Goal: Task Accomplishment & Management: Manage account settings

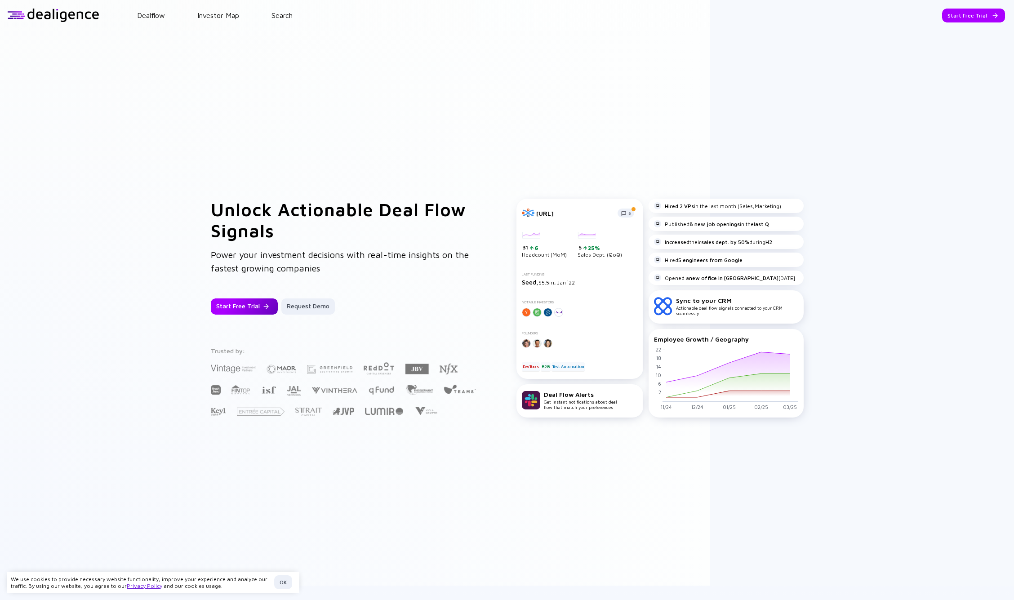
click at [233, 307] on div "Start Free Trial" at bounding box center [244, 306] width 67 height 16
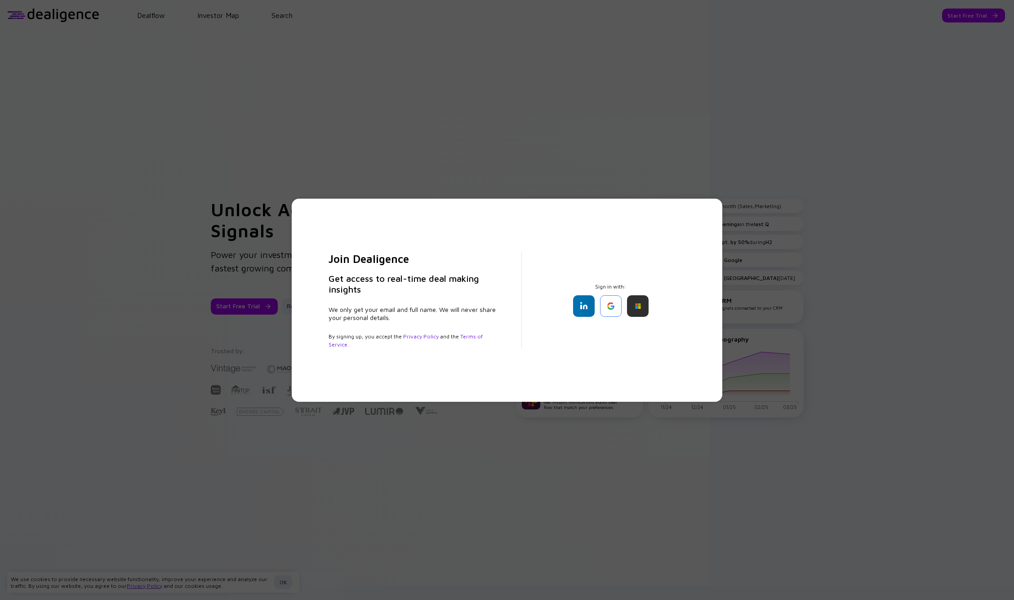
drag, startPoint x: 610, startPoint y: 305, endPoint x: 607, endPoint y: 346, distance: 41.5
click at [607, 346] on div "Join Dealigence Get access to real-time deal making insights We only get your e…" at bounding box center [507, 300] width 386 height 167
click at [638, 311] on div at bounding box center [638, 306] width 22 height 22
click at [610, 303] on div at bounding box center [611, 306] width 22 height 22
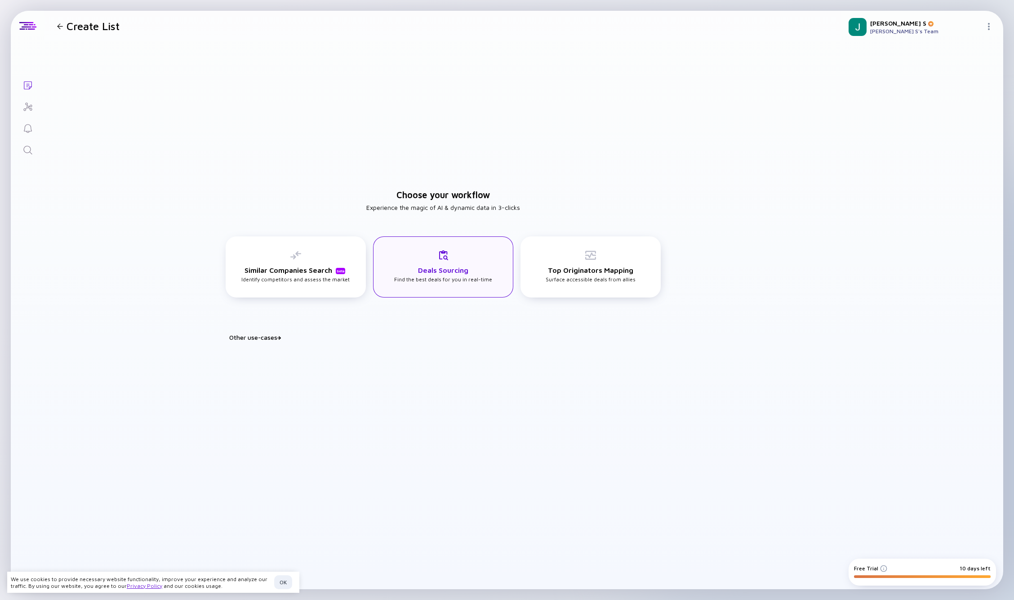
click at [431, 266] on h3 "Deals Sourcing" at bounding box center [443, 270] width 50 height 8
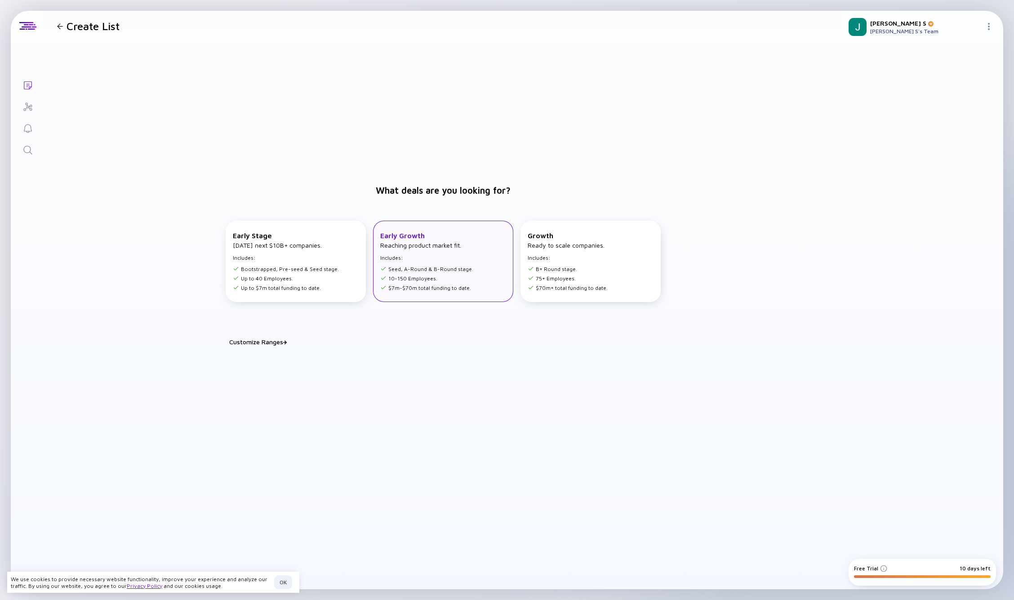
click at [452, 272] on li "Seed, A-Round & B-Round stage." at bounding box center [426, 269] width 93 height 7
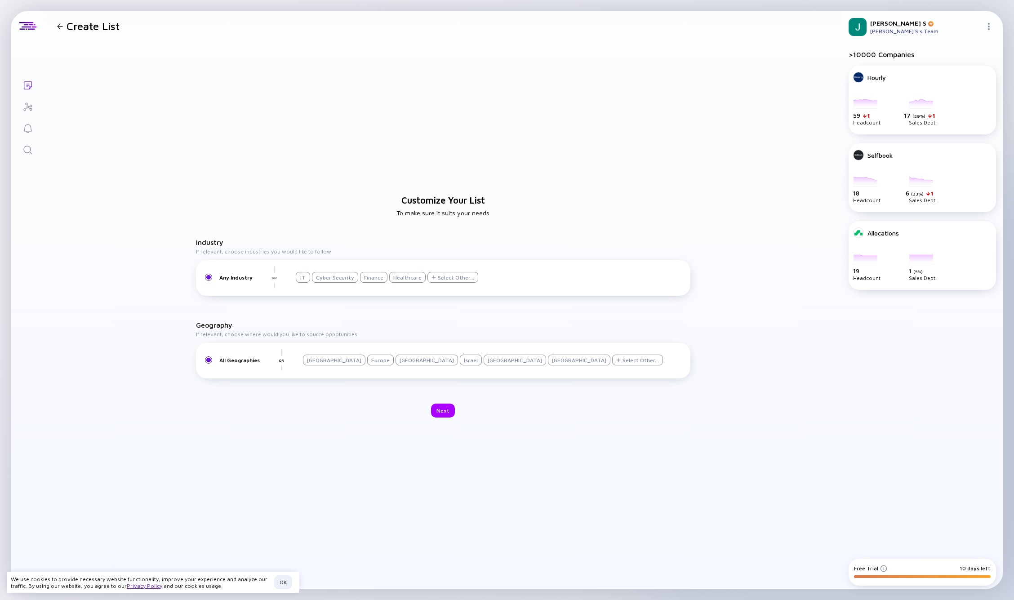
click at [218, 237] on div "Customize Your List To make sure it suits your needs Industry If relevant, choo…" at bounding box center [443, 306] width 797 height 530
click at [218, 241] on h3 "Industry" at bounding box center [443, 242] width 494 height 8
click at [307, 362] on div "[GEOGRAPHIC_DATA]" at bounding box center [334, 360] width 62 height 11
click at [383, 392] on div "Customize Your List To make sure it suits your needs Industry If relevant, choo…" at bounding box center [443, 306] width 797 height 530
click at [280, 410] on div "OK" at bounding box center [283, 582] width 18 height 14
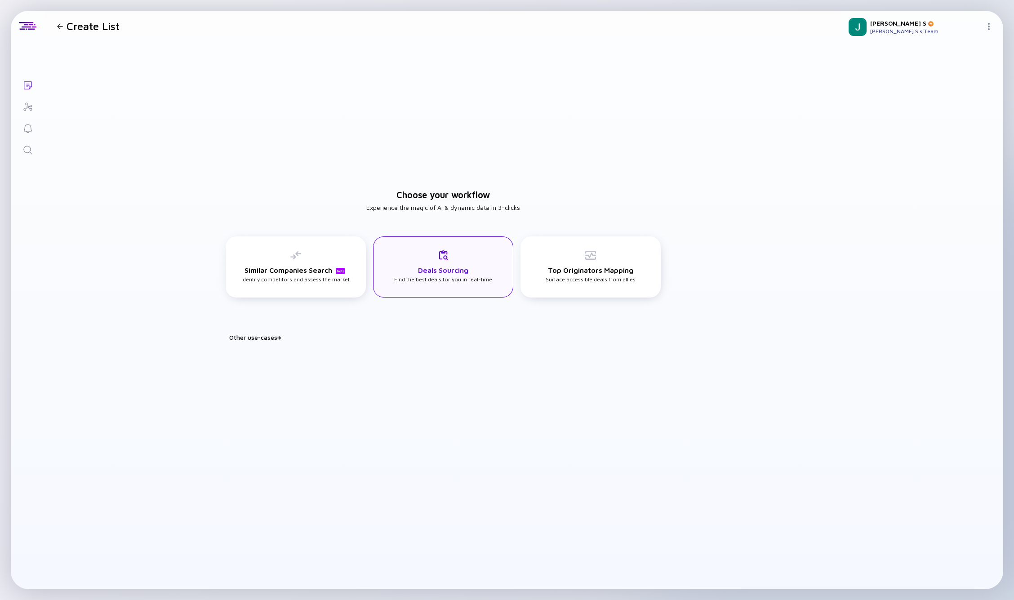
click at [417, 251] on div "Deals Sourcing Find the best deals for you in real-time" at bounding box center [443, 266] width 98 height 33
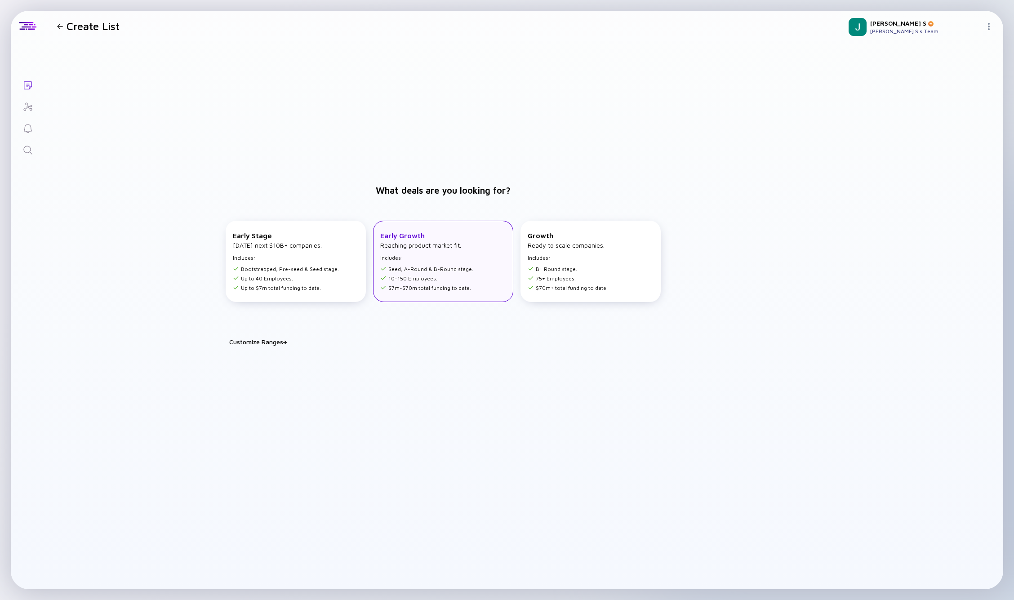
click at [416, 268] on li "Seed, A-Round & B-Round stage." at bounding box center [426, 269] width 93 height 7
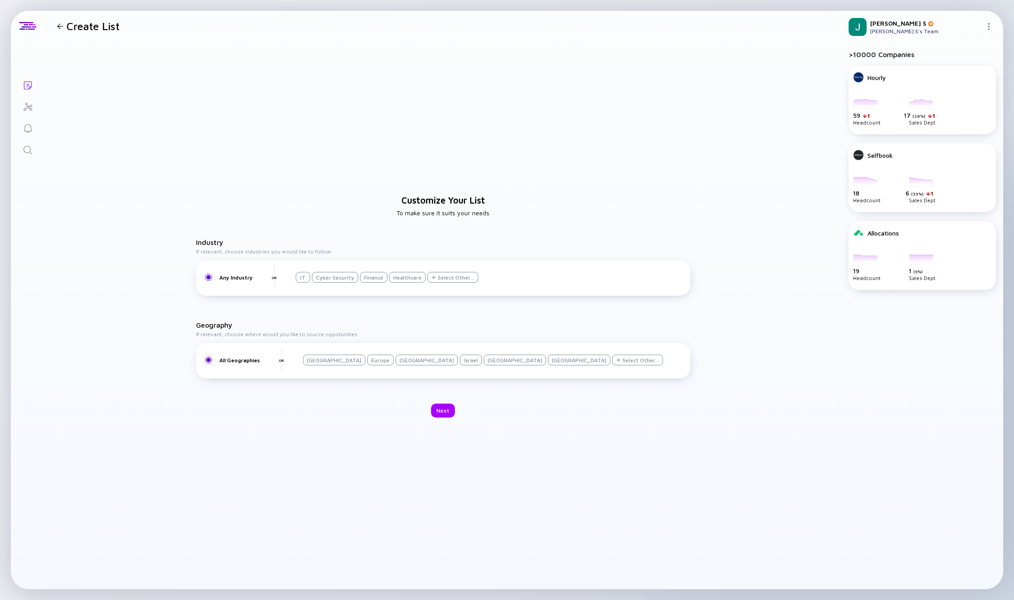
click at [460, 361] on div "Israel" at bounding box center [471, 360] width 22 height 11
click at [443, 413] on div "Next" at bounding box center [443, 411] width 24 height 14
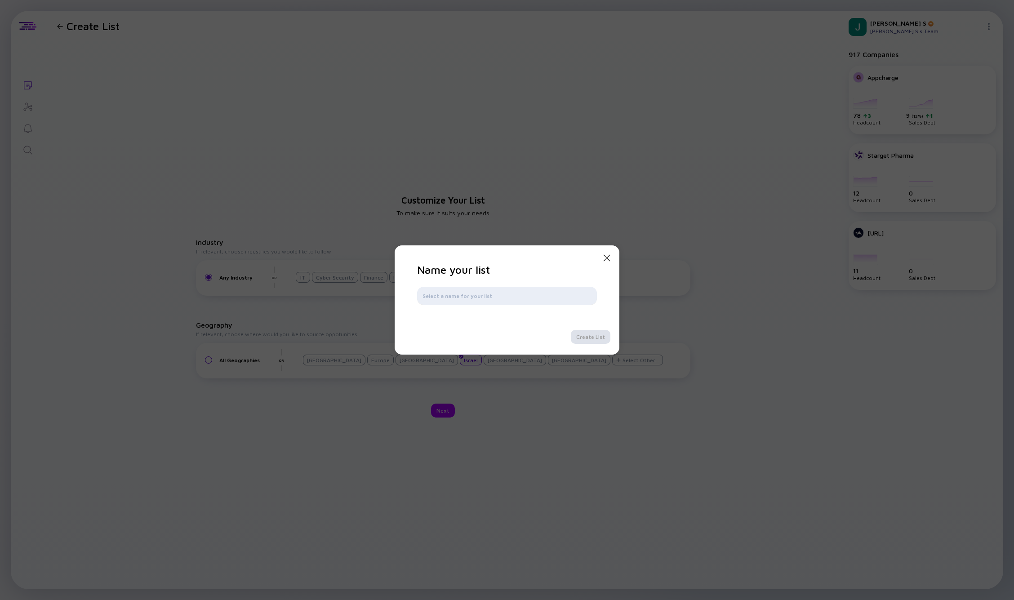
click at [466, 296] on input "text" at bounding box center [507, 295] width 169 height 9
type input "A round opp ISR"
click at [596, 335] on div "Create List" at bounding box center [591, 337] width 40 height 14
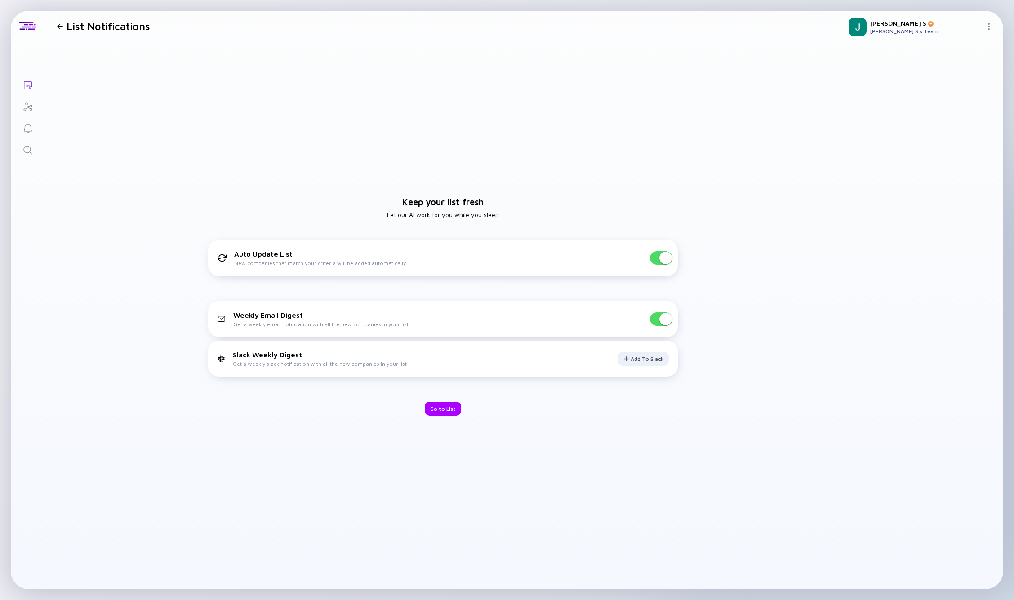
drag, startPoint x: 443, startPoint y: 408, endPoint x: 459, endPoint y: 424, distance: 22.9
click at [459, 424] on div "Keep your list fresh Let our AI work for you while you sleep Auto Update List N…" at bounding box center [443, 306] width 797 height 530
click at [445, 414] on div "Go to List" at bounding box center [443, 409] width 36 height 14
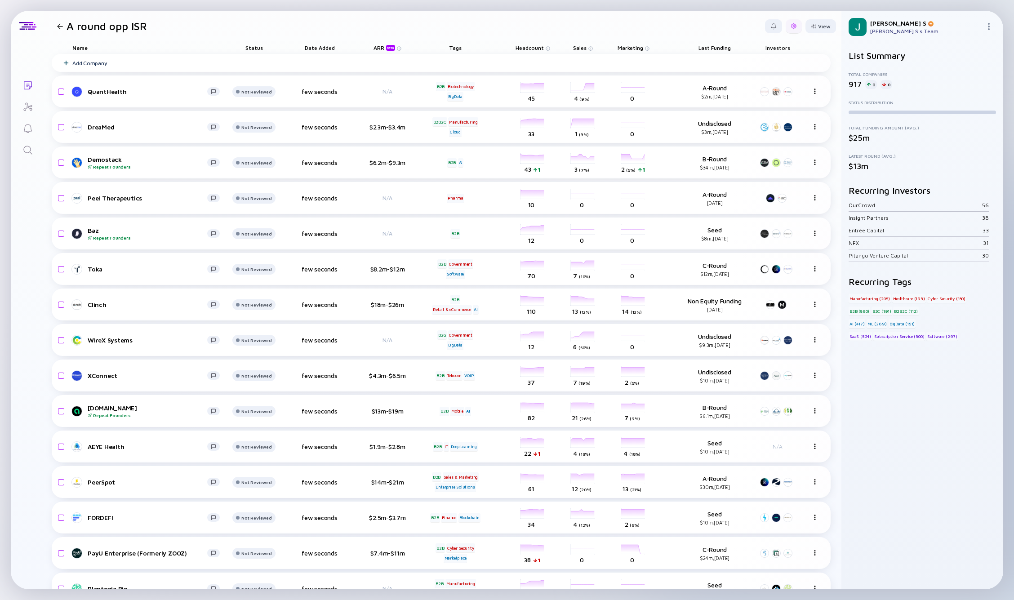
click at [786, 30] on div at bounding box center [794, 26] width 16 height 14
click at [755, 97] on div "Edit Filter" at bounding box center [766, 98] width 56 height 18
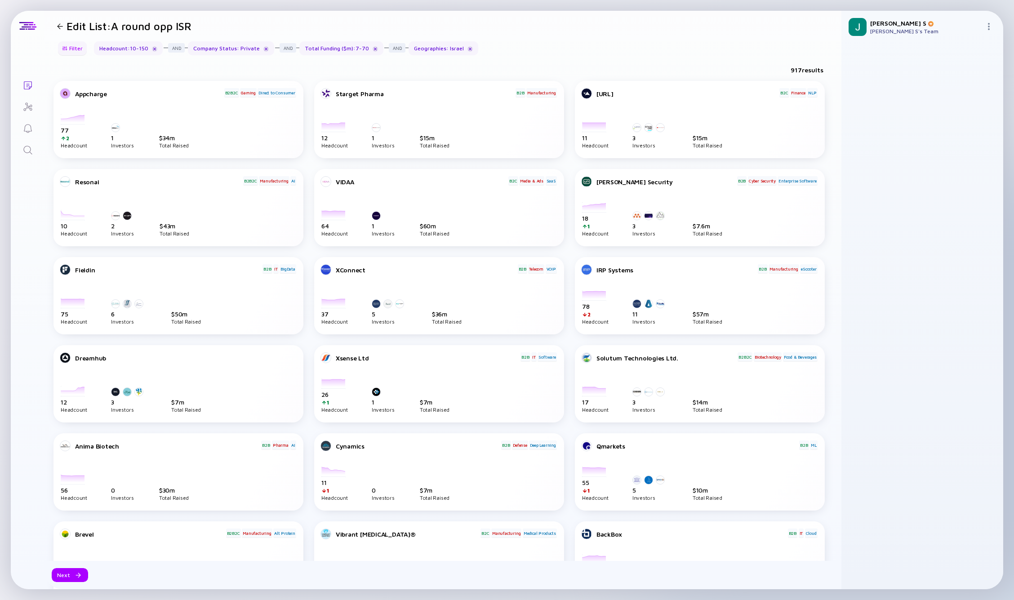
click at [74, 50] on div "Filter" at bounding box center [72, 48] width 31 height 14
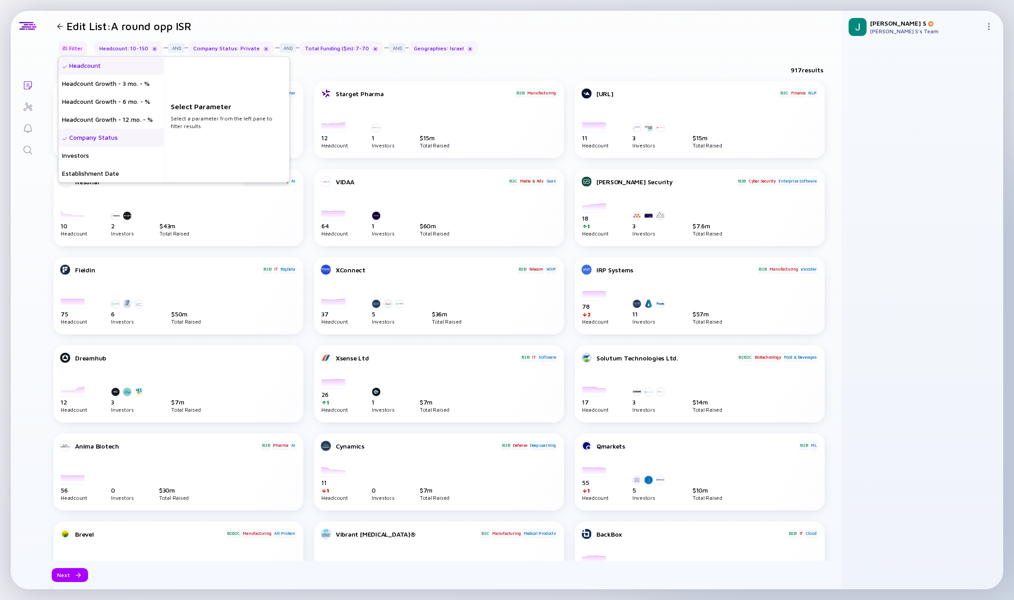
click at [65, 48] on div at bounding box center [64, 48] width 5 height 5
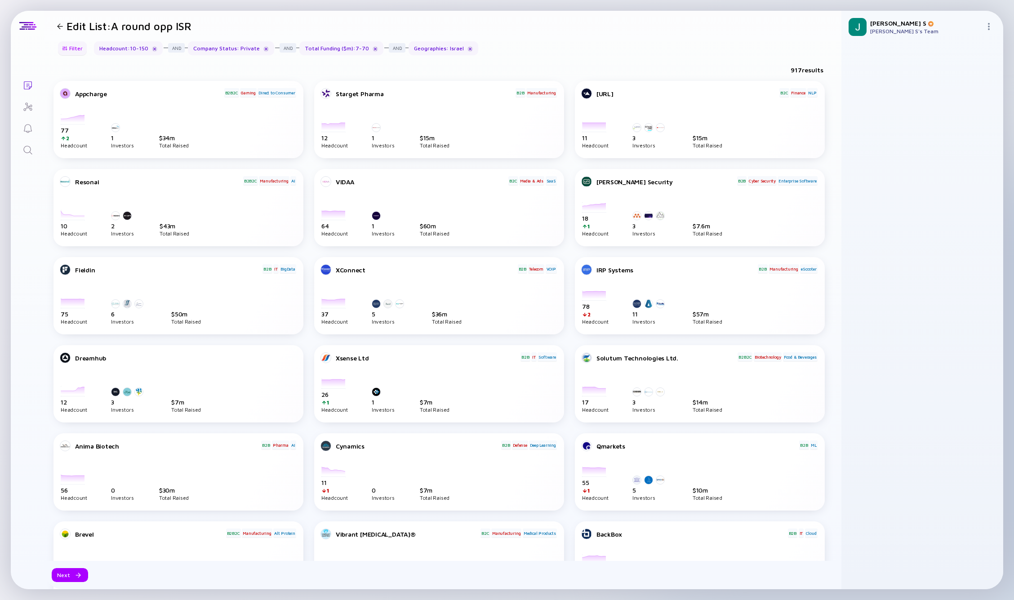
click at [81, 52] on div "Filter" at bounding box center [72, 48] width 31 height 14
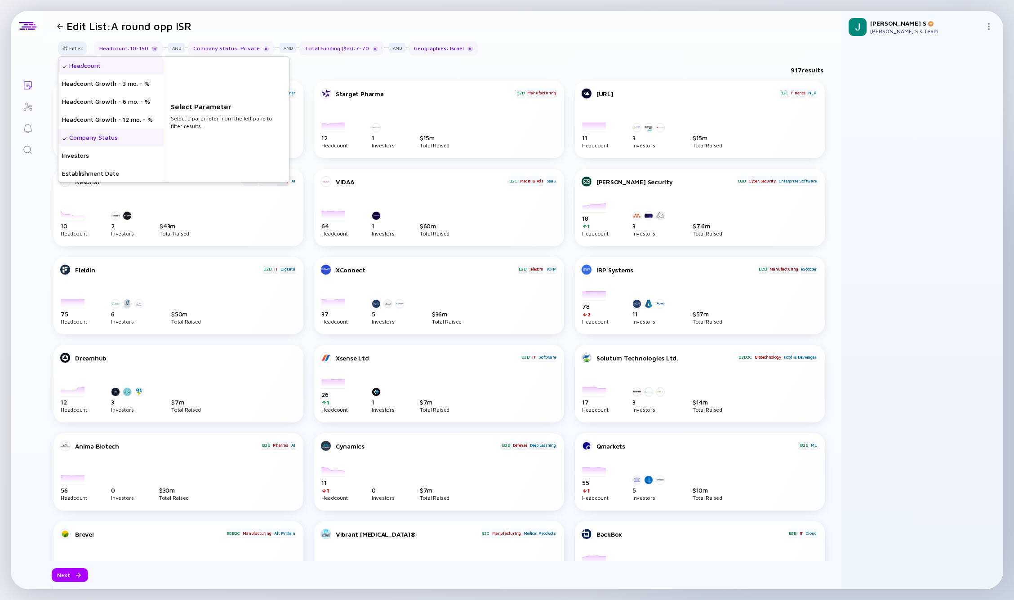
click at [100, 62] on div "Headcount" at bounding box center [110, 66] width 105 height 18
click at [212, 125] on input "10" at bounding box center [226, 124] width 104 height 9
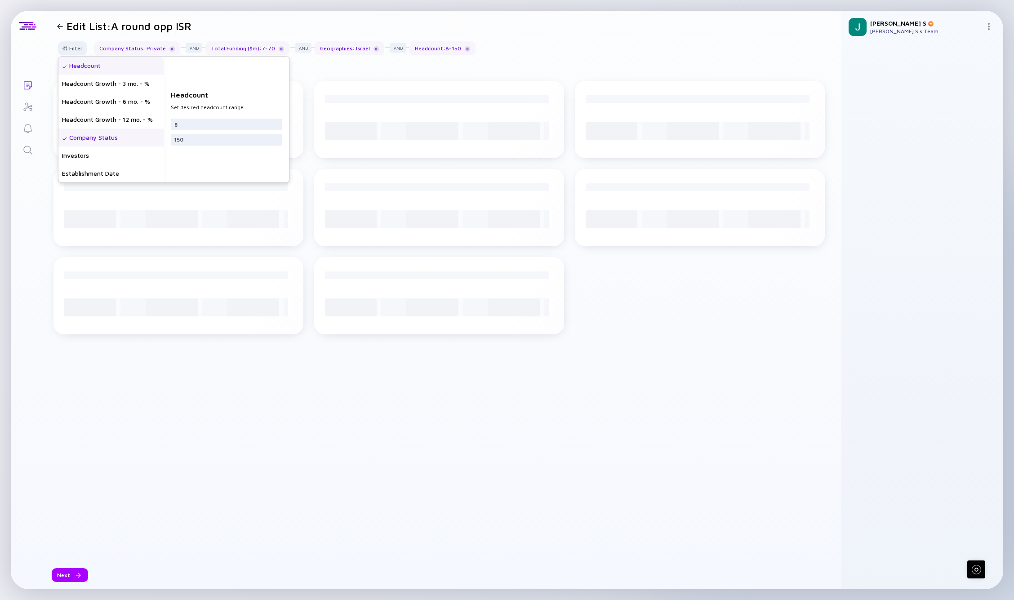
type input "8"
click at [201, 148] on div "150" at bounding box center [226, 141] width 111 height 15
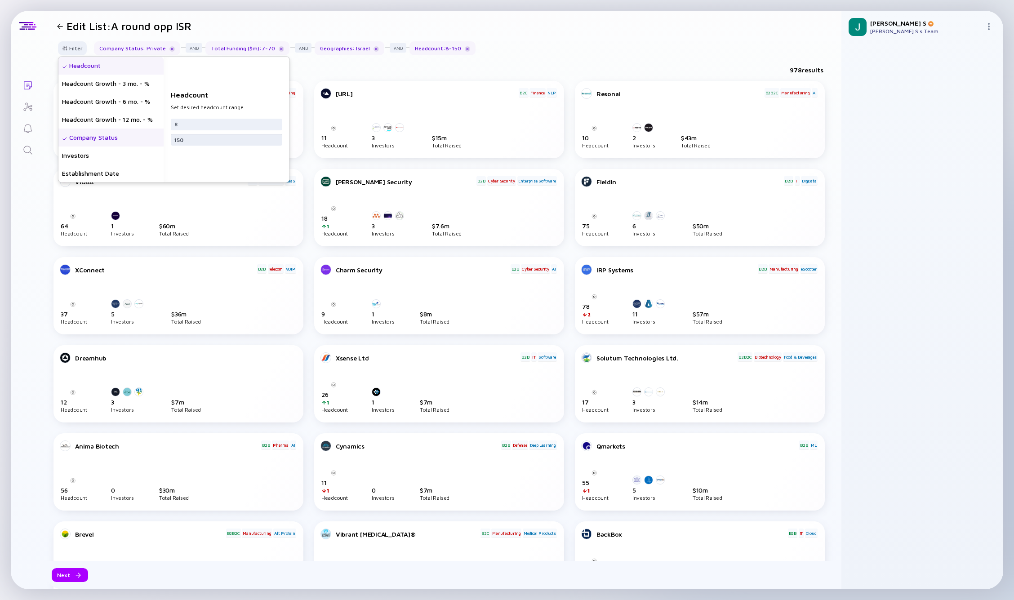
click at [200, 142] on input "150" at bounding box center [226, 139] width 104 height 9
type input "1"
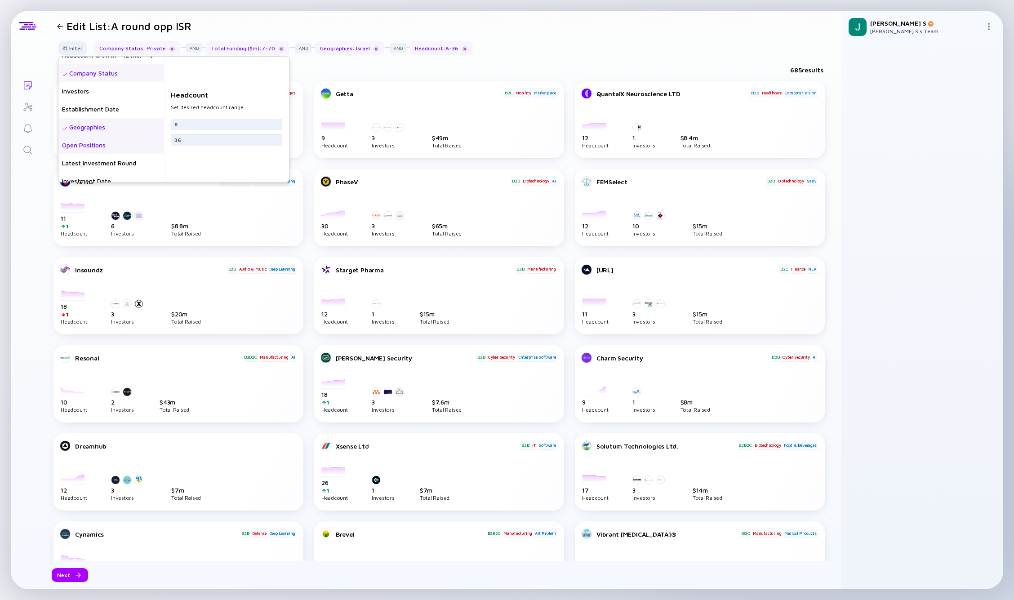
scroll to position [88, 0]
type input "36"
click at [104, 174] on div "Total Funding ($m)" at bounding box center [110, 175] width 105 height 18
click at [203, 135] on input "70" at bounding box center [226, 139] width 104 height 9
type input "7"
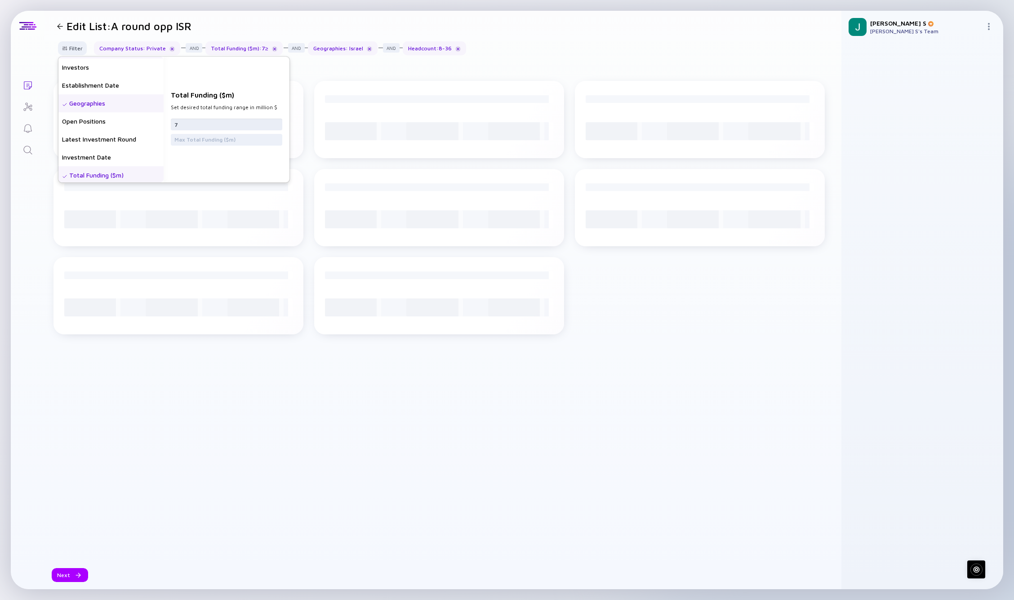
click at [203, 127] on input "7" at bounding box center [226, 124] width 104 height 9
type input "2"
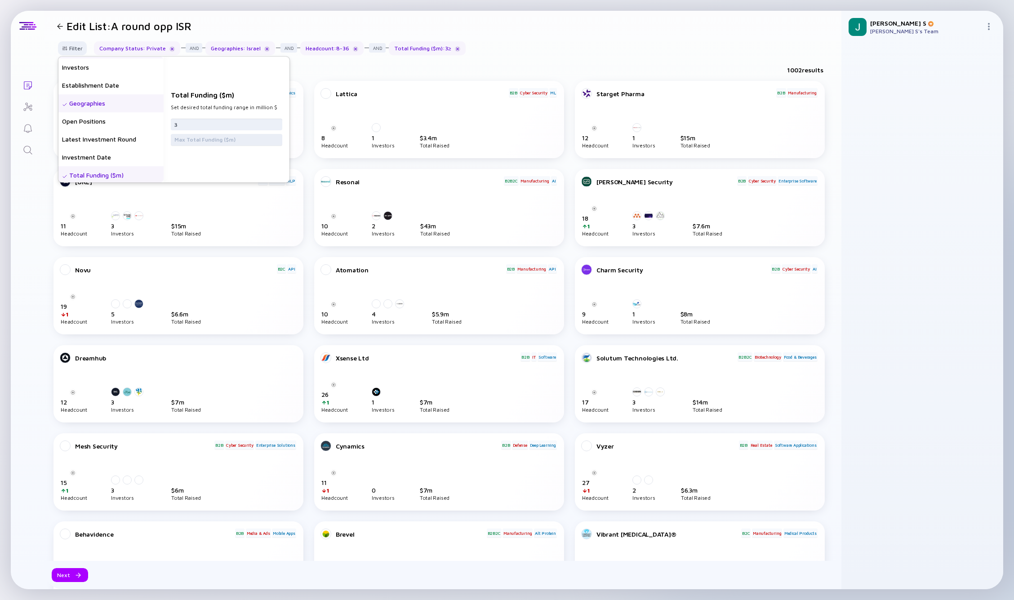
type input "3"
click at [190, 134] on div at bounding box center [226, 140] width 111 height 12
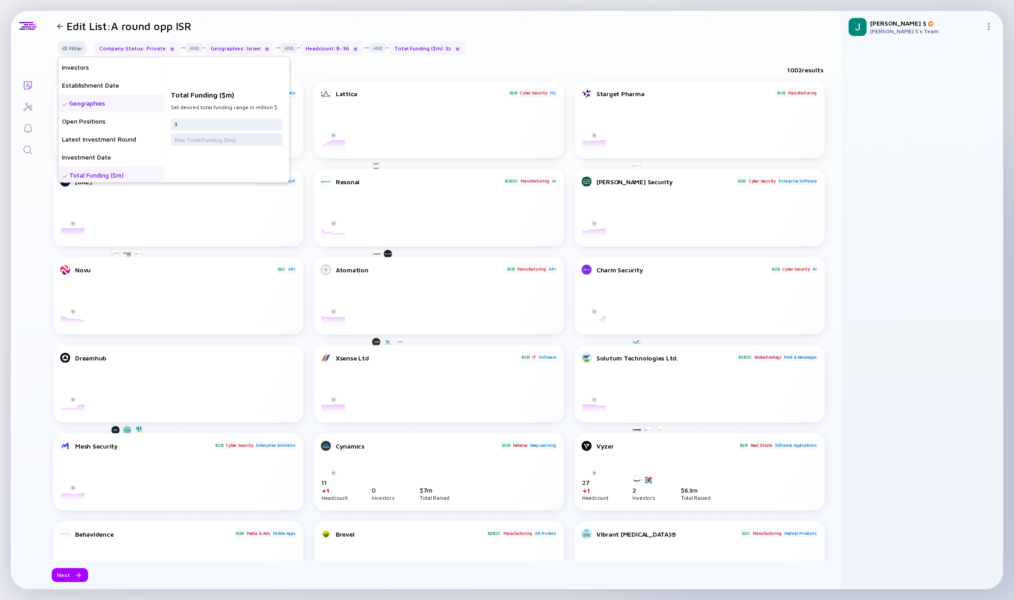
click at [190, 138] on input "text" at bounding box center [226, 139] width 104 height 9
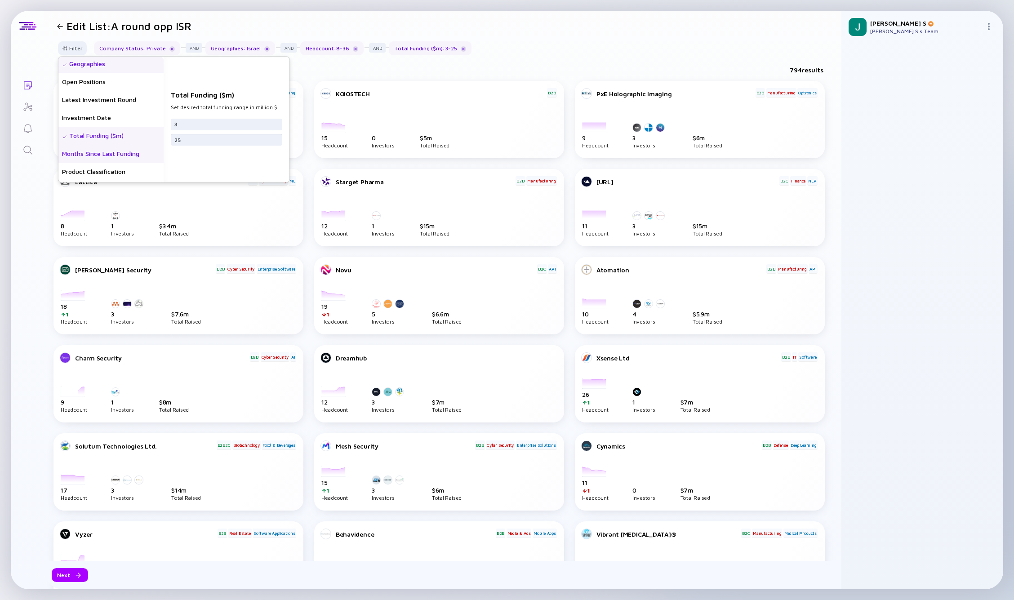
scroll to position [156, 0]
type input "25"
click at [103, 126] on div "Months Since Last Funding" at bounding box center [110, 126] width 105 height 18
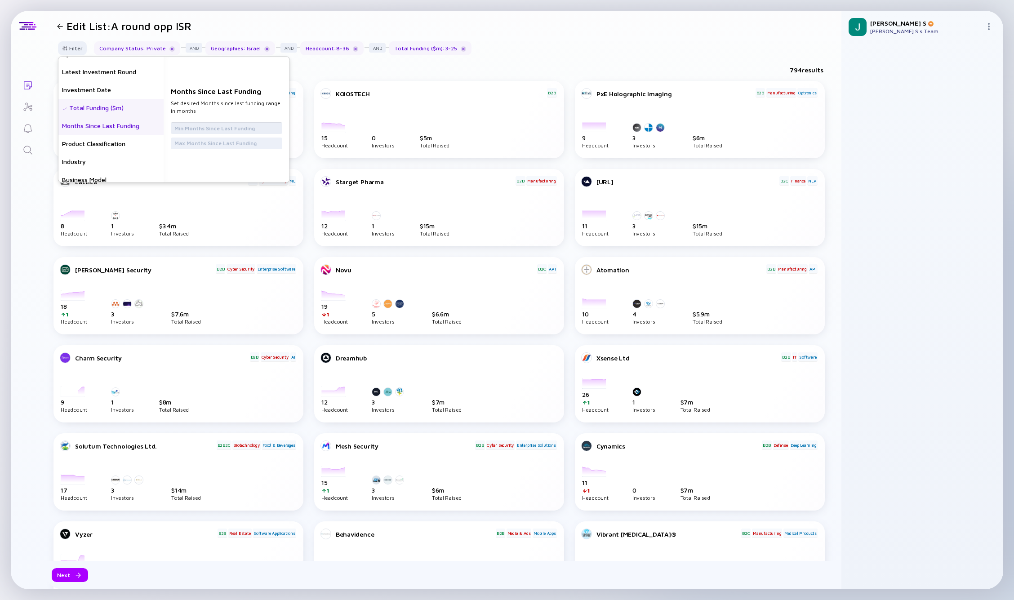
click at [191, 125] on input "text" at bounding box center [226, 128] width 104 height 9
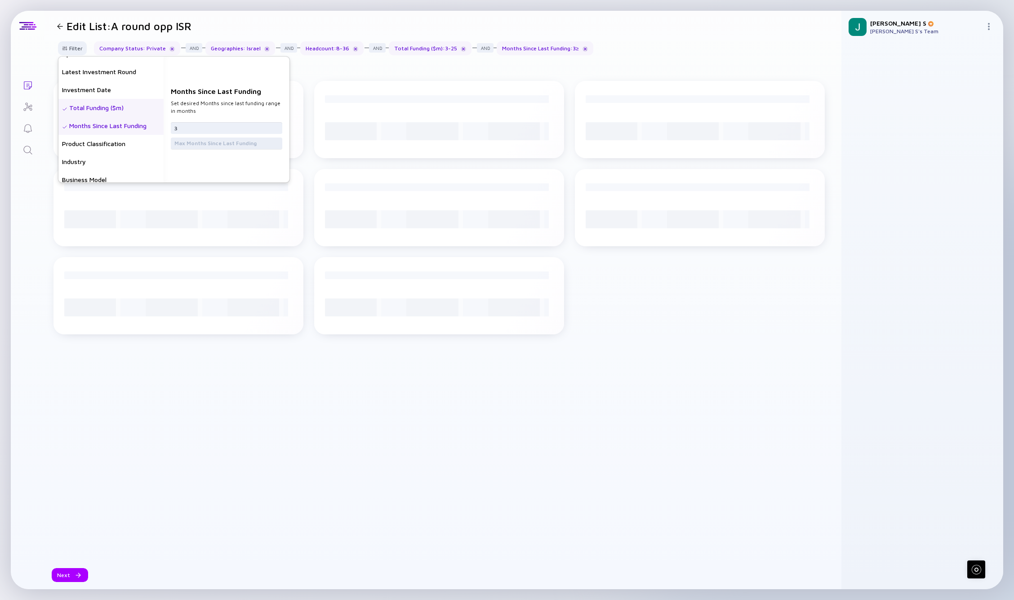
type input "3"
click at [186, 145] on input "text" at bounding box center [226, 143] width 104 height 9
type input "24"
click at [104, 128] on div "Product Classification" at bounding box center [110, 130] width 105 height 18
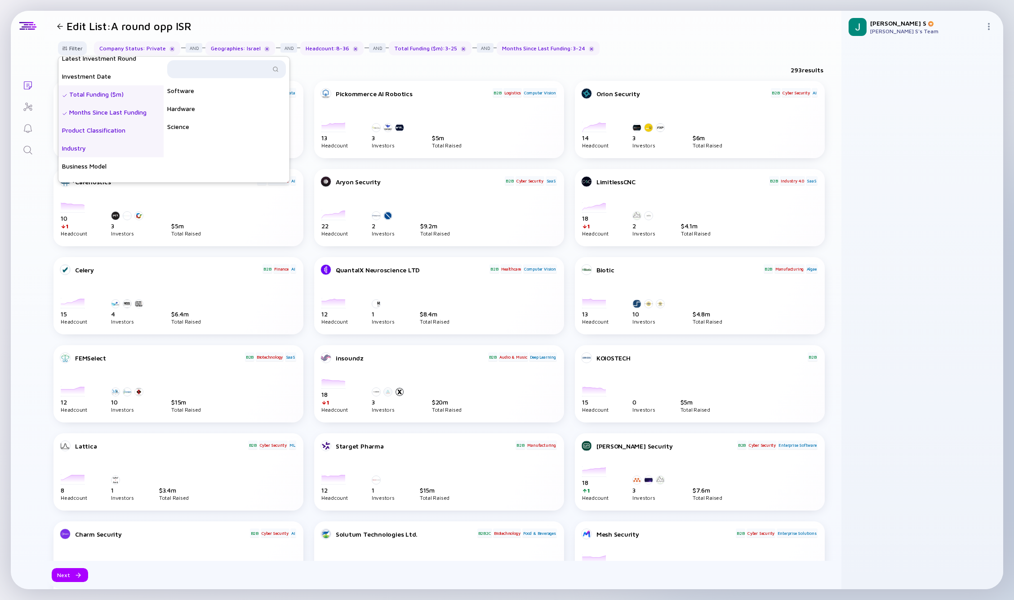
click at [87, 153] on div "Industry" at bounding box center [110, 148] width 105 height 18
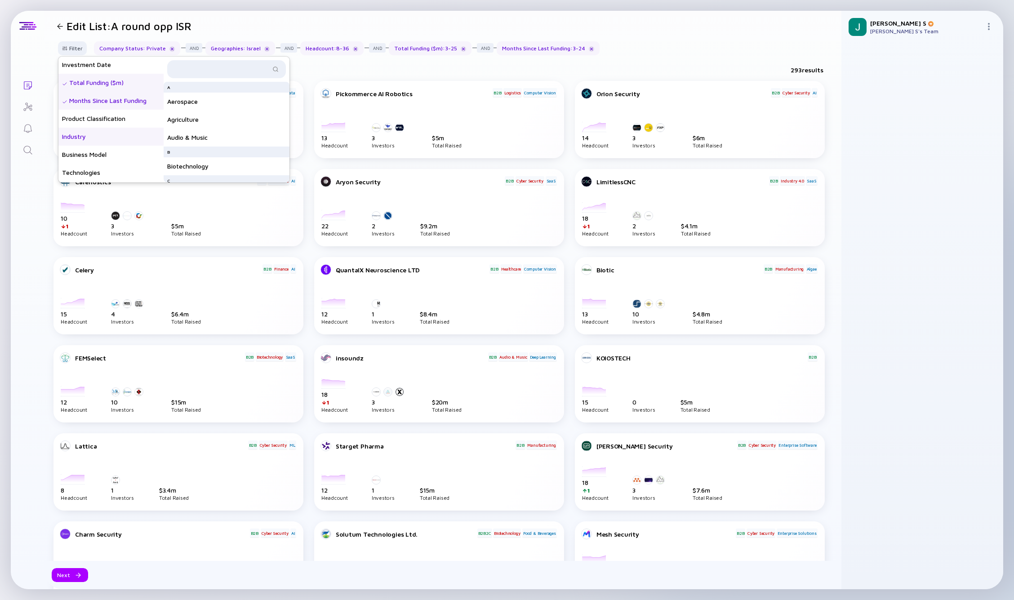
scroll to position [180, 0]
click at [97, 156] on div "Business Model" at bounding box center [110, 155] width 105 height 18
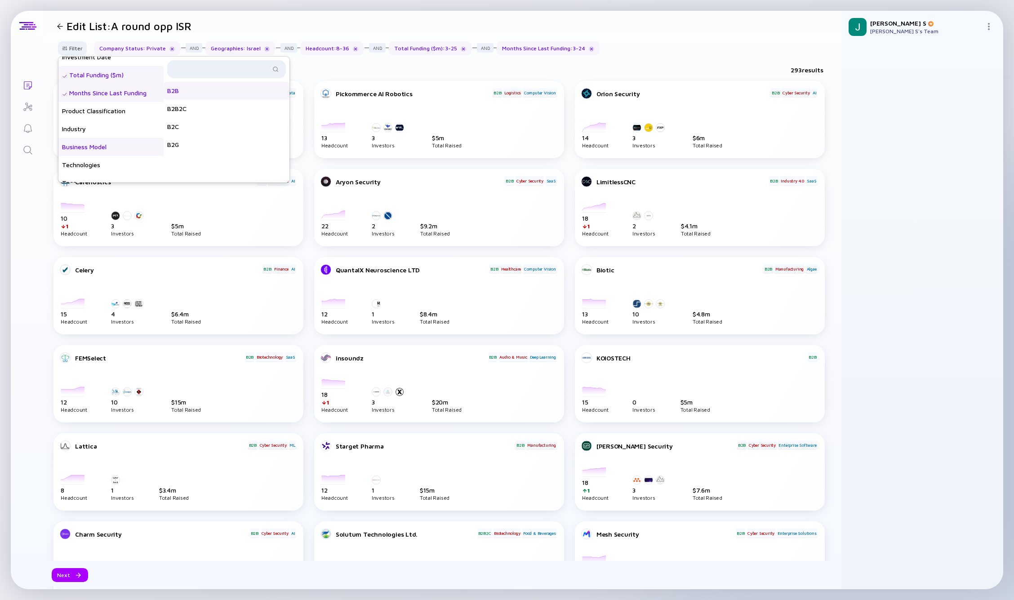
click at [197, 96] on div "B2B" at bounding box center [227, 91] width 126 height 18
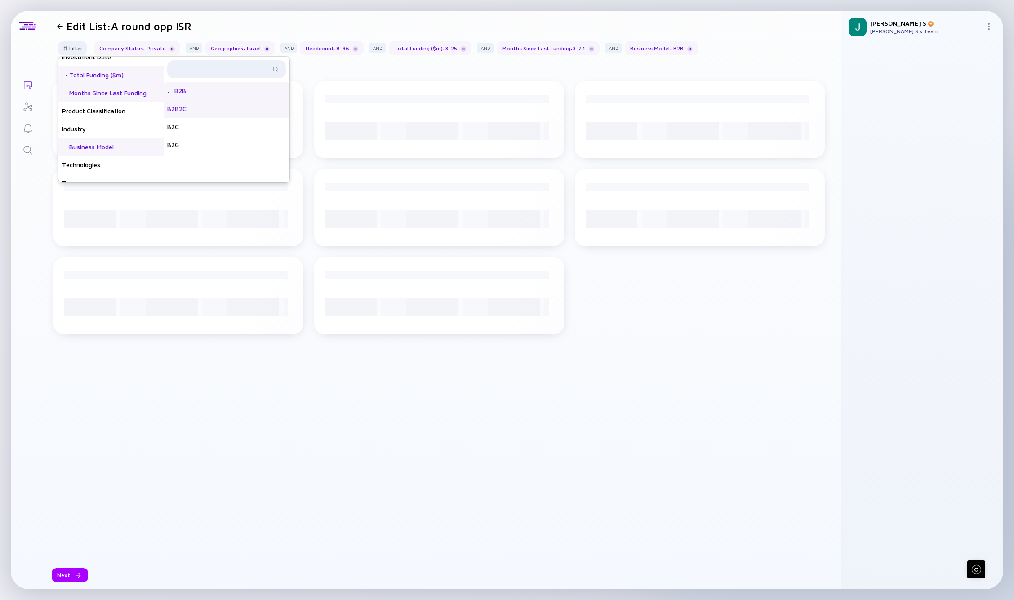
click at [192, 111] on div "B2B2C" at bounding box center [227, 109] width 126 height 18
click at [184, 147] on div "B2G" at bounding box center [227, 145] width 126 height 18
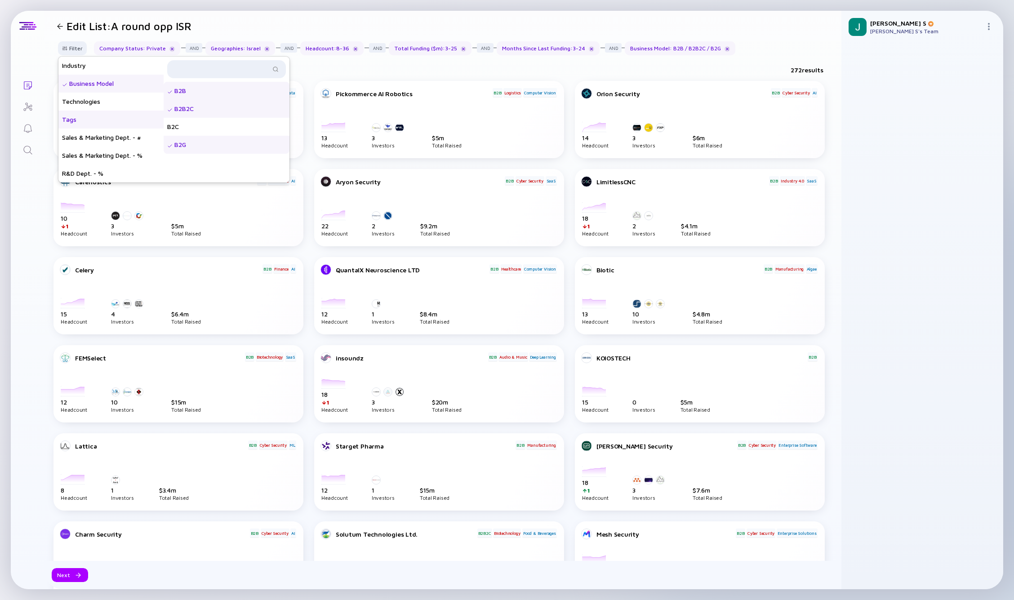
scroll to position [251, 0]
click at [99, 134] on div "Sales & Marketing Dept. - #" at bounding box center [110, 138] width 105 height 18
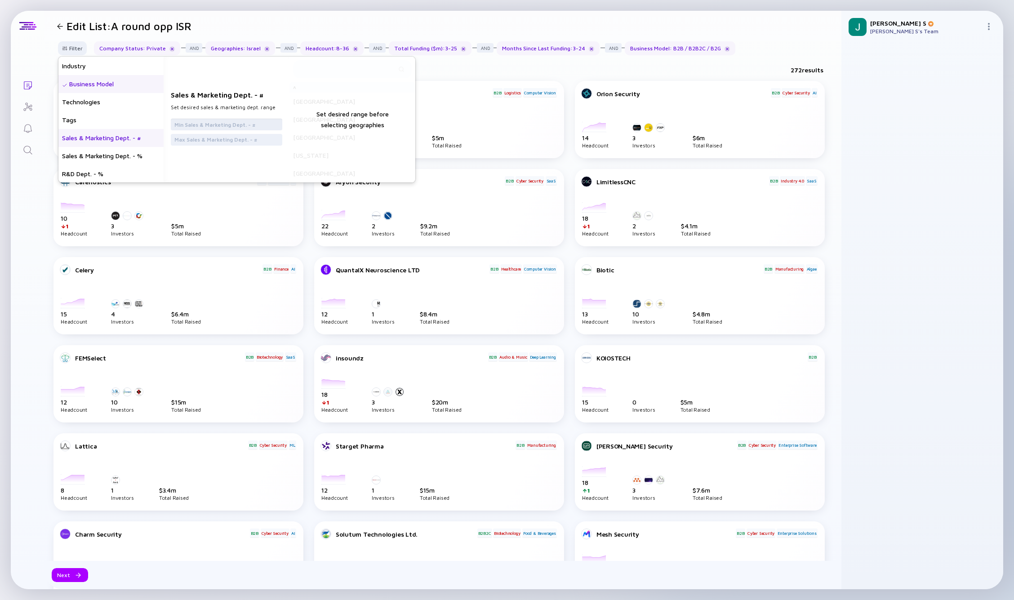
click at [242, 127] on input "text" at bounding box center [226, 124] width 104 height 9
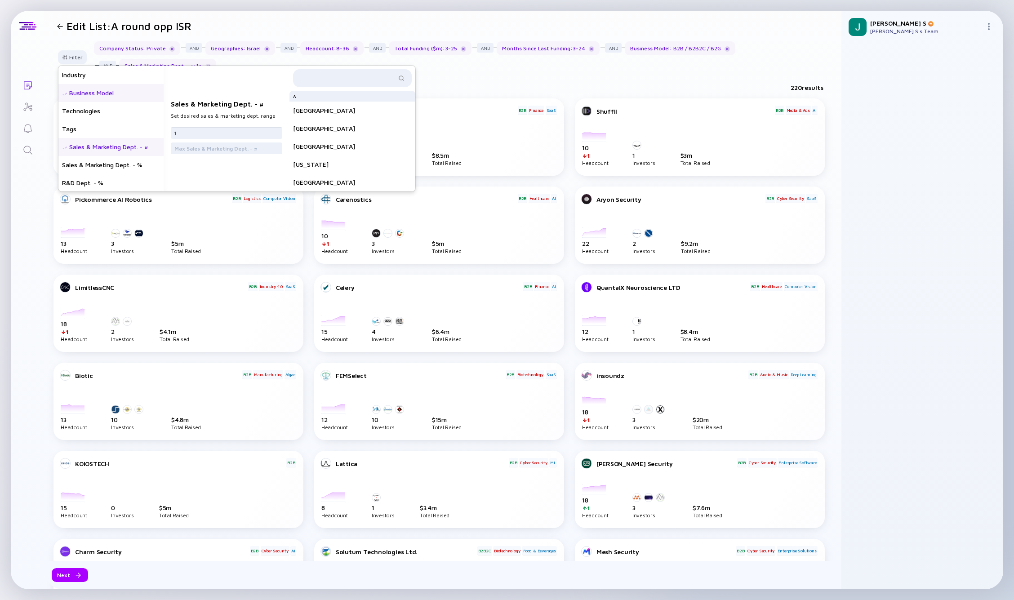
scroll to position [0, 0]
type input "1"
click at [327, 83] on div at bounding box center [352, 78] width 119 height 18
click at [325, 76] on input "text" at bounding box center [347, 78] width 98 height 9
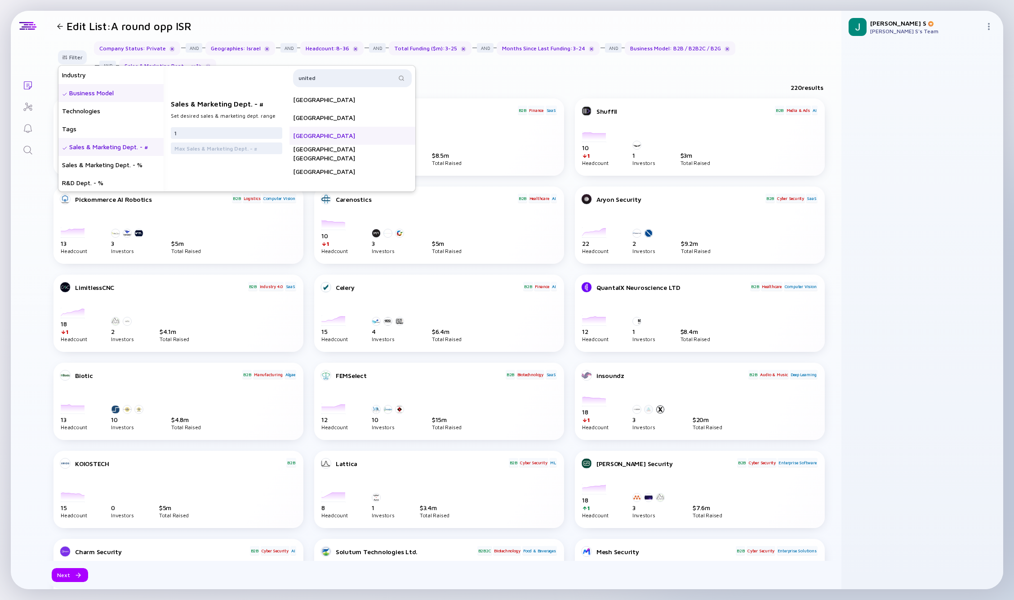
click at [323, 138] on div "United States" at bounding box center [353, 136] width 126 height 18
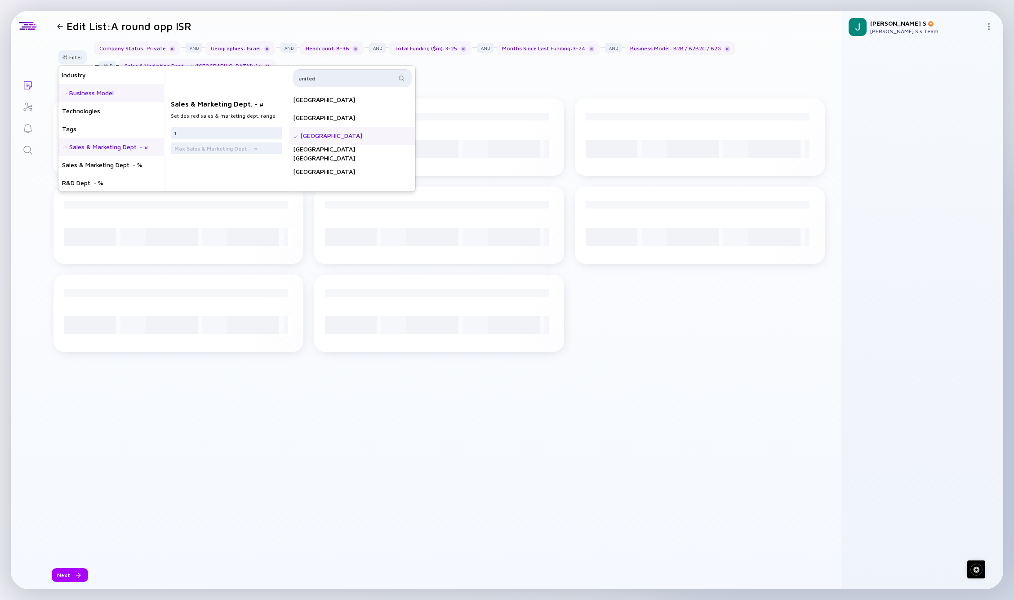
click at [321, 82] on input "united" at bounding box center [347, 78] width 98 height 9
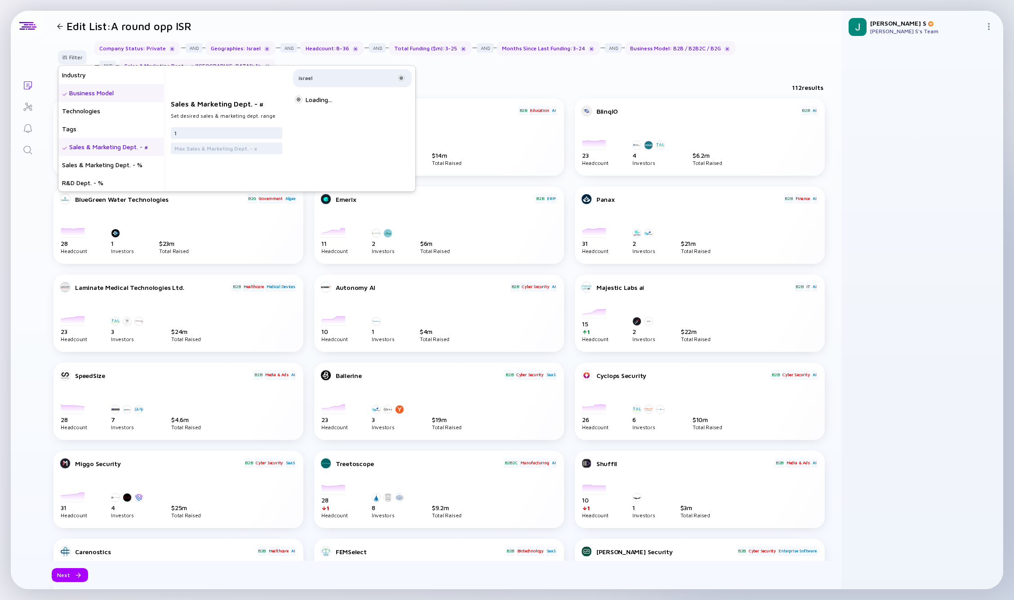
click at [321, 100] on div "Loading..." at bounding box center [353, 100] width 126 height 18
click at [321, 100] on div "Israel" at bounding box center [353, 100] width 126 height 18
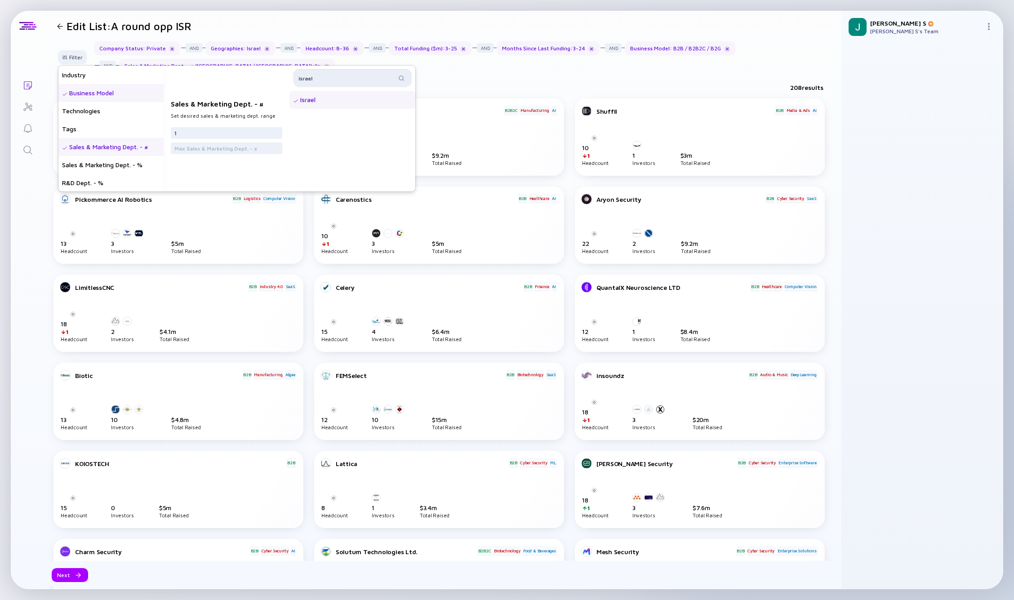
click at [337, 75] on input "israel" at bounding box center [347, 78] width 98 height 9
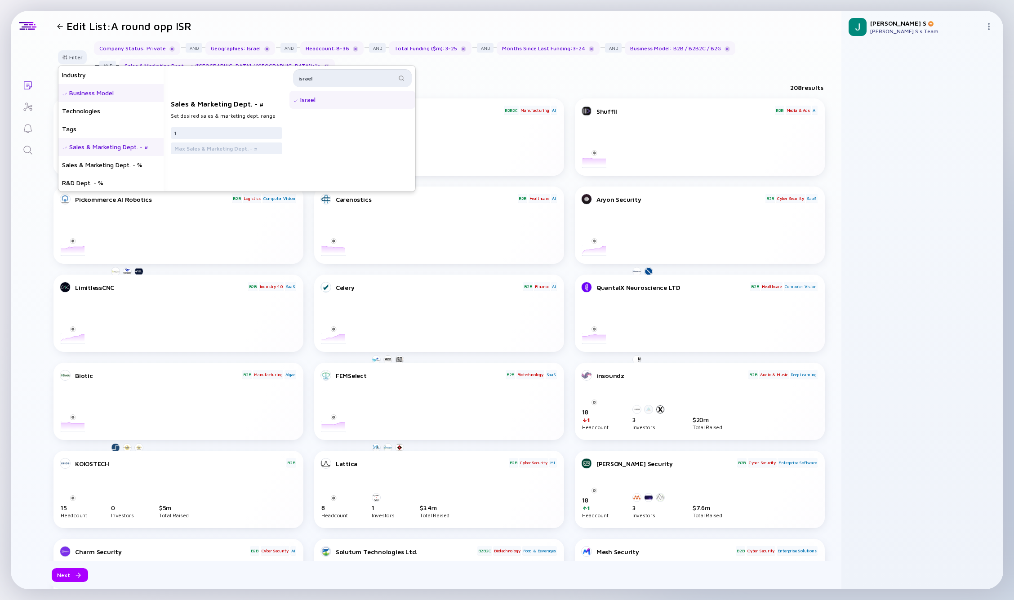
click at [337, 75] on input "israel" at bounding box center [347, 78] width 98 height 9
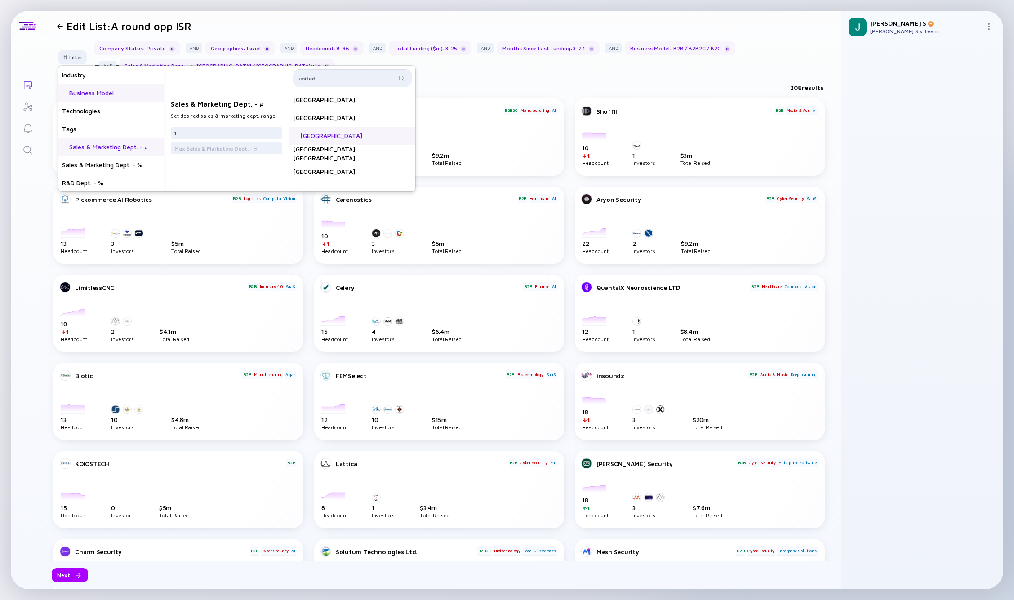
scroll to position [252, 0]
type input "united"
click at [480, 67] on div "Company Status : Private Geographies : Israel Headcount : 8 - 36 Total Funding …" at bounding box center [464, 56] width 740 height 31
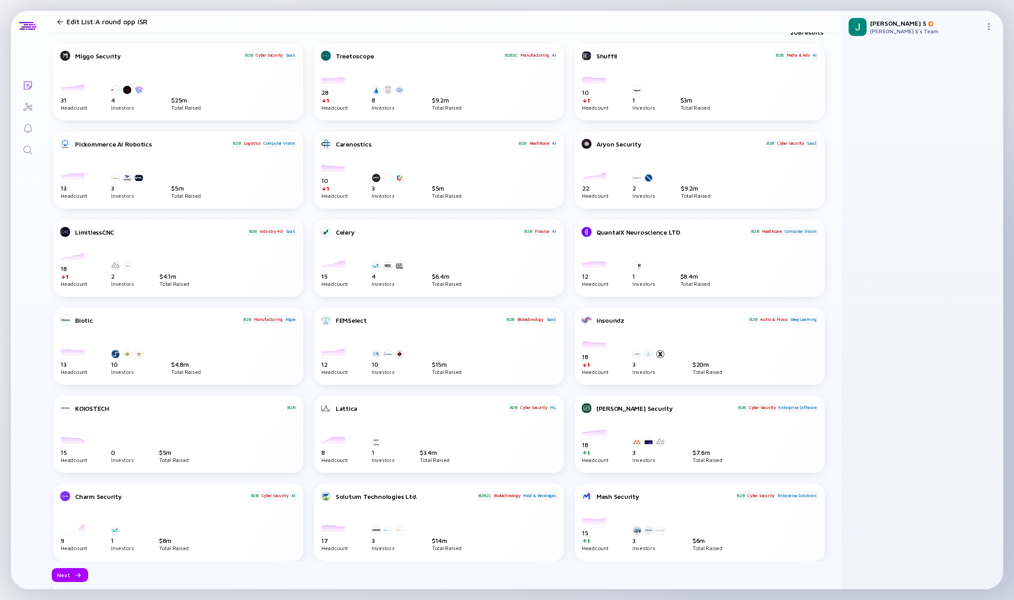
scroll to position [0, 0]
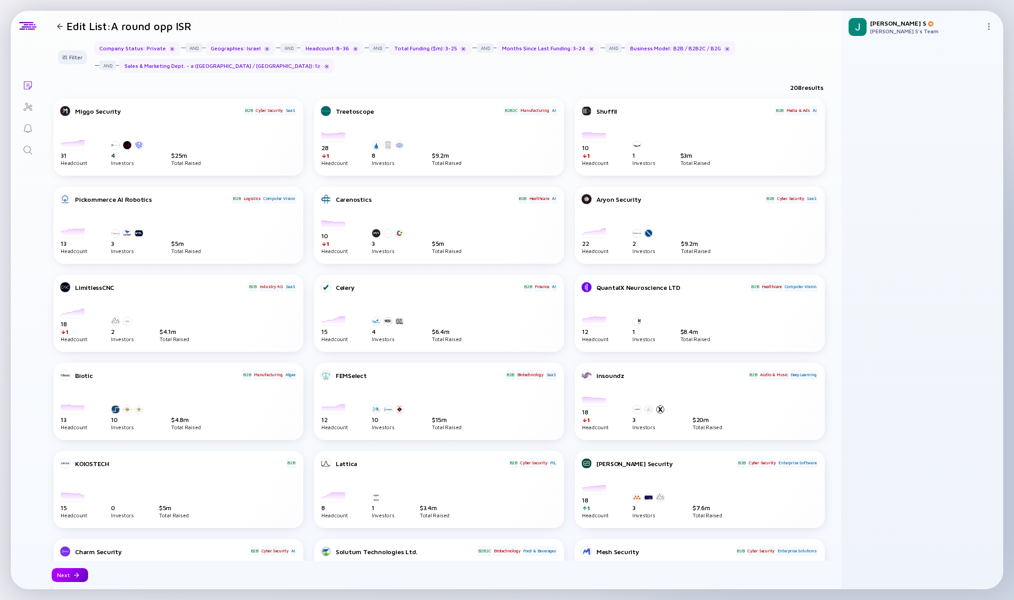
click at [64, 576] on div "Next" at bounding box center [70, 575] width 36 height 14
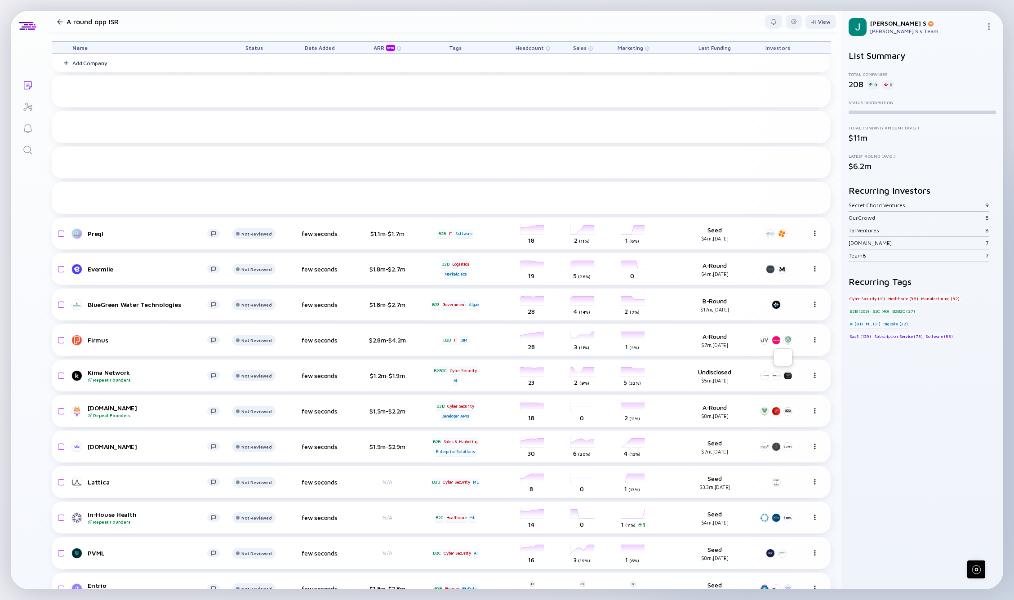
scroll to position [0, 5]
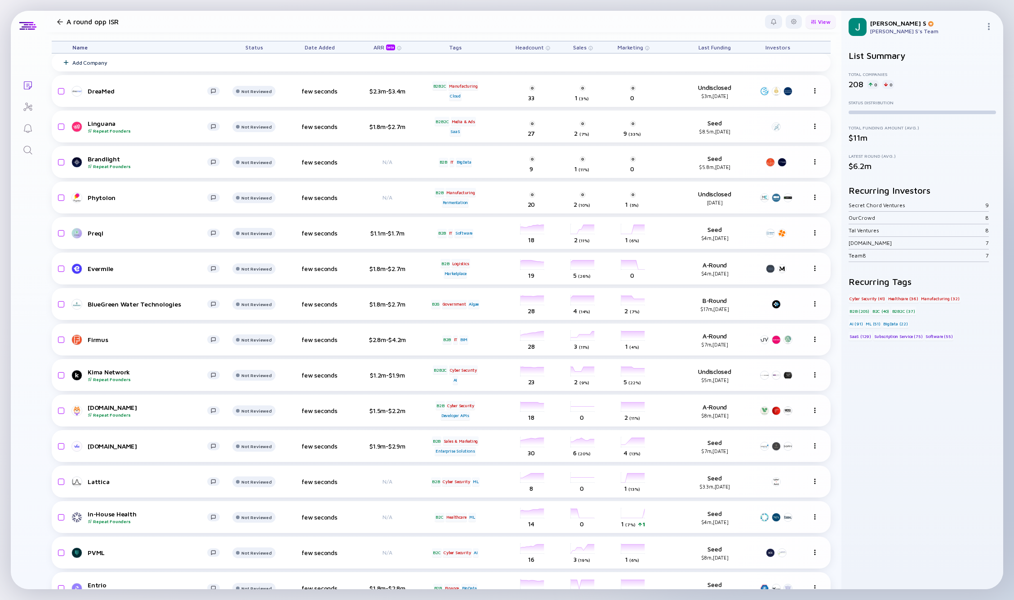
click at [811, 19] on div at bounding box center [813, 21] width 5 height 5
click at [770, 60] on div "Status" at bounding box center [798, 58] width 60 height 18
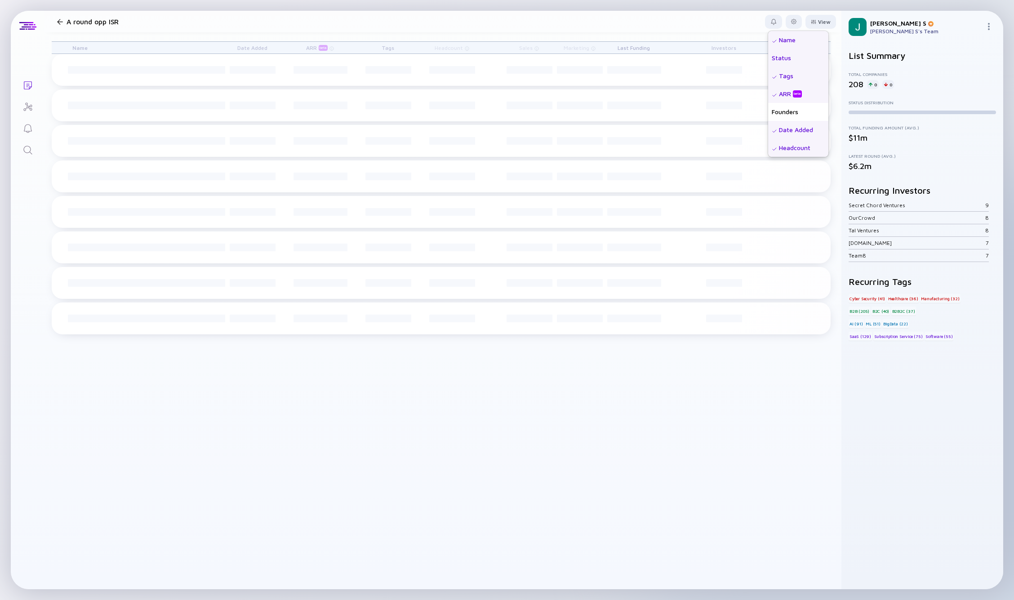
scroll to position [0, 0]
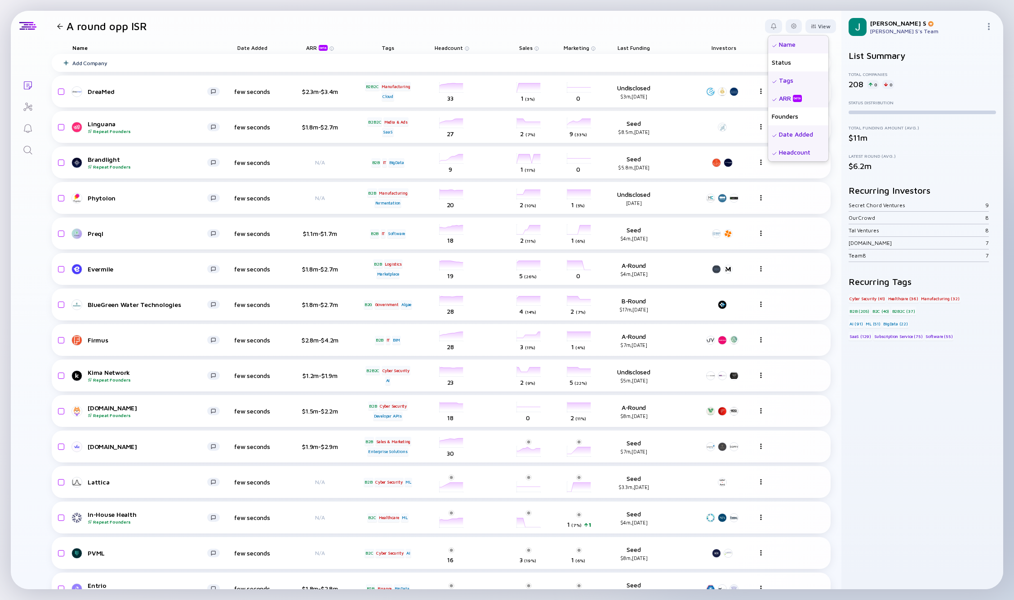
click at [780, 136] on div "Date Added" at bounding box center [798, 134] width 60 height 18
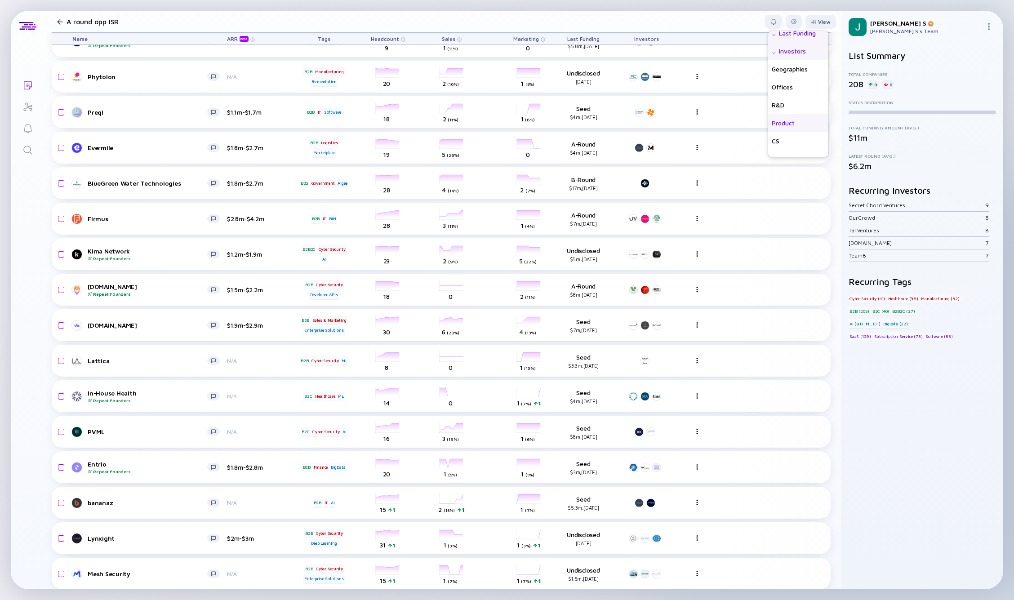
scroll to position [216, 0]
click at [779, 129] on div "Growth % (6m)" at bounding box center [798, 130] width 60 height 18
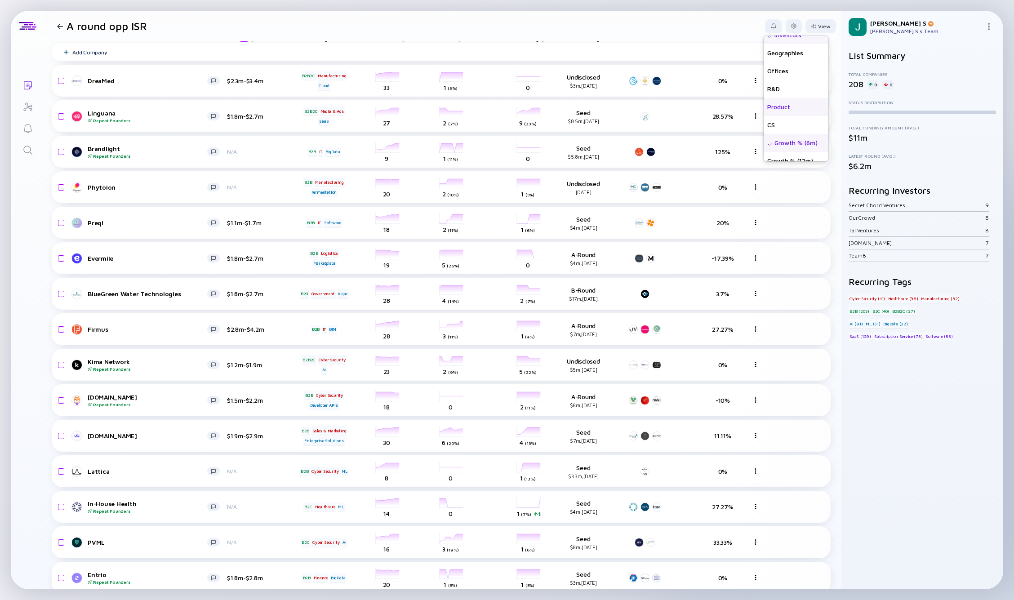
scroll to position [197, 0]
click at [776, 63] on div "Geographies" at bounding box center [796, 63] width 65 height 18
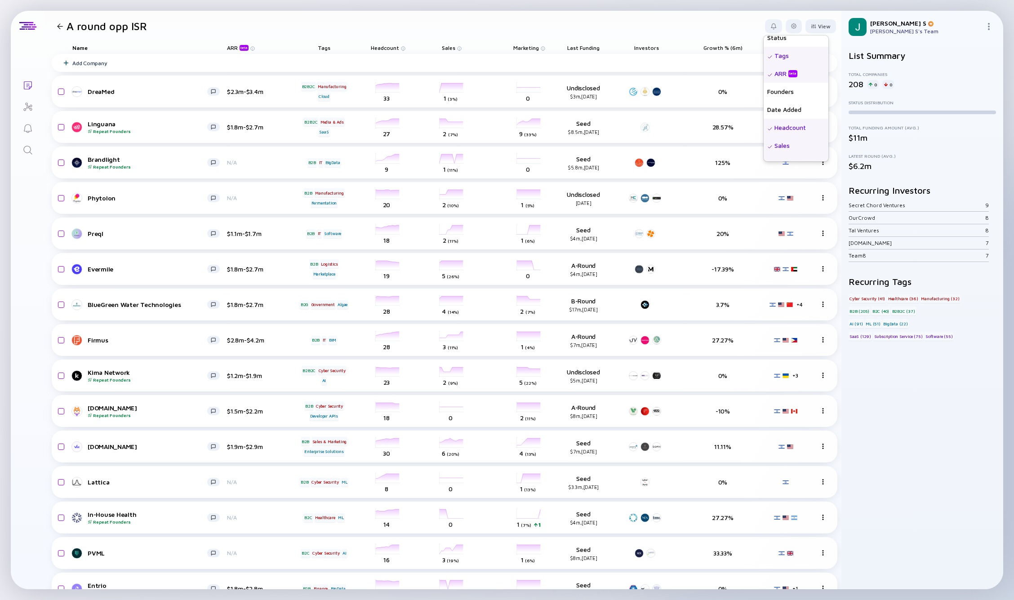
scroll to position [0, 0]
click at [775, 115] on div "Founders" at bounding box center [796, 116] width 65 height 18
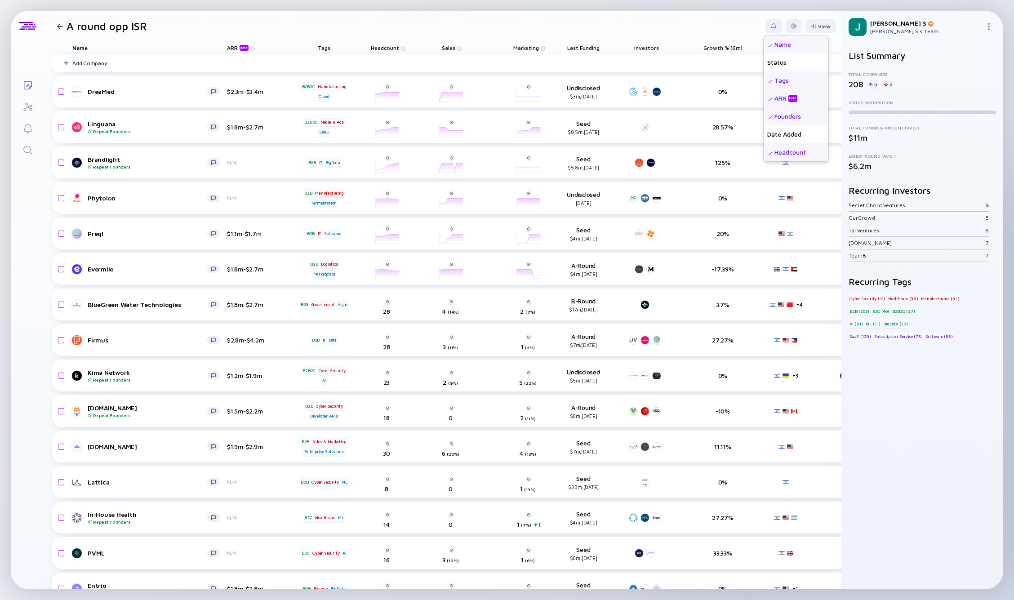
click at [712, 21] on header "A round opp ISR View Name Status Tags ARR beta Founders Date Added Headcount Sa…" at bounding box center [443, 26] width 797 height 31
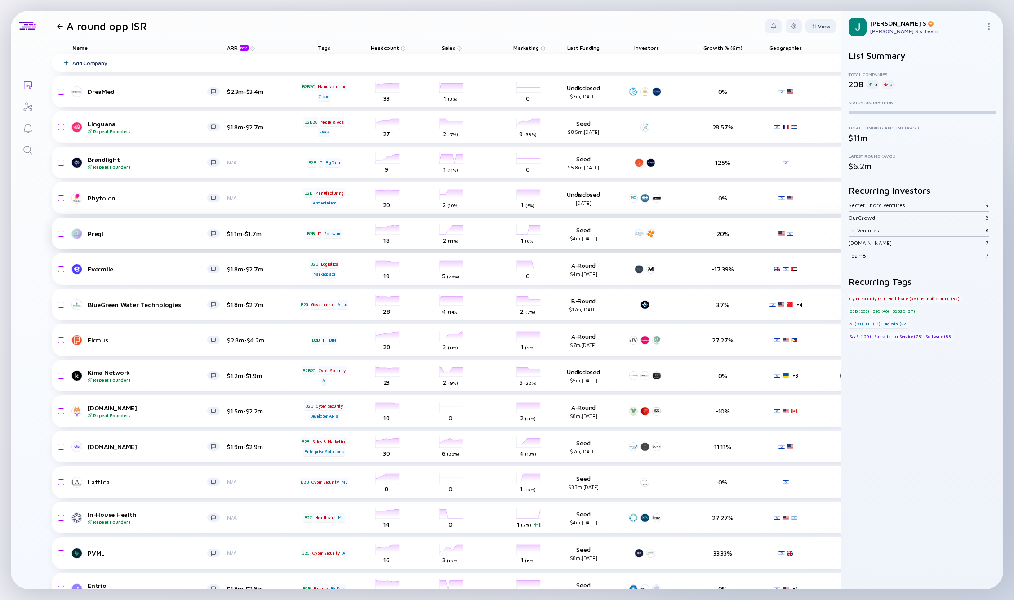
scroll to position [0, 94]
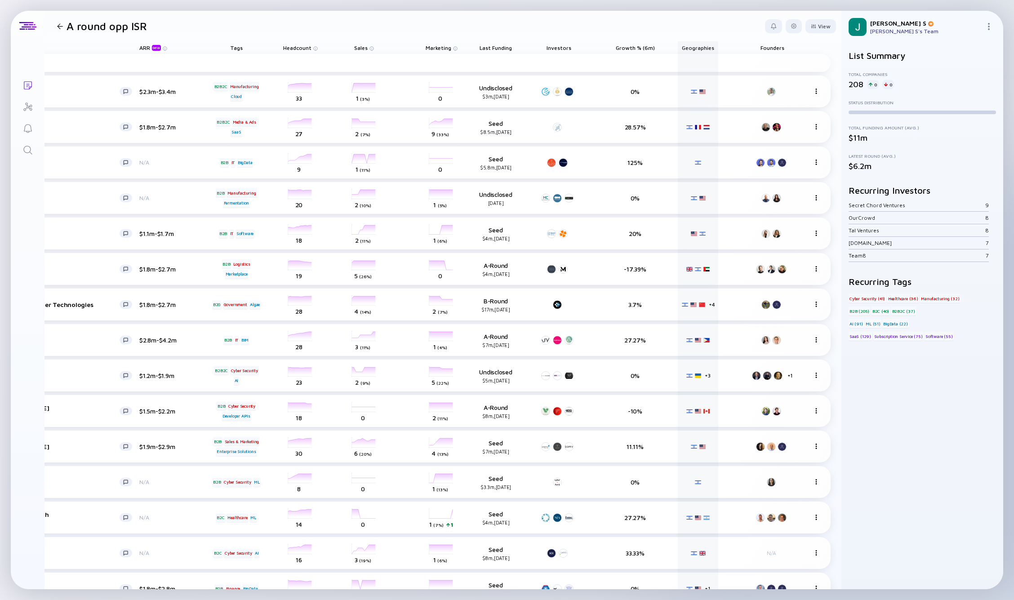
drag, startPoint x: 762, startPoint y: 47, endPoint x: 738, endPoint y: 45, distance: 23.9
click at [738, 45] on div "Name ARR beta Tags Headcount Sales Marketing Last Funding Investors Growth % (6…" at bounding box center [397, 47] width 867 height 13
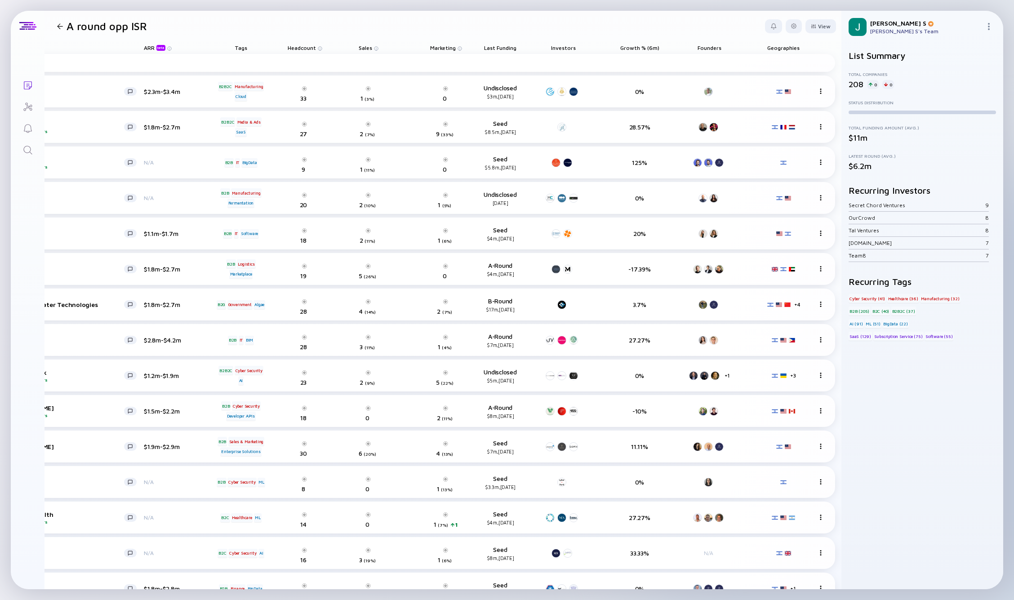
scroll to position [0, 76]
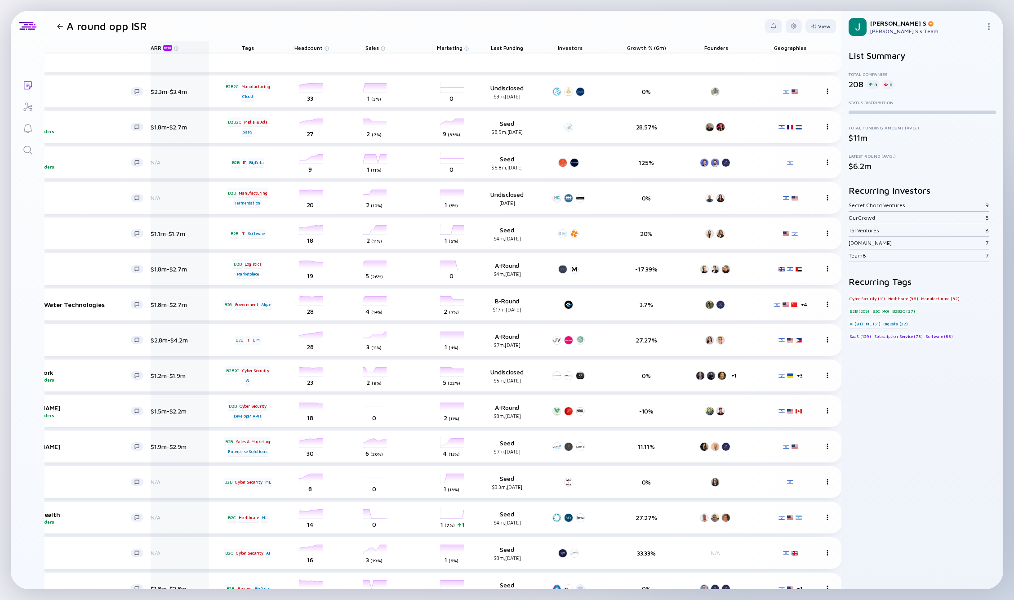
drag, startPoint x: 713, startPoint y: 48, endPoint x: 191, endPoint y: 48, distance: 521.5
click at [191, 48] on div "Name ARR beta Tags Headcount Sales Marketing Last Funding Investors Growth % (6…" at bounding box center [408, 47] width 867 height 13
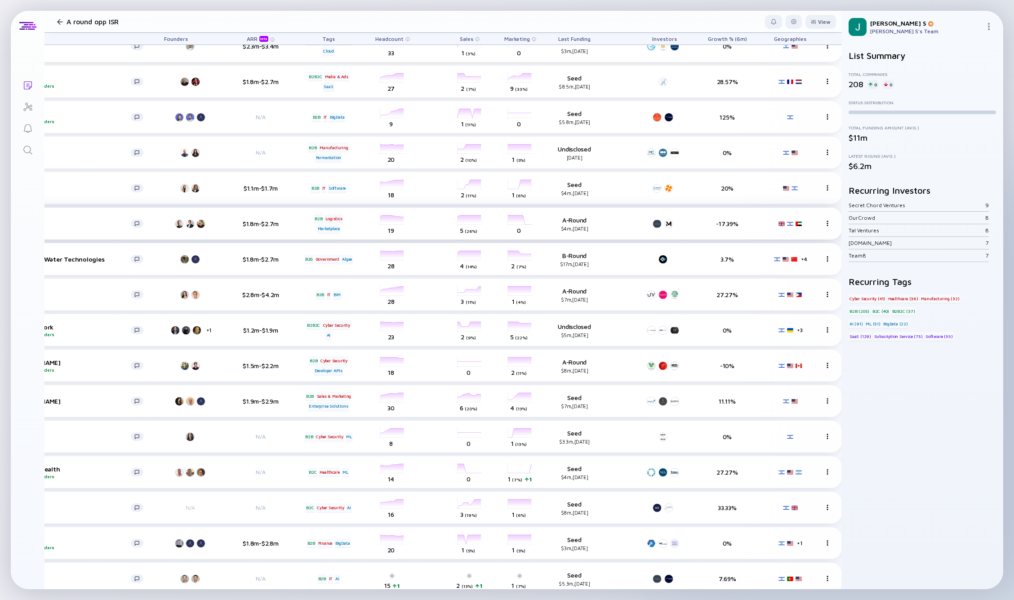
scroll to position [5, 0]
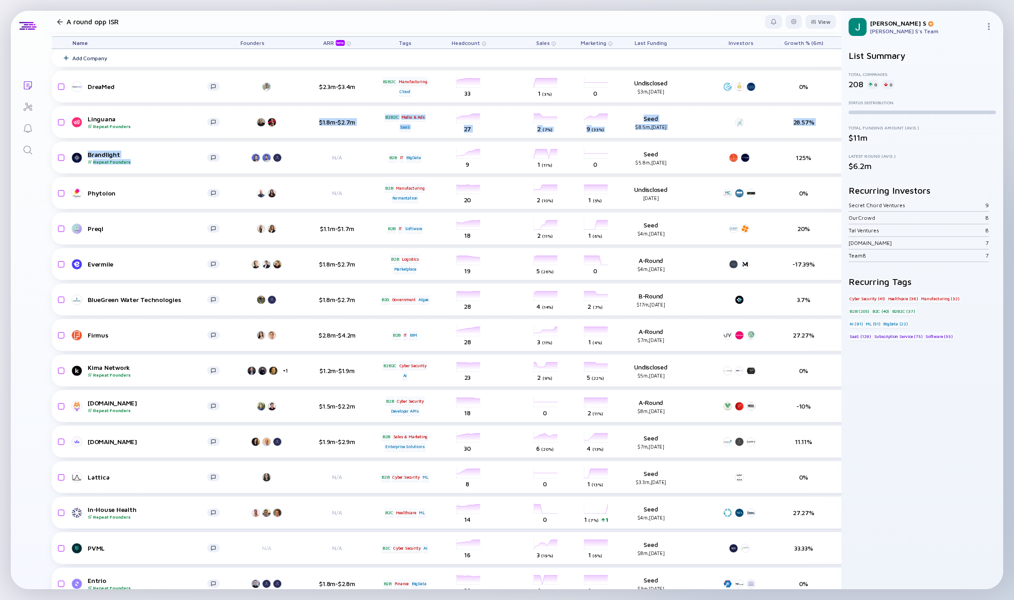
drag, startPoint x: 259, startPoint y: 122, endPoint x: 289, endPoint y: 140, distance: 34.9
click at [289, 140] on div "Add Company DreaMed $2.3m-$3.4m B2B2C Manufacturing Cloud headcount-dreamed-dia…" at bounding box center [485, 413] width 867 height 728
click at [283, 140] on div "Add Company DreaMed $2.3m-$3.4m B2B2C Manufacturing Cloud headcount-dreamed-dia…" at bounding box center [485, 413] width 867 height 728
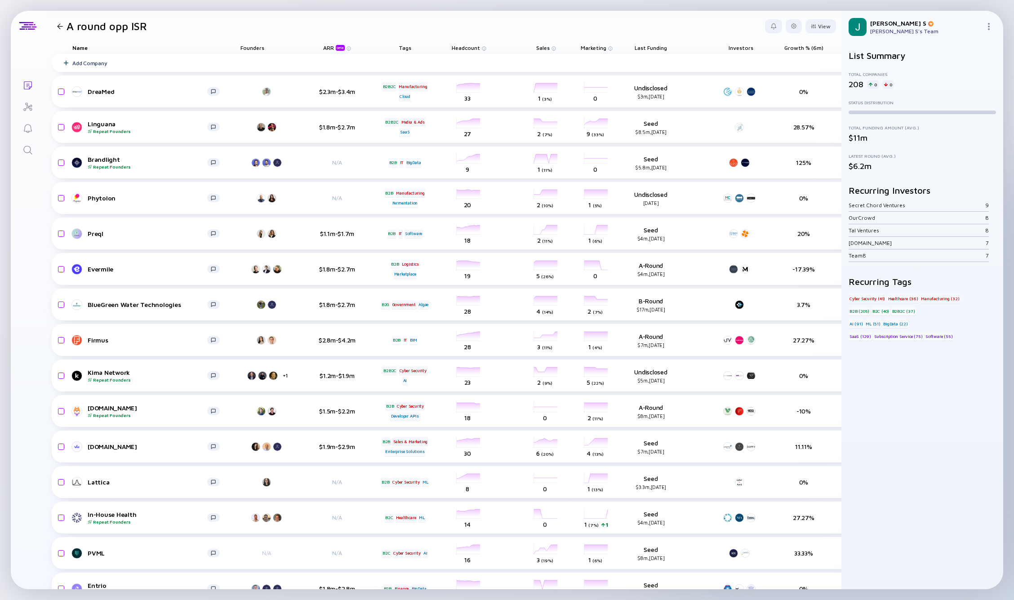
click at [667, 48] on span "Growth % (6m)" at bounding box center [651, 48] width 32 height 7
click at [774, 60] on div "( Descending )" at bounding box center [775, 61] width 27 height 5
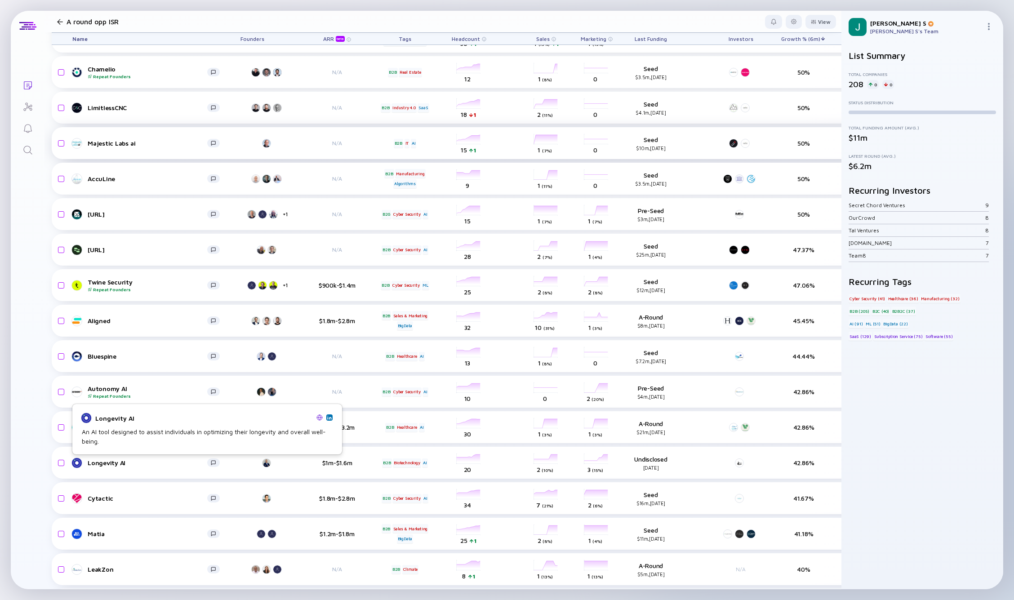
scroll to position [445, 0]
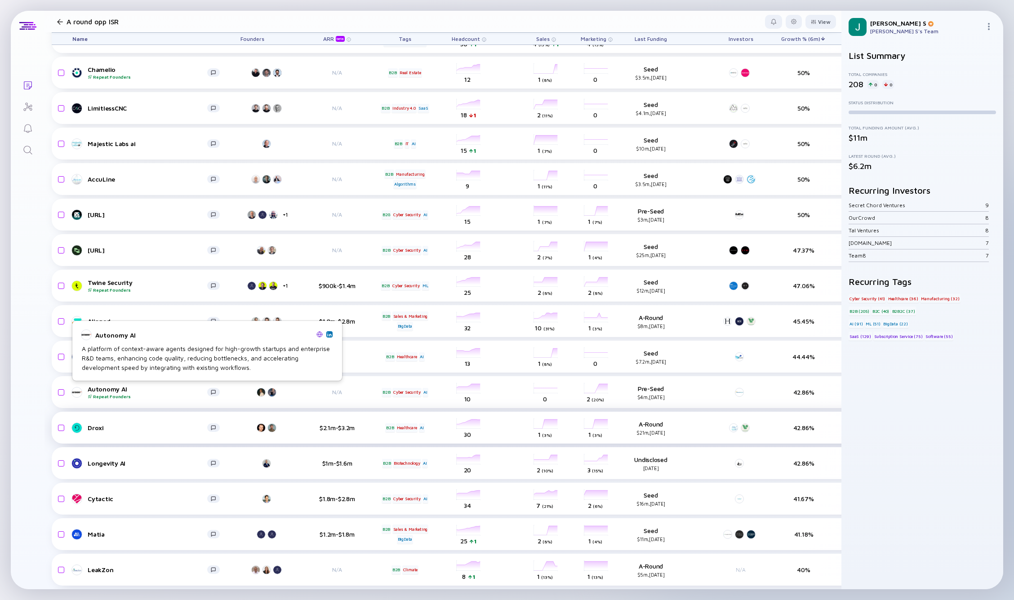
click at [143, 435] on div "Droxi $2.1m-$3.2m B2B Healthcare AI headcount-droxi 30 Headcount salesColumn-dr…" at bounding box center [485, 428] width 867 height 32
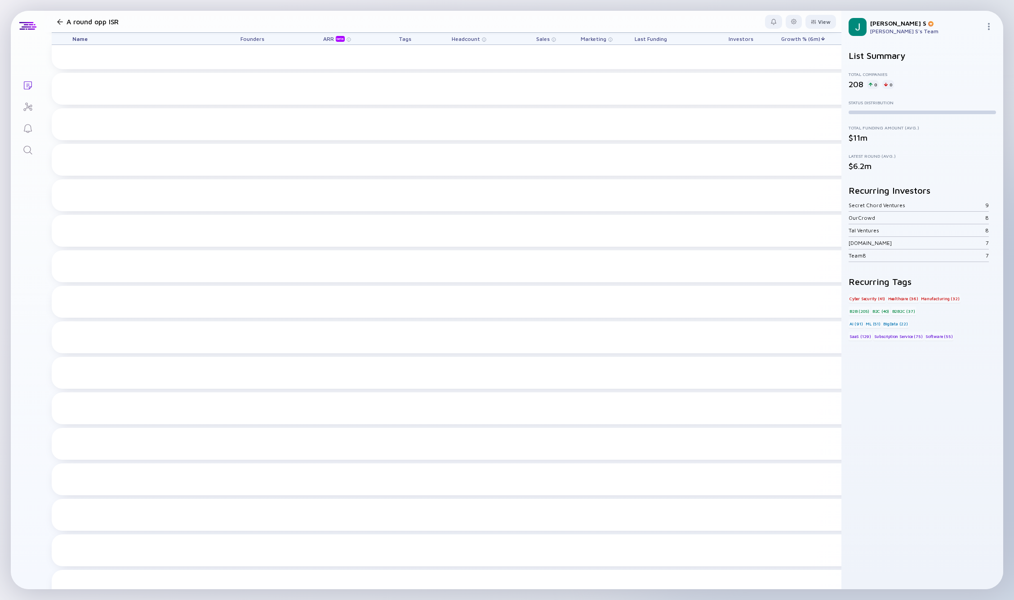
scroll to position [0, 0]
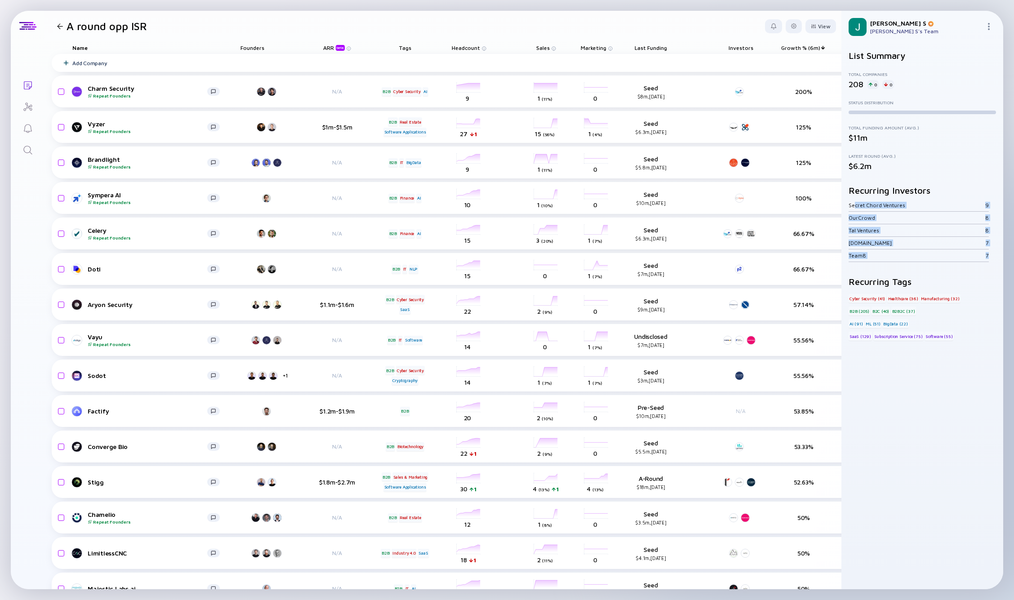
drag, startPoint x: 854, startPoint y: 207, endPoint x: 993, endPoint y: 257, distance: 148.2
click at [993, 257] on div "Secret Chord Ventures 9 OurCrowd 8 Tal Ventures 8 fresh.fund 7 Team8 7" at bounding box center [922, 230] width 147 height 63
click at [976, 260] on div "Team8 7" at bounding box center [919, 255] width 140 height 13
click at [790, 27] on div at bounding box center [794, 26] width 16 height 14
click at [812, 27] on div "View" at bounding box center [821, 26] width 31 height 14
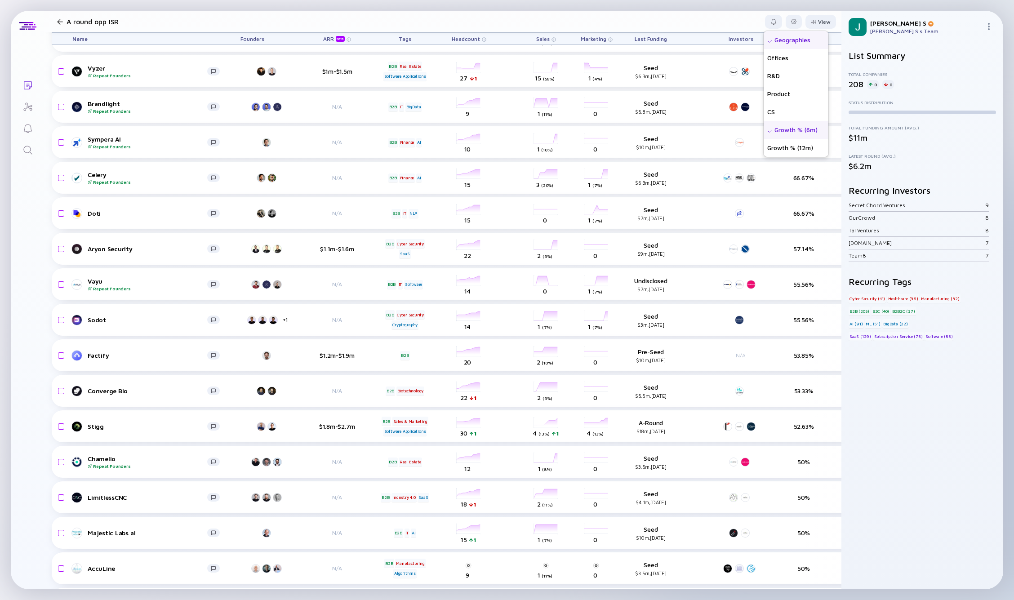
scroll to position [62, 0]
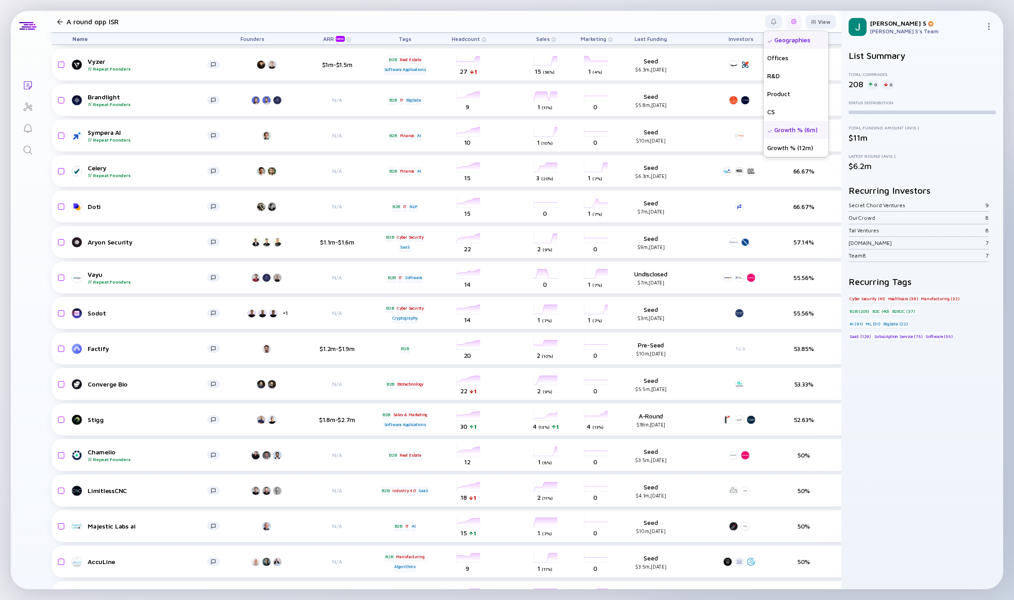
click at [791, 20] on div at bounding box center [793, 21] width 5 height 5
click at [756, 94] on div "Edit Filter" at bounding box center [766, 94] width 56 height 18
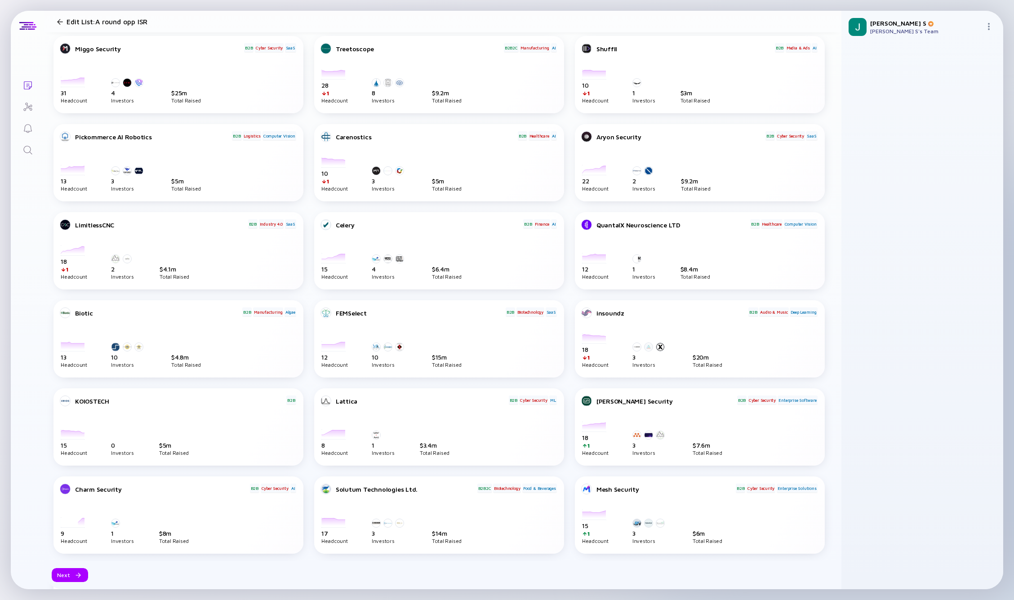
click at [61, 20] on div at bounding box center [60, 22] width 6 height 6
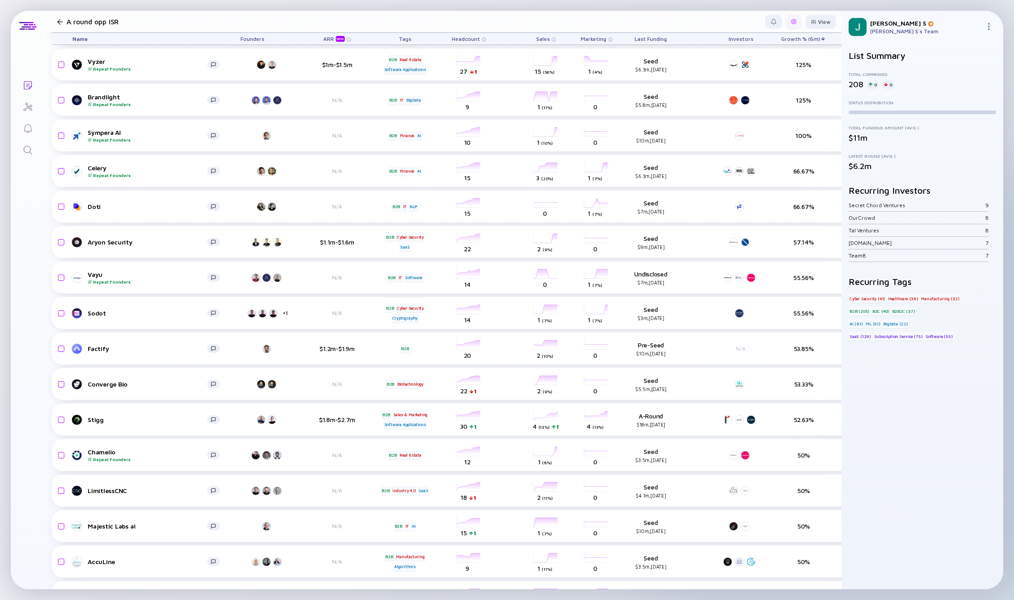
click at [791, 21] on div at bounding box center [793, 21] width 5 height 5
click at [748, 94] on div "Edit Filter" at bounding box center [766, 94] width 56 height 18
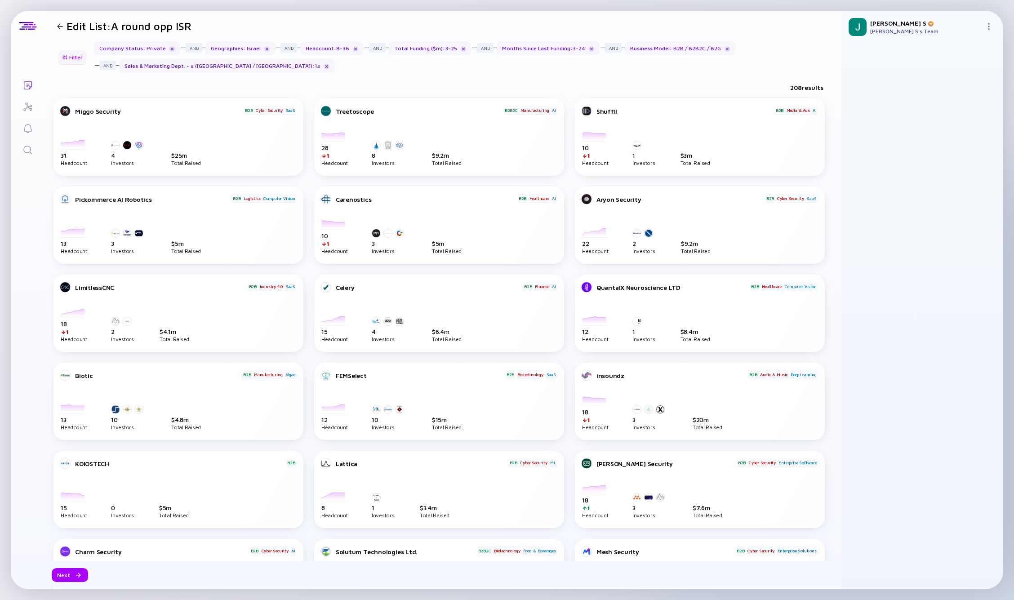
click at [76, 54] on div "Filter" at bounding box center [72, 57] width 31 height 14
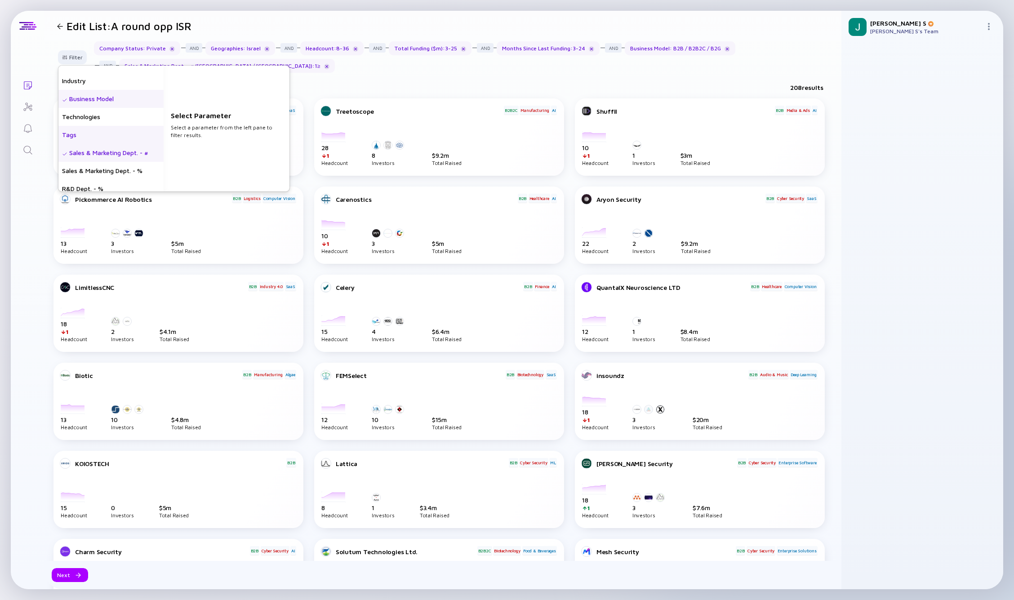
scroll to position [173, 0]
click at [77, 156] on div "Industry" at bounding box center [110, 154] width 105 height 18
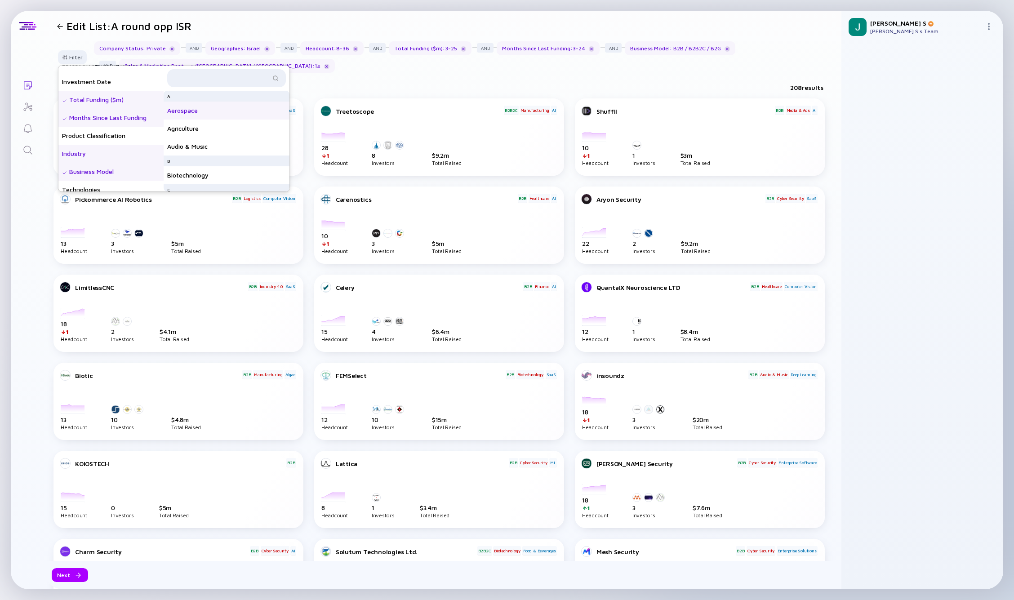
click at [194, 110] on div "Aerospace" at bounding box center [227, 111] width 126 height 18
click at [194, 127] on div "Agriculture" at bounding box center [227, 129] width 126 height 18
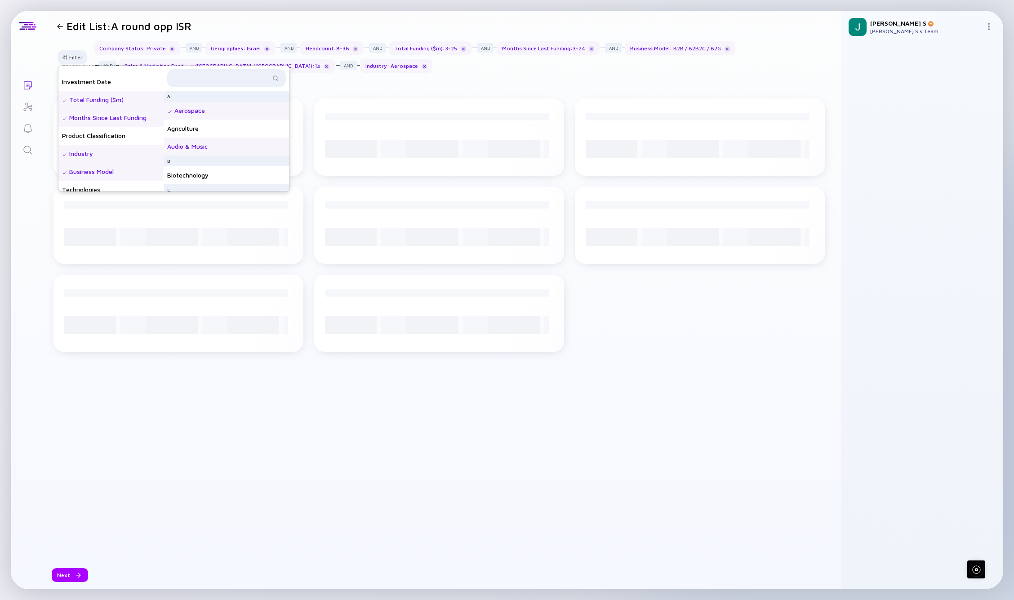
click at [193, 143] on div "Audio & Music" at bounding box center [227, 147] width 126 height 18
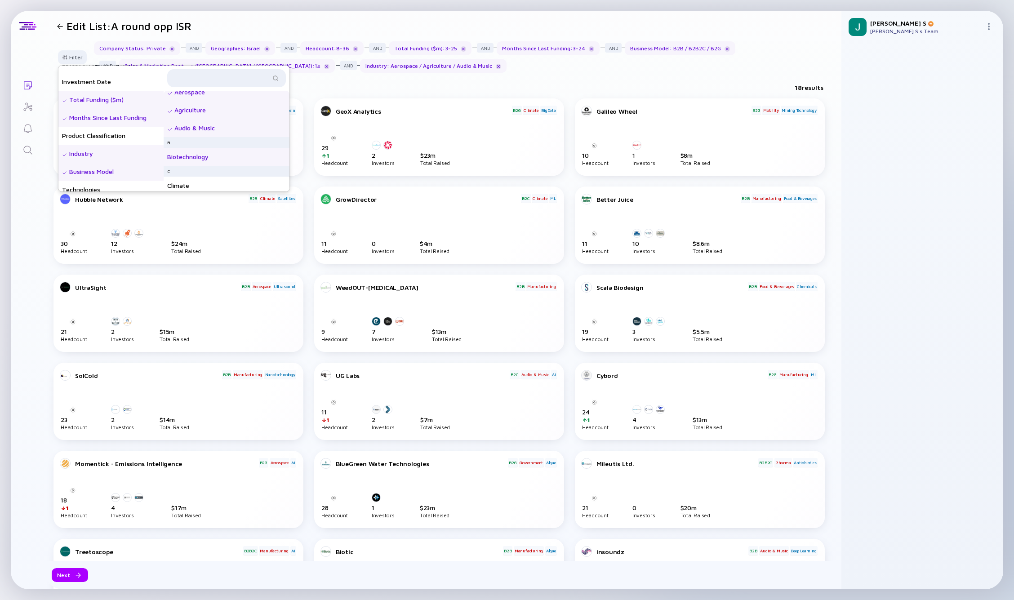
click at [207, 162] on div "Biotechnology" at bounding box center [227, 157] width 126 height 18
click at [196, 148] on div "Biotechnology" at bounding box center [227, 157] width 126 height 18
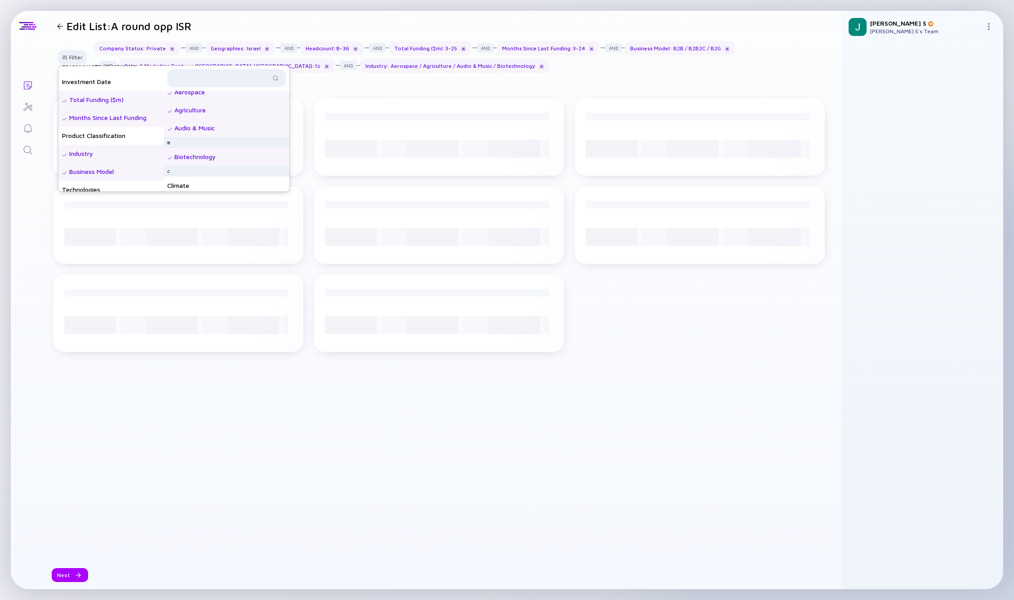
scroll to position [40, 0]
click at [192, 159] on div "Climate" at bounding box center [227, 164] width 126 height 18
click at [207, 132] on div "Construction" at bounding box center [227, 129] width 126 height 18
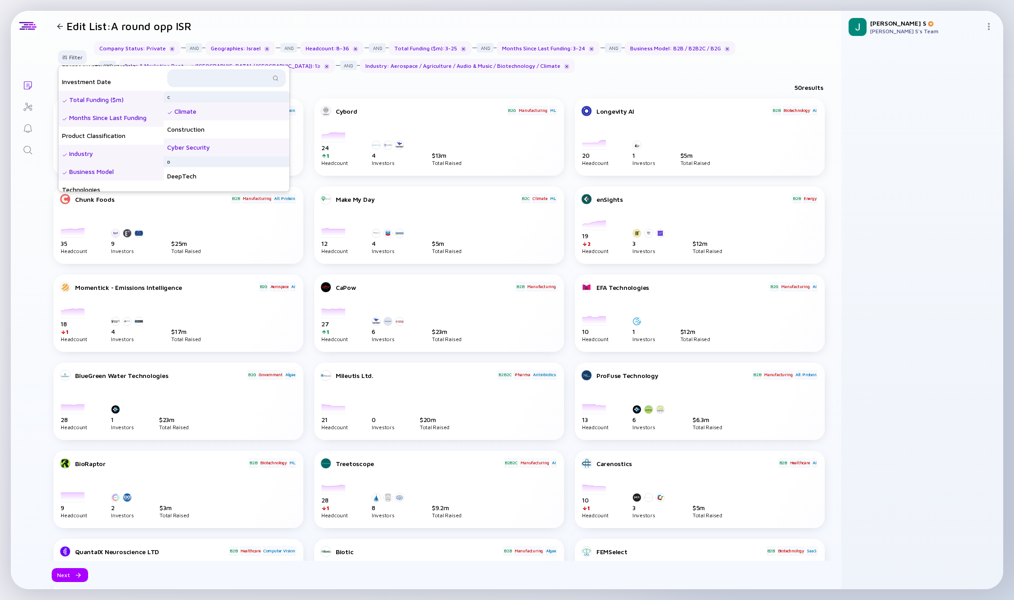
scroll to position [111, 0]
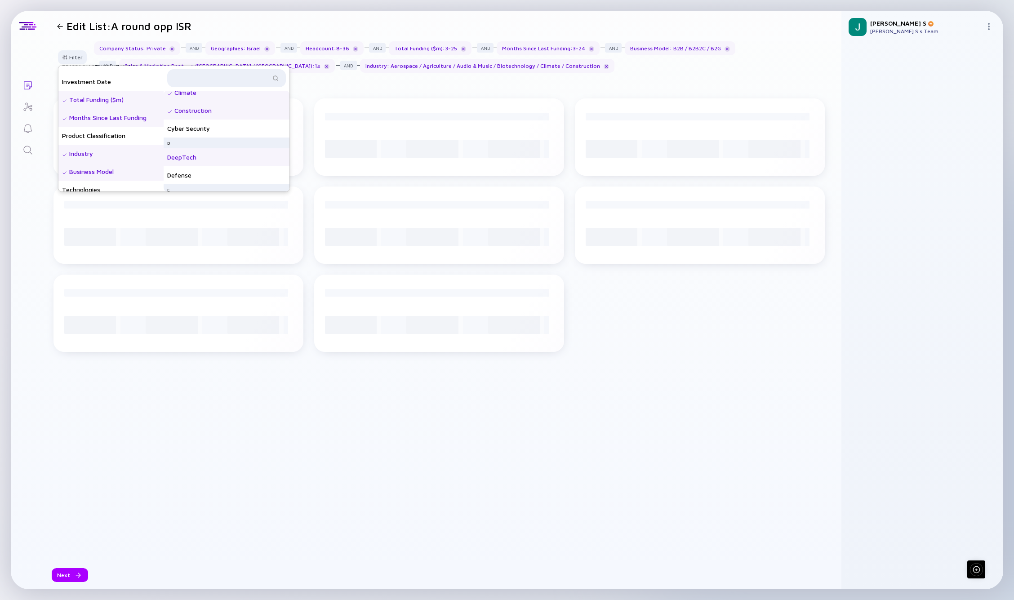
click at [196, 159] on div "DeepTech" at bounding box center [227, 157] width 126 height 18
click at [192, 177] on div "Defense" at bounding box center [227, 175] width 126 height 18
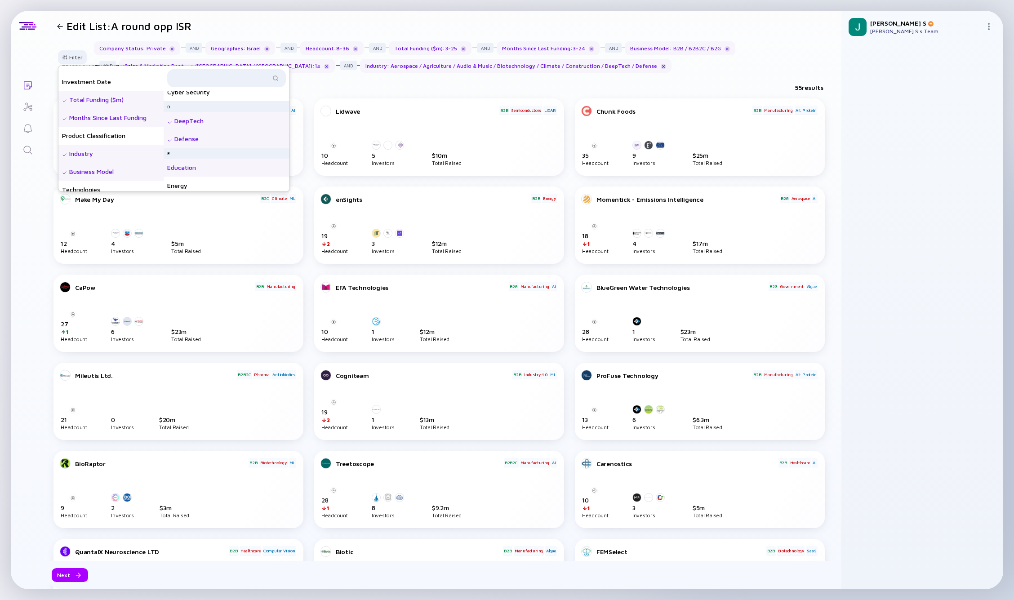
click at [217, 160] on div "Education" at bounding box center [227, 168] width 126 height 18
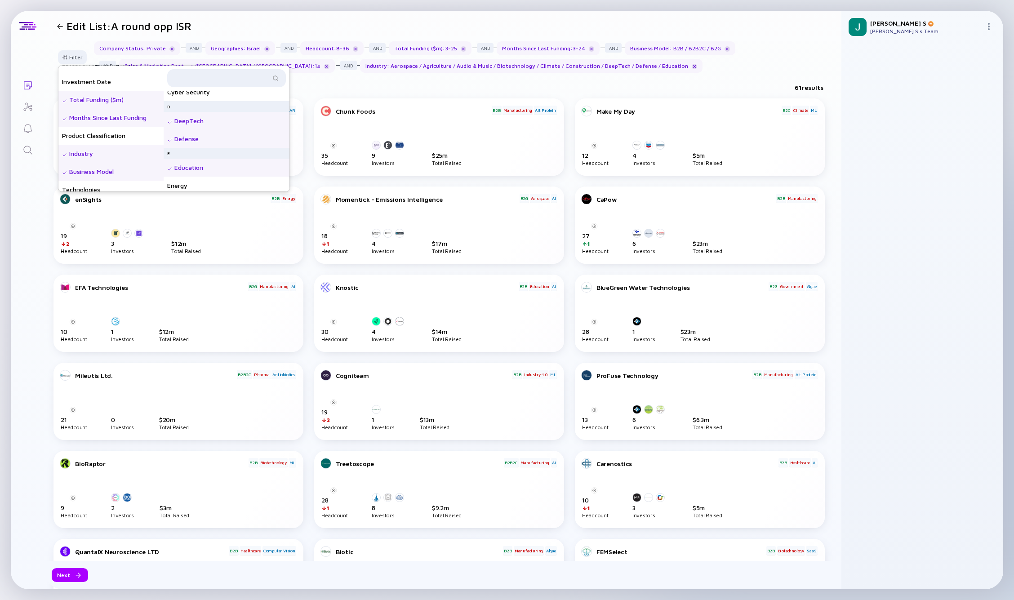
scroll to position [159, 0]
click at [200, 174] on div "Energy" at bounding box center [227, 175] width 126 height 18
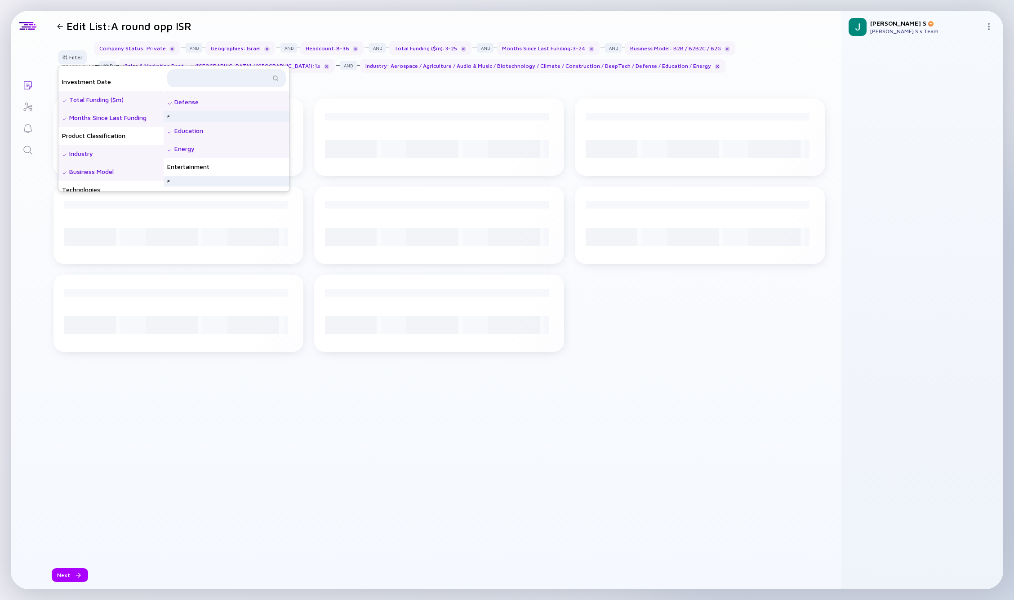
scroll to position [185, 0]
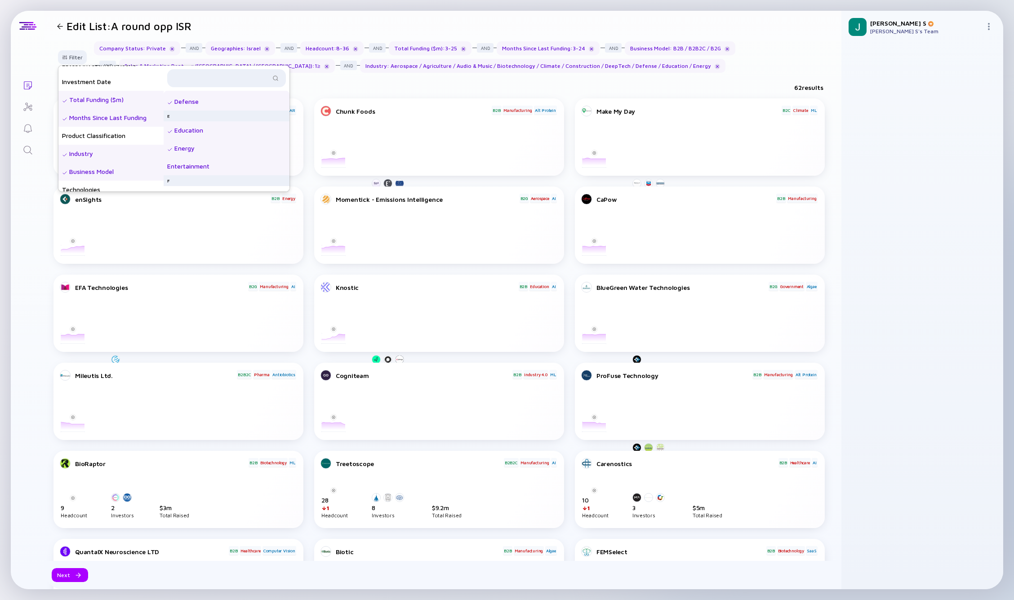
click at [208, 165] on div "Entertainment" at bounding box center [227, 166] width 126 height 18
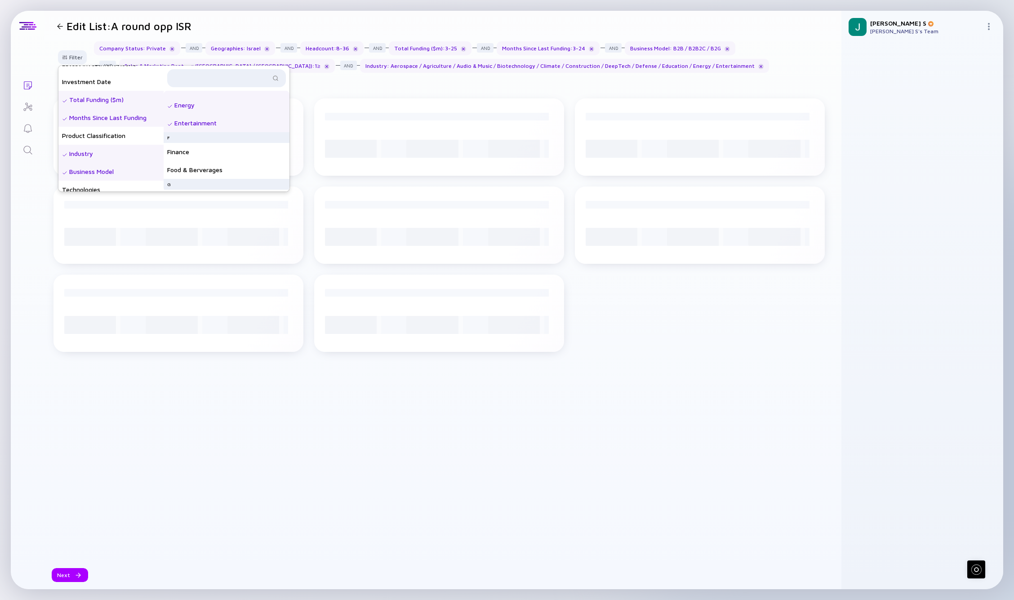
scroll to position [230, 0]
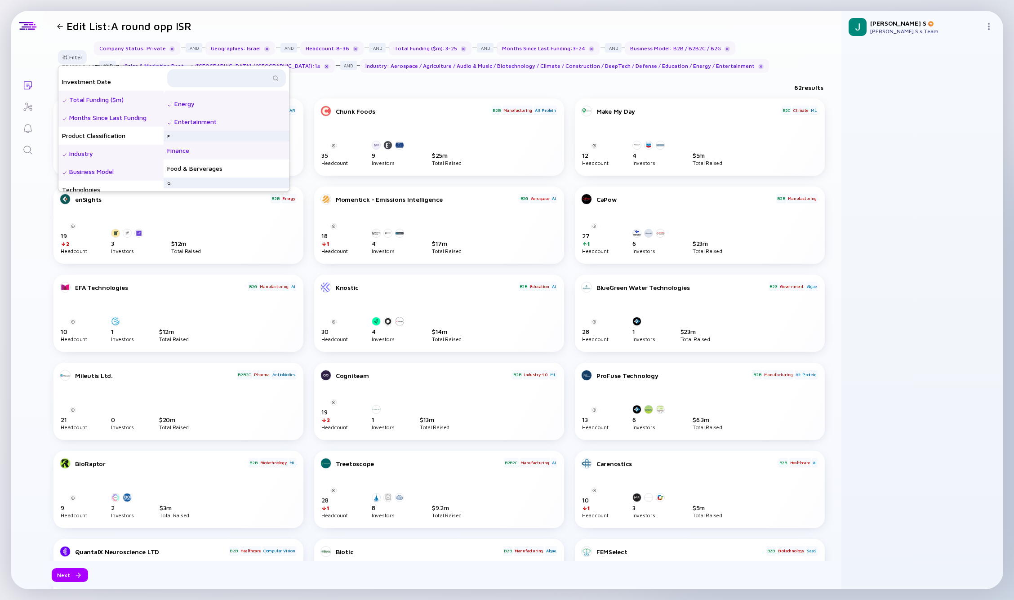
click at [207, 156] on div "Finance" at bounding box center [227, 151] width 126 height 18
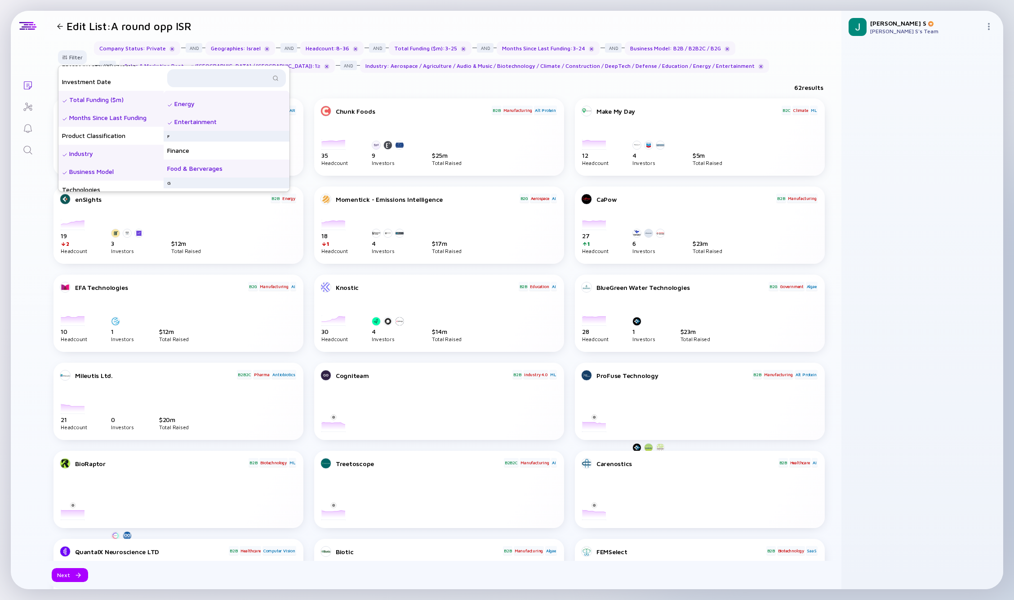
click at [204, 170] on div "Food & Berverages" at bounding box center [227, 169] width 126 height 18
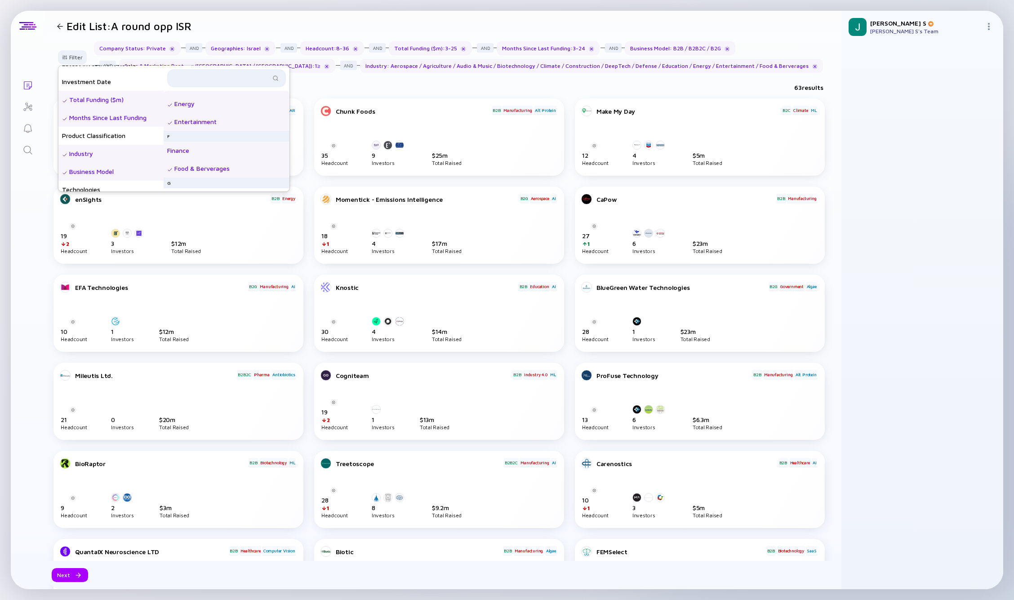
click at [217, 152] on div "Finance" at bounding box center [227, 151] width 126 height 18
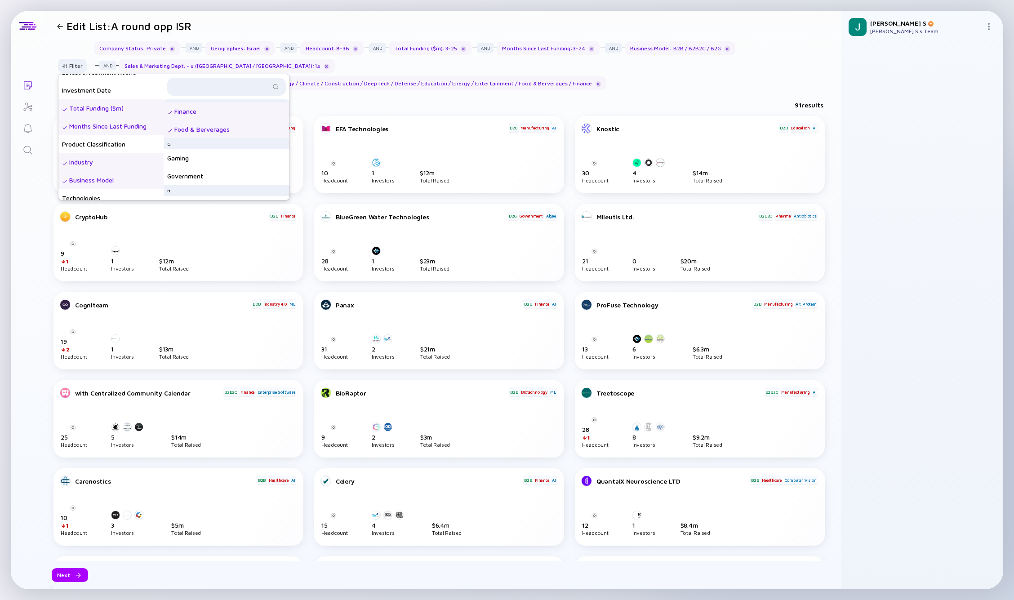
scroll to position [285, 0]
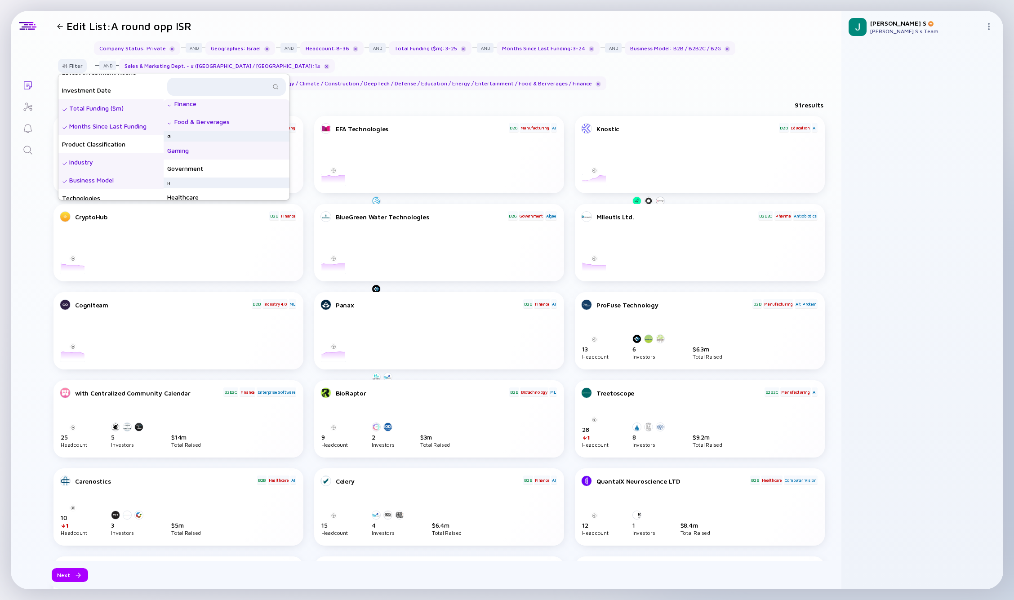
click at [204, 147] on div "Gaming" at bounding box center [227, 151] width 126 height 18
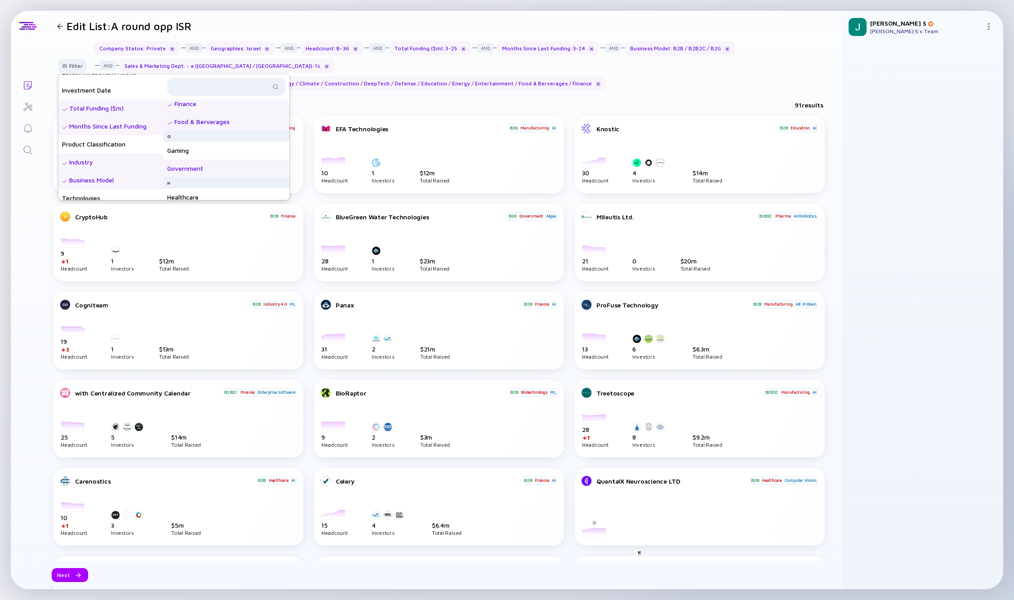
click at [199, 160] on div "Government" at bounding box center [227, 169] width 126 height 18
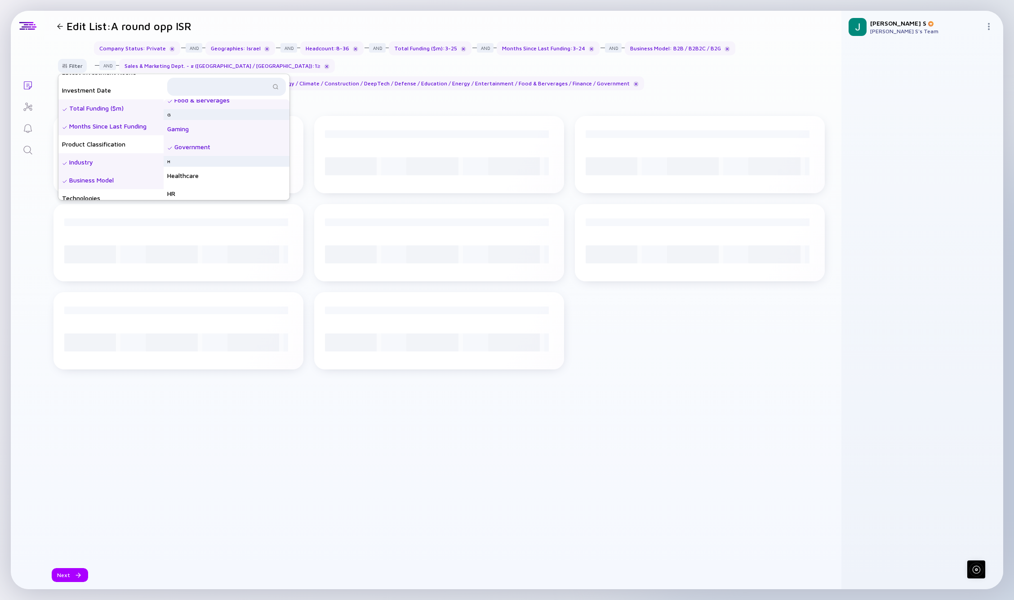
scroll to position [310, 0]
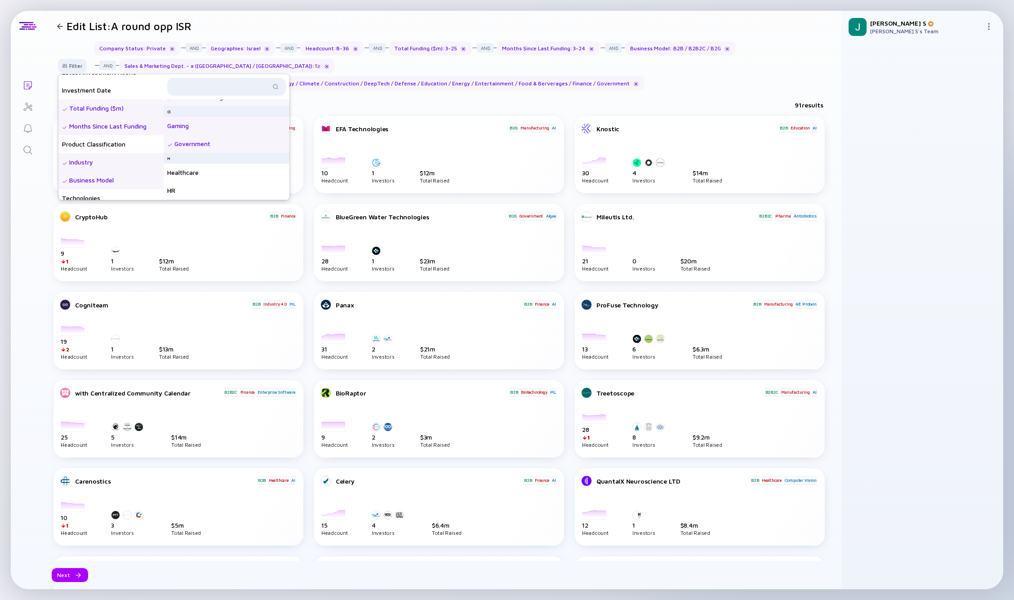
click at [192, 117] on div "Gaming" at bounding box center [227, 126] width 126 height 18
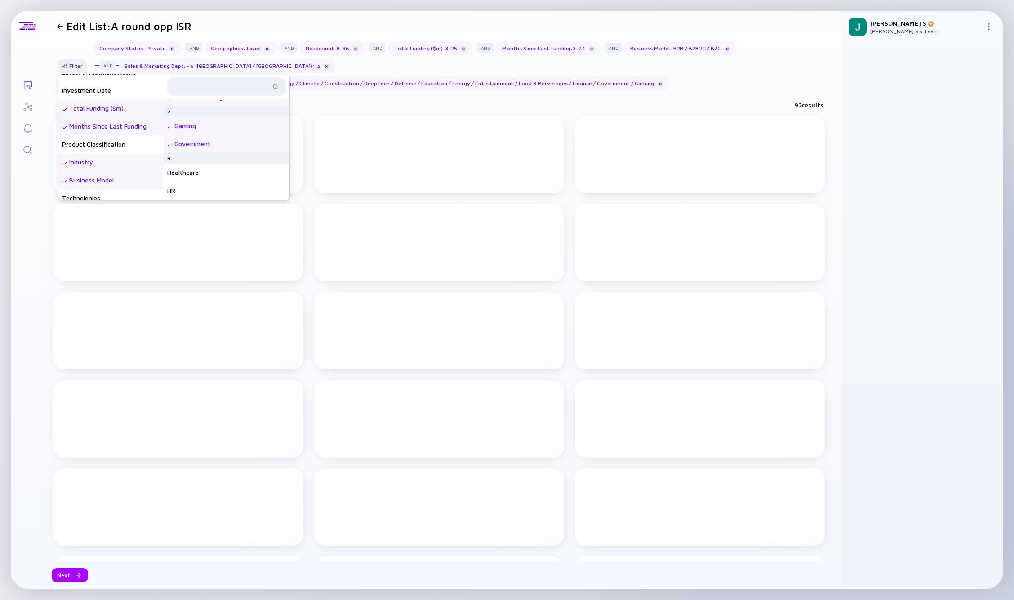
scroll to position [336, 0]
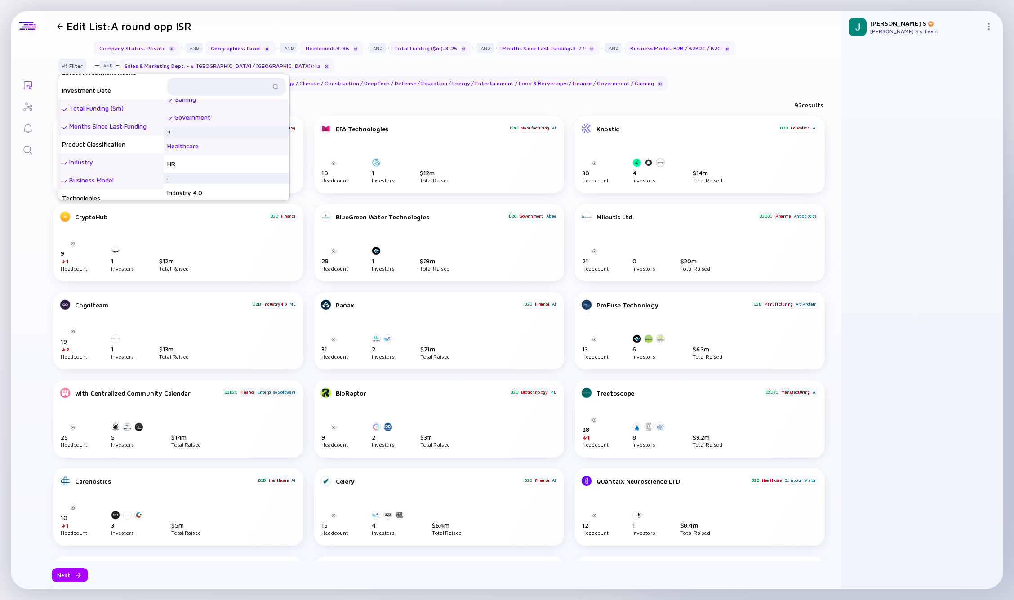
click at [195, 144] on div "Healthcare" at bounding box center [227, 146] width 126 height 18
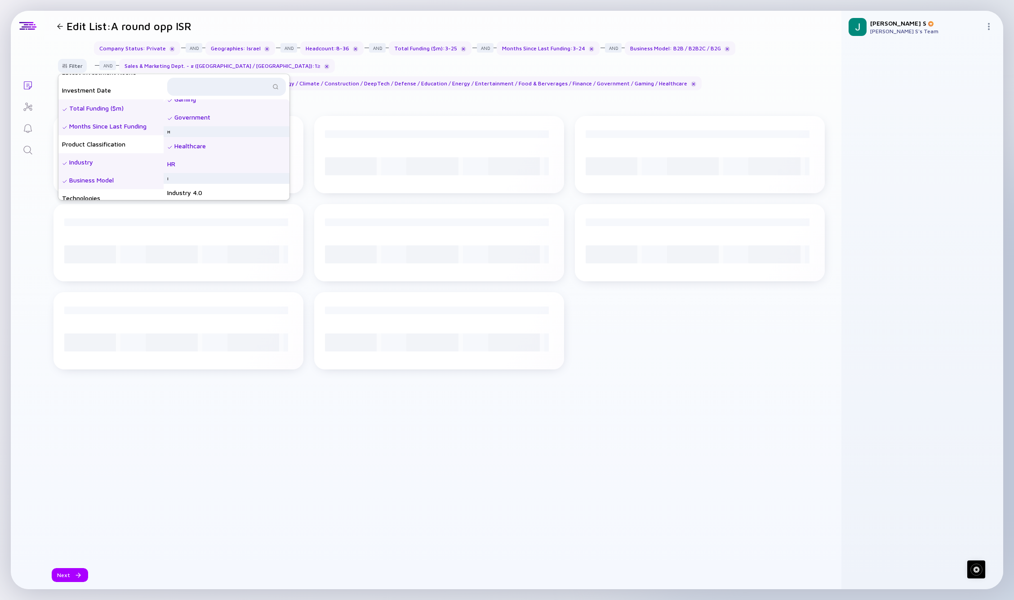
click at [195, 159] on div "HR" at bounding box center [227, 164] width 126 height 18
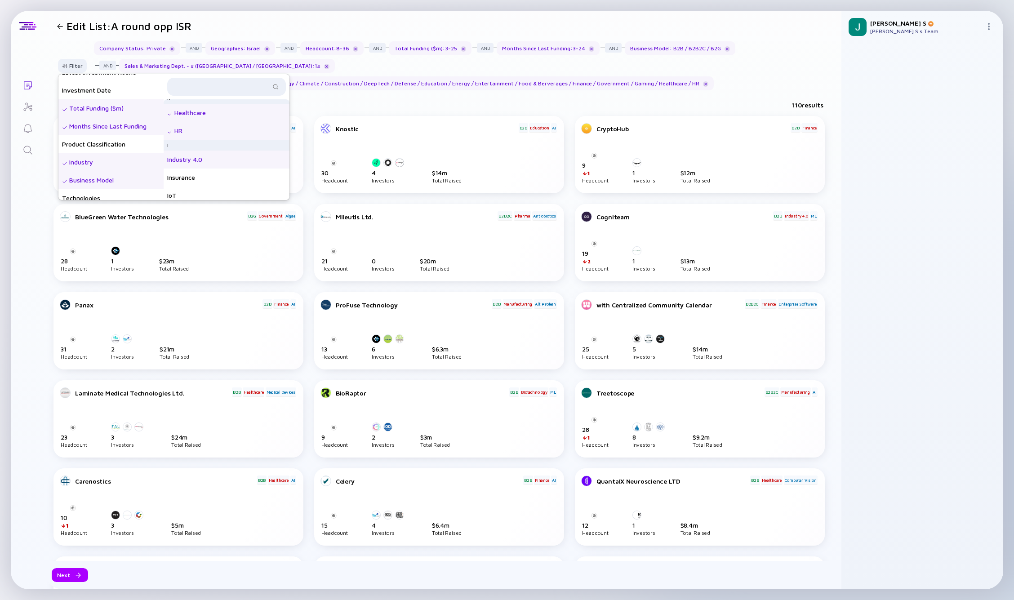
click at [207, 158] on div "Industry 4.0" at bounding box center [227, 160] width 126 height 18
click at [200, 175] on div "Insurance" at bounding box center [227, 178] width 126 height 18
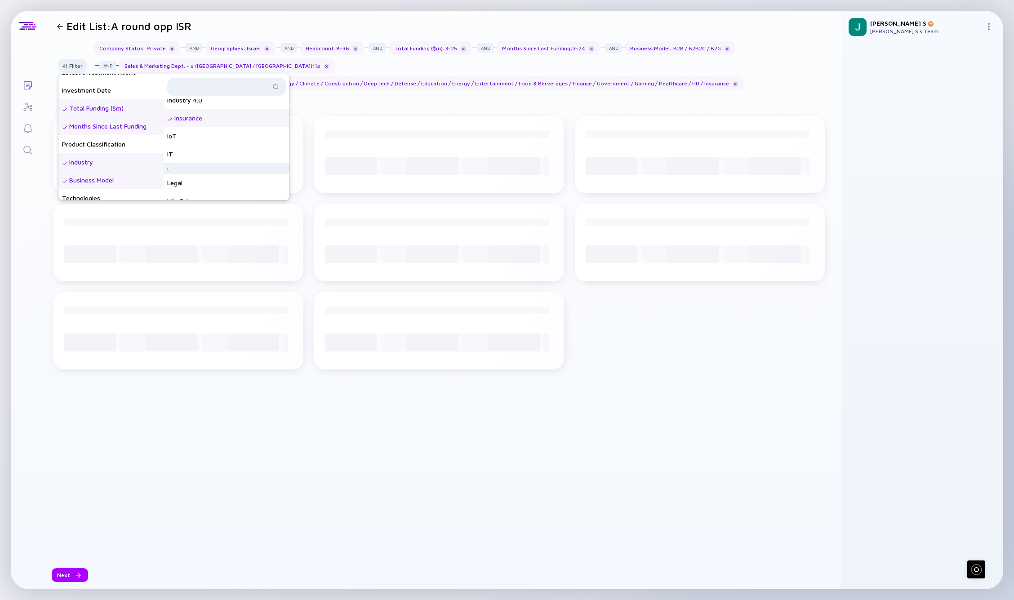
scroll to position [429, 0]
click at [194, 136] on div "IoT" at bounding box center [227, 136] width 126 height 18
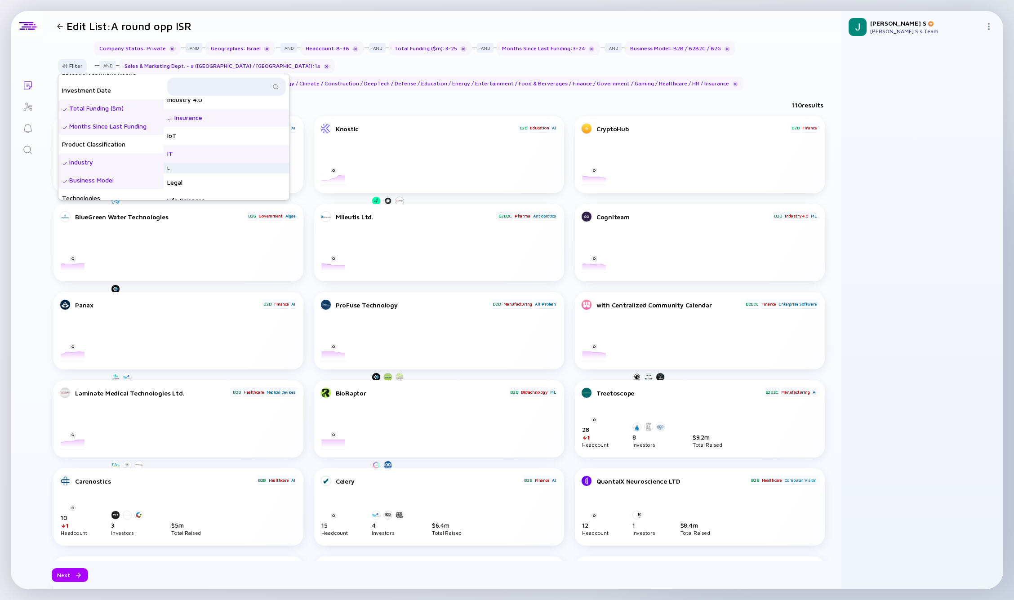
click at [190, 151] on div "IT" at bounding box center [227, 154] width 126 height 18
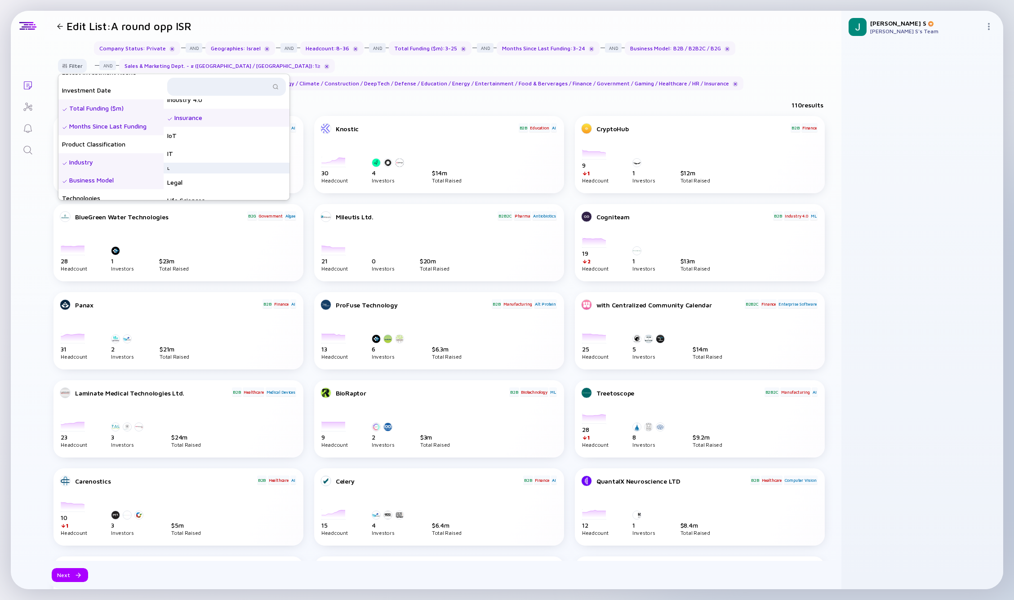
click at [194, 98] on div at bounding box center [226, 89] width 119 height 22
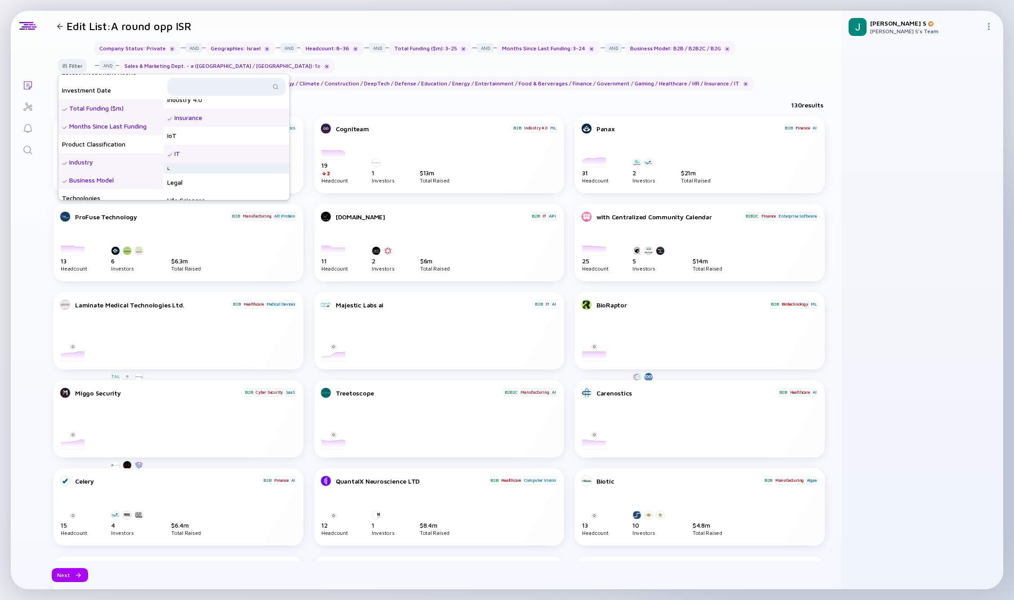
click at [193, 99] on div at bounding box center [226, 89] width 119 height 22
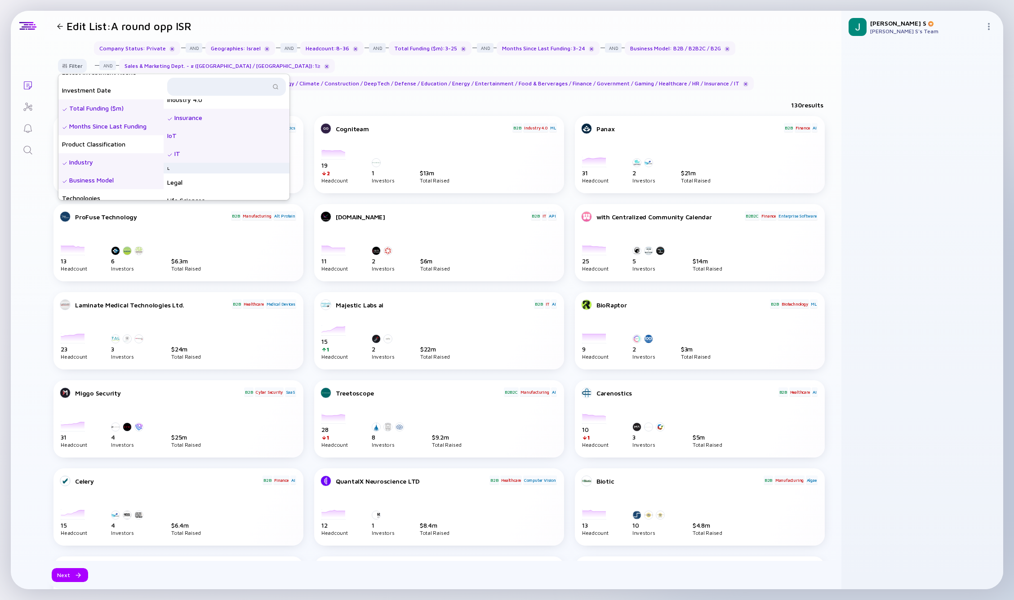
scroll to position [410, 0]
click at [201, 126] on div "Industry 4.0" at bounding box center [227, 120] width 126 height 18
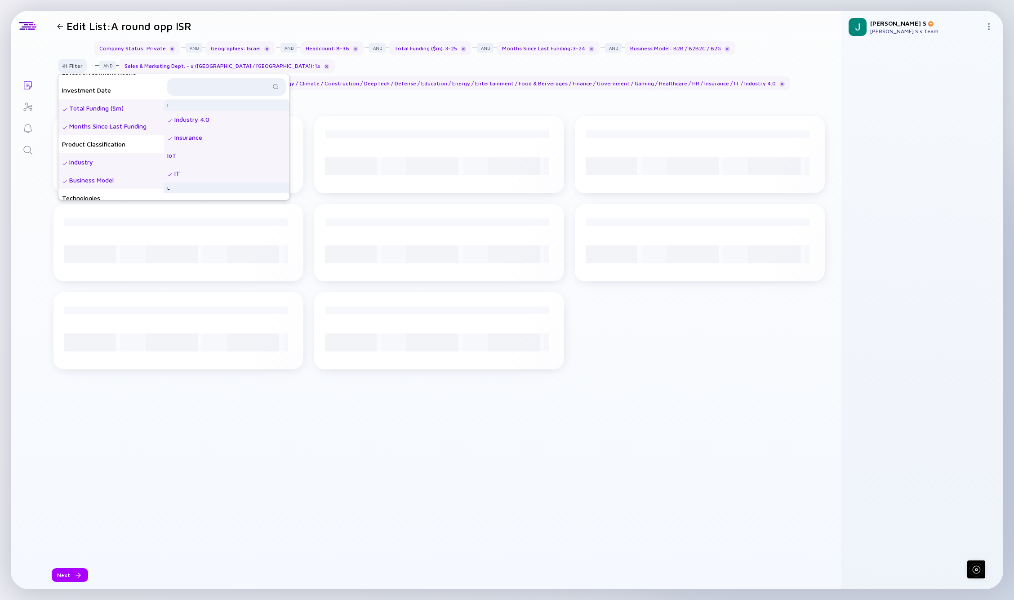
click at [190, 158] on div "IoT" at bounding box center [227, 156] width 126 height 18
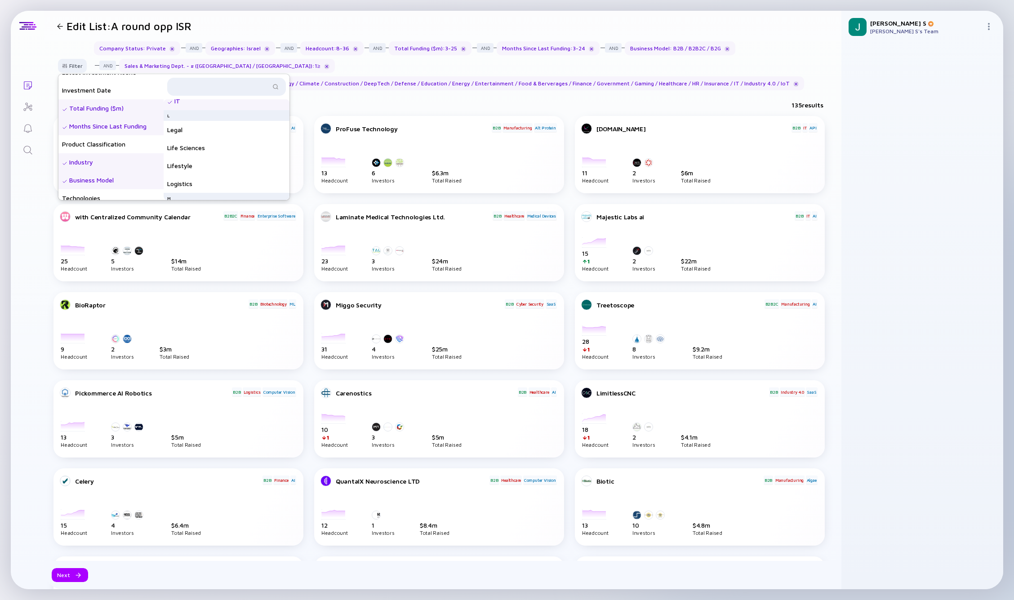
scroll to position [482, 0]
click at [203, 135] on div "Legal" at bounding box center [227, 129] width 126 height 18
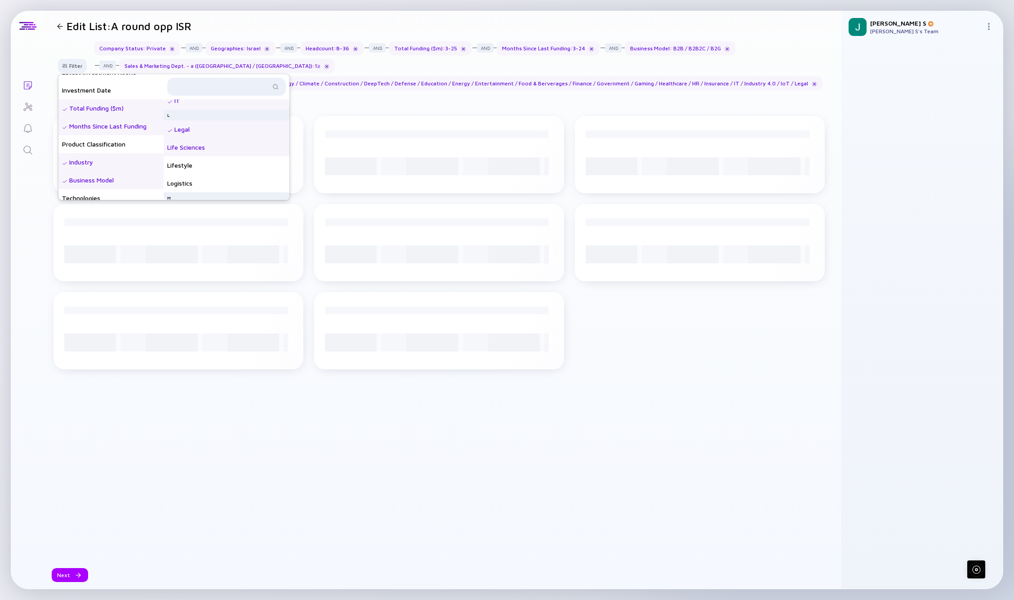
click at [192, 151] on div "Life Sciences" at bounding box center [227, 147] width 126 height 18
click at [189, 165] on div "Lifestyle" at bounding box center [227, 165] width 126 height 18
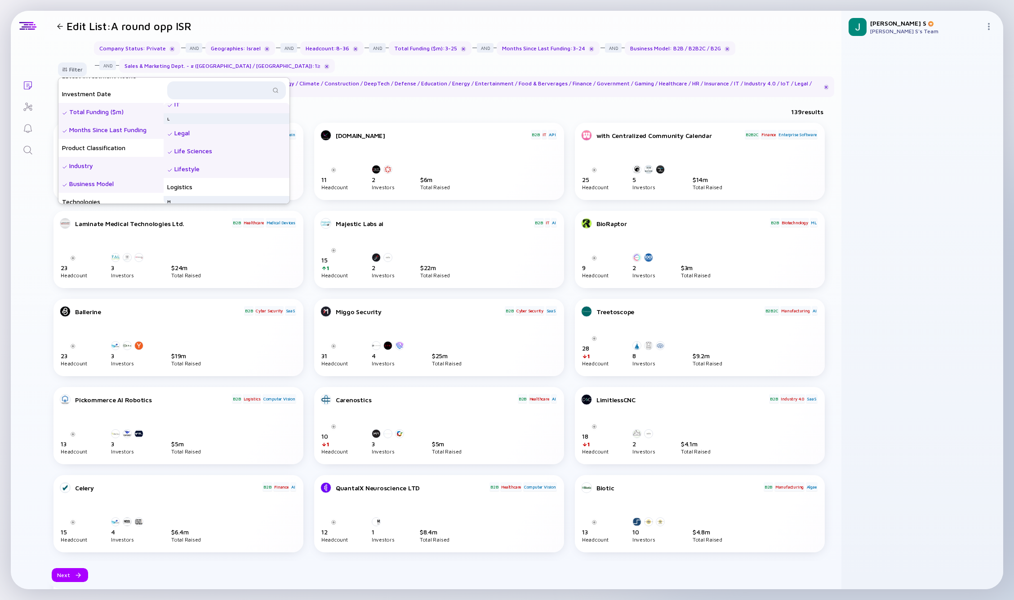
scroll to position [509, 0]
click at [196, 164] on div "Logistics" at bounding box center [227, 160] width 126 height 18
click at [186, 179] on div "M" at bounding box center [227, 174] width 126 height 11
click at [184, 192] on div "Manufacturing" at bounding box center [227, 189] width 126 height 18
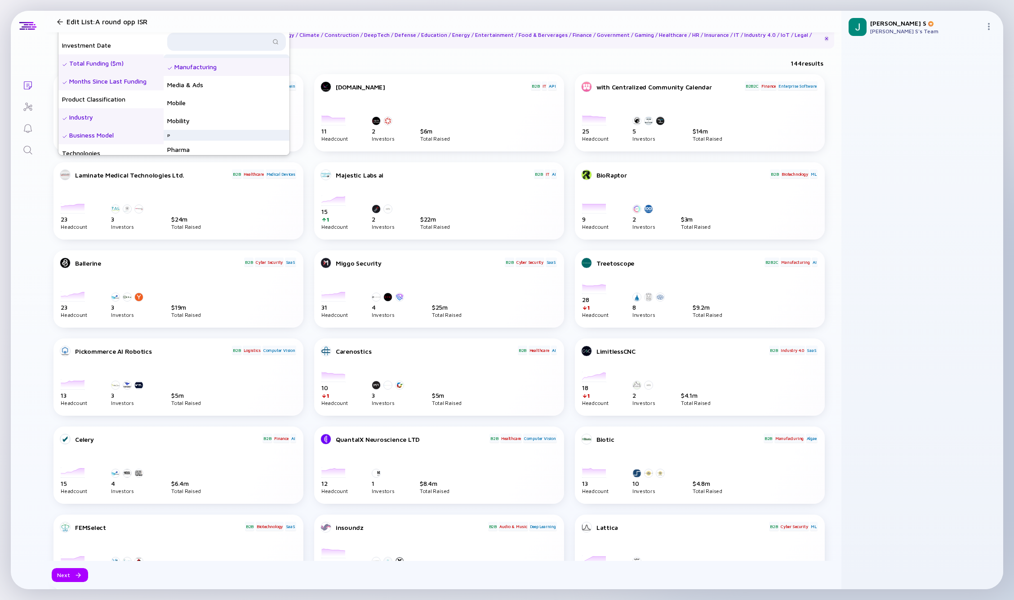
scroll to position [445, 0]
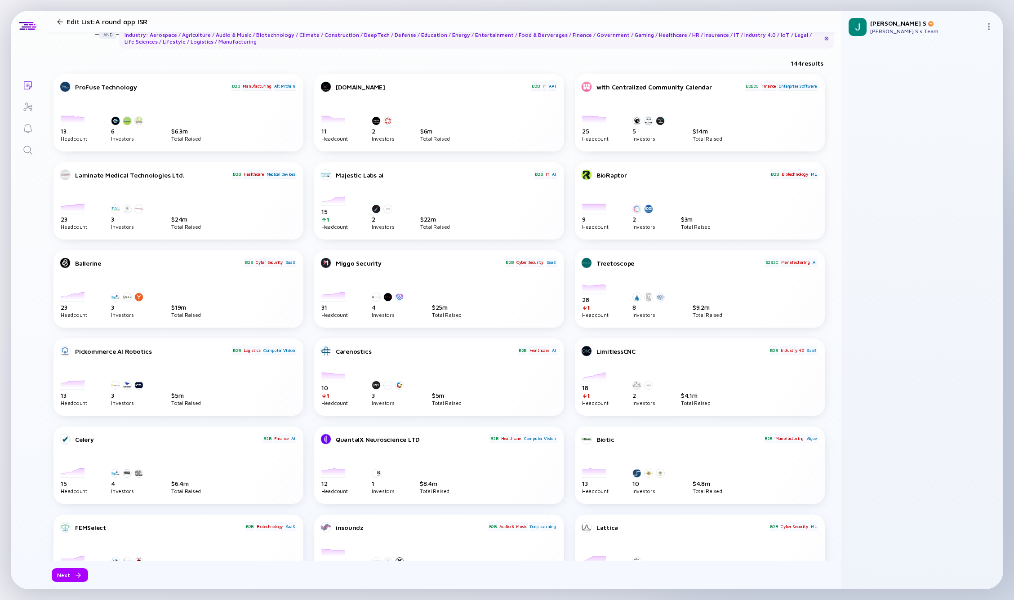
click at [329, 59] on div "144 results" at bounding box center [443, 65] width 797 height 18
click at [220, 43] on div "Industry : Aerospace / Agriculture / Audio & Music / Biotechnology / Climate / …" at bounding box center [476, 38] width 715 height 21
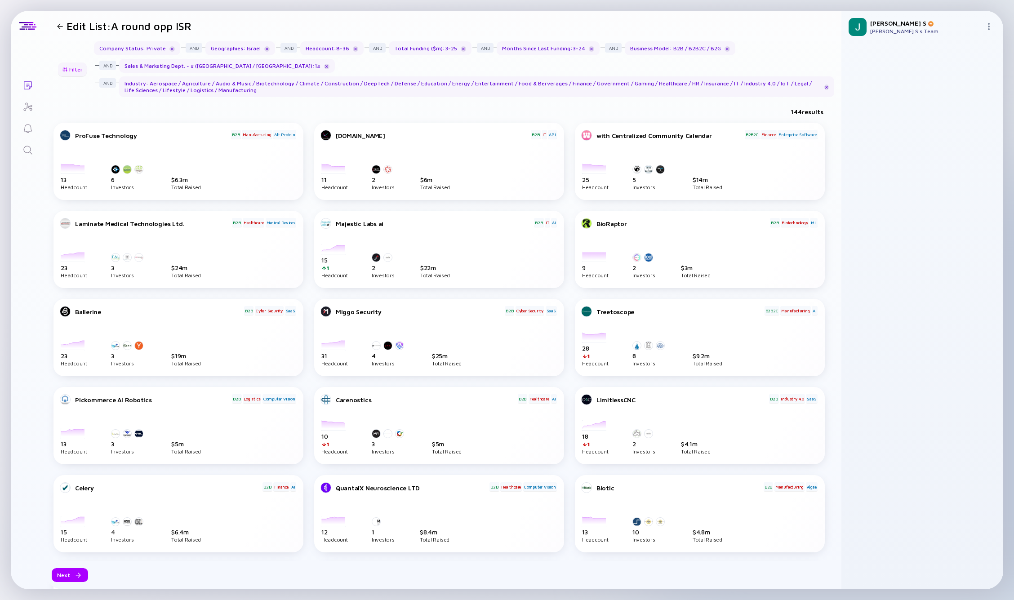
click at [69, 72] on div "Filter" at bounding box center [72, 69] width 31 height 14
click at [824, 87] on div at bounding box center [826, 87] width 4 height 5
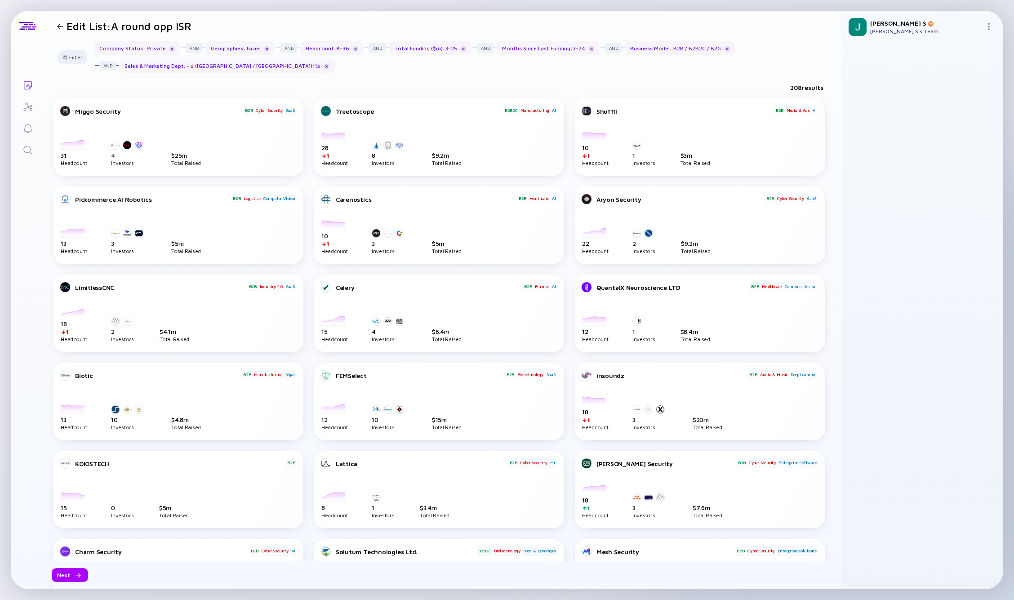
click at [28, 89] on icon "Lists" at bounding box center [28, 85] width 8 height 8
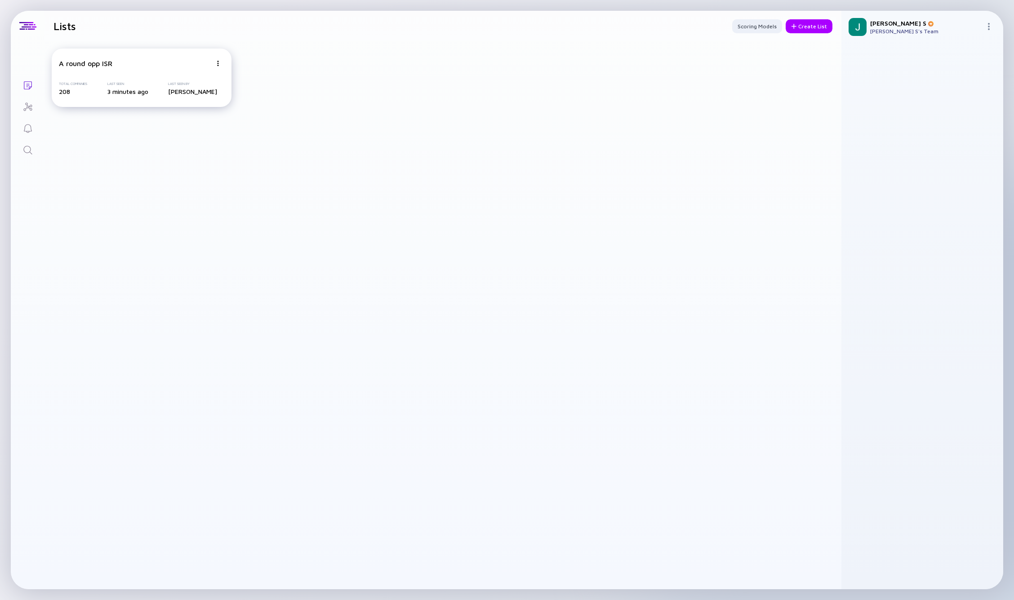
click at [219, 63] on img at bounding box center [217, 63] width 5 height 5
click at [181, 101] on div "Duplicate List" at bounding box center [186, 97] width 53 height 18
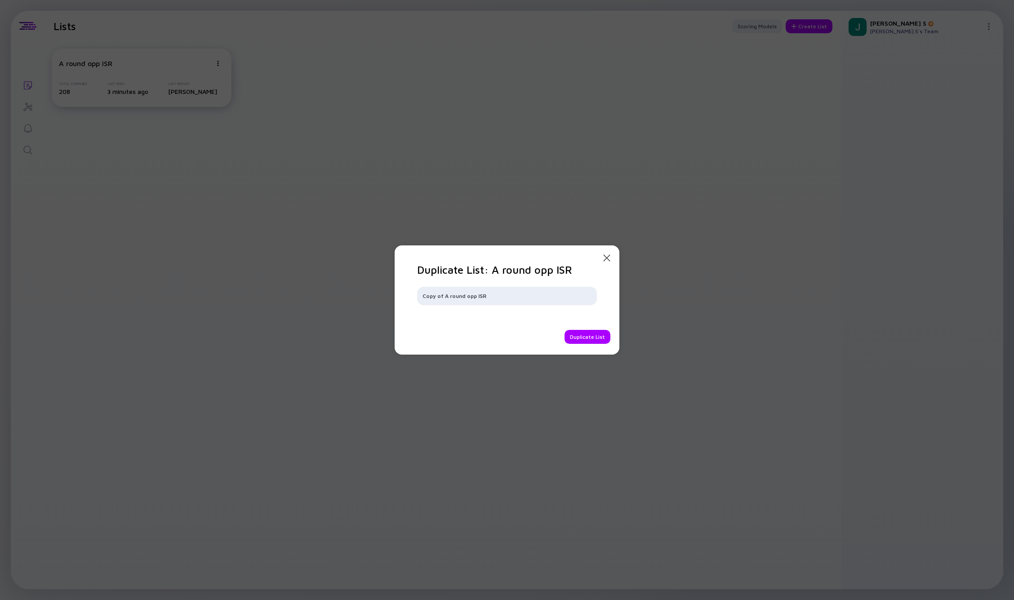
click at [495, 296] on input "Copy of A round opp ISR" at bounding box center [507, 295] width 169 height 9
click at [445, 295] on input "Copy of A round opp ISR" at bounding box center [507, 295] width 169 height 9
drag, startPoint x: 447, startPoint y: 296, endPoint x: 365, endPoint y: 291, distance: 81.9
click at [365, 291] on div "Close Modal Duplicate List: A round opp ISR Copy of A round opp ISR Duplicate L…" at bounding box center [507, 300] width 1014 height 600
click at [445, 296] on input "B round opp ISR" at bounding box center [507, 295] width 169 height 9
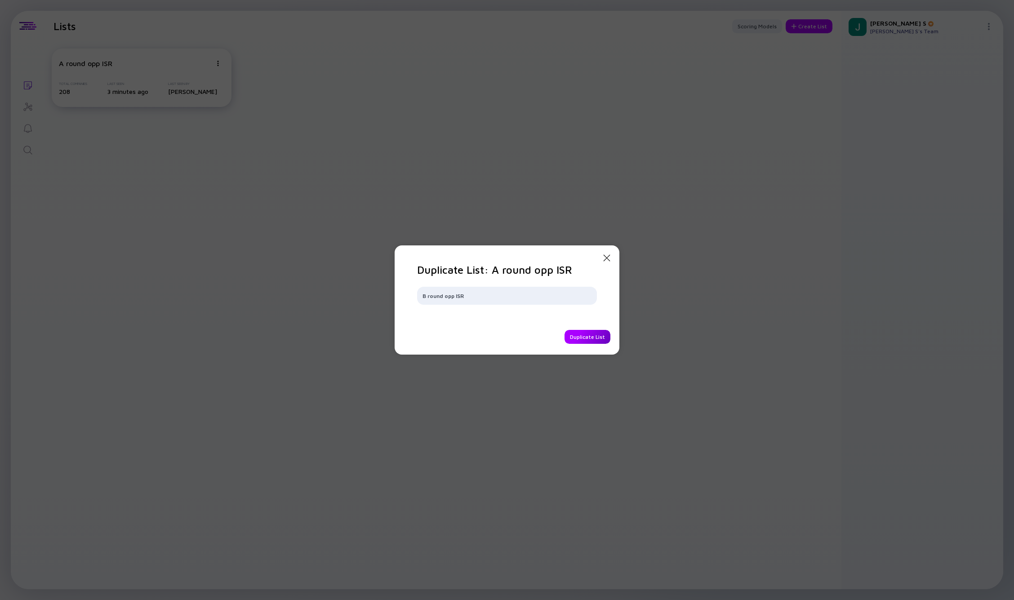
type input "B round opp ISR"
click at [586, 336] on div "Duplicate List" at bounding box center [588, 337] width 46 height 14
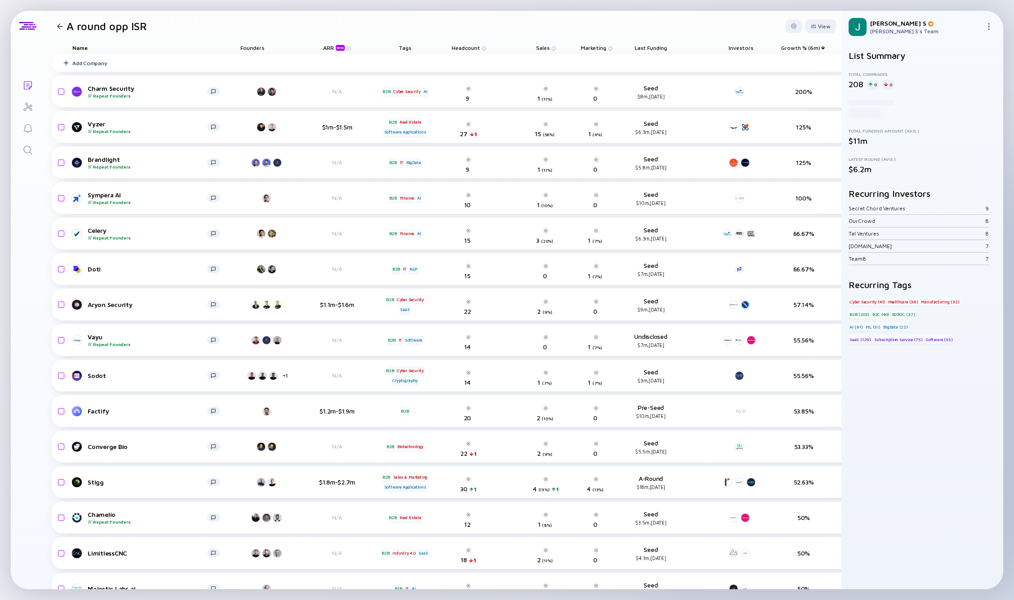
click at [57, 27] on div at bounding box center [59, 26] width 13 height 6
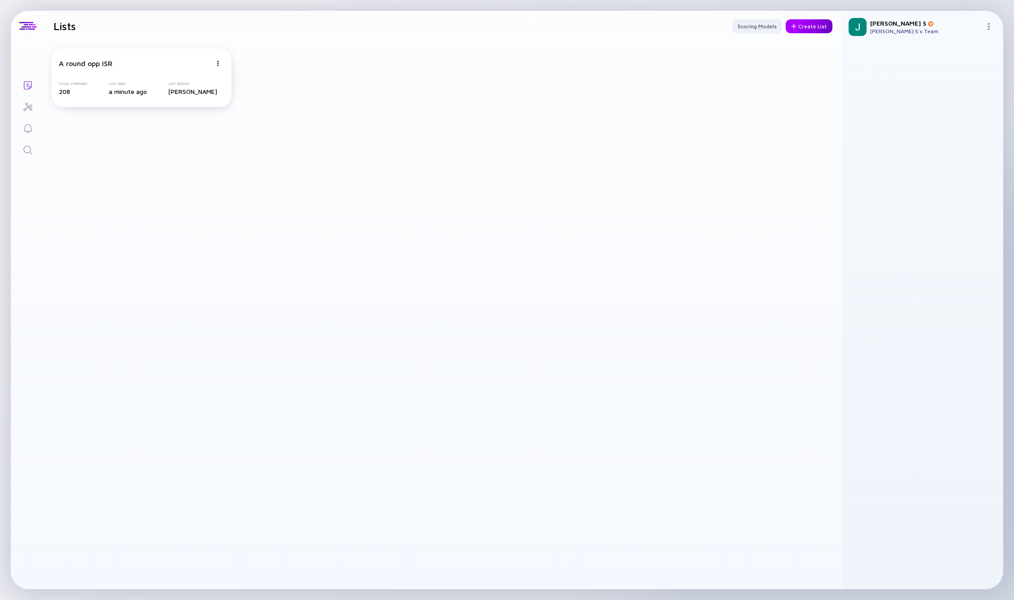
click at [809, 28] on div "Create List" at bounding box center [809, 26] width 47 height 14
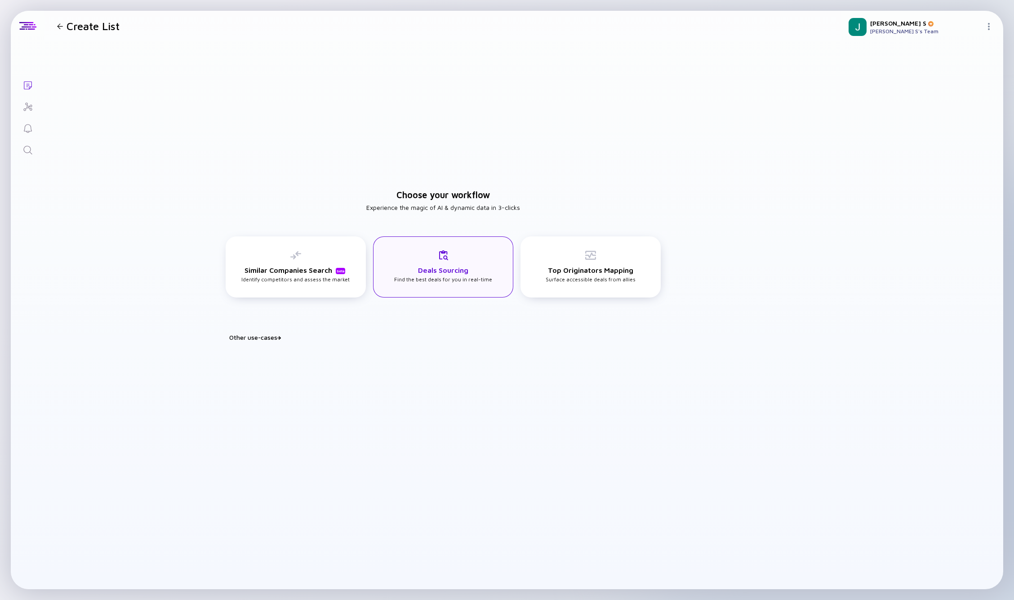
click at [427, 249] on div "Deals Sourcing Find the best deals for you in real-time" at bounding box center [443, 266] width 140 height 61
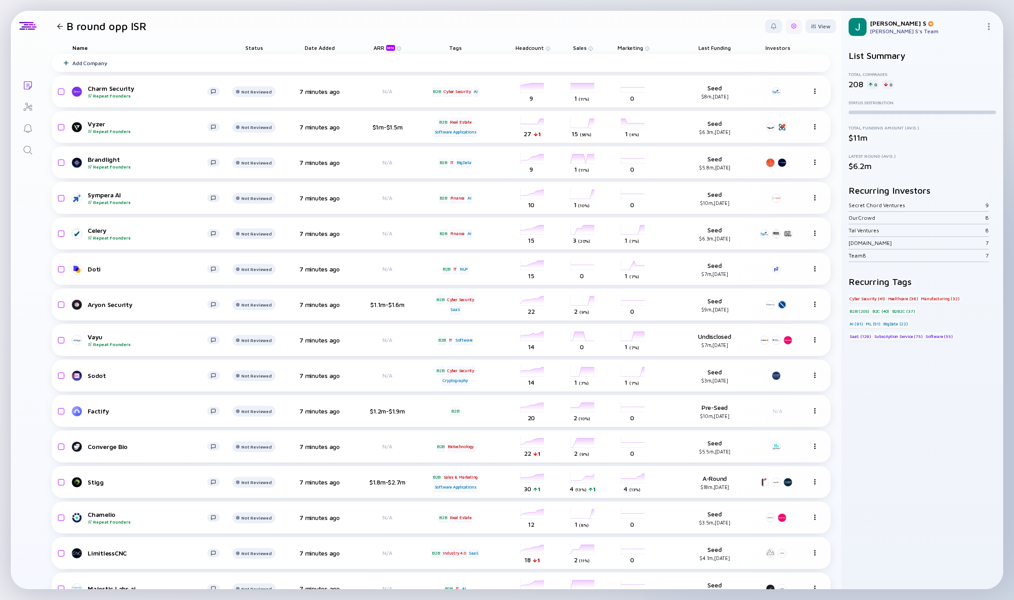
click at [791, 28] on div at bounding box center [793, 25] width 5 height 5
click at [761, 101] on div "Edit Filter" at bounding box center [766, 98] width 56 height 18
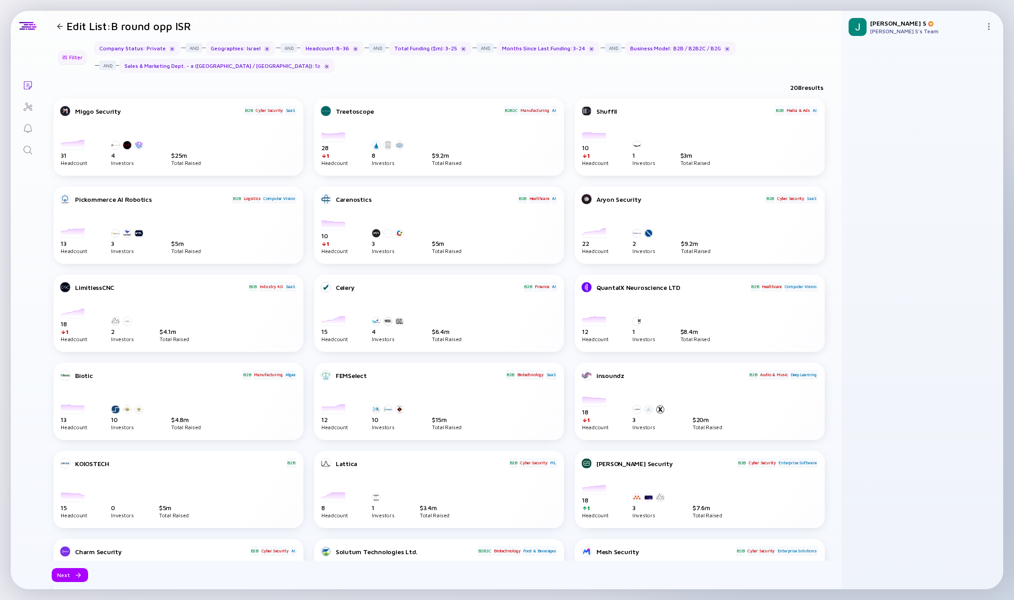
click at [68, 57] on div "Filter" at bounding box center [72, 57] width 31 height 14
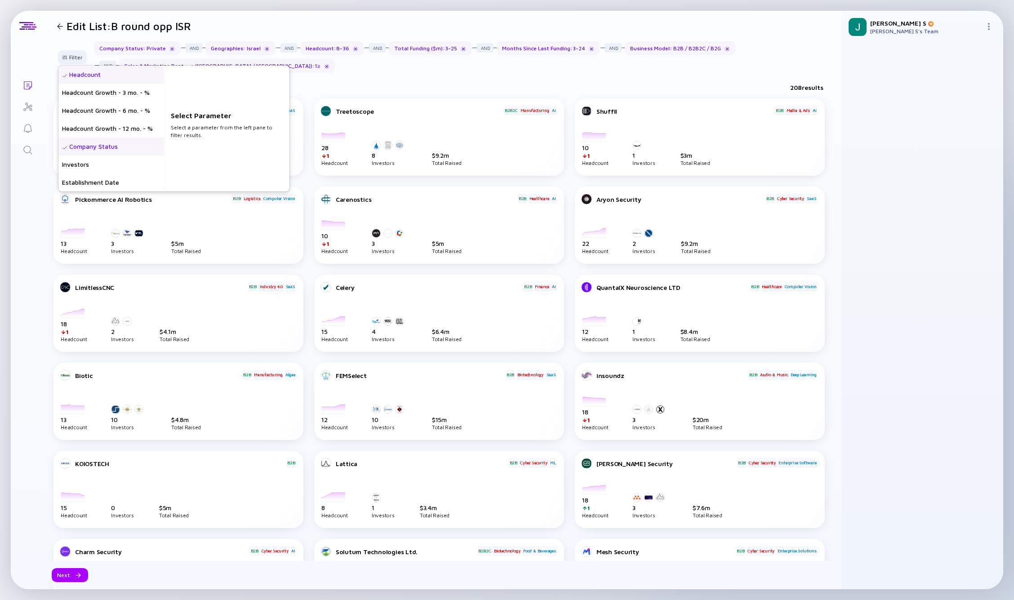
click at [95, 78] on div "Headcount" at bounding box center [110, 75] width 105 height 18
type input "8"
type input "36"
click at [209, 137] on input "8" at bounding box center [226, 133] width 104 height 9
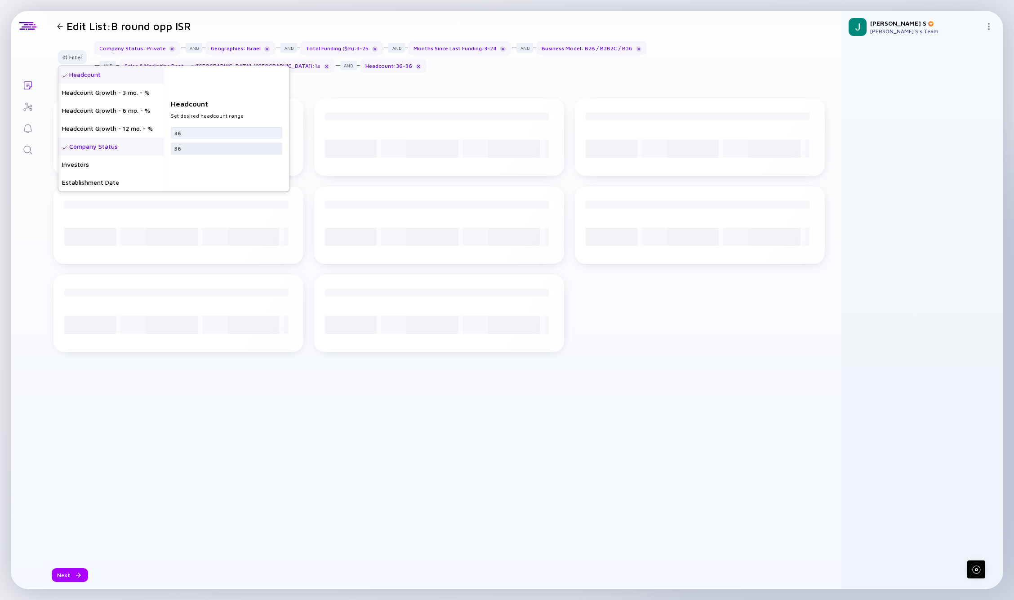
type input "36"
click at [196, 148] on input "36" at bounding box center [226, 148] width 104 height 9
type input "3"
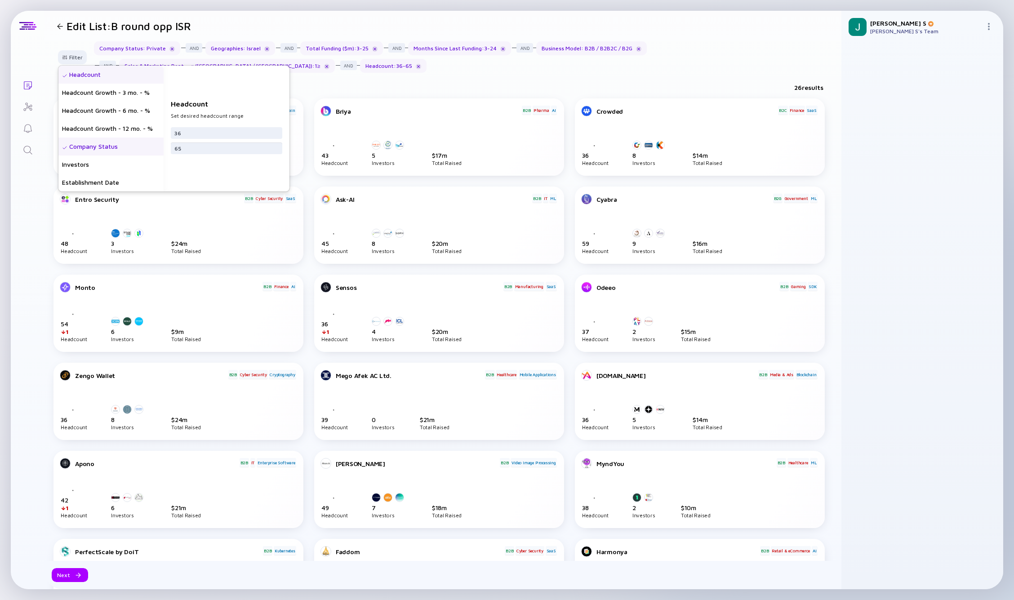
type input "6"
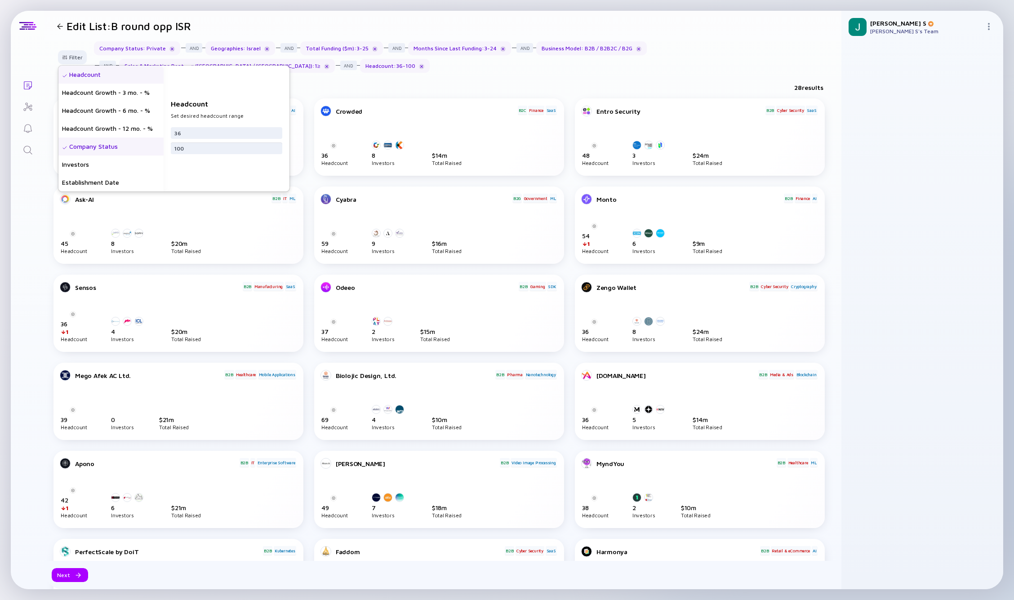
type input "100"
click at [79, 148] on div "Company Status" at bounding box center [110, 147] width 105 height 18
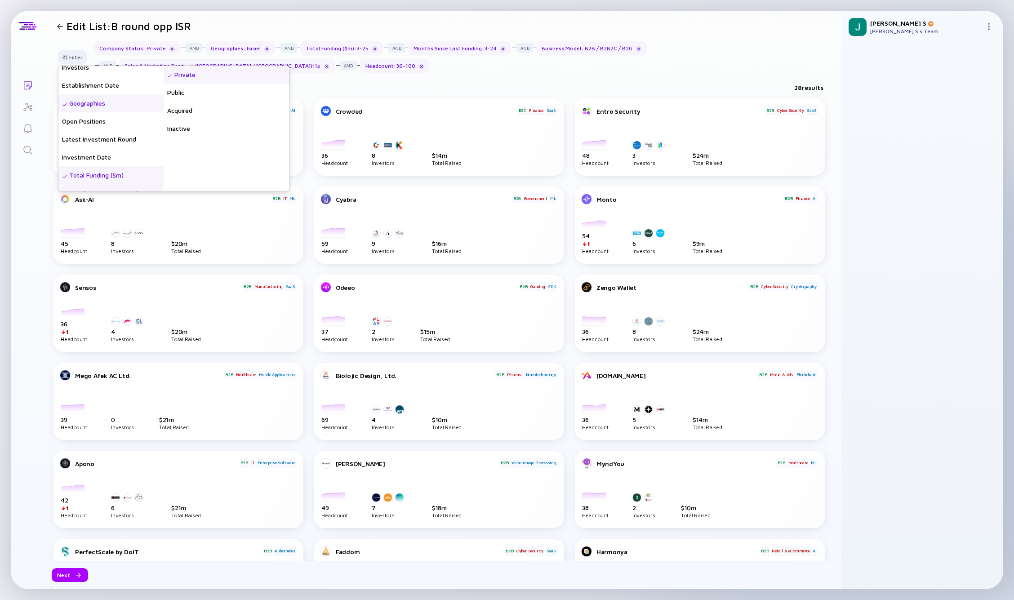
scroll to position [110, 0]
click at [85, 165] on div "Total Funding ($m)" at bounding box center [110, 162] width 105 height 18
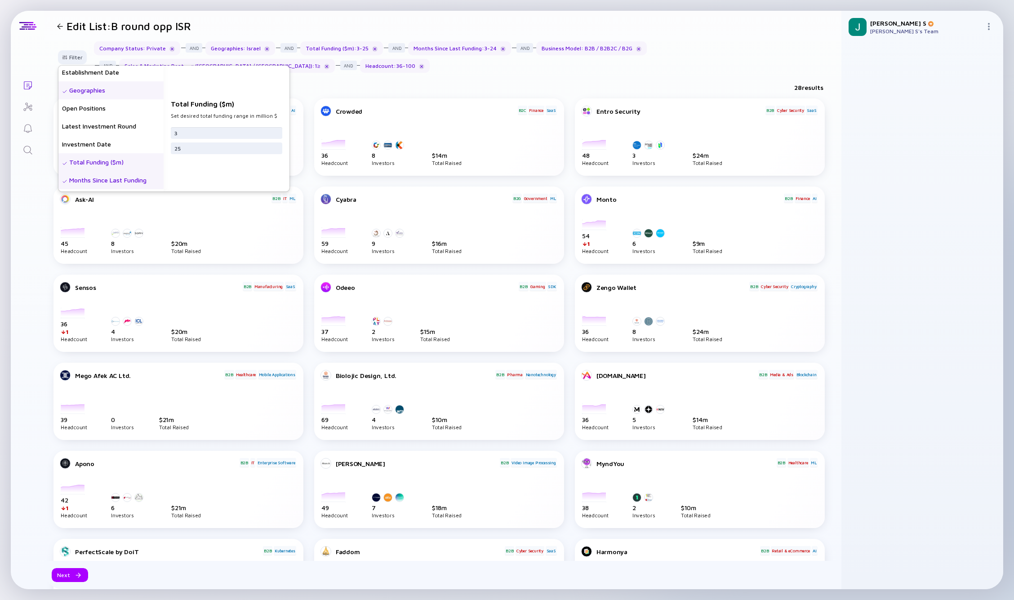
drag, startPoint x: 202, startPoint y: 129, endPoint x: 174, endPoint y: 128, distance: 28.4
click at [174, 128] on div "Total Funding ($m) Set desired total funding range in million $ 3 25" at bounding box center [227, 129] width 126 height 126
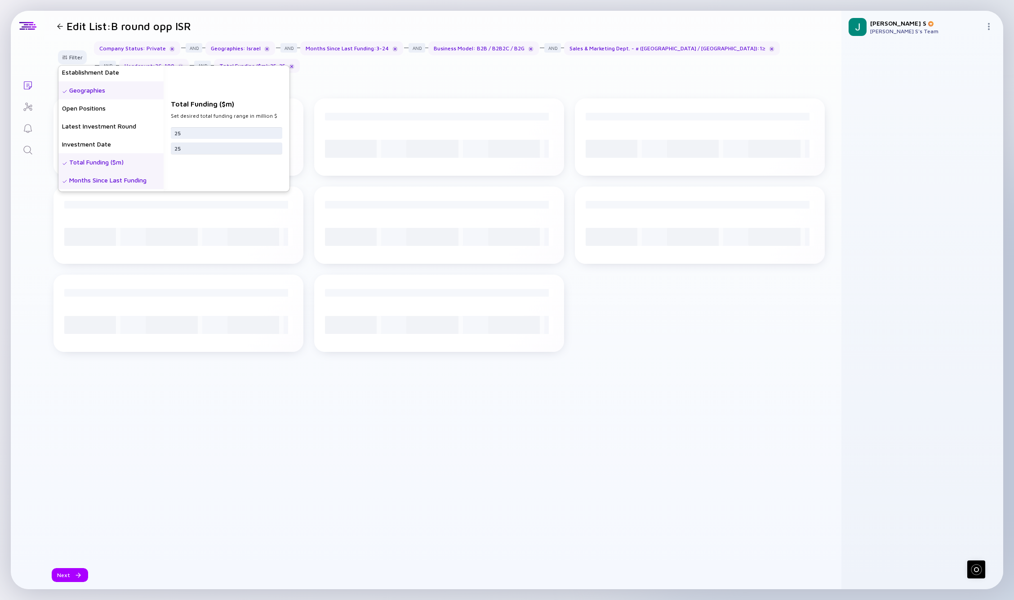
type input "25"
click at [195, 145] on input "25" at bounding box center [226, 148] width 104 height 9
type input "2"
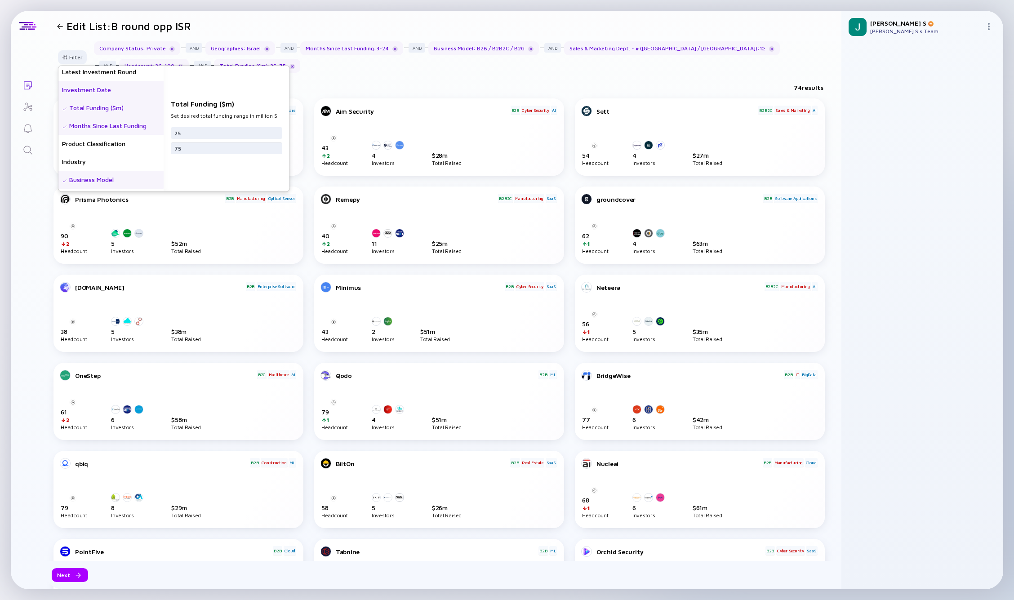
scroll to position [165, 0]
type input "75"
click at [94, 127] on div "Months Since Last Funding" at bounding box center [110, 125] width 105 height 18
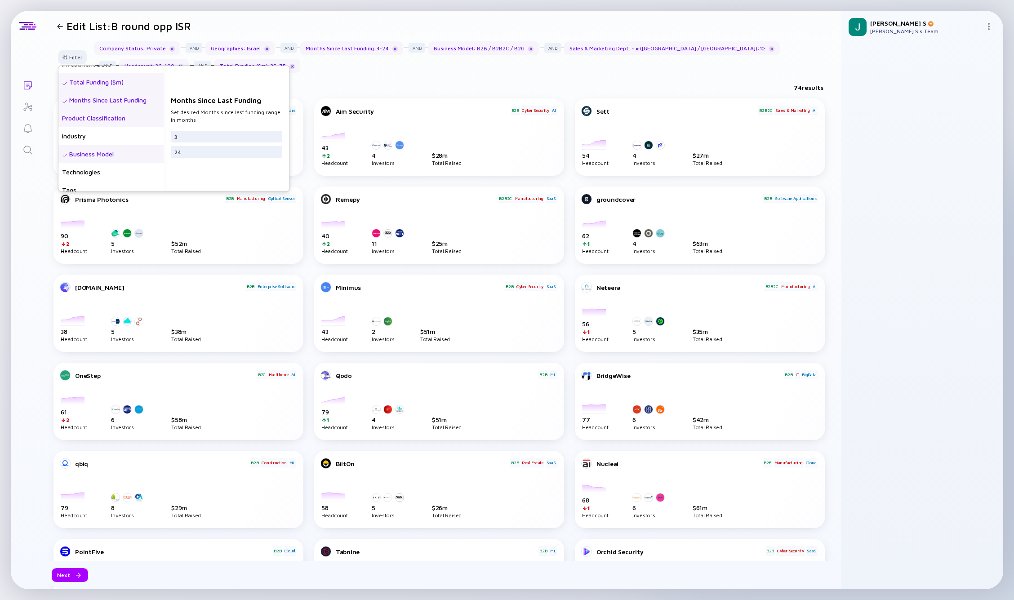
scroll to position [190, 0]
click at [92, 98] on div "Months Since Last Funding" at bounding box center [110, 101] width 105 height 18
click at [198, 158] on div "24" at bounding box center [226, 152] width 111 height 12
click at [197, 154] on input "24" at bounding box center [226, 151] width 104 height 9
type input "2"
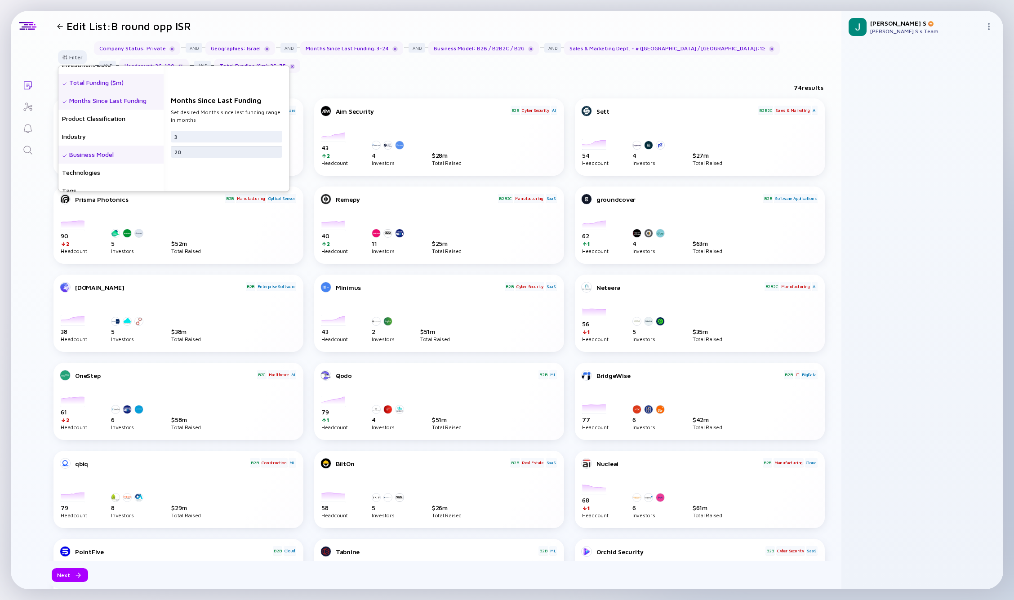
type input "2"
type input "30"
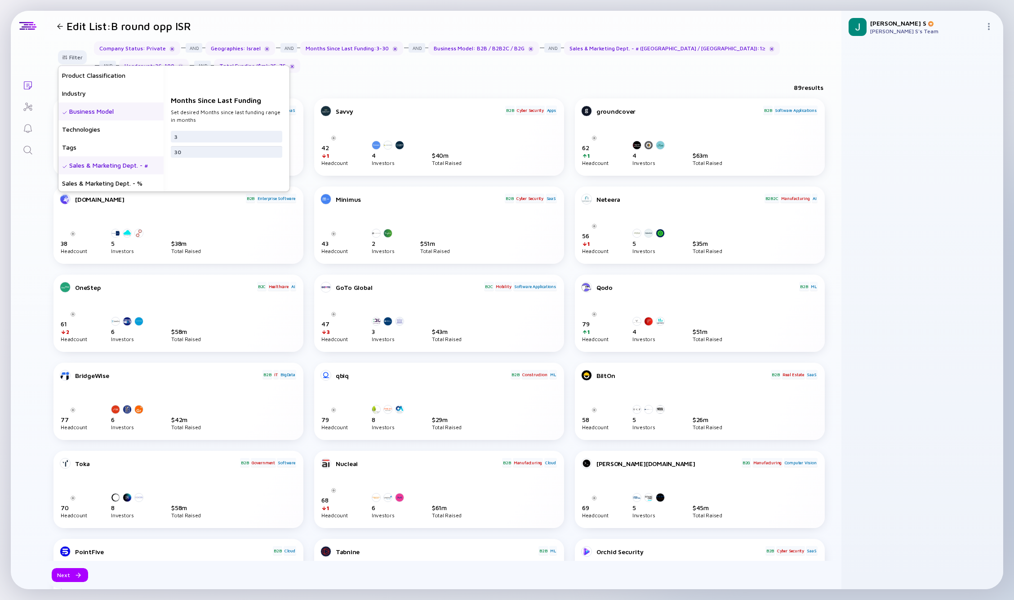
scroll to position [252, 0]
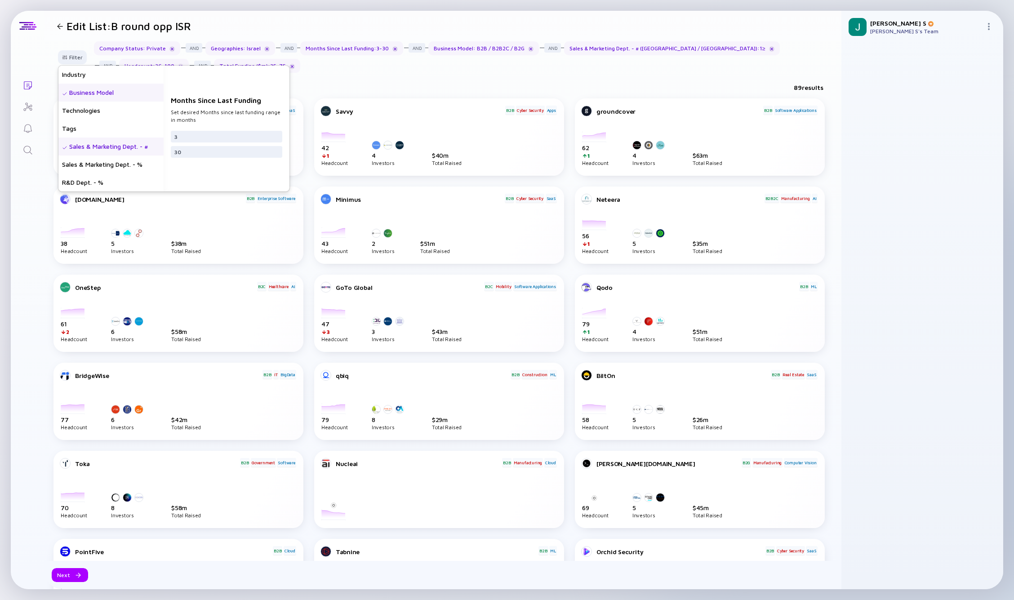
click at [108, 150] on div "Sales & Marketing Dept. - #" at bounding box center [110, 147] width 105 height 18
type input "1"
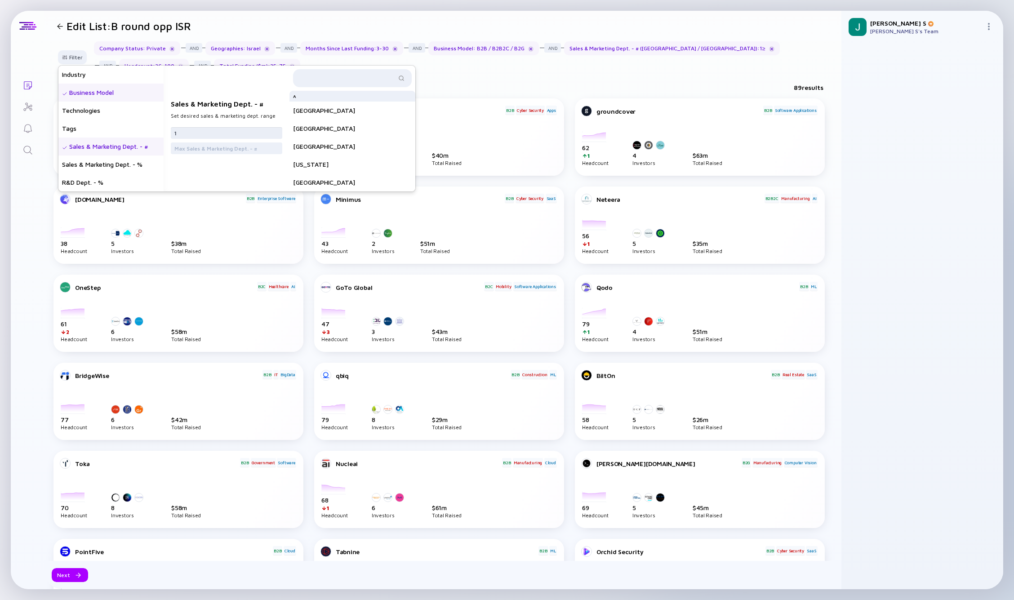
click at [199, 136] on input "1" at bounding box center [226, 133] width 104 height 9
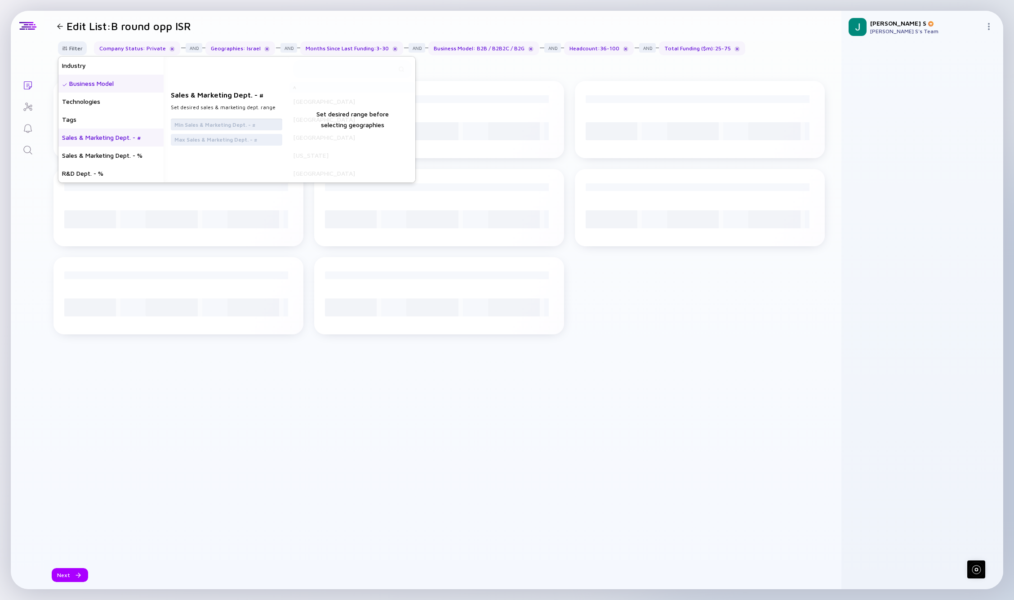
type input "5"
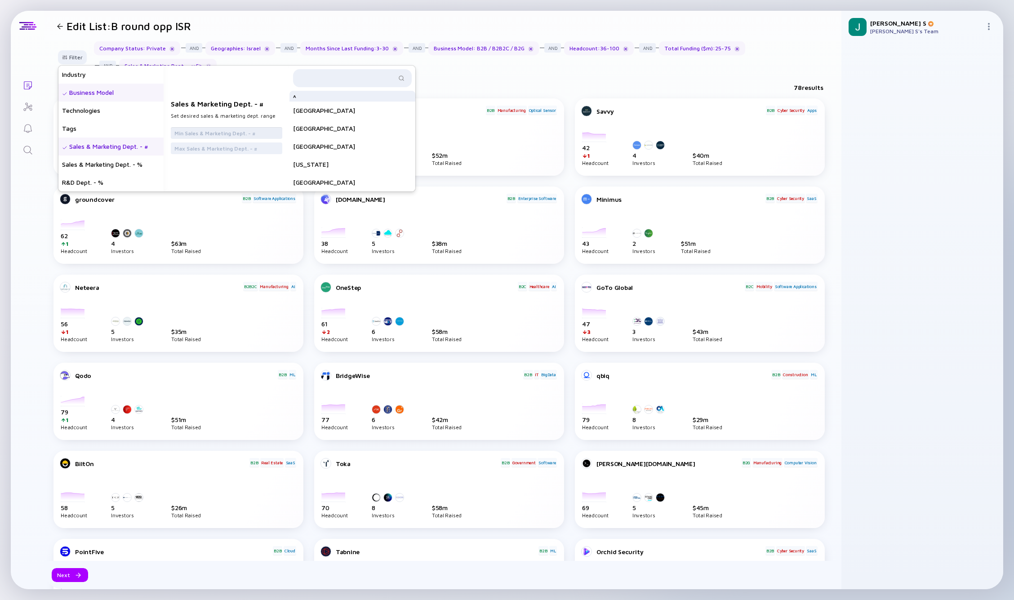
type input "4"
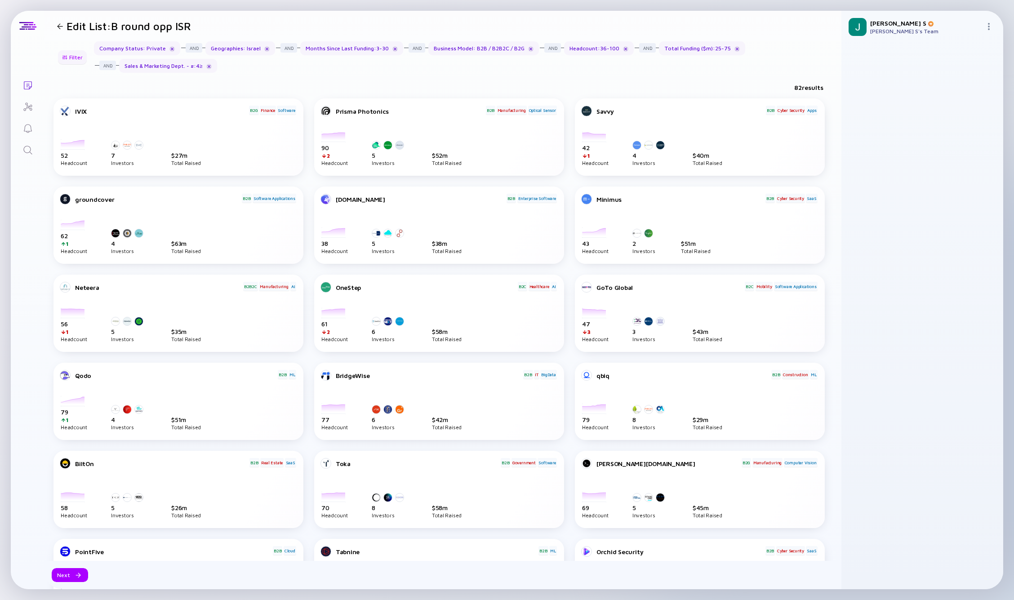
click at [69, 58] on div "Filter" at bounding box center [72, 57] width 31 height 14
click at [74, 58] on div "Filter" at bounding box center [72, 57] width 31 height 14
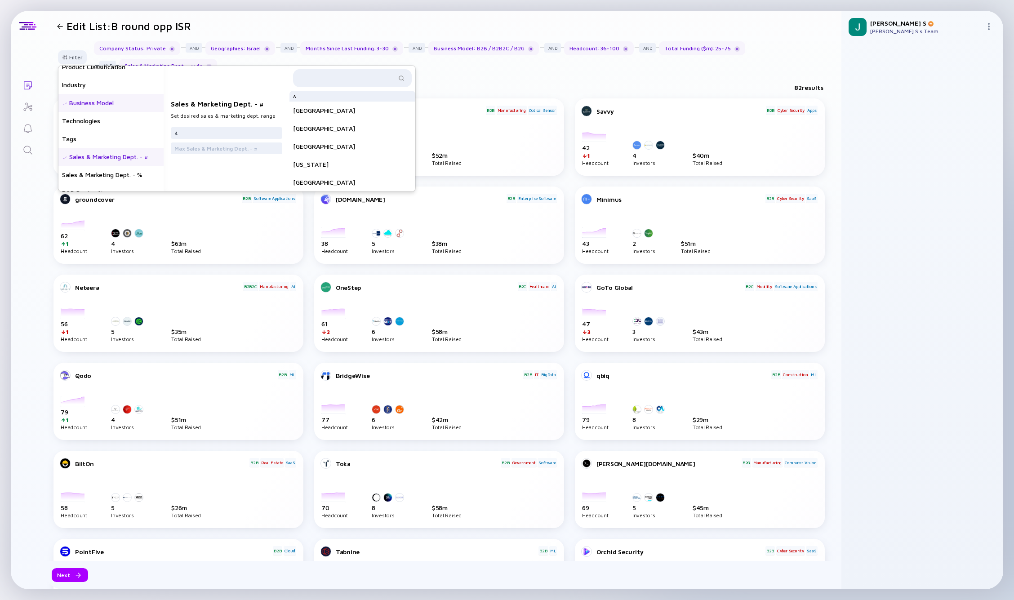
scroll to position [243, 0]
click at [81, 103] on div "Business Model" at bounding box center [110, 102] width 105 height 18
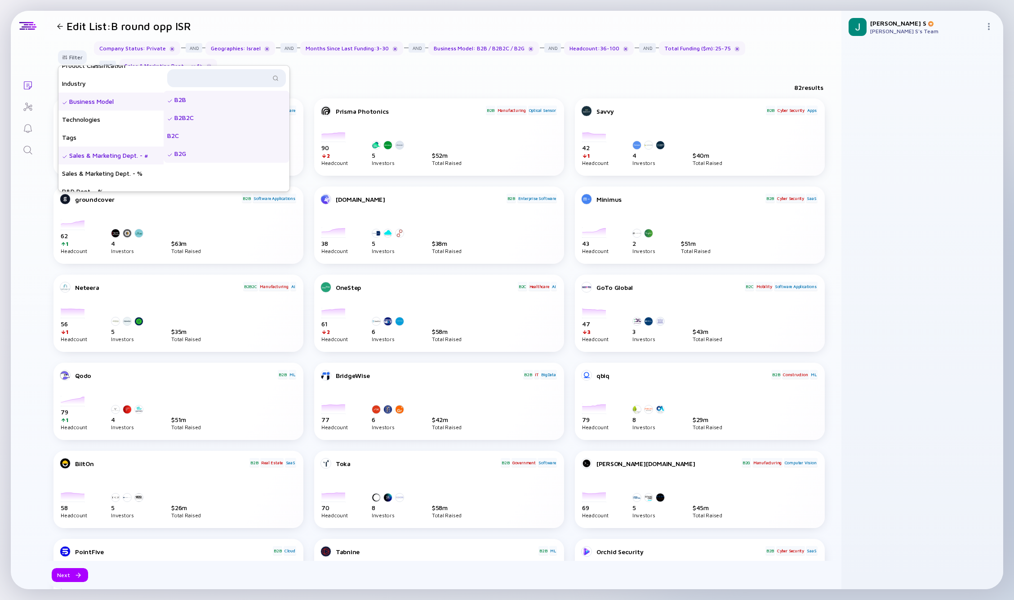
click at [188, 134] on div "B2C" at bounding box center [227, 136] width 126 height 18
click at [204, 158] on div "B2G" at bounding box center [227, 154] width 126 height 18
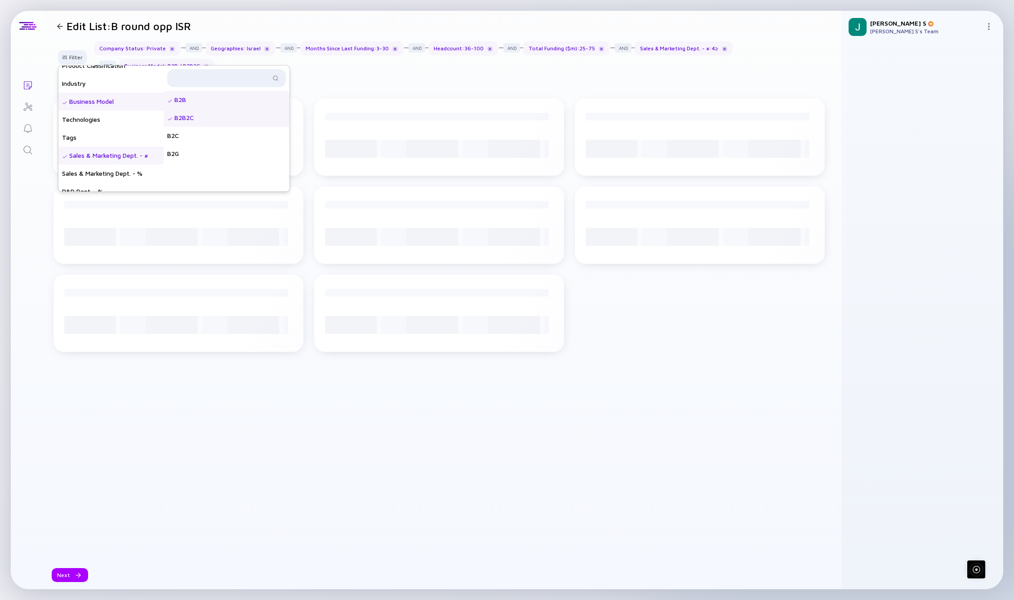
click at [201, 120] on div "B2B2C" at bounding box center [227, 118] width 126 height 18
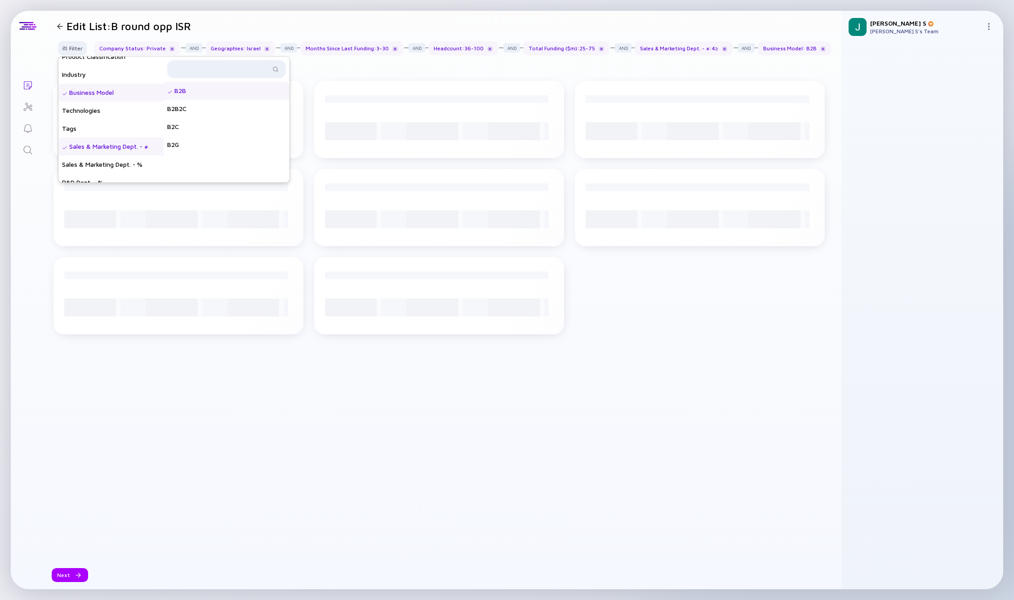
click at [194, 98] on div "B2B" at bounding box center [227, 91] width 126 height 18
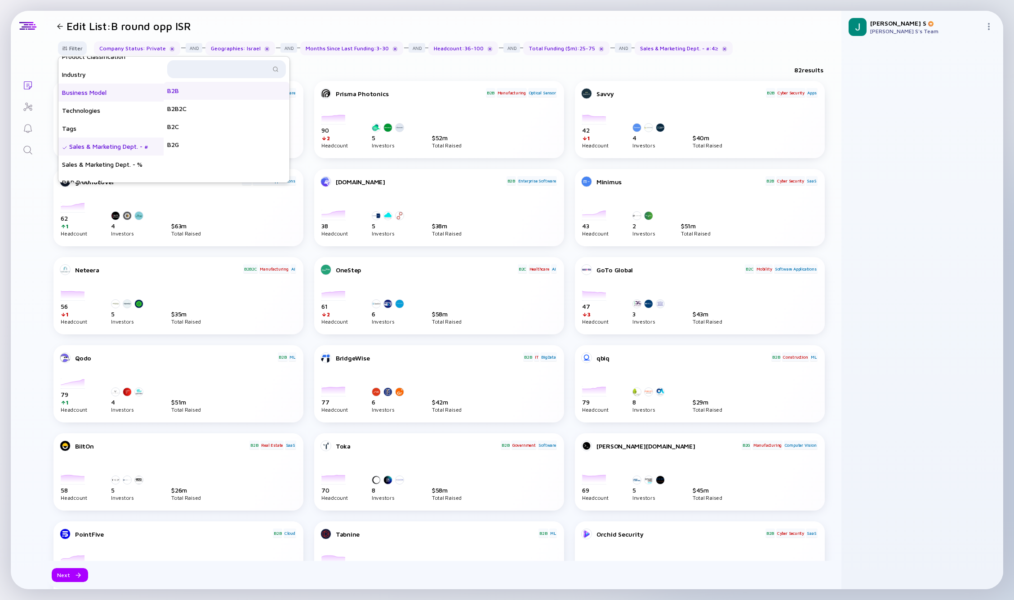
click at [194, 98] on div "B2B" at bounding box center [227, 91] width 126 height 18
click at [188, 111] on div "B2B2C" at bounding box center [227, 109] width 126 height 18
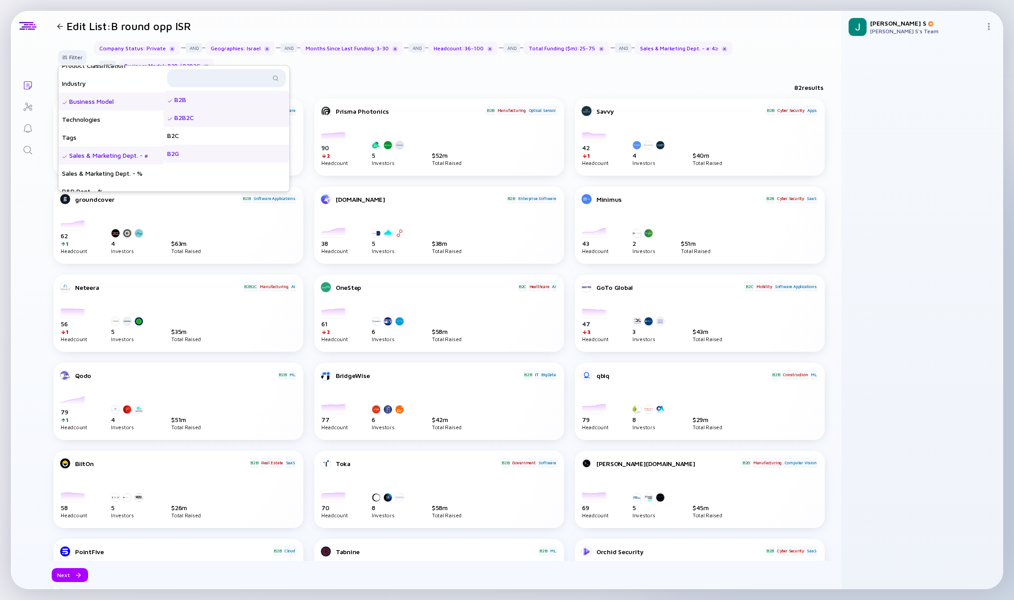
click at [188, 150] on div "B2G" at bounding box center [227, 154] width 126 height 18
click at [781, 35] on header "Edit List: B round opp ISR" at bounding box center [443, 26] width 797 height 31
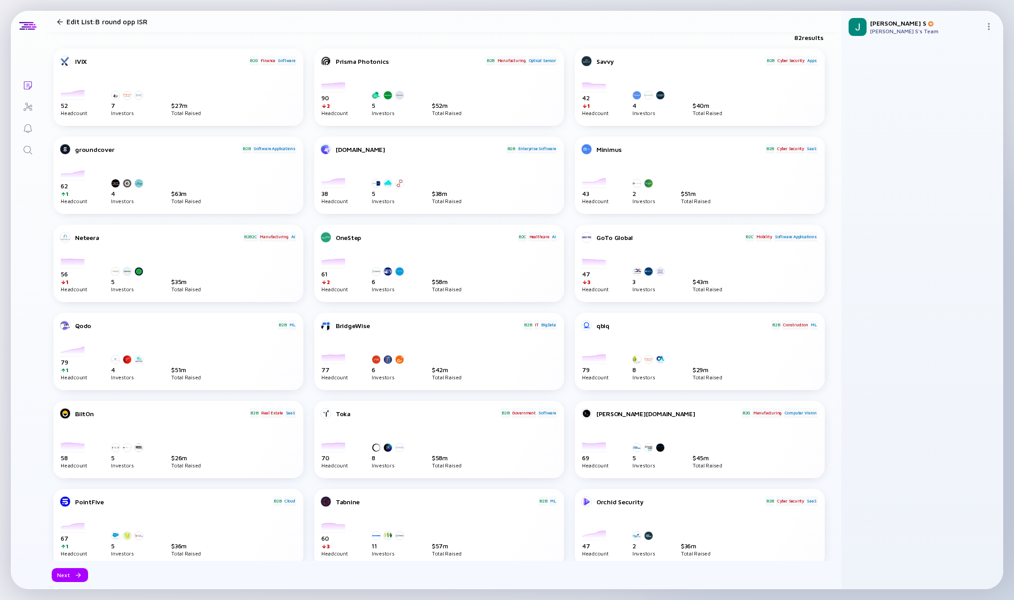
scroll to position [153, 0]
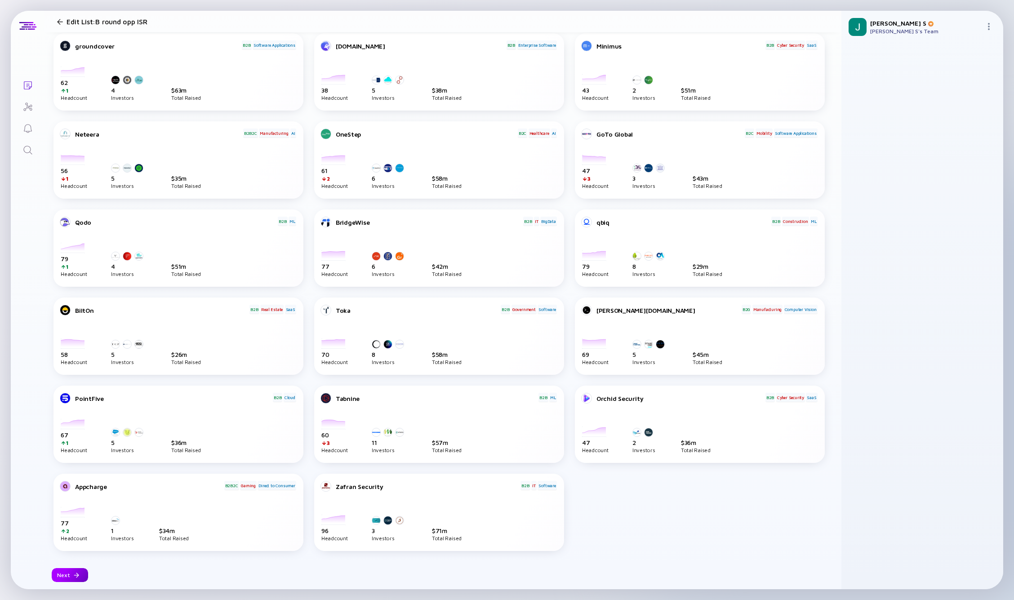
click at [75, 576] on div at bounding box center [76, 575] width 5 height 5
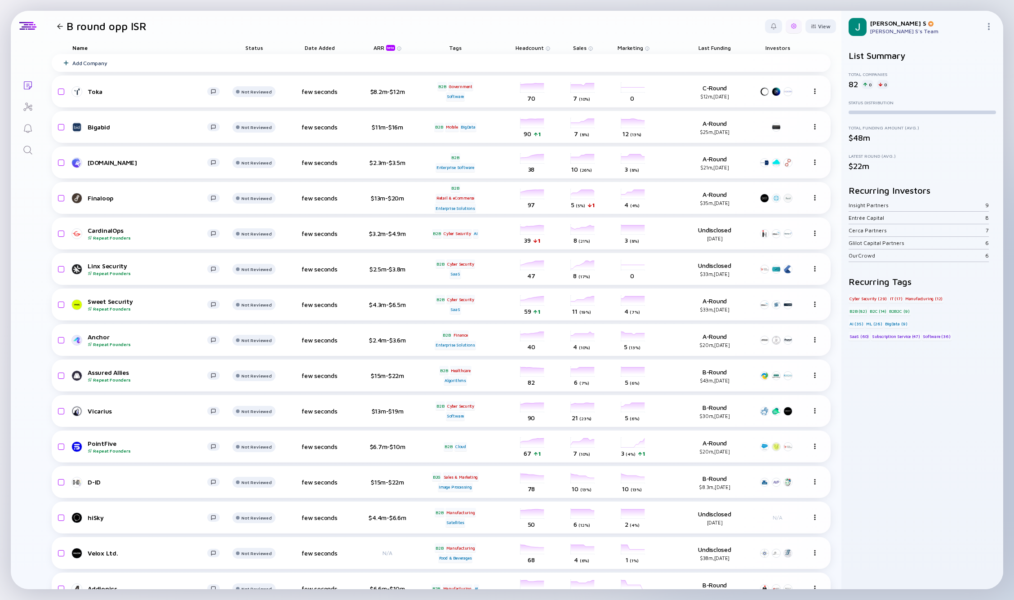
click at [787, 30] on div at bounding box center [794, 26] width 16 height 14
click at [750, 102] on div "Edit Filter" at bounding box center [766, 98] width 56 height 18
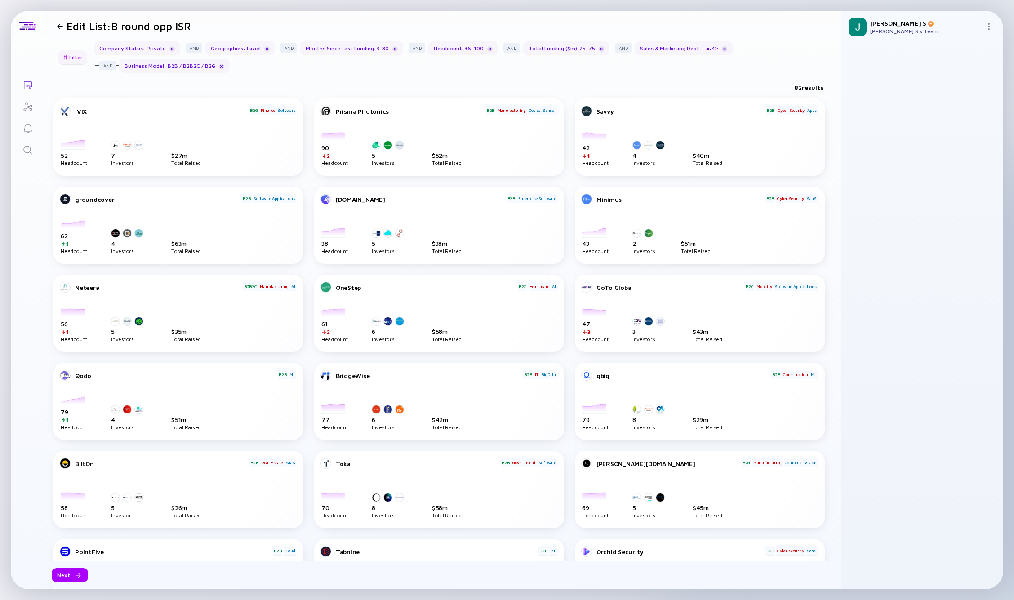
click at [71, 56] on div "Filter" at bounding box center [72, 57] width 31 height 14
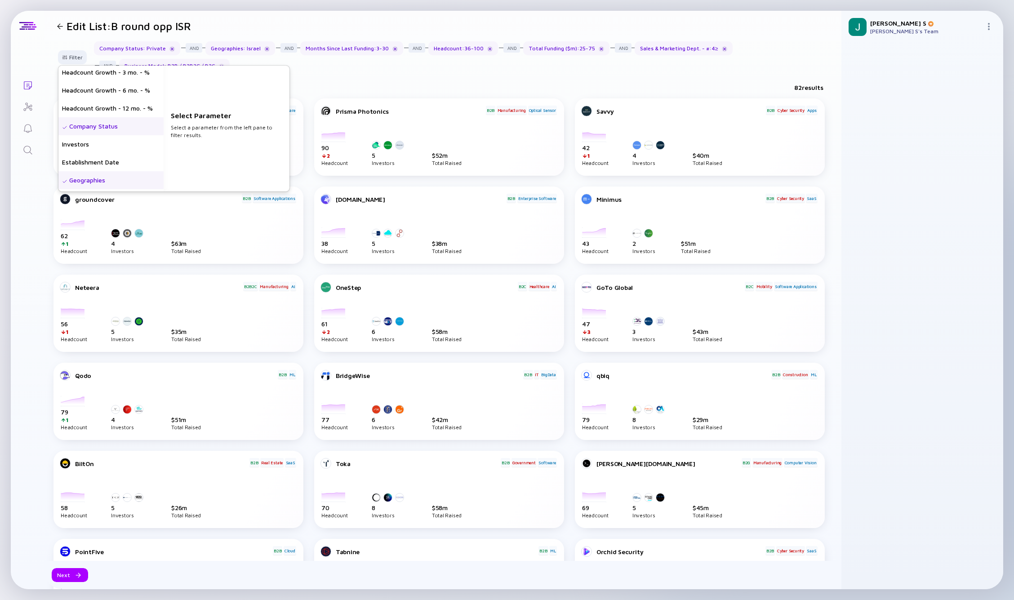
scroll to position [21, 0]
click at [111, 128] on div "Company Status" at bounding box center [110, 126] width 105 height 18
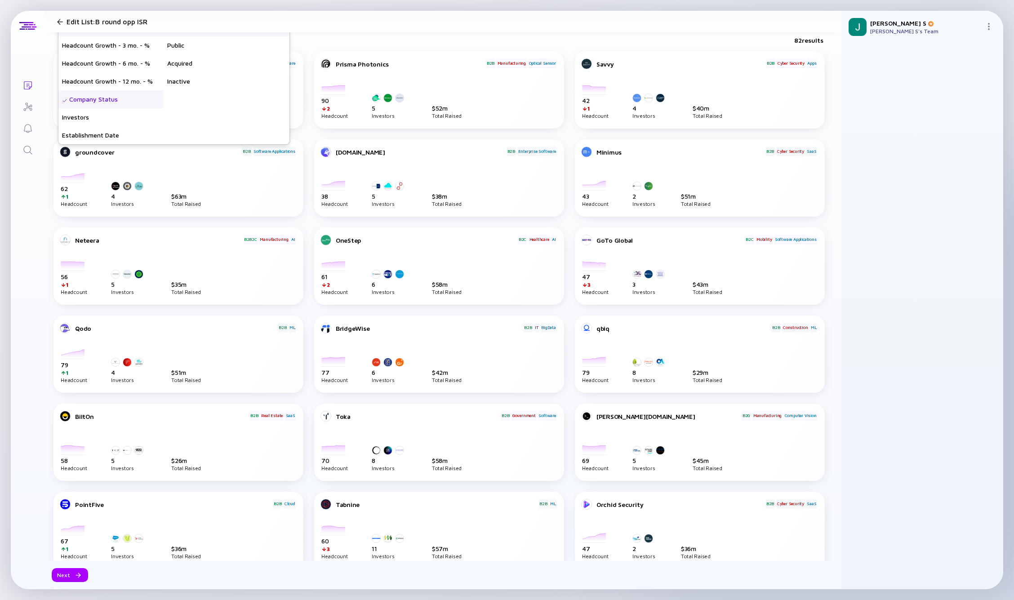
scroll to position [0, 0]
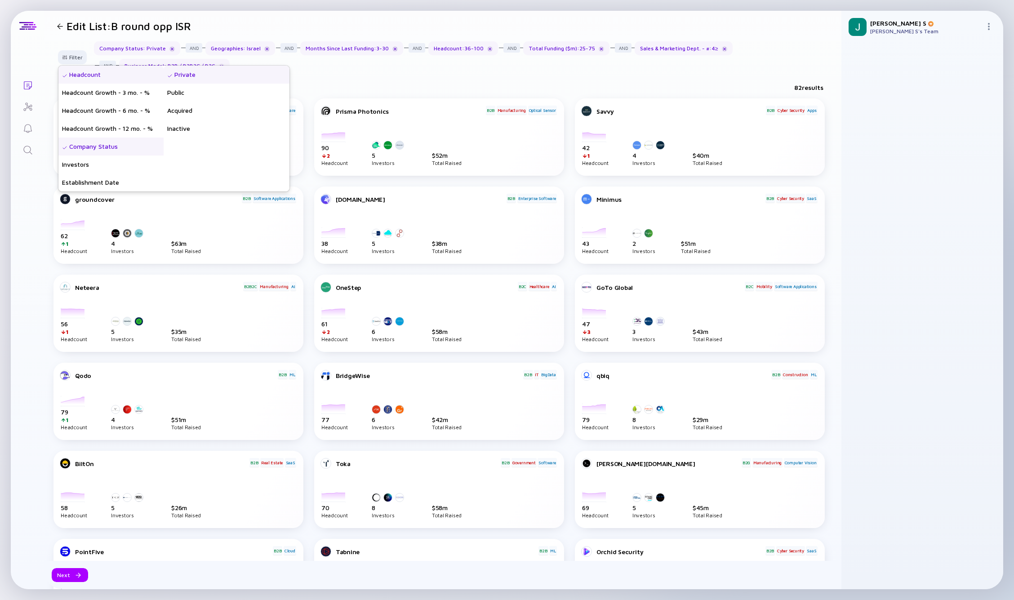
click at [85, 75] on div "Headcount" at bounding box center [110, 75] width 105 height 18
click at [197, 146] on input "100" at bounding box center [226, 148] width 104 height 9
type input "1"
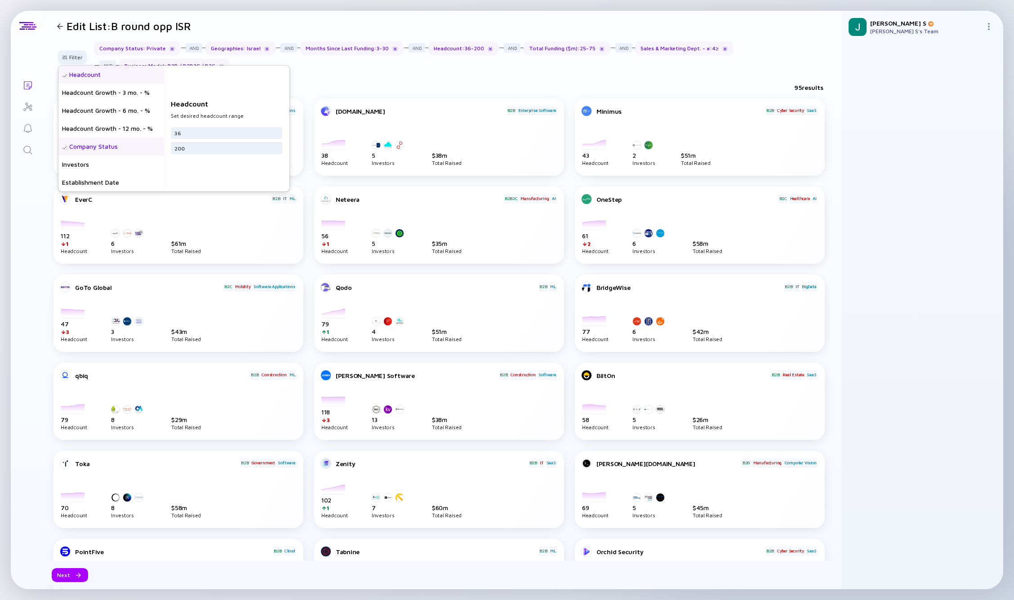
type input "200"
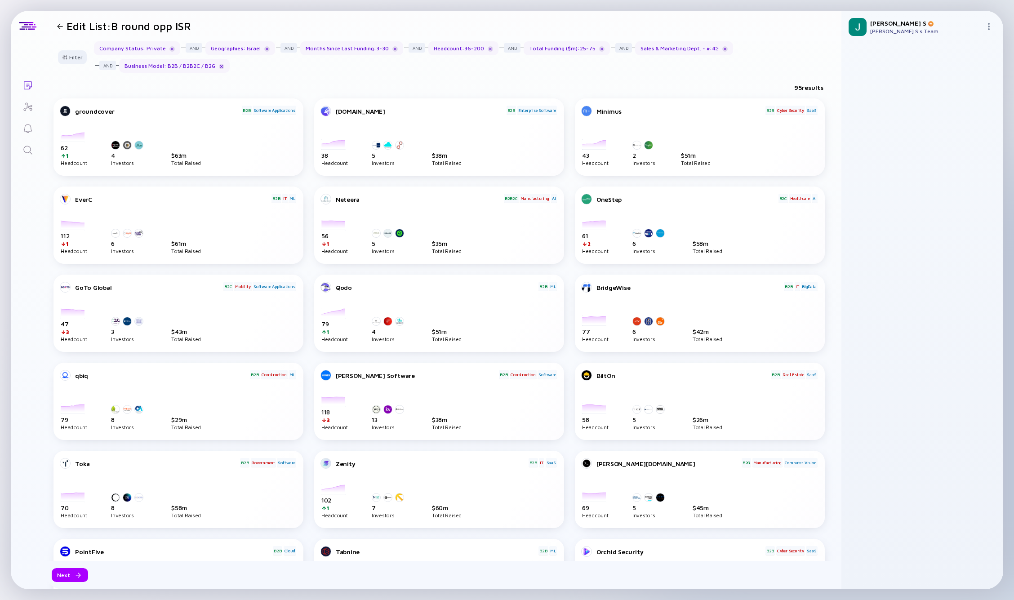
click at [30, 192] on div "Lists Edit List: B round opp ISR Filter Headcount Headcount Growth - 3 mo. - % …" at bounding box center [507, 300] width 993 height 579
click at [40, 195] on div "Lists Edit List: B round opp ISR Filter Company Status : Private Geographies : …" at bounding box center [507, 300] width 993 height 579
click at [63, 579] on div "Next" at bounding box center [70, 575] width 36 height 14
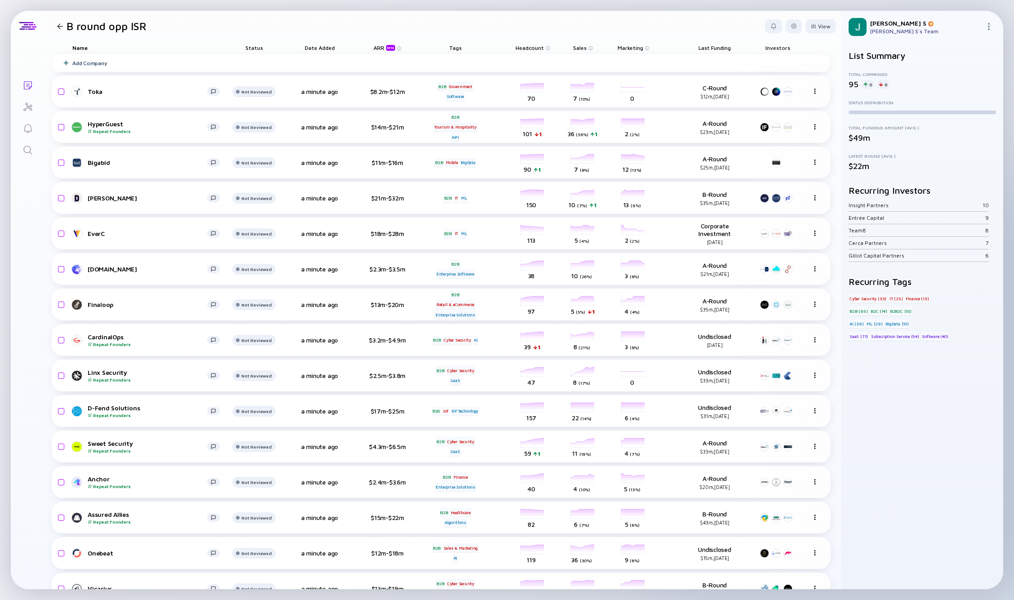
click at [544, 50] on span "Sales" at bounding box center [530, 48] width 28 height 7
click at [622, 59] on div "( Descending )" at bounding box center [631, 61] width 27 height 5
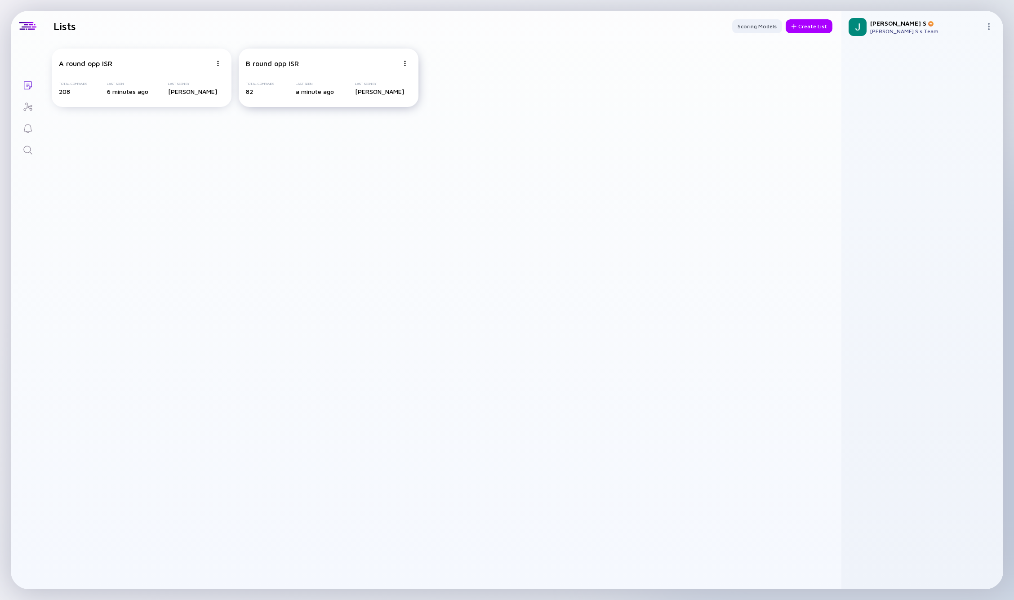
click at [315, 71] on div "B round opp ISR Total Companies 82 Last Seen a minute ago Last Seen By [PERSON_…" at bounding box center [329, 78] width 180 height 58
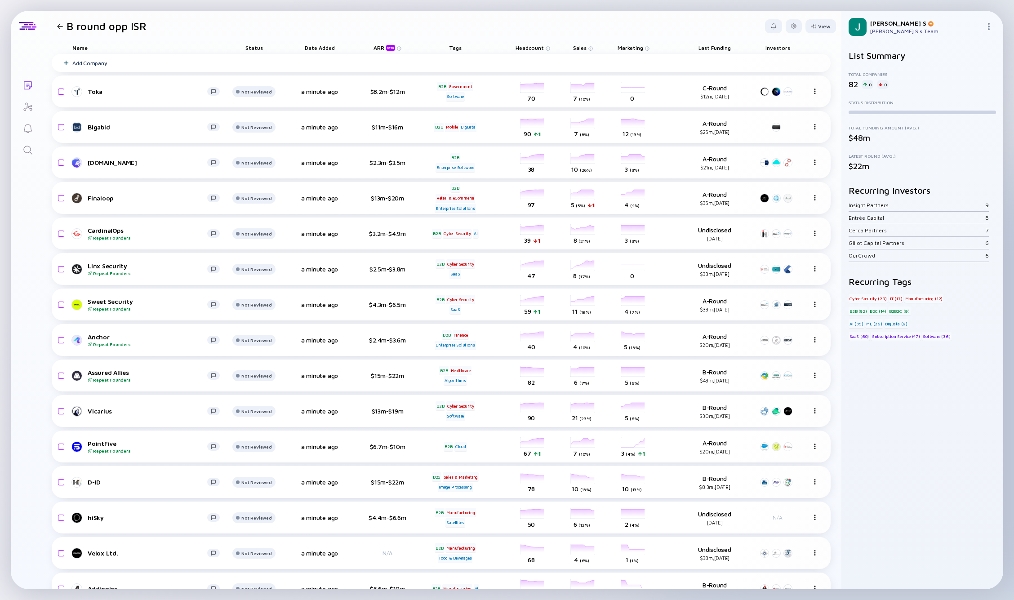
click at [28, 153] on icon "Search" at bounding box center [27, 150] width 11 height 11
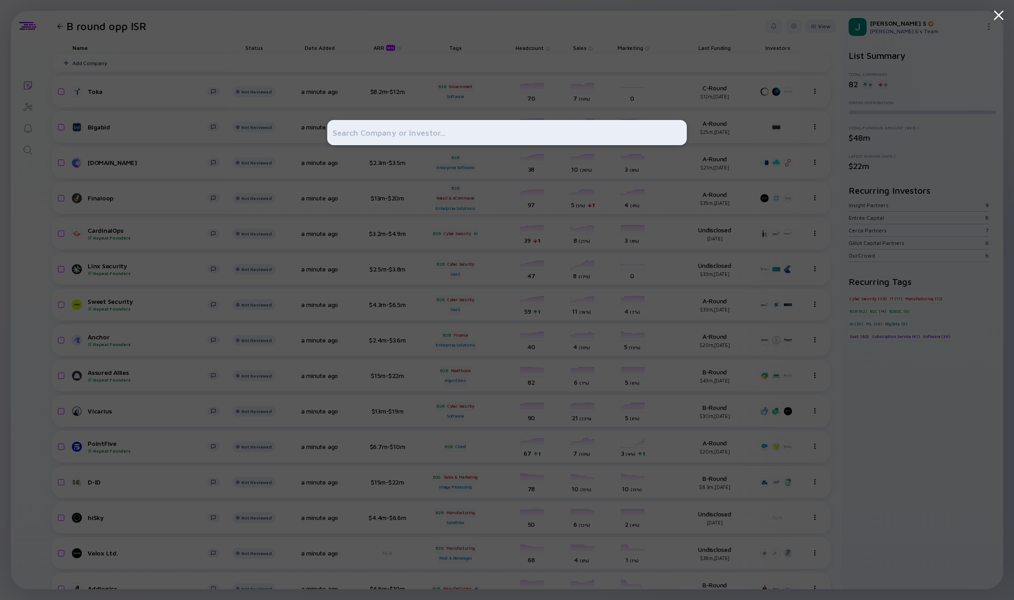
click at [356, 134] on input "text" at bounding box center [507, 133] width 349 height 16
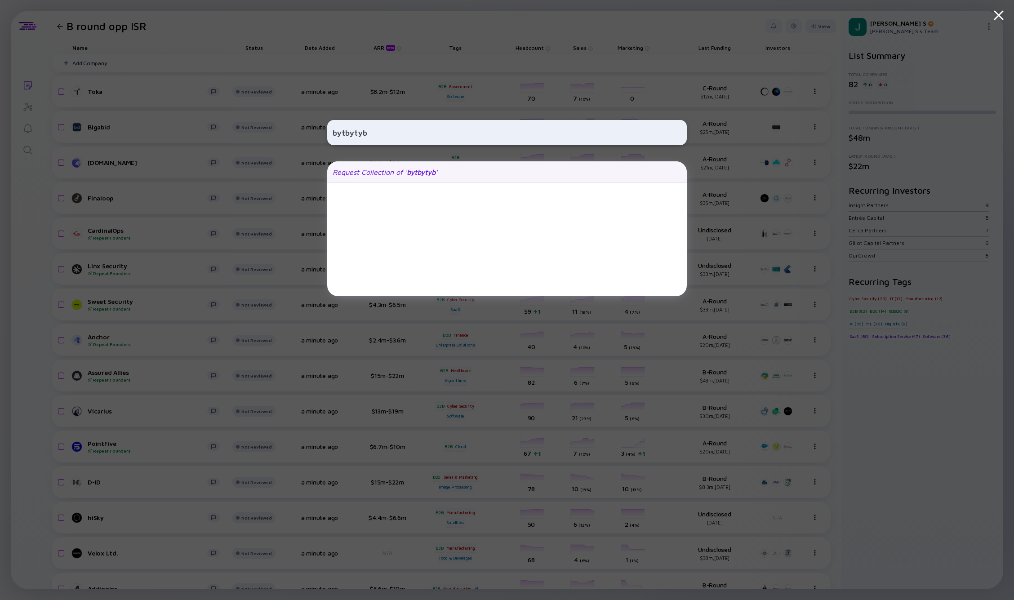
type input "bytbytyb"
click at [398, 172] on div "Request Collection of ' bytbytyb '" at bounding box center [385, 172] width 105 height 8
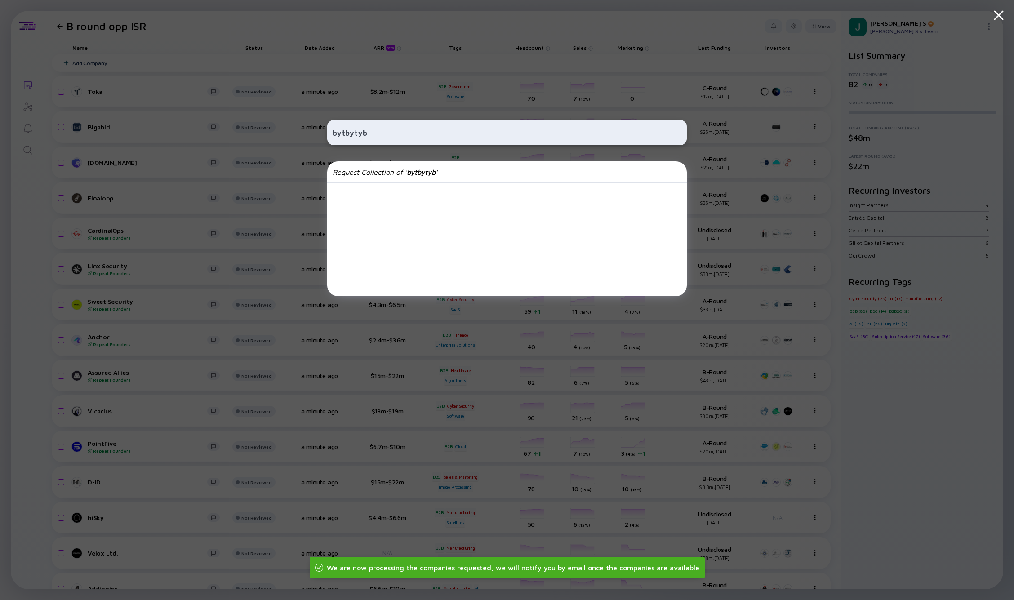
click at [355, 136] on input "bytbytyb" at bounding box center [507, 133] width 349 height 16
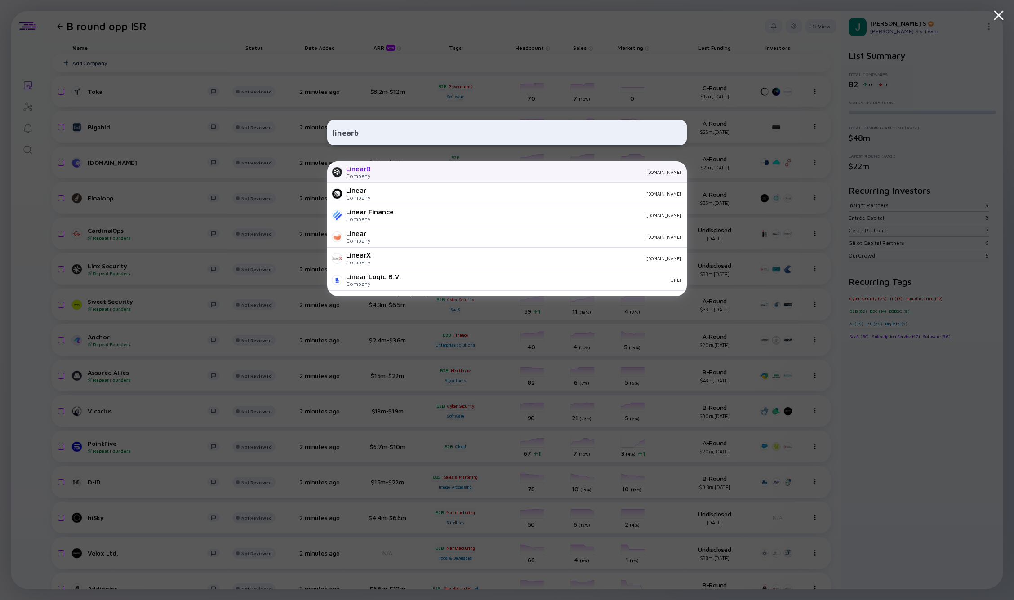
type input "linearb"
click at [371, 170] on div "LinearB" at bounding box center [358, 169] width 25 height 8
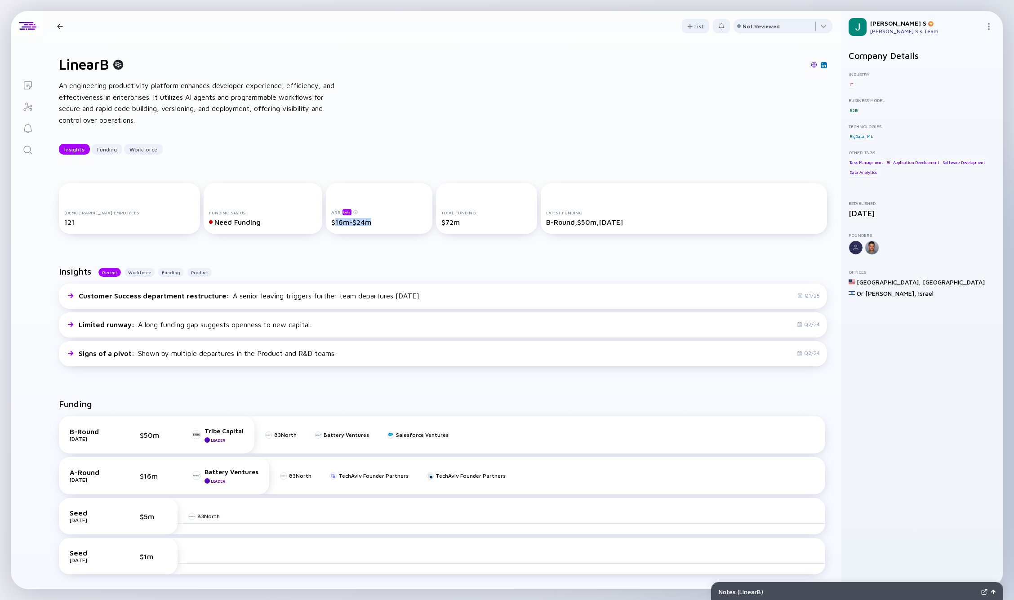
drag, startPoint x: 316, startPoint y: 221, endPoint x: 360, endPoint y: 226, distance: 43.9
click at [360, 226] on div "$16m-$24m" at bounding box center [379, 222] width 96 height 8
click at [284, 266] on div "Insights Recent Workforce Funding Product" at bounding box center [443, 275] width 768 height 18
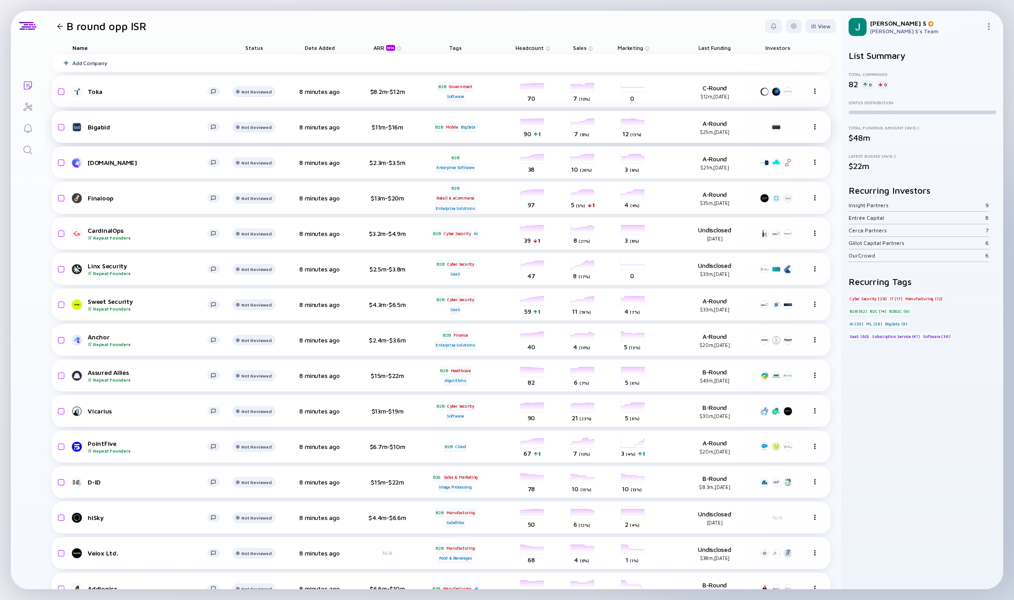
click at [254, 104] on div at bounding box center [253, 95] width 43 height 18
click at [59, 25] on div at bounding box center [60, 26] width 6 height 6
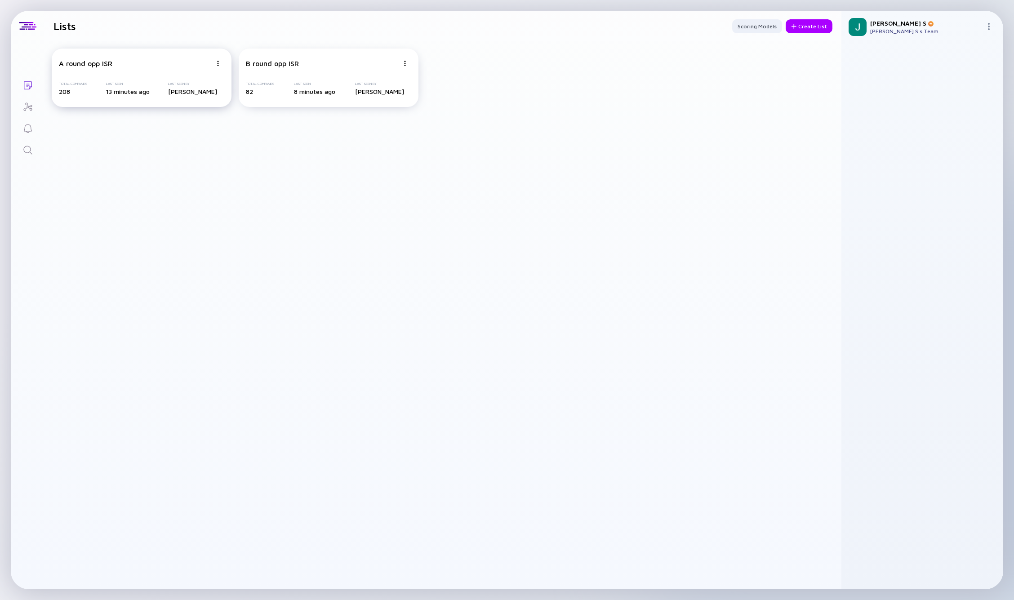
click at [126, 66] on div "A round opp ISR" at bounding box center [135, 63] width 153 height 8
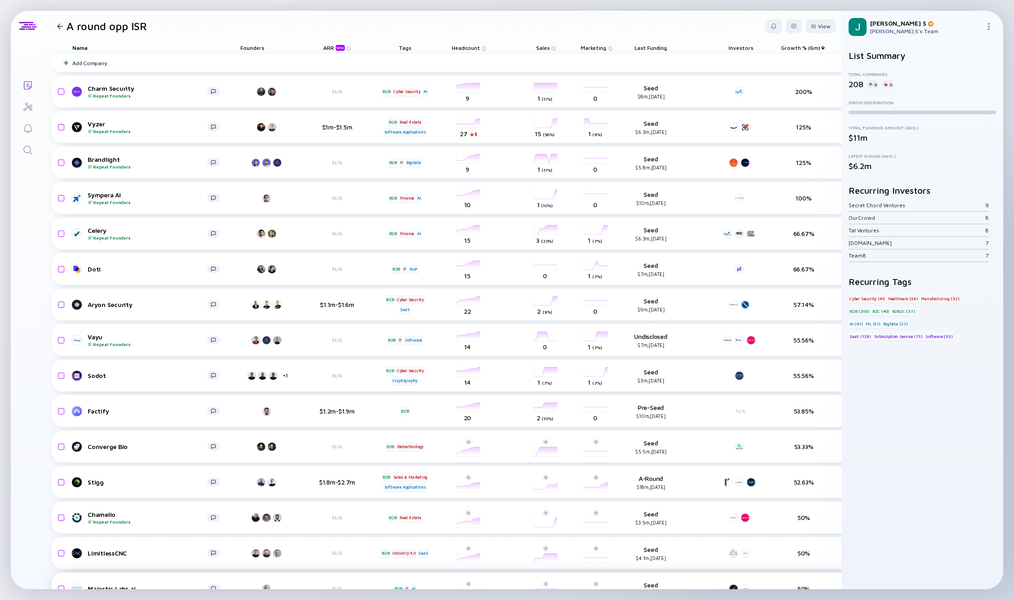
click at [429, 573] on div "Majestic Labs ai N/A B2B IT AI headcount-majestic-labs 15 1 Headcount salesColu…" at bounding box center [485, 589] width 867 height 32
click at [18, 239] on div "Lists A round opp ISR View Name Founders ARR beta Tags Headcount Sales Marketin…" at bounding box center [507, 300] width 993 height 579
click at [111, 90] on div "Charm Security Repeat Founders" at bounding box center [148, 92] width 120 height 14
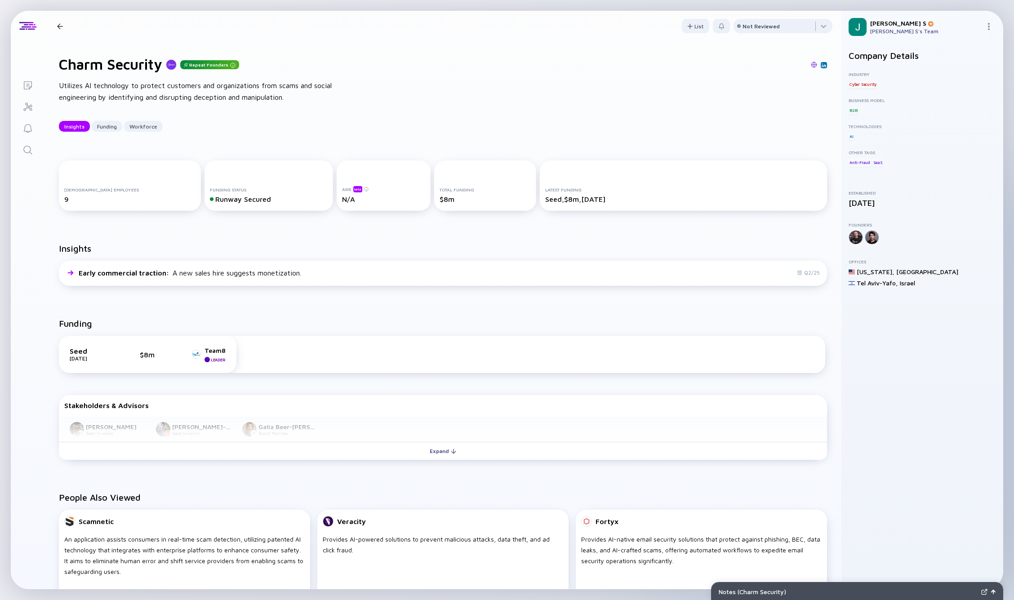
click at [307, 239] on div "Insights Early commercial traction : A new sales hire suggests monetization. Q2…" at bounding box center [443, 266] width 797 height 75
click at [58, 25] on div at bounding box center [60, 26] width 6 height 6
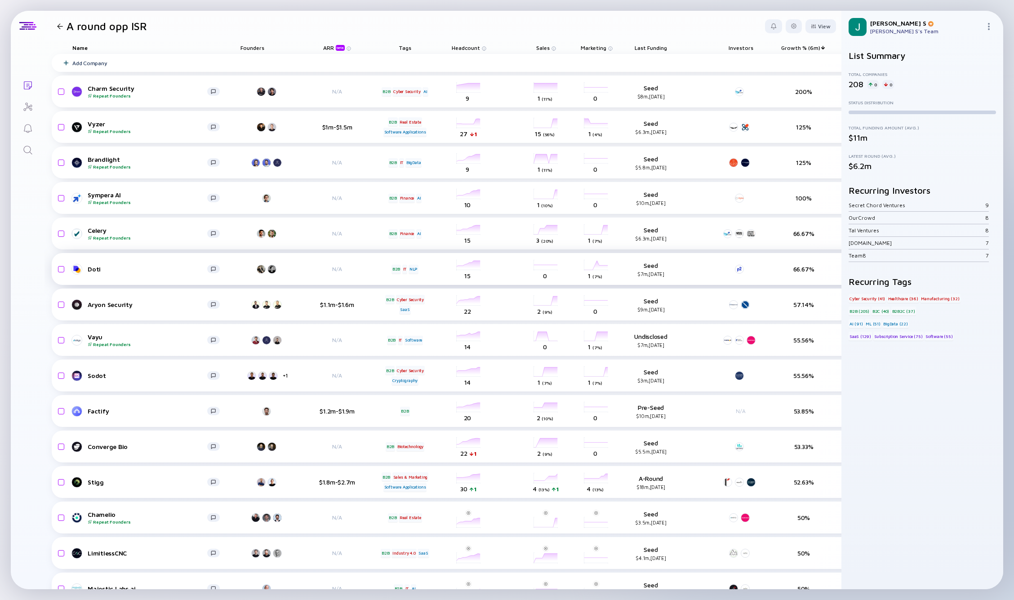
click at [657, 283] on div "Doti N/A B2B IT NLP headcount-doti-ai 15 Headcount salesColumn-doti-ai 0 Sales …" at bounding box center [485, 269] width 867 height 32
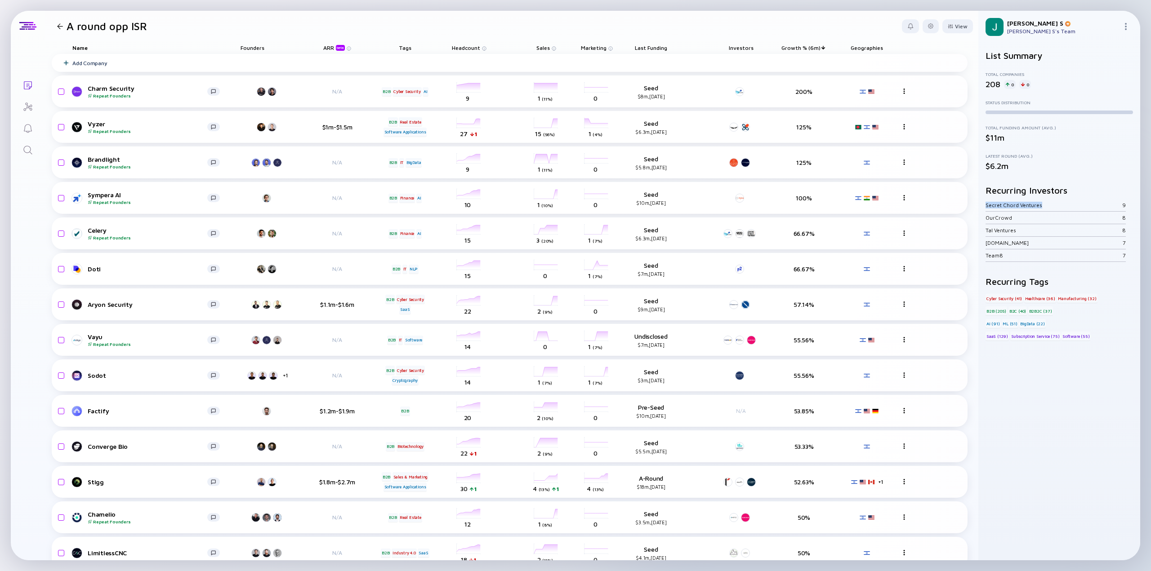
drag, startPoint x: 986, startPoint y: 205, endPoint x: 1042, endPoint y: 208, distance: 56.3
click at [1014, 208] on div "Secret Chord Ventures" at bounding box center [1053, 205] width 137 height 7
copy div "Secret Chord Ventures"
click at [748, 49] on div "Investors" at bounding box center [741, 47] width 40 height 13
click at [744, 45] on div "Investors" at bounding box center [741, 47] width 40 height 13
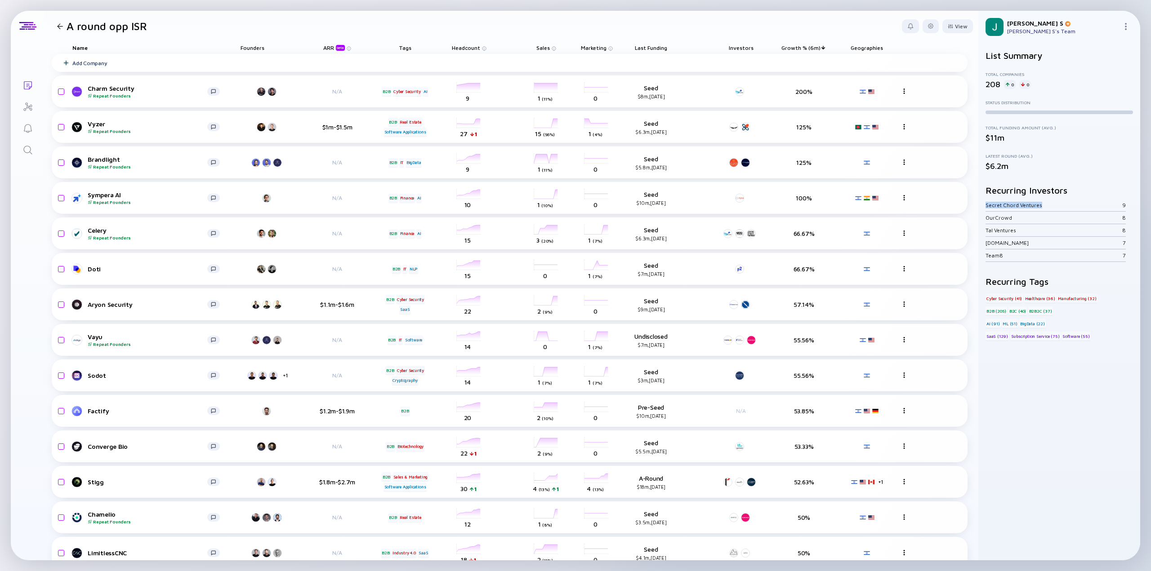
click at [734, 49] on div "Investors" at bounding box center [741, 47] width 40 height 13
click at [749, 50] on div "Investors" at bounding box center [741, 47] width 40 height 13
click at [922, 22] on div at bounding box center [930, 26] width 16 height 14
click at [884, 101] on div "Edit Filter" at bounding box center [903, 98] width 56 height 18
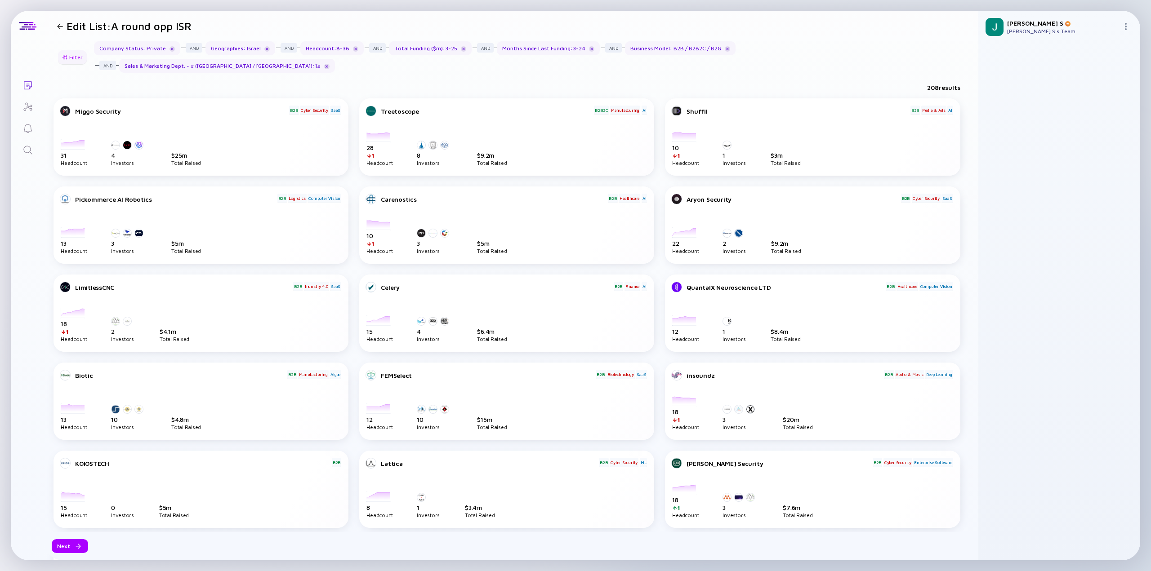
click at [72, 50] on div "Filter" at bounding box center [72, 57] width 31 height 14
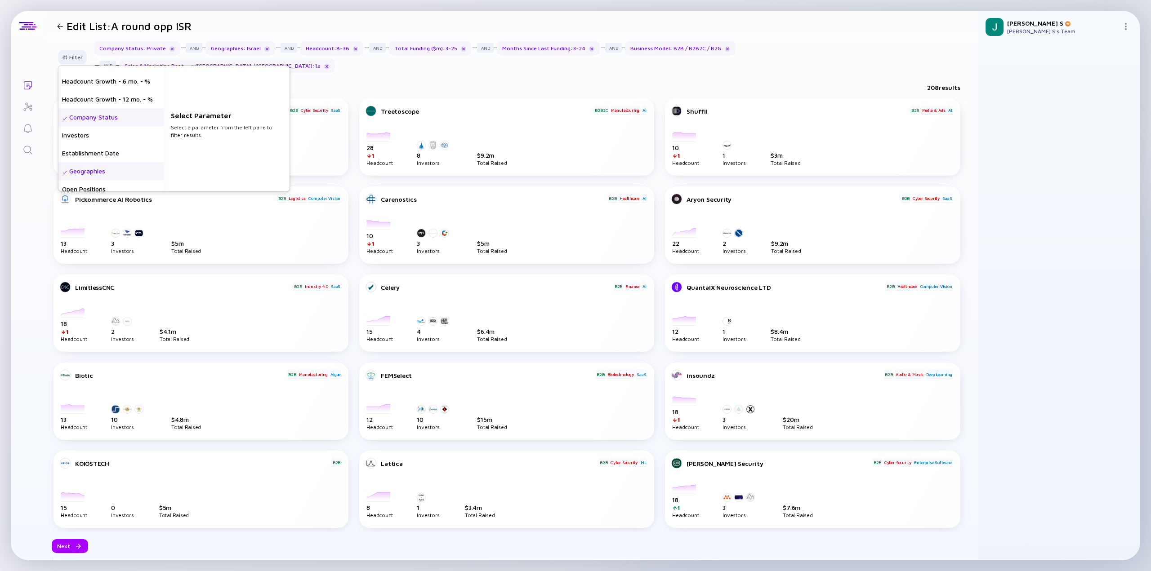
scroll to position [45, 0]
click at [76, 111] on div "Investors" at bounding box center [110, 120] width 105 height 18
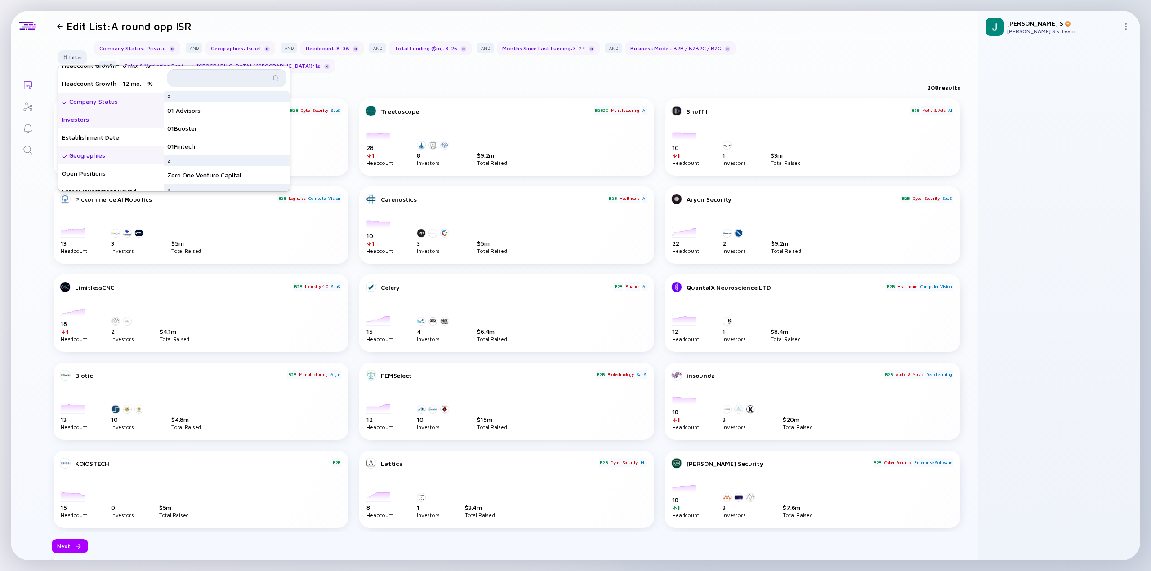
click at [204, 74] on input "text" at bounding box center [222, 78] width 98 height 9
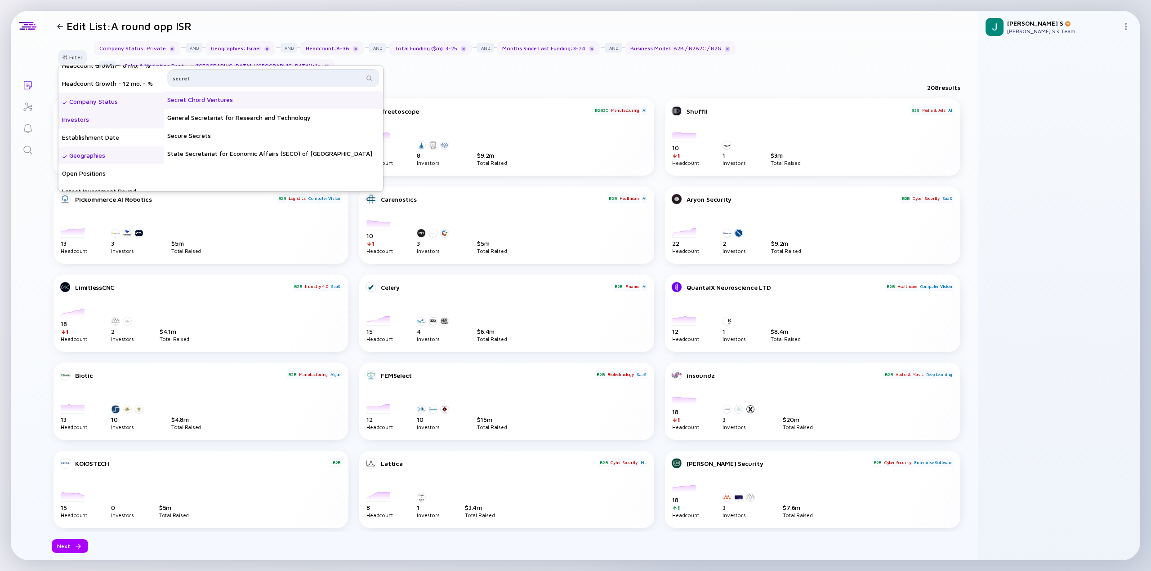
type input "secret"
click at [232, 91] on div "Secret Chord Ventures" at bounding box center [273, 100] width 219 height 18
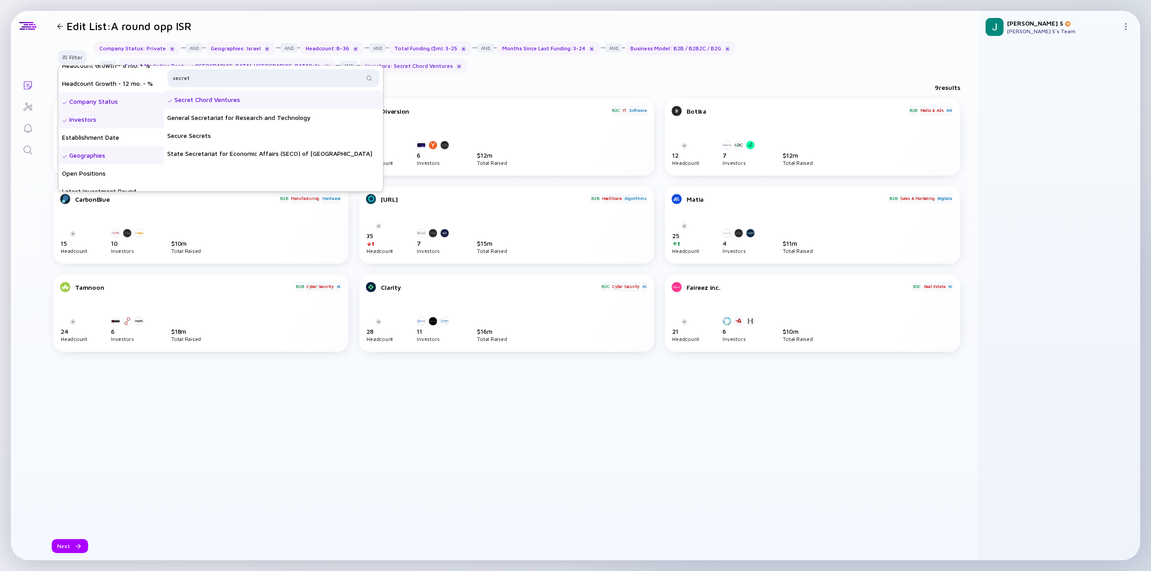
click at [490, 16] on header "Edit List: A round opp ISR" at bounding box center [512, 26] width 934 height 31
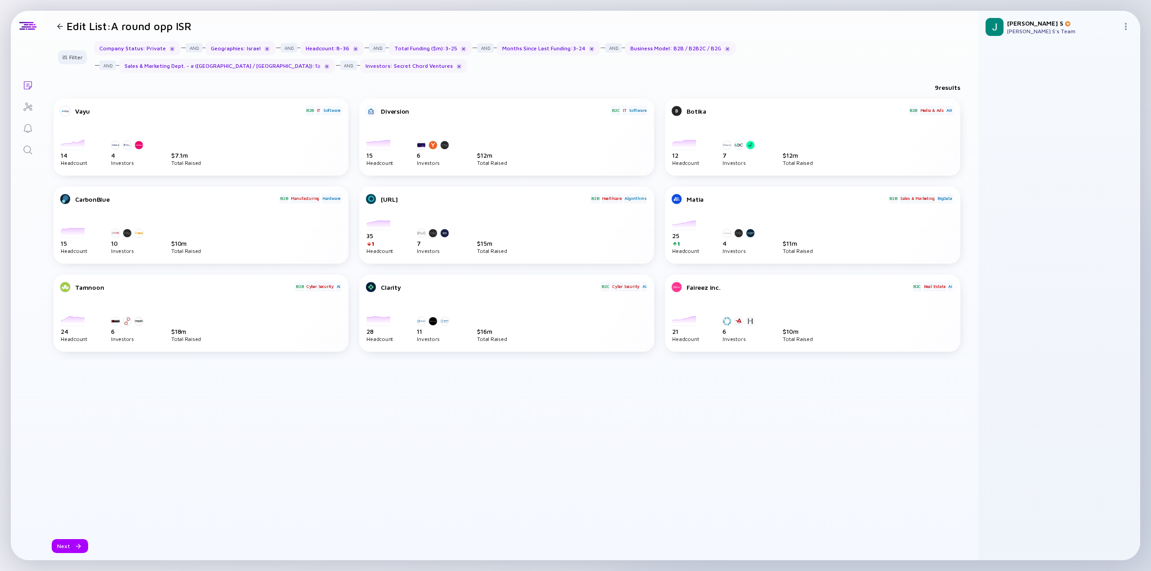
click at [875, 25] on header "Edit List: A round opp ISR" at bounding box center [512, 26] width 934 height 31
click at [680, 287] on div at bounding box center [676, 287] width 11 height 11
click at [676, 284] on div at bounding box center [676, 287] width 11 height 11
click at [705, 290] on div "Faireez inc." at bounding box center [798, 288] width 224 height 8
click at [672, 290] on div at bounding box center [676, 287] width 11 height 11
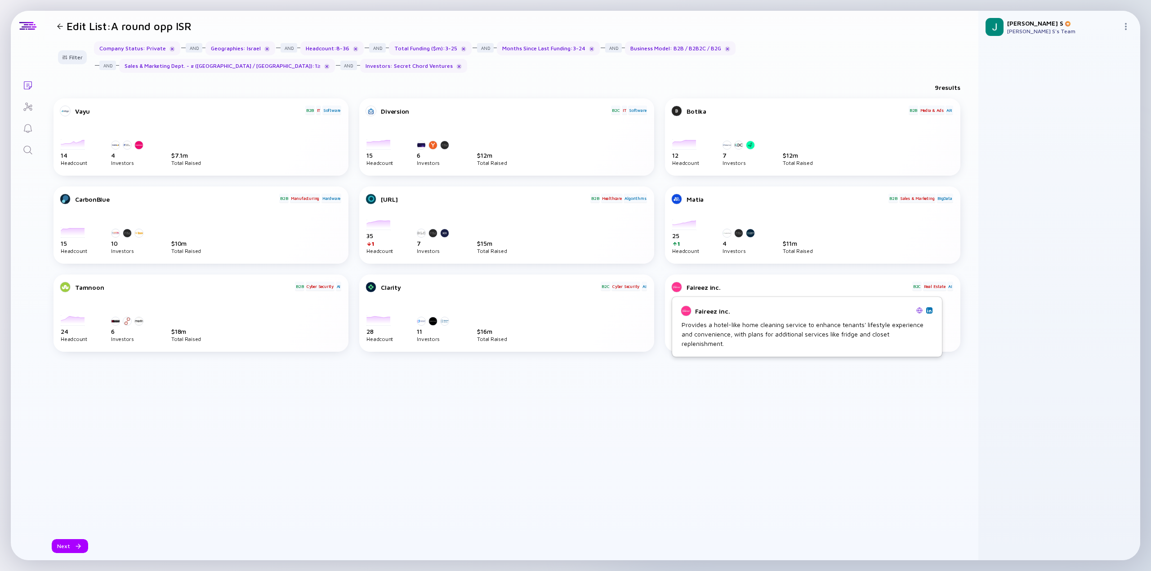
click at [819, 336] on div "Provides a hotel-like home cleaning service to enhance tenants' lifestyle exper…" at bounding box center [806, 334] width 251 height 28
click at [810, 285] on div "Faireez inc." at bounding box center [798, 288] width 224 height 8
click at [790, 303] on div "Faireez inc. B2C Real Estate AI" at bounding box center [812, 297] width 281 height 31
click at [684, 320] on div "2022-02-01 2022-03-01 2022-04-01 2022-05-01 2022-06-01 2022-07-01 2022-08-01 20…" at bounding box center [684, 327] width 25 height 27
click at [691, 281] on div "Faireez inc. B2C Real Estate AI 2022-02-01 2022-03-01 2022-04-01 2022-05-01 202…" at bounding box center [812, 308] width 281 height 67
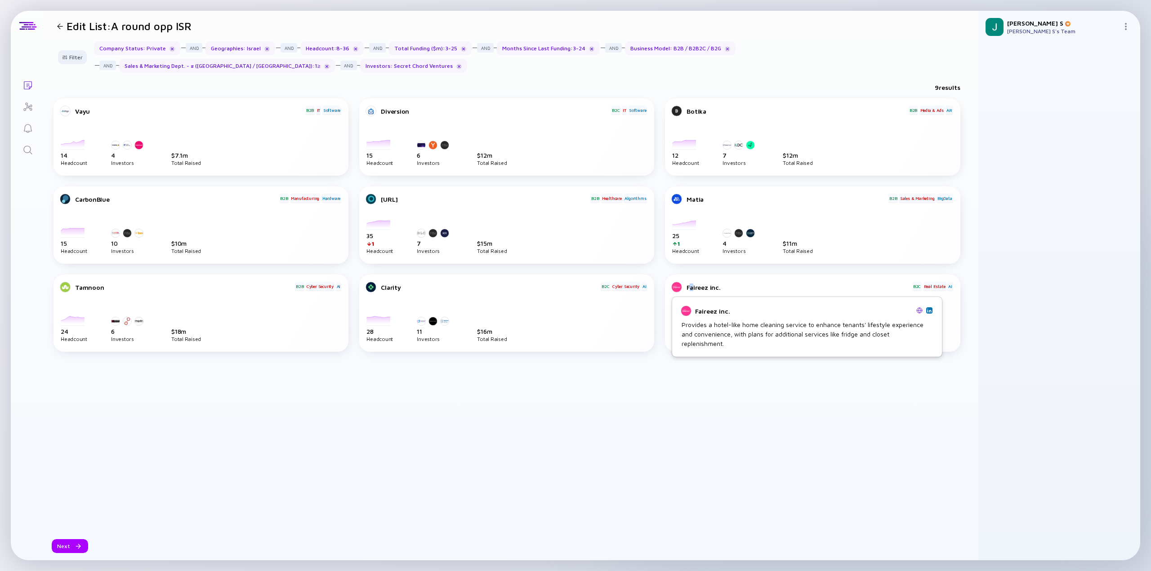
click at [693, 285] on div "Faireez inc." at bounding box center [798, 288] width 224 height 8
click at [919, 310] on img at bounding box center [919, 310] width 6 height 6
click at [927, 284] on div "Real Estate" at bounding box center [934, 286] width 23 height 9
click at [950, 287] on div "AI" at bounding box center [950, 286] width 6 height 9
click at [673, 285] on div at bounding box center [676, 287] width 11 height 11
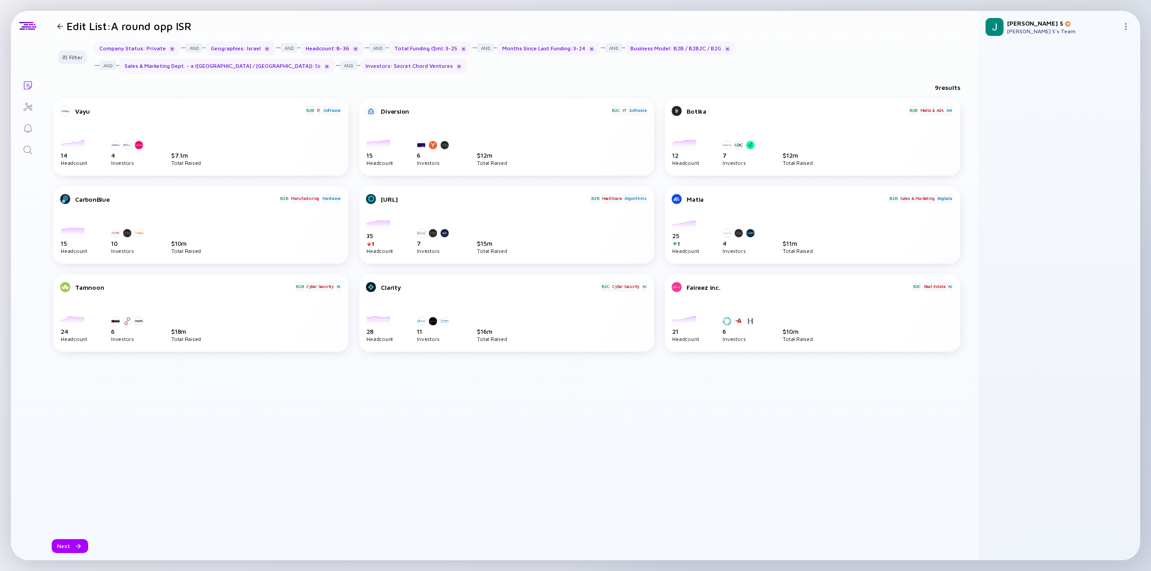
click at [673, 283] on div at bounding box center [676, 287] width 11 height 11
click at [692, 301] on div "Faireez inc. B2C Real Estate AI" at bounding box center [812, 297] width 281 height 31
click at [64, 26] on div at bounding box center [59, 26] width 13 height 6
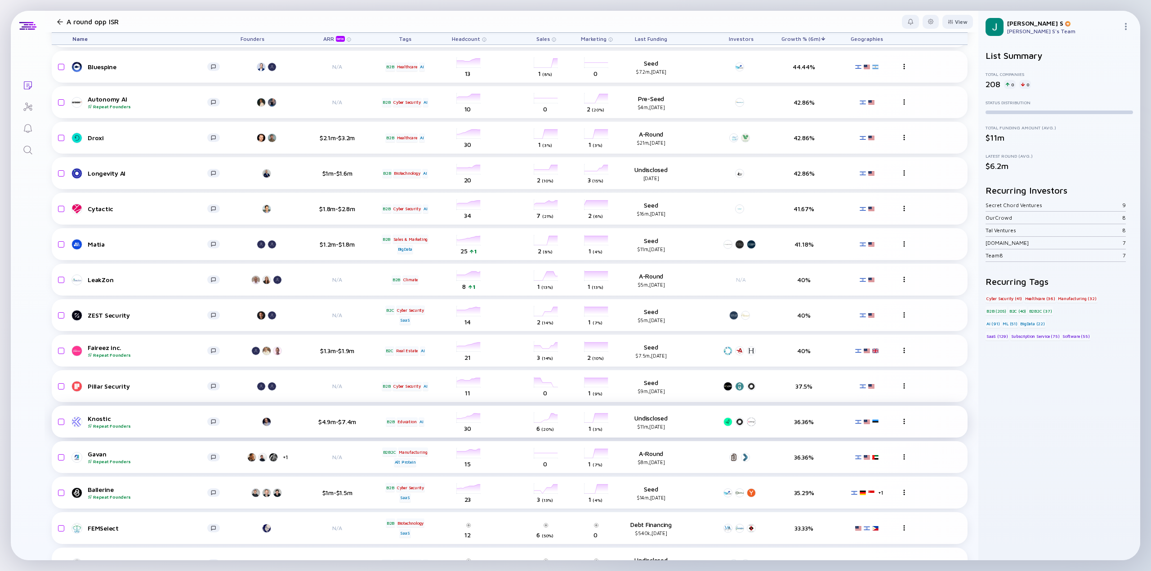
scroll to position [764, 0]
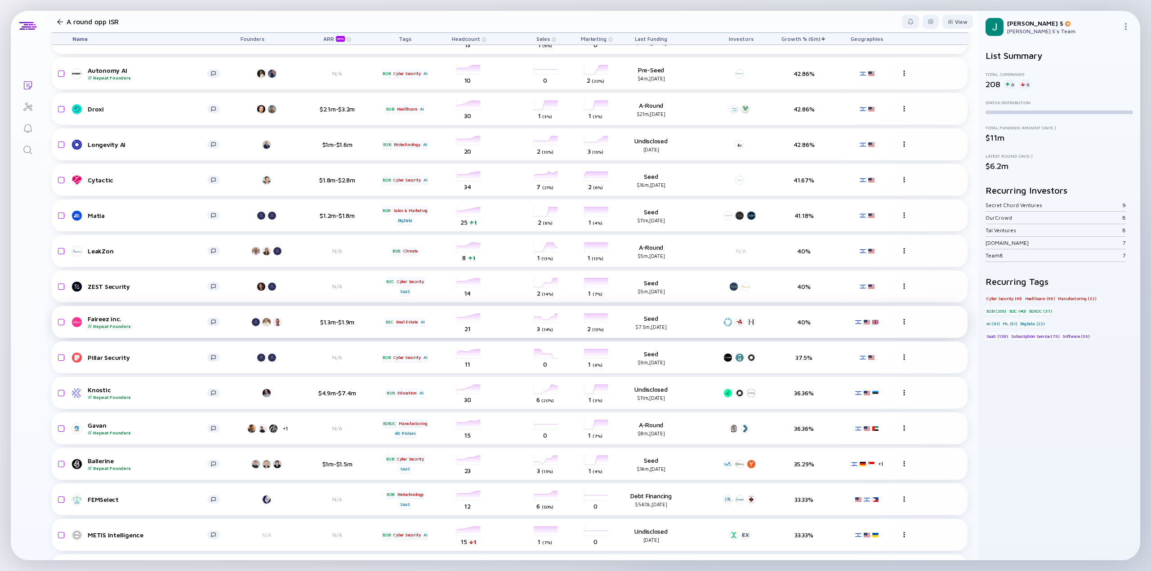
click at [107, 318] on div "Faireez inc. Repeat Founders" at bounding box center [148, 322] width 120 height 14
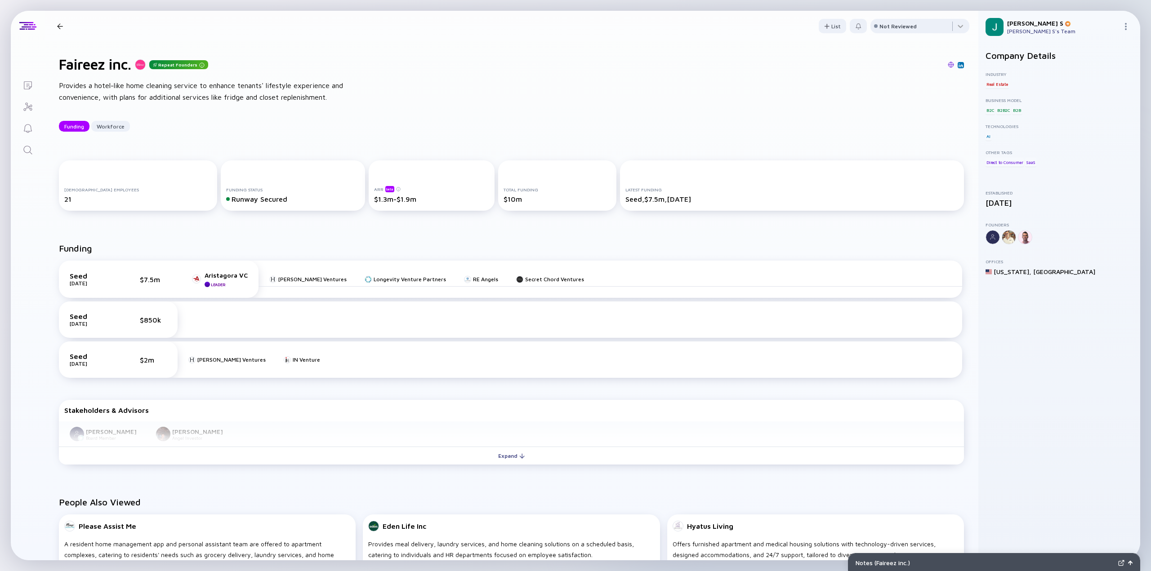
click at [1014, 240] on div at bounding box center [1025, 237] width 14 height 14
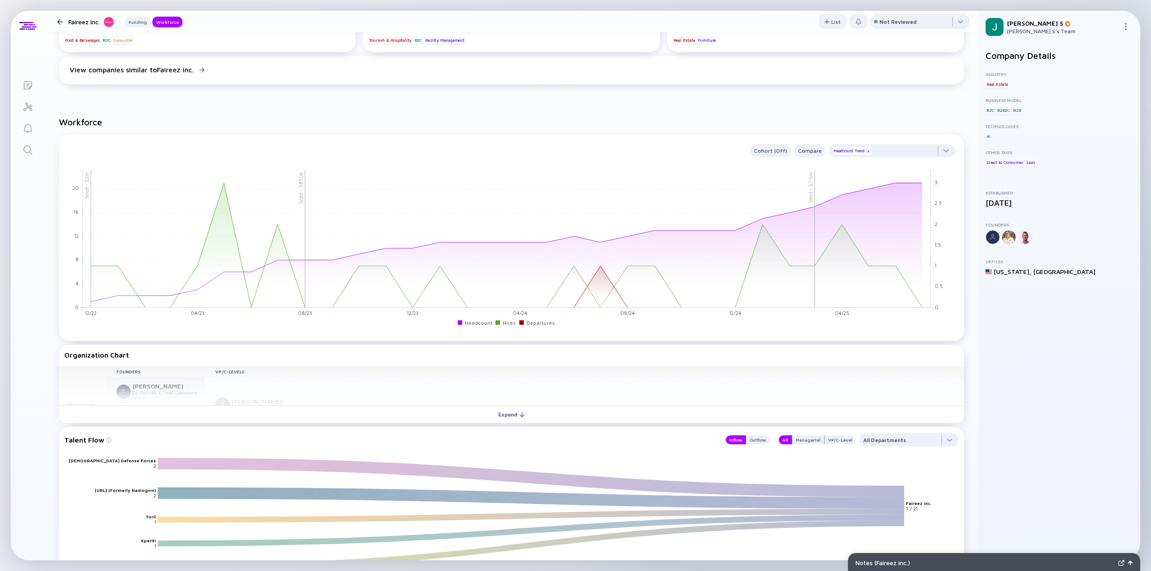
scroll to position [495, 0]
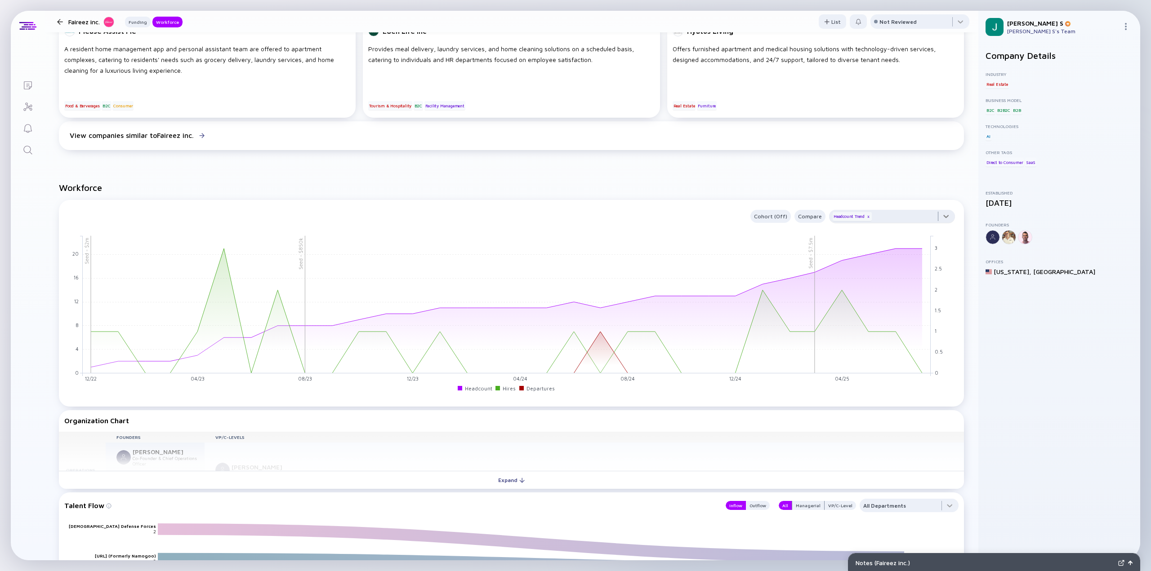
click at [886, 214] on div at bounding box center [892, 219] width 126 height 18
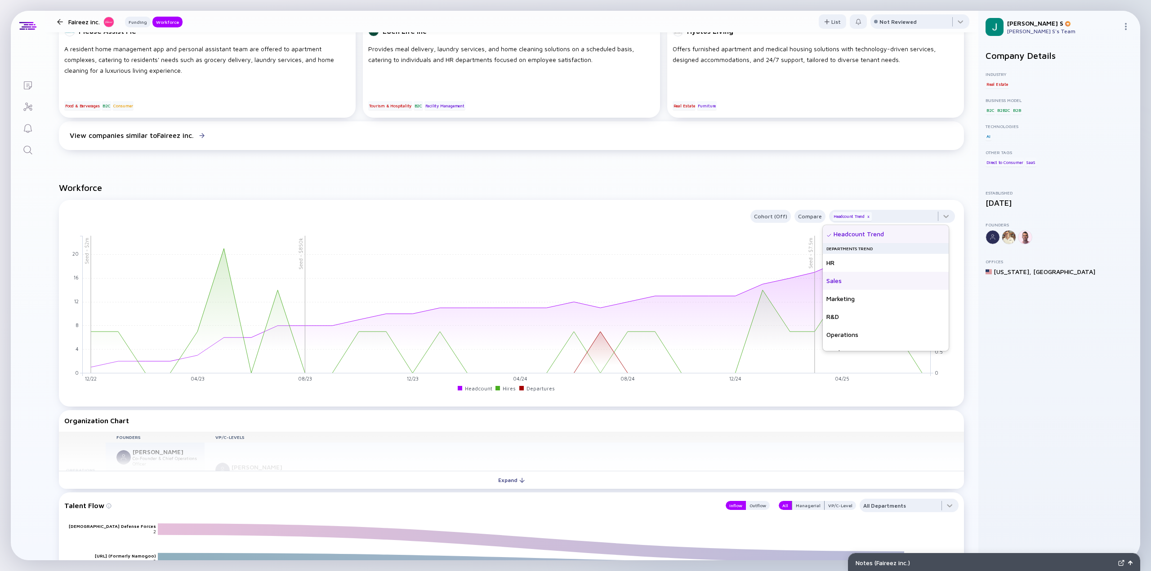
click at [846, 279] on div "Sales" at bounding box center [886, 281] width 126 height 18
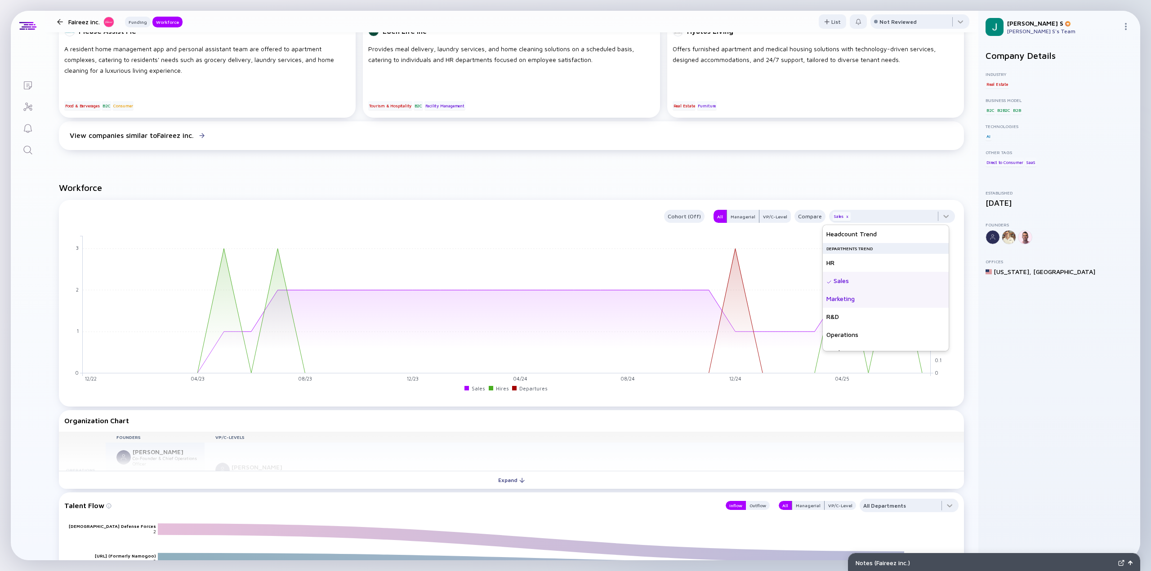
click at [853, 299] on div "Marketing" at bounding box center [886, 299] width 126 height 18
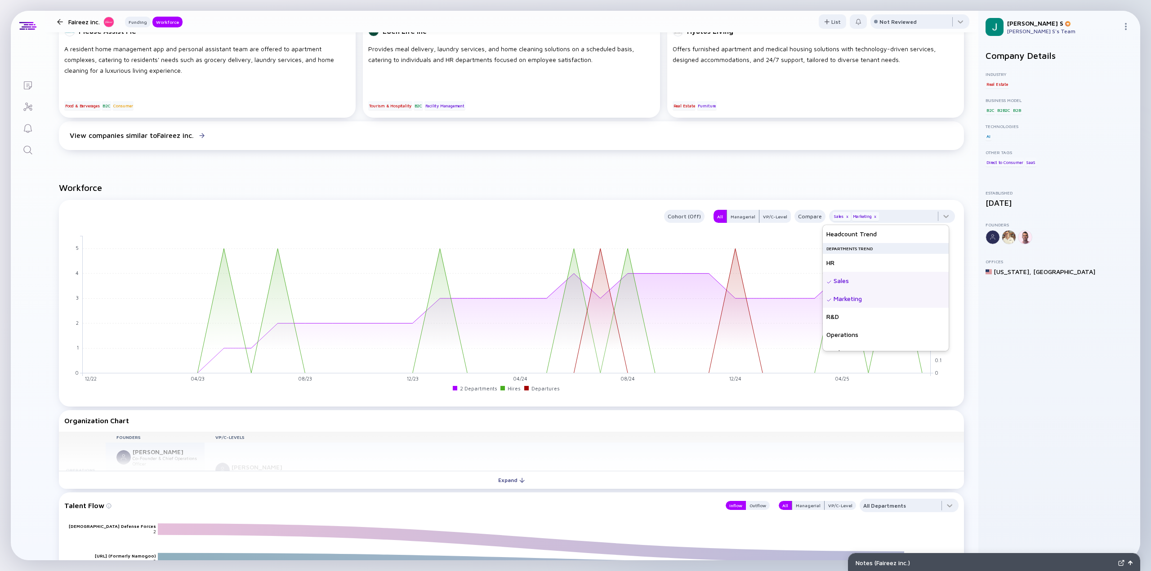
click at [621, 173] on div "Workforce Cohort (Off) All Managerial VP/C-Level Compare Sales x Marketing x 12…" at bounding box center [512, 544] width 934 height 752
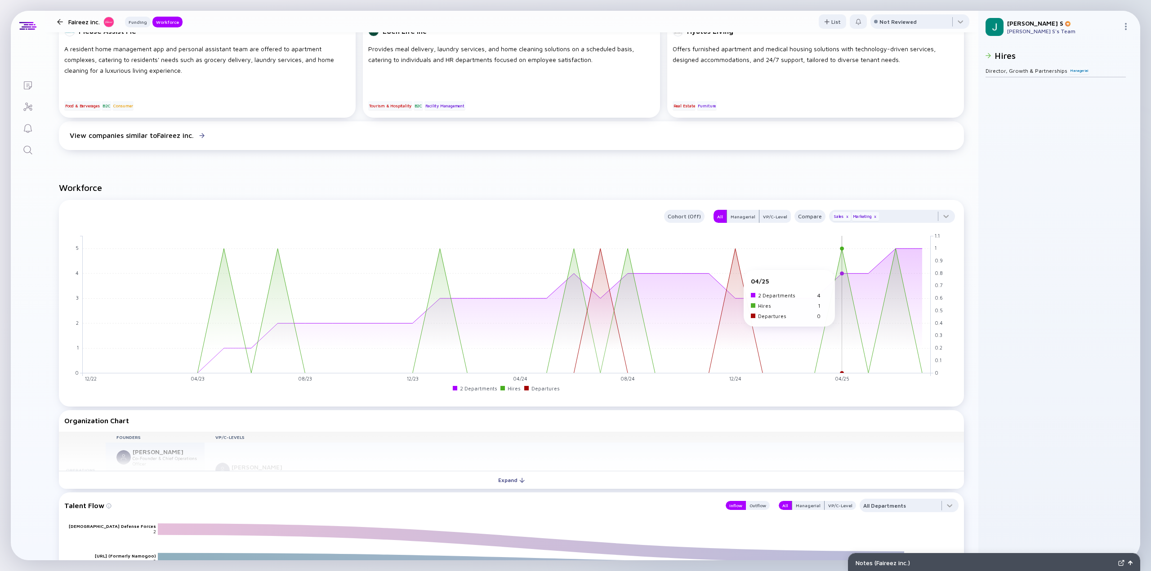
click at [841, 272] on rect at bounding box center [507, 305] width 848 height 138
click at [840, 268] on rect at bounding box center [507, 305] width 848 height 138
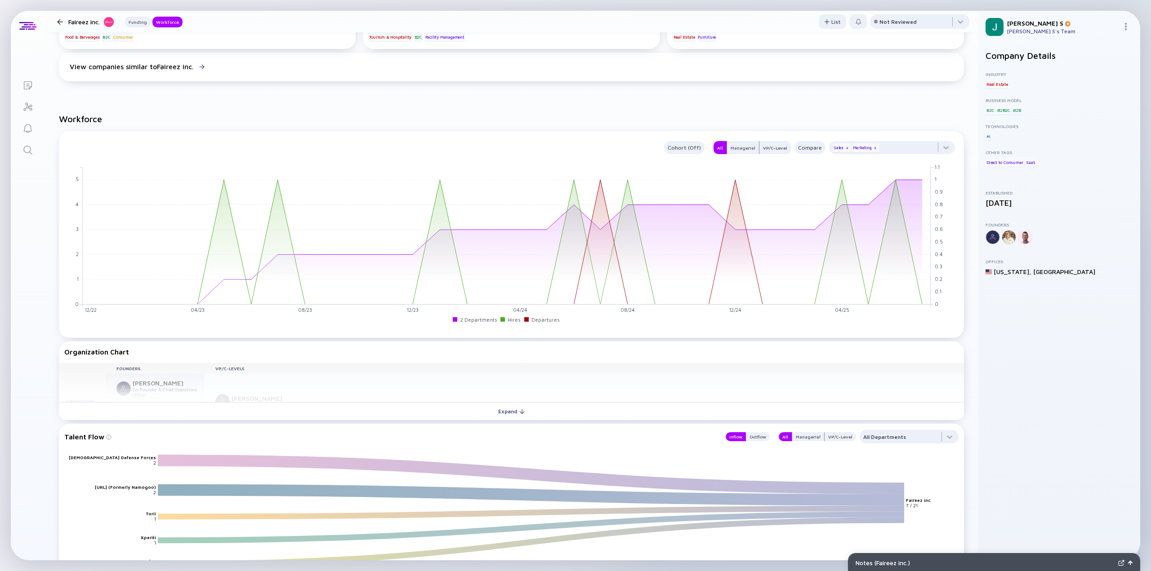
scroll to position [585, 0]
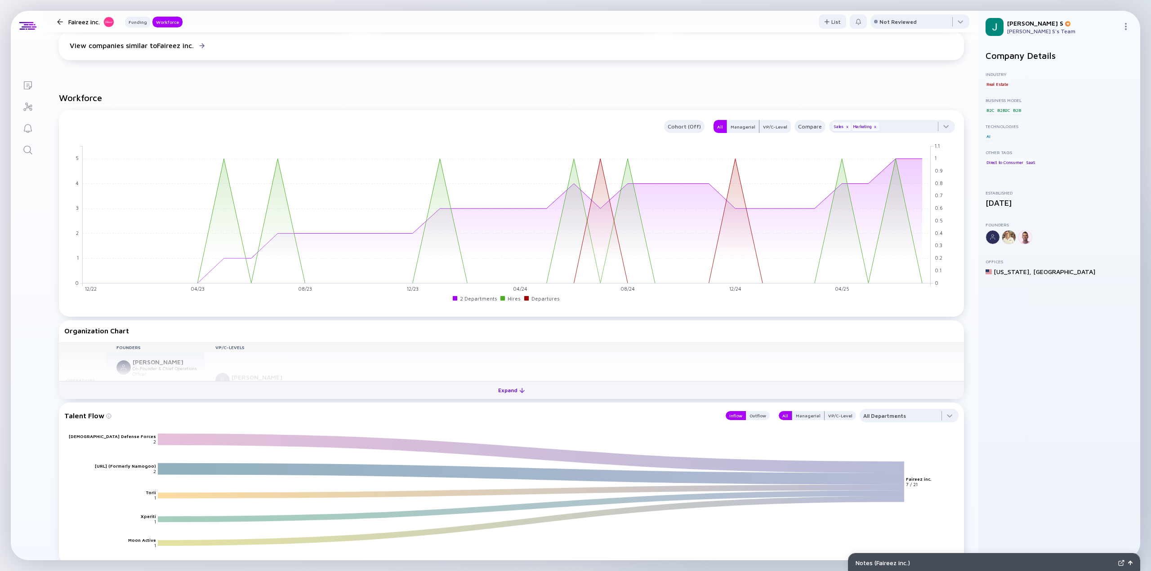
click at [511, 392] on div "Expand" at bounding box center [511, 390] width 37 height 14
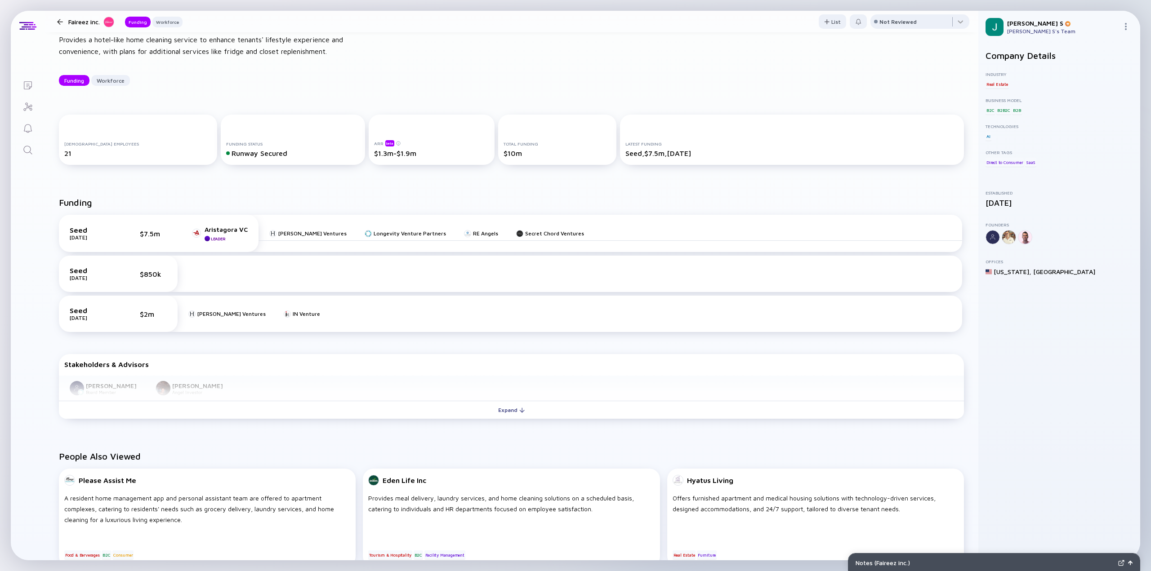
scroll to position [0, 0]
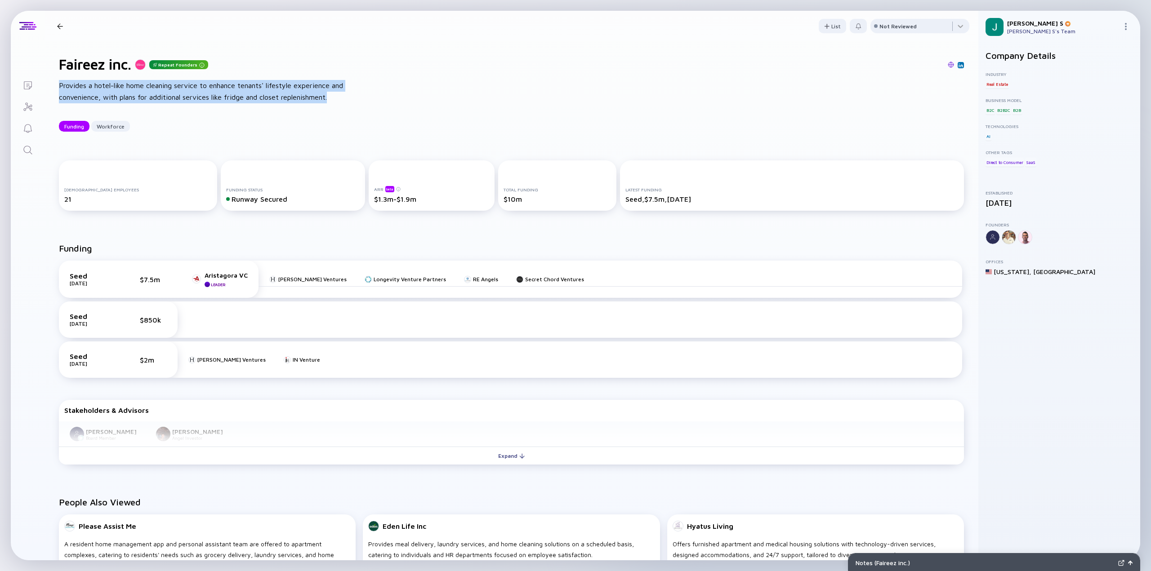
drag, startPoint x: 58, startPoint y: 83, endPoint x: 369, endPoint y: 99, distance: 311.5
click at [369, 99] on div "Faireez inc. Repeat Founders Provides a hotel-like home cleaning service to enh…" at bounding box center [512, 93] width 934 height 105
copy div "Provides a hotel-like home cleaning service to enhance tenants' lifestyle exper…"
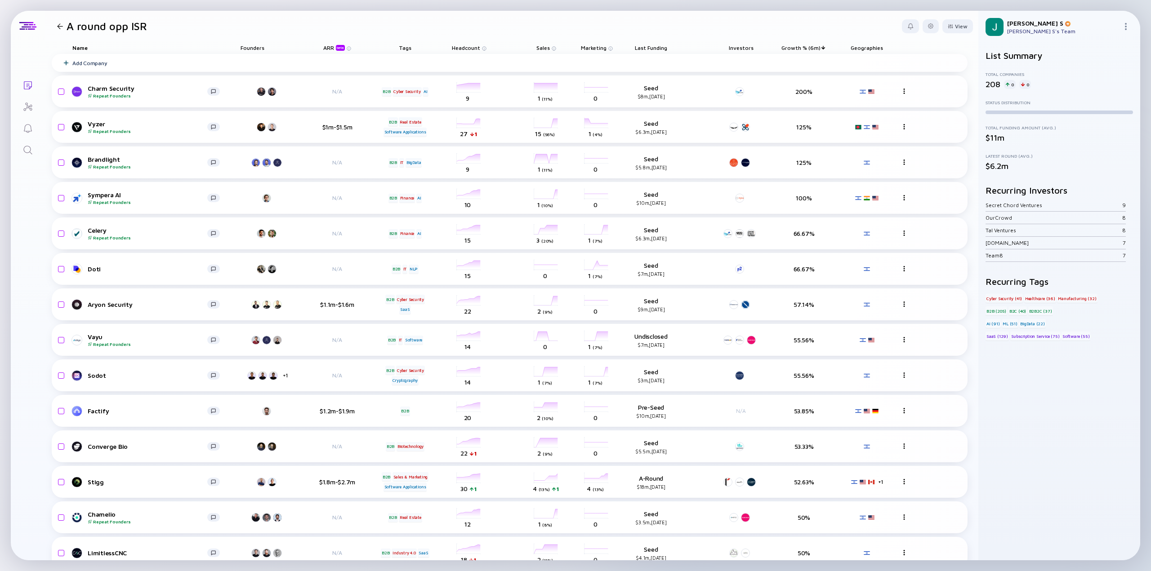
click at [745, 46] on div "Investors" at bounding box center [741, 47] width 40 height 13
click at [948, 26] on div at bounding box center [950, 26] width 5 height 5
click at [811, 35] on header "A round opp ISR View Name Status Tags ARR beta Founders Date Added Headcount Sa…" at bounding box center [512, 26] width 934 height 31
click at [1014, 26] on div "Jon S Jon S's Team" at bounding box center [1059, 27] width 162 height 32
click at [1014, 25] on img at bounding box center [1125, 26] width 7 height 7
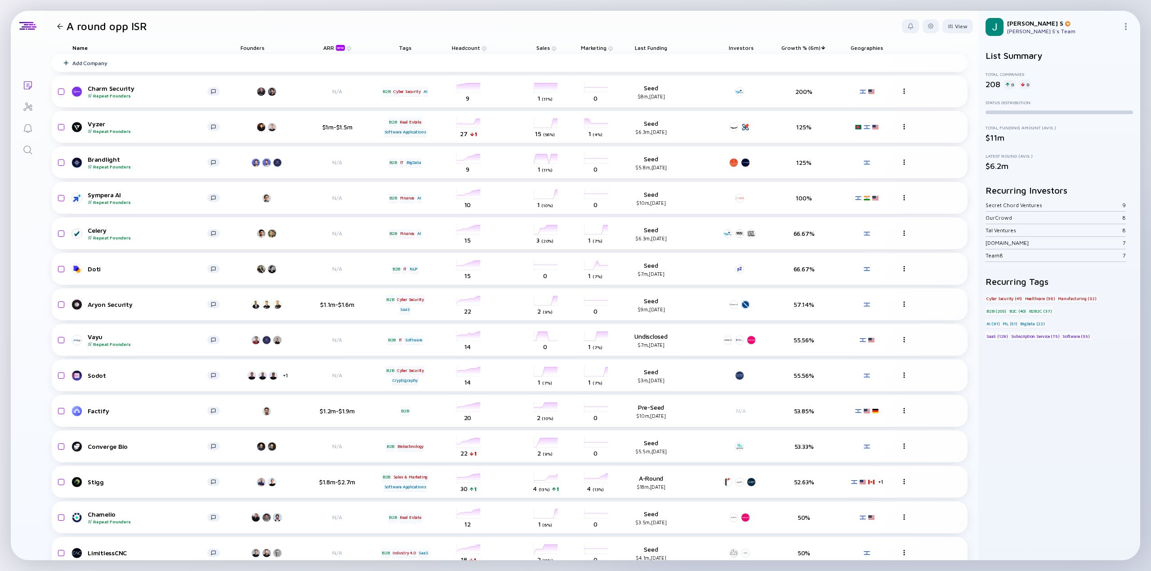
click at [347, 22] on header "A round opp ISR View" at bounding box center [512, 26] width 934 height 31
click at [928, 28] on div at bounding box center [930, 25] width 5 height 5
click at [890, 100] on div "Edit Filter" at bounding box center [903, 98] width 56 height 18
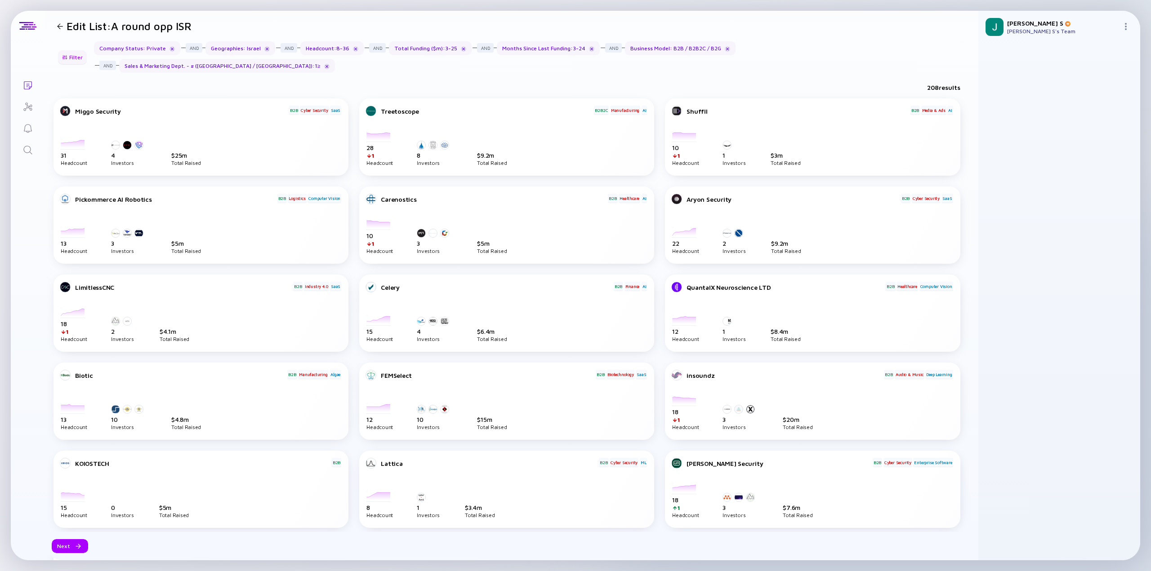
click at [72, 50] on div "Filter" at bounding box center [72, 57] width 31 height 14
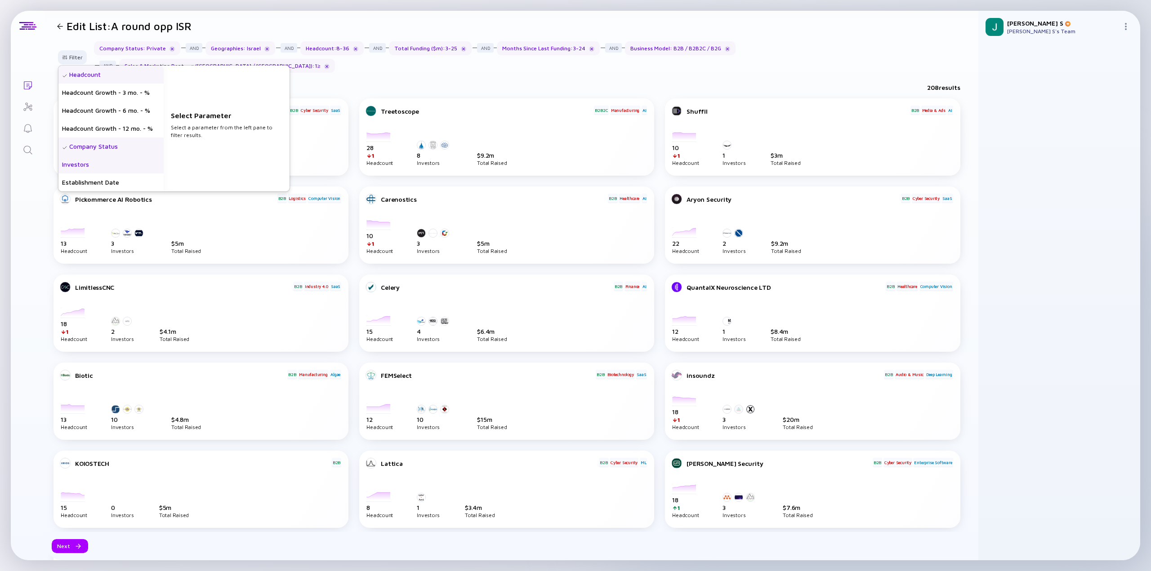
click at [94, 156] on div "Investors" at bounding box center [110, 165] width 105 height 18
click at [208, 74] on input "text" at bounding box center [222, 78] width 98 height 9
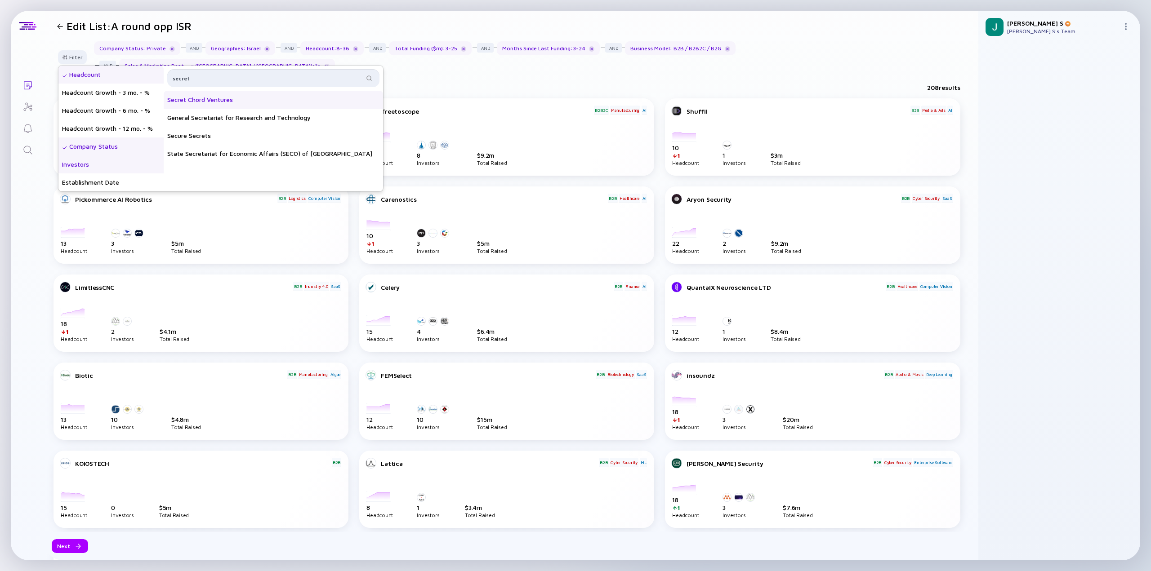
type input "secret"
click at [216, 94] on div "Secret Chord Ventures" at bounding box center [273, 100] width 219 height 18
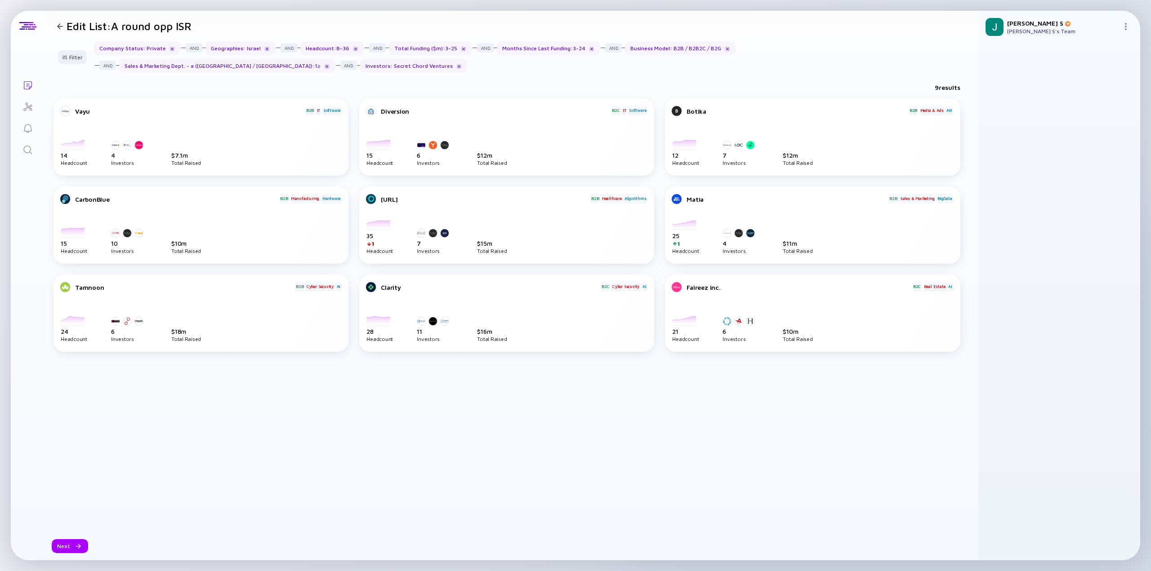
click at [184, 407] on div "Vayu B2B IT Software 2022-02-01 2022-03-01 2022-04-01 2022-05-01 2022-06-01 202…" at bounding box center [511, 315] width 916 height 434
click at [30, 147] on icon "Search" at bounding box center [27, 150] width 9 height 9
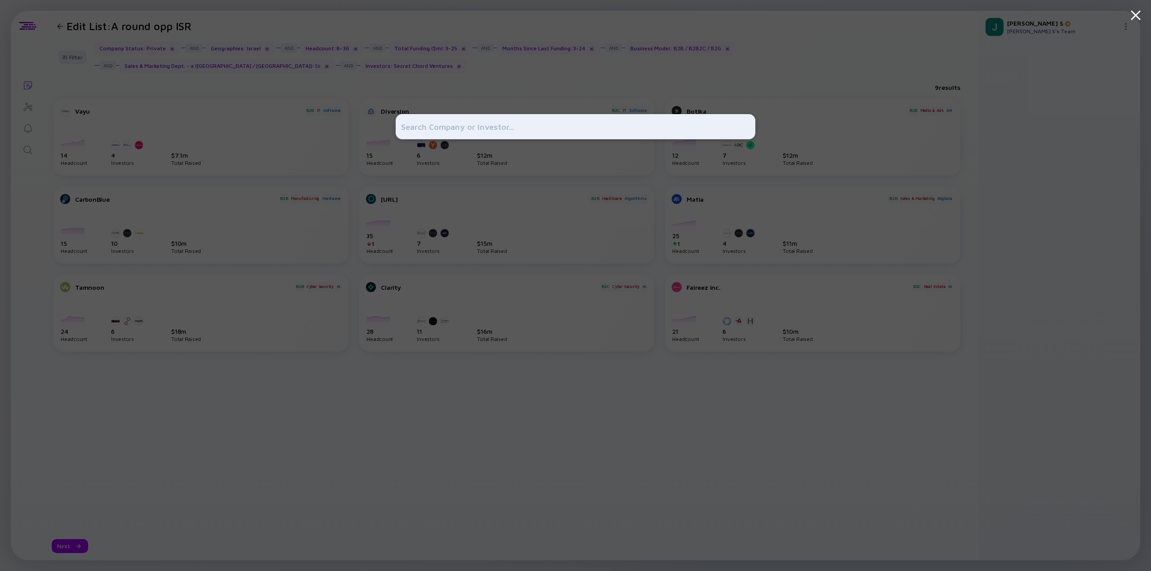
click at [363, 57] on div at bounding box center [575, 285] width 1151 height 571
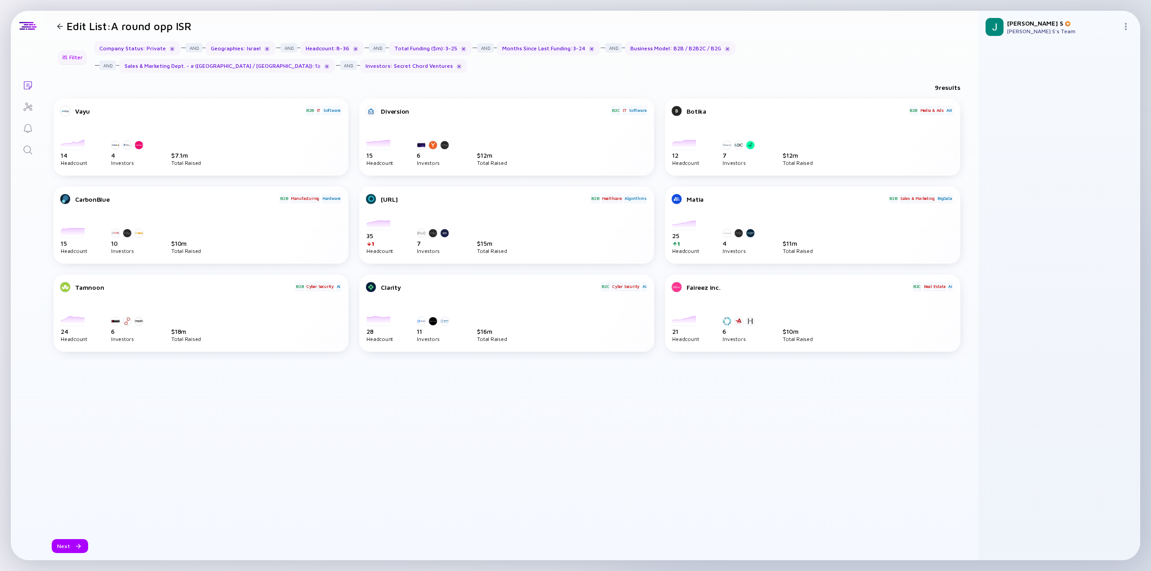
click at [76, 58] on div "Filter" at bounding box center [72, 57] width 31 height 14
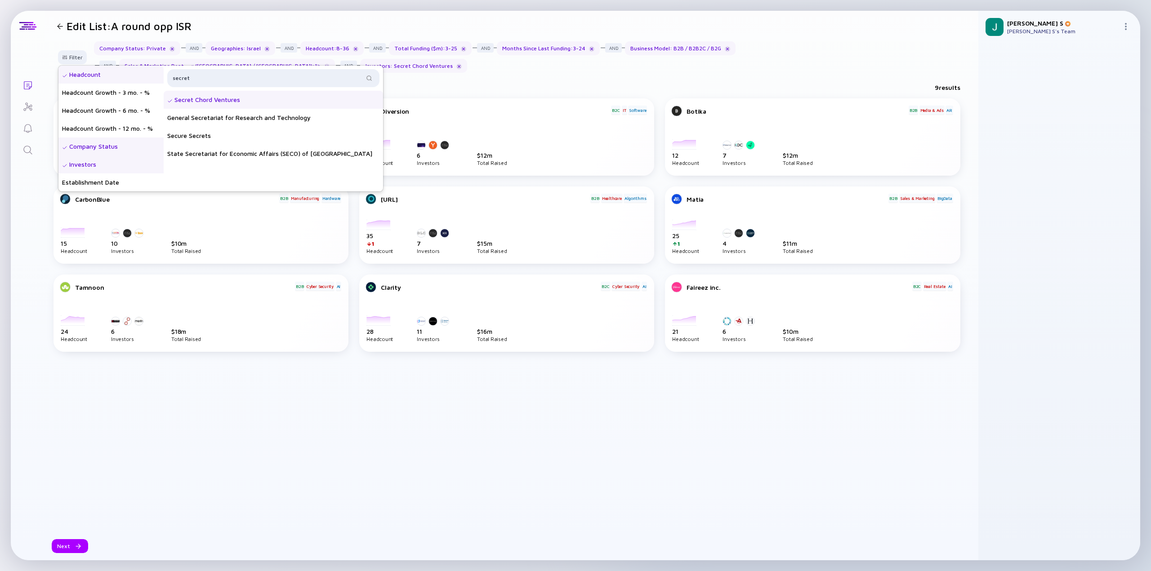
click at [38, 55] on div at bounding box center [28, 57] width 34 height 32
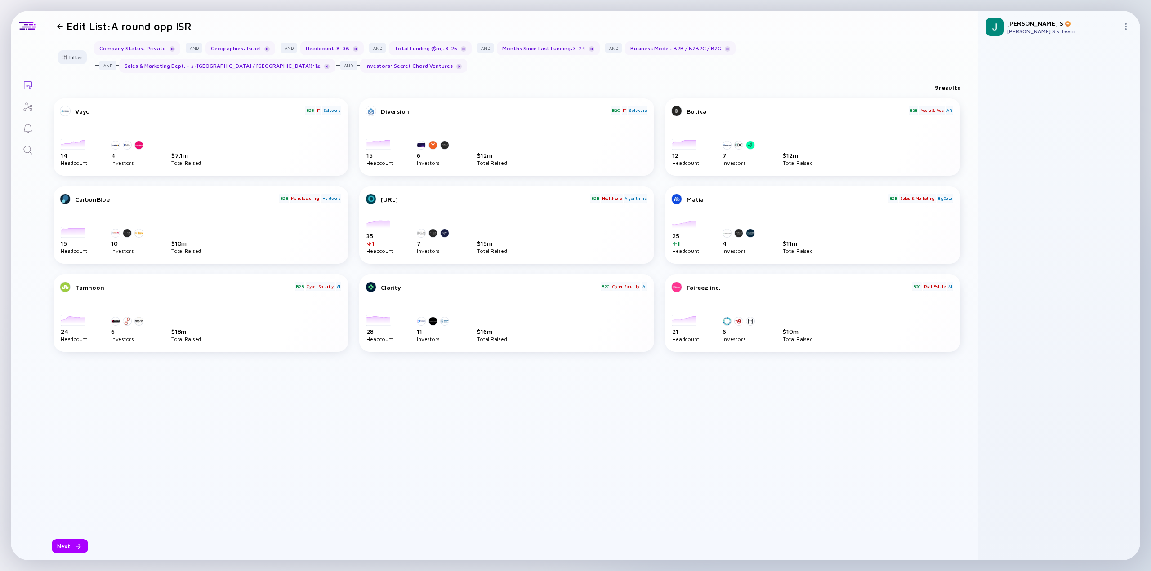
click at [25, 85] on icon "Lists" at bounding box center [27, 85] width 11 height 11
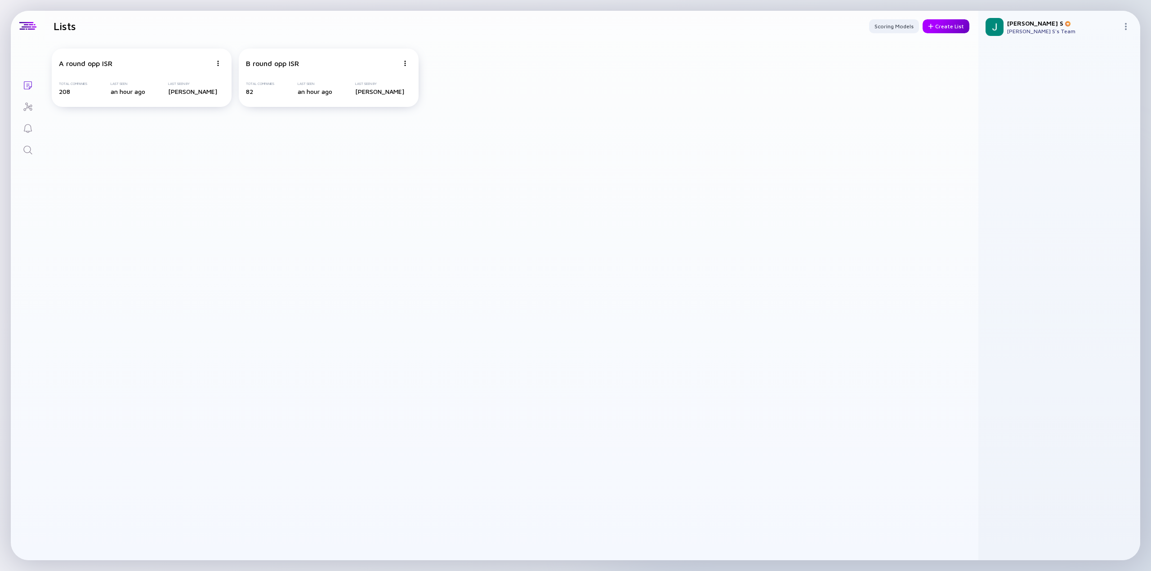
click at [957, 28] on div "Create List" at bounding box center [945, 26] width 47 height 14
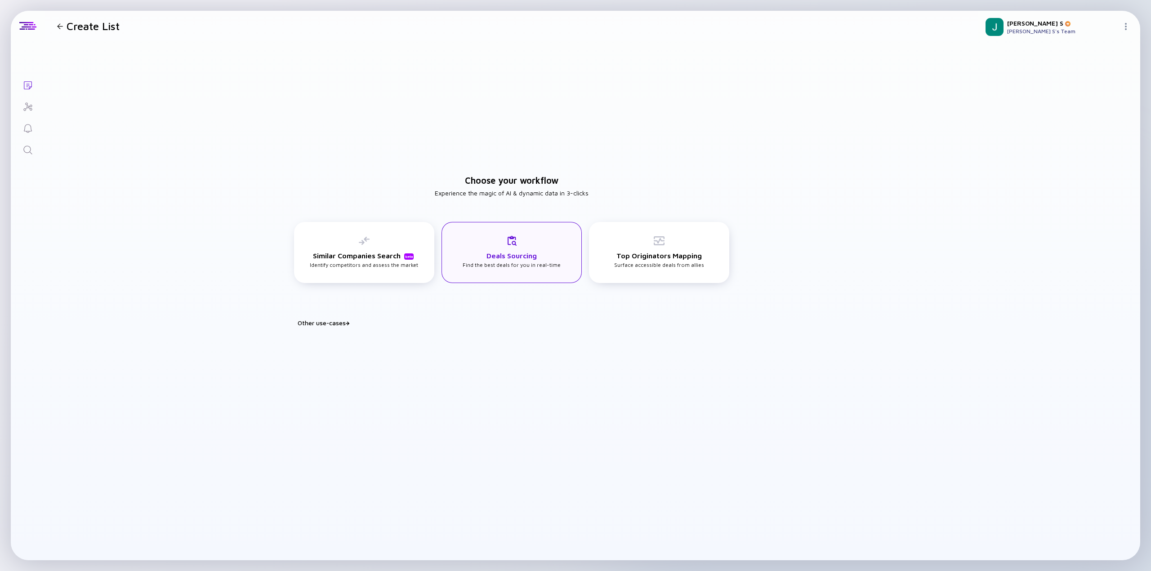
click at [500, 245] on div "Deals Sourcing Find the best deals for you in real-time" at bounding box center [512, 252] width 98 height 33
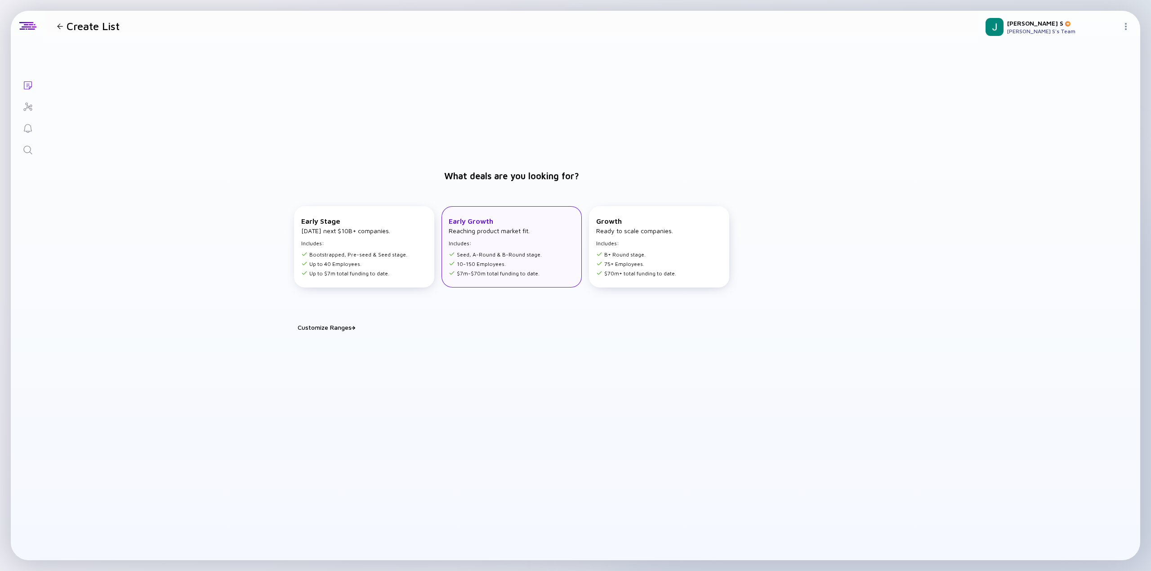
click at [490, 237] on div "Early Growth Reaching product market fit. Includes: Seed, A-Round & B-Round sta…" at bounding box center [495, 247] width 93 height 60
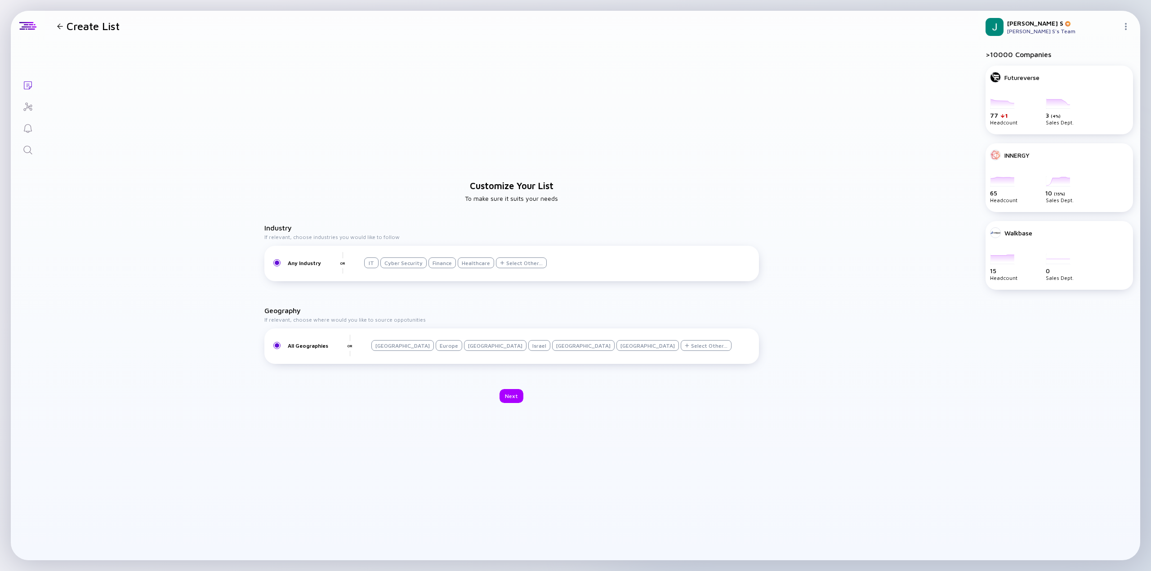
click at [503, 107] on div "Customize Your List To make sure it suits your needs Industry If relevant, choo…" at bounding box center [512, 291] width 934 height 501
click at [327, 95] on div "Customize Your List To make sure it suits your needs Industry If relevant, choo…" at bounding box center [512, 291] width 934 height 501
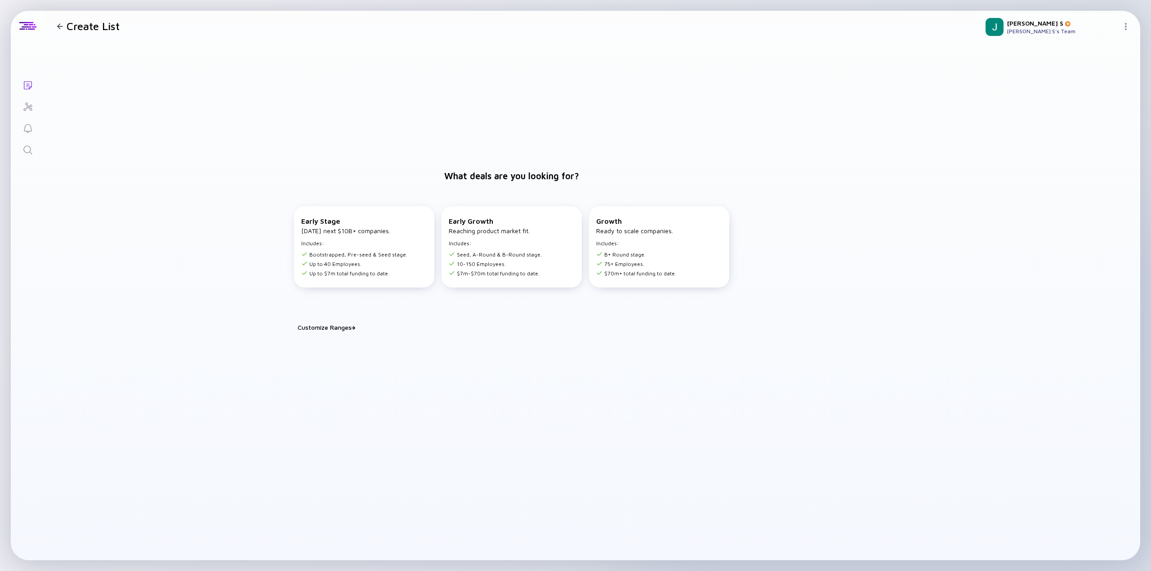
click at [417, 137] on div "What deals are you looking for? Early Stage Tomorrow’s next $10B+ companies. In…" at bounding box center [512, 246] width 934 height 411
click at [29, 84] on icon "Lists" at bounding box center [27, 85] width 11 height 11
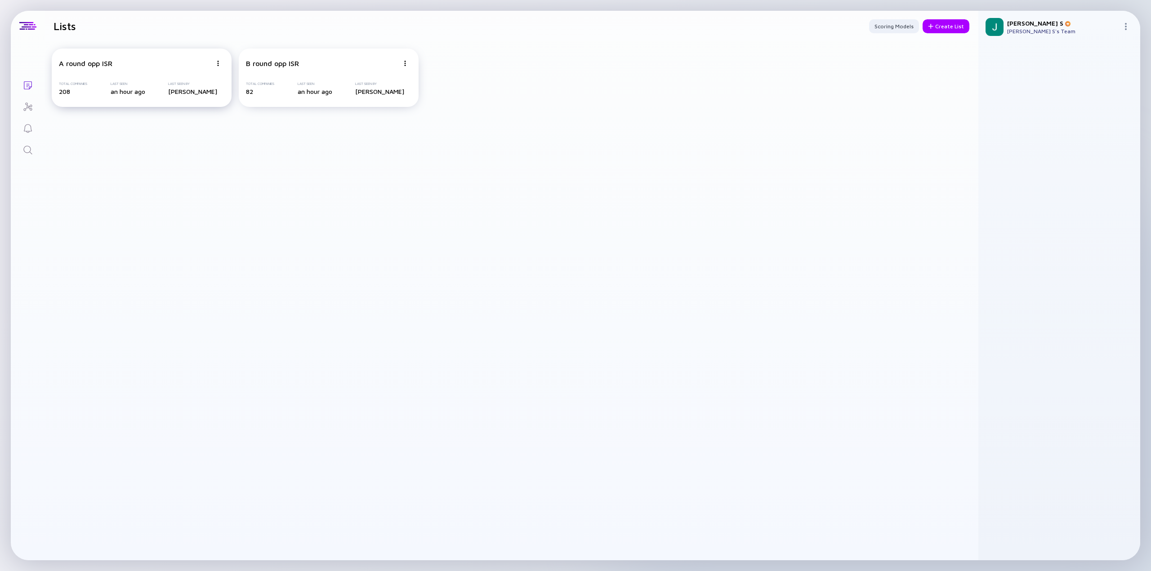
click at [96, 63] on div "A round opp ISR" at bounding box center [85, 63] width 53 height 8
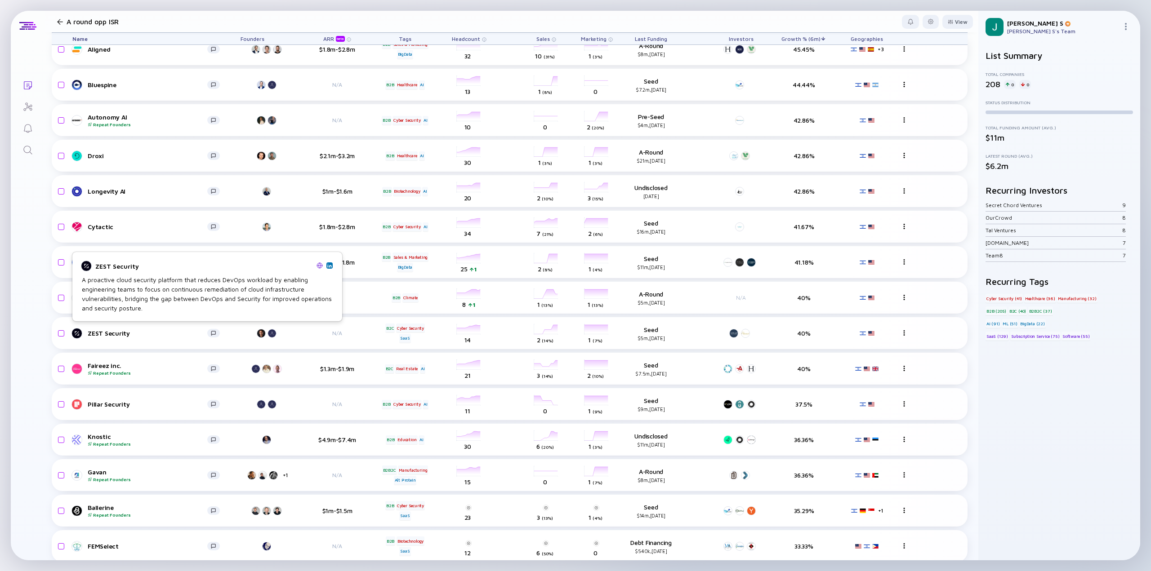
scroll to position [719, 0]
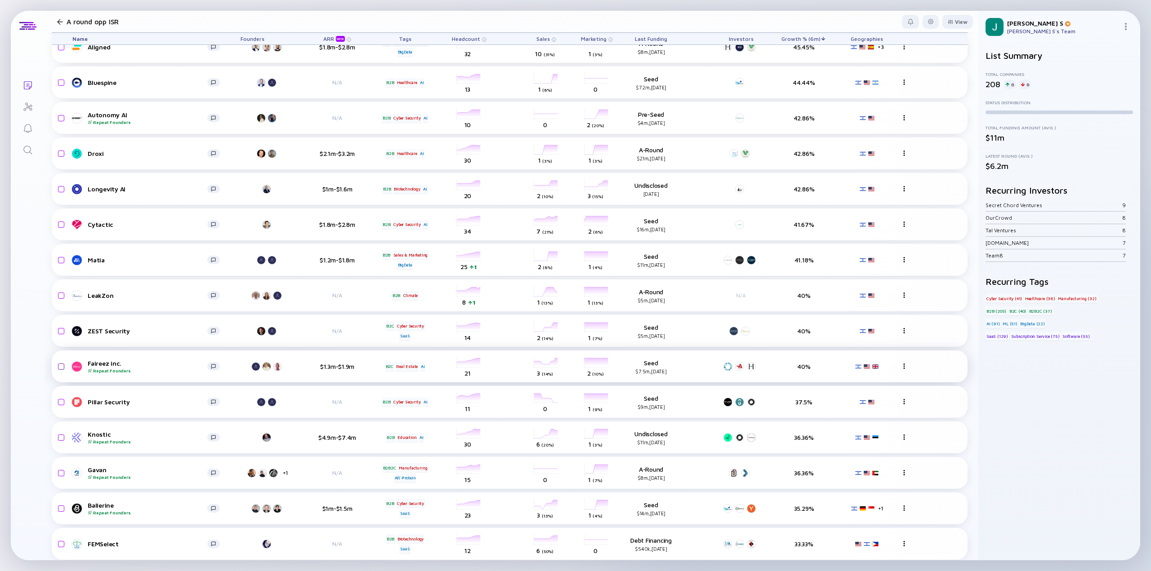
drag, startPoint x: 62, startPoint y: 370, endPoint x: 57, endPoint y: 365, distance: 7.7
click at [62, 370] on input "checkbox" at bounding box center [59, 366] width 11 height 21
click at [57, 365] on input "checkbox" at bounding box center [59, 366] width 11 height 21
click at [61, 368] on input "checkbox" at bounding box center [59, 366] width 11 height 21
checkbox input "true"
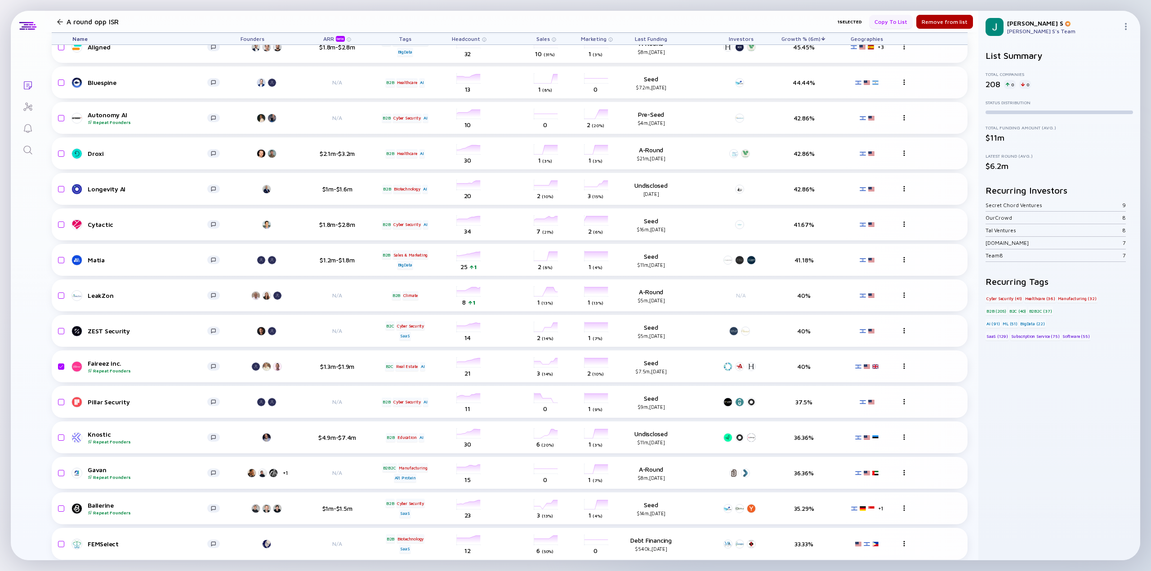
click at [898, 25] on div "Copy to list" at bounding box center [891, 22] width 44 height 14
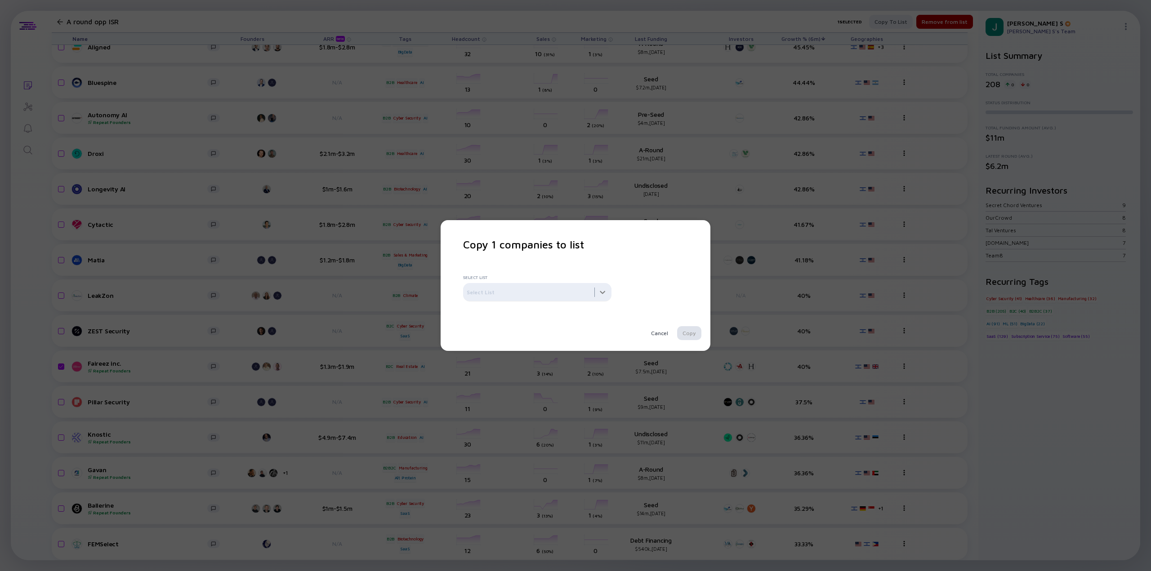
click at [531, 290] on div at bounding box center [537, 292] width 148 height 18
click at [558, 265] on div "Copy 1 companies to list Select List Select List Cancel Copy" at bounding box center [575, 285] width 225 height 95
click at [652, 332] on div "Cancel" at bounding box center [660, 333] width 28 height 14
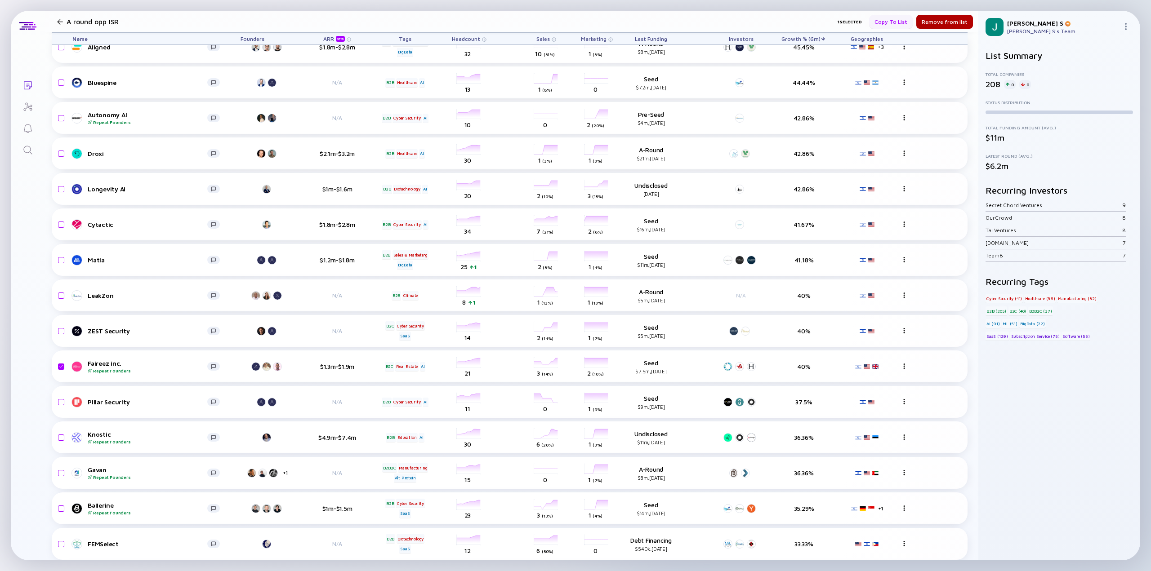
click at [886, 22] on div "Copy to list" at bounding box center [891, 22] width 44 height 14
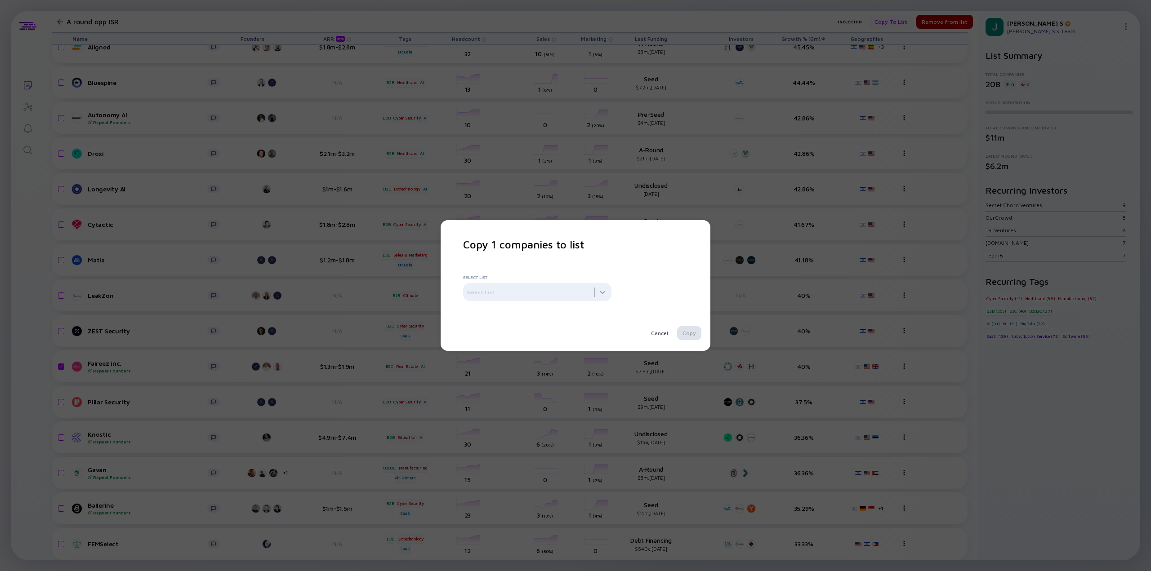
click at [886, 22] on div "Copy 1 companies to list Select List Select List Cancel Copy" at bounding box center [575, 285] width 1151 height 571
click at [65, 94] on div "Copy 1 companies to list Select List Select List Cancel Copy" at bounding box center [575, 285] width 1151 height 571
click at [659, 330] on div "Cancel" at bounding box center [660, 333] width 28 height 14
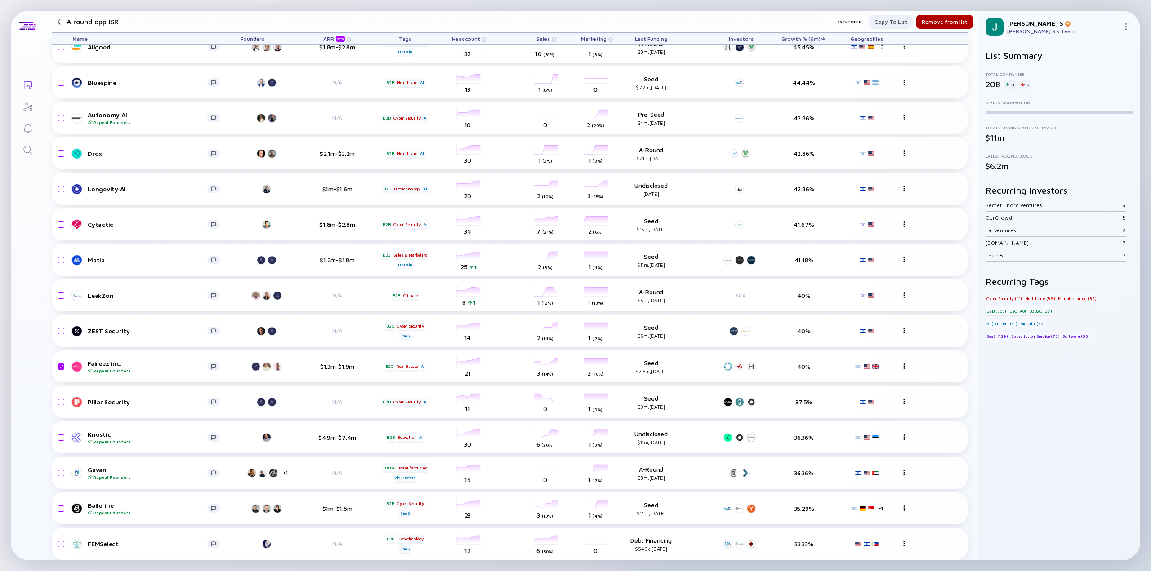
click at [25, 88] on icon "Lists" at bounding box center [27, 85] width 11 height 11
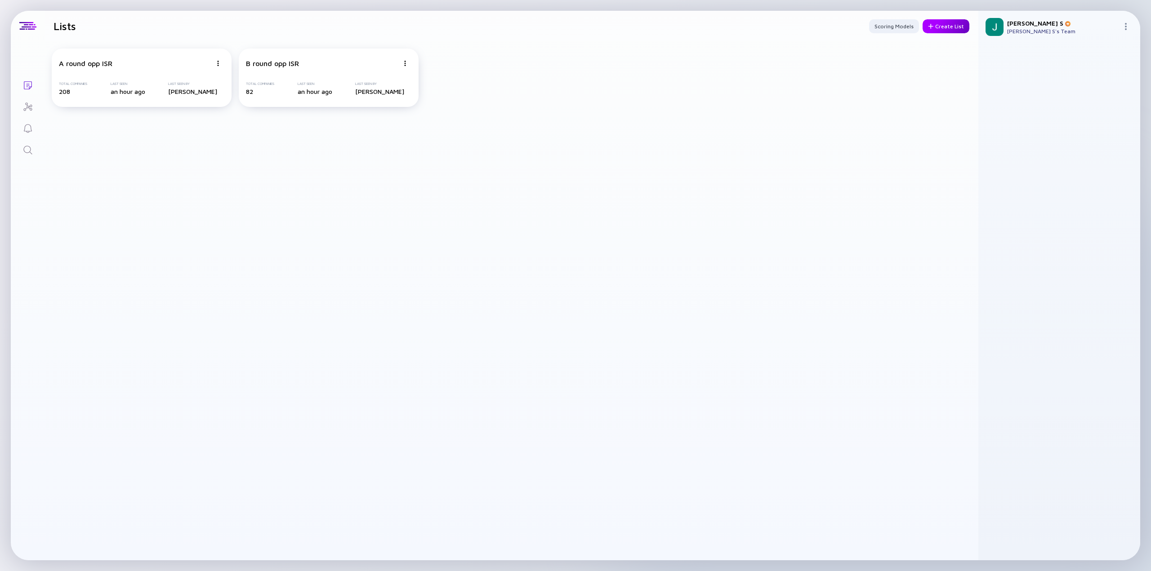
click at [933, 27] on div at bounding box center [930, 26] width 5 height 5
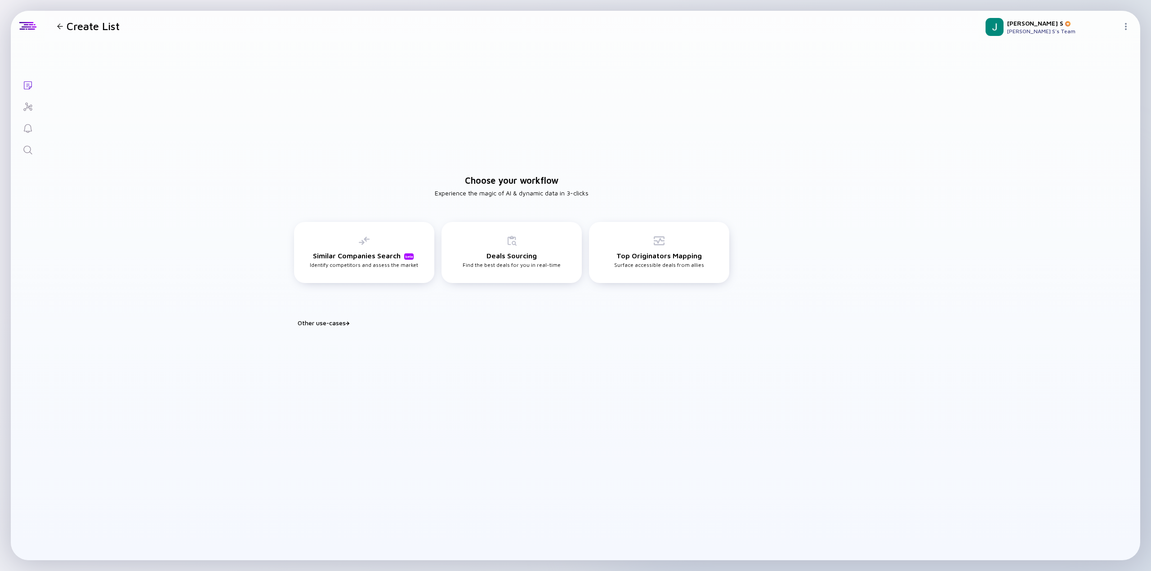
click at [334, 328] on div "Build Watchlist Score & prioritize deals to identify your next best play Portfo…" at bounding box center [512, 334] width 450 height 14
click at [332, 322] on div "Other use-cases" at bounding box center [517, 323] width 439 height 8
click at [664, 361] on div "Custom List Build your tailored use-case" at bounding box center [658, 353] width 71 height 17
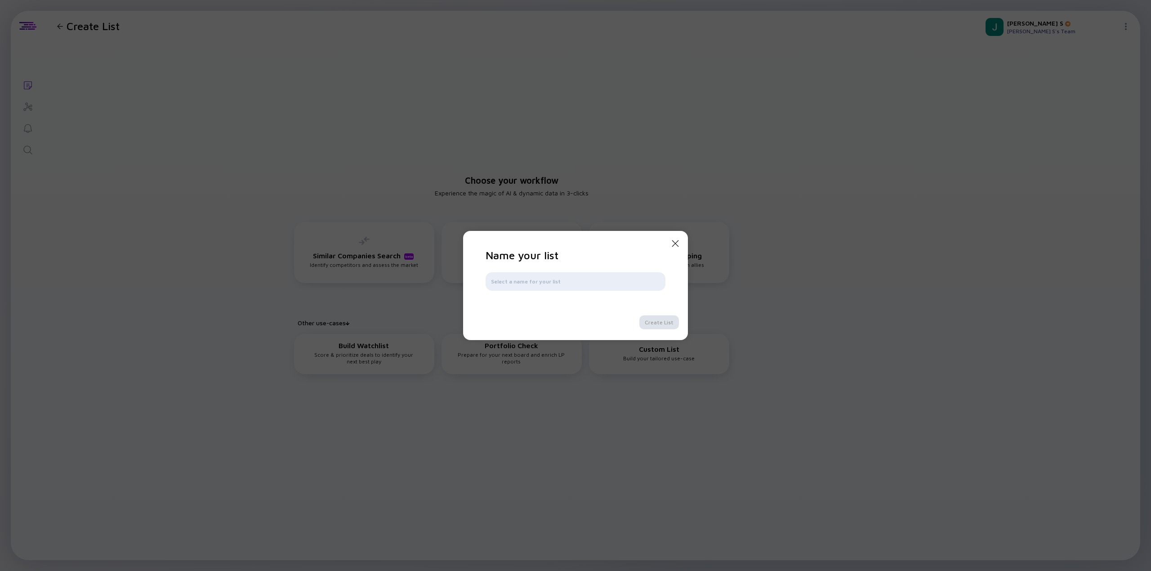
click at [559, 287] on div at bounding box center [575, 281] width 180 height 18
click at [553, 280] on input "text" at bounding box center [575, 281] width 169 height 9
type input "Tracking"
click at [651, 328] on div "Create List" at bounding box center [659, 323] width 40 height 14
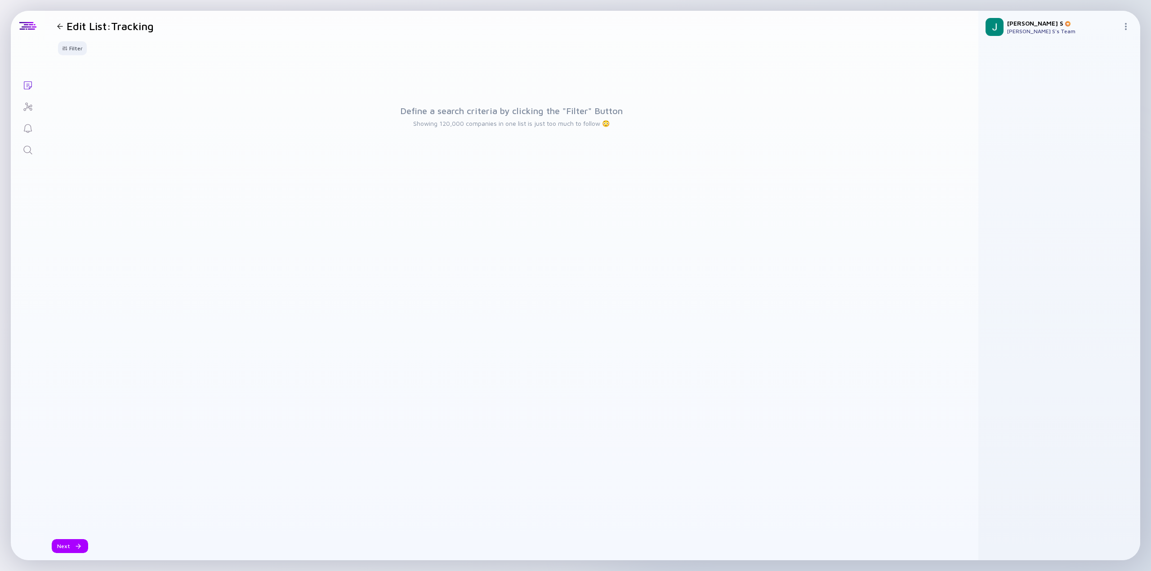
click at [25, 84] on icon "Lists" at bounding box center [27, 85] width 11 height 11
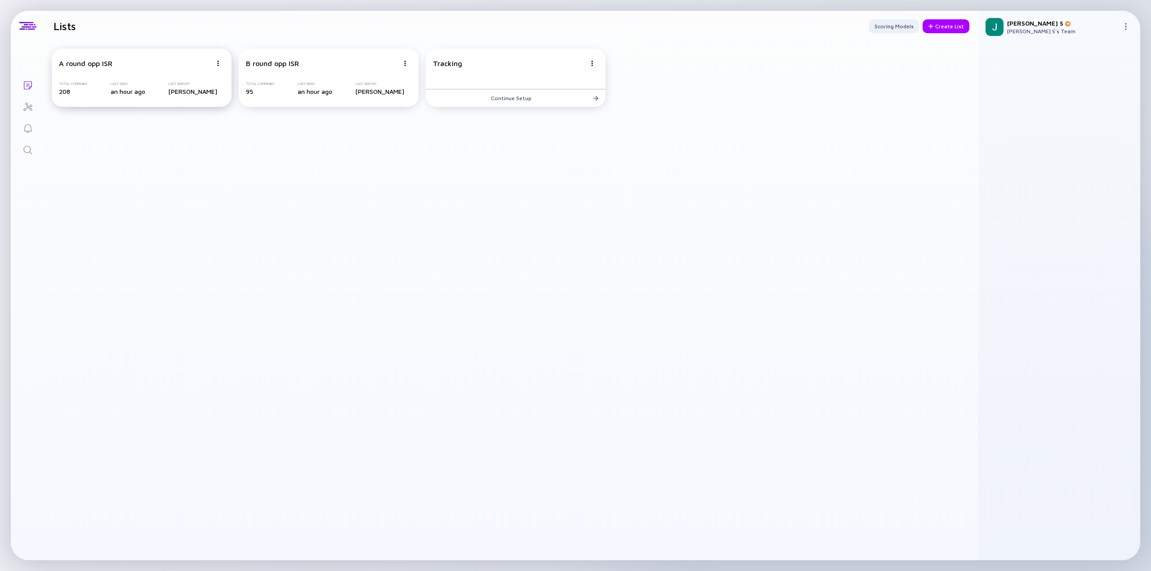
click at [153, 70] on div "A round opp ISR Total Companies 208 Last Seen an hour ago Last Seen By Jon S" at bounding box center [142, 78] width 180 height 58
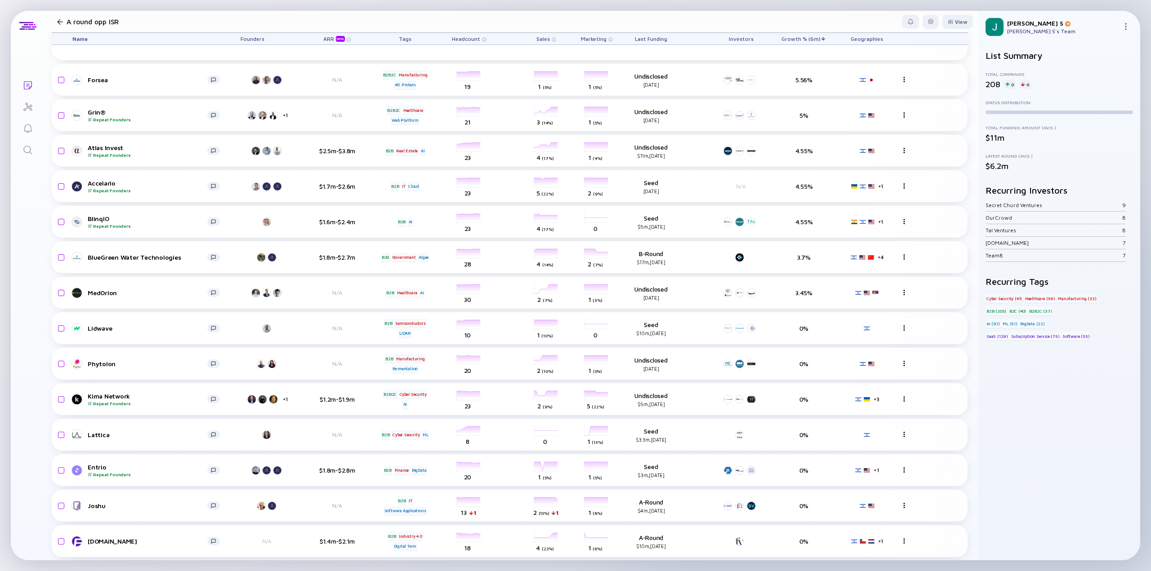
scroll to position [3866, 0]
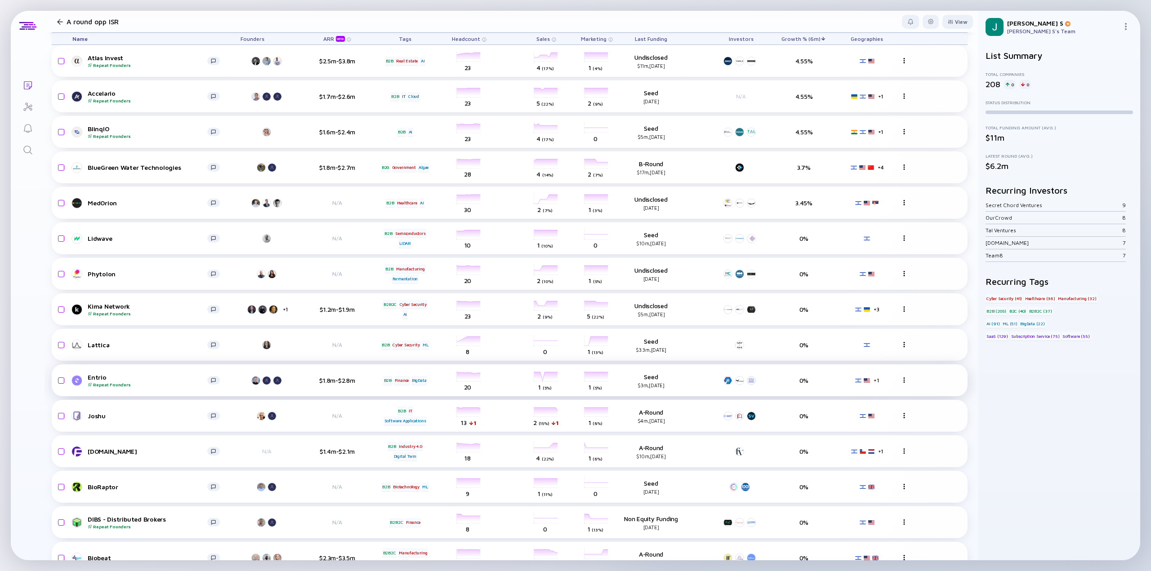
click at [63, 383] on input "checkbox" at bounding box center [59, 380] width 11 height 21
checkbox input "true"
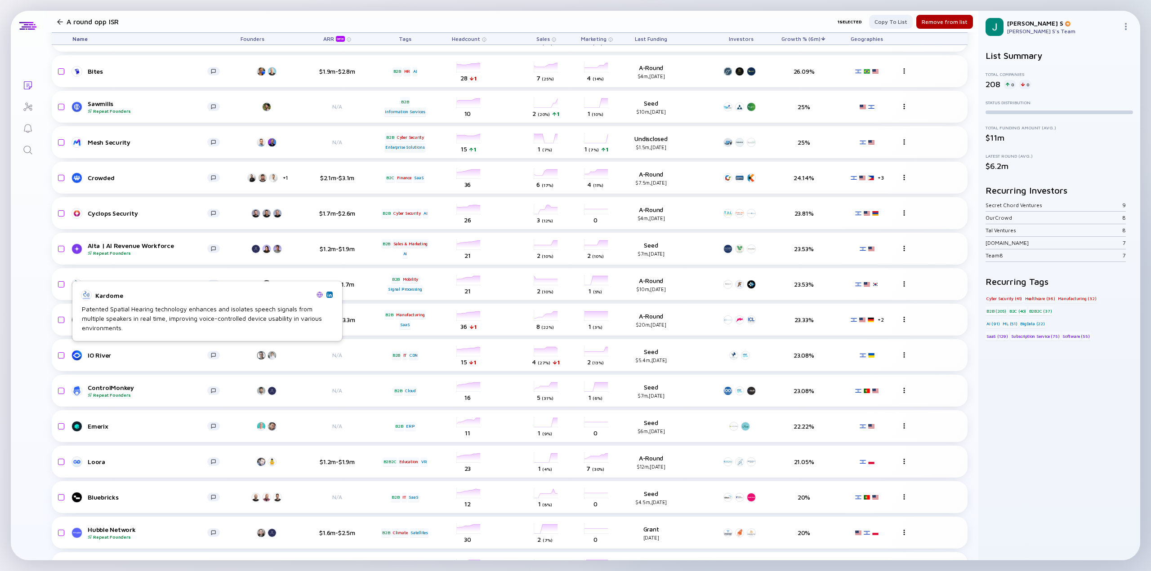
scroll to position [1528, 0]
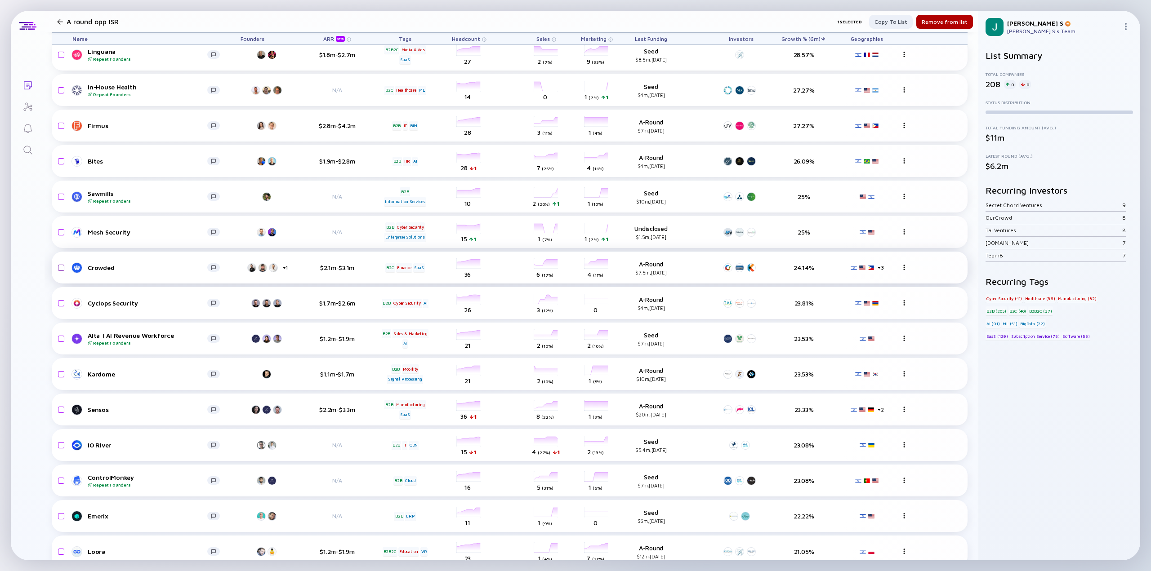
click at [58, 268] on input "checkbox" at bounding box center [59, 268] width 11 height 21
checkbox input "true"
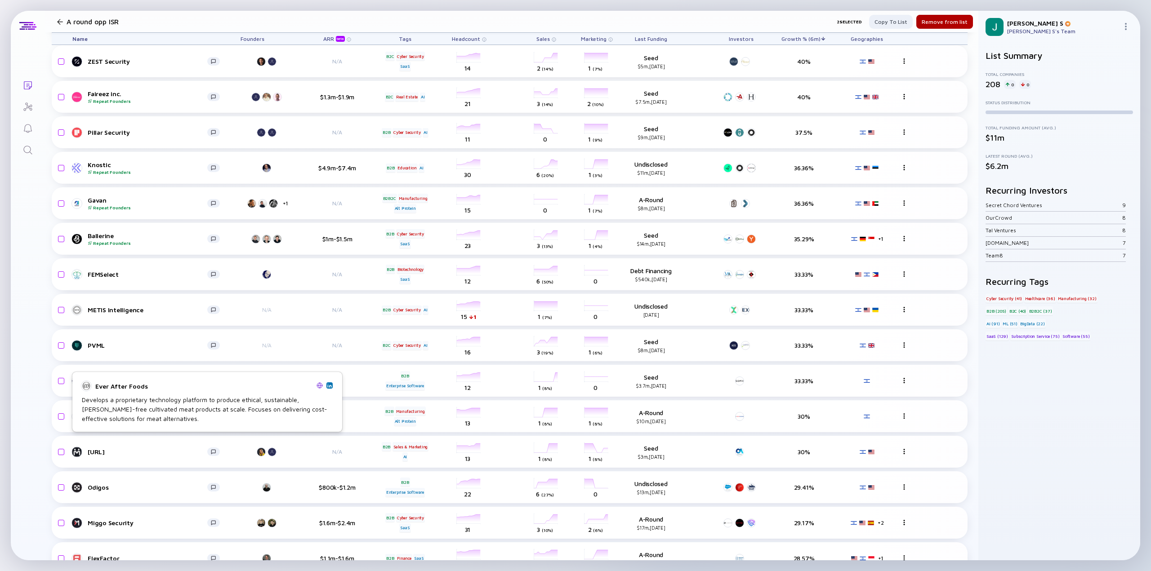
scroll to position [944, 0]
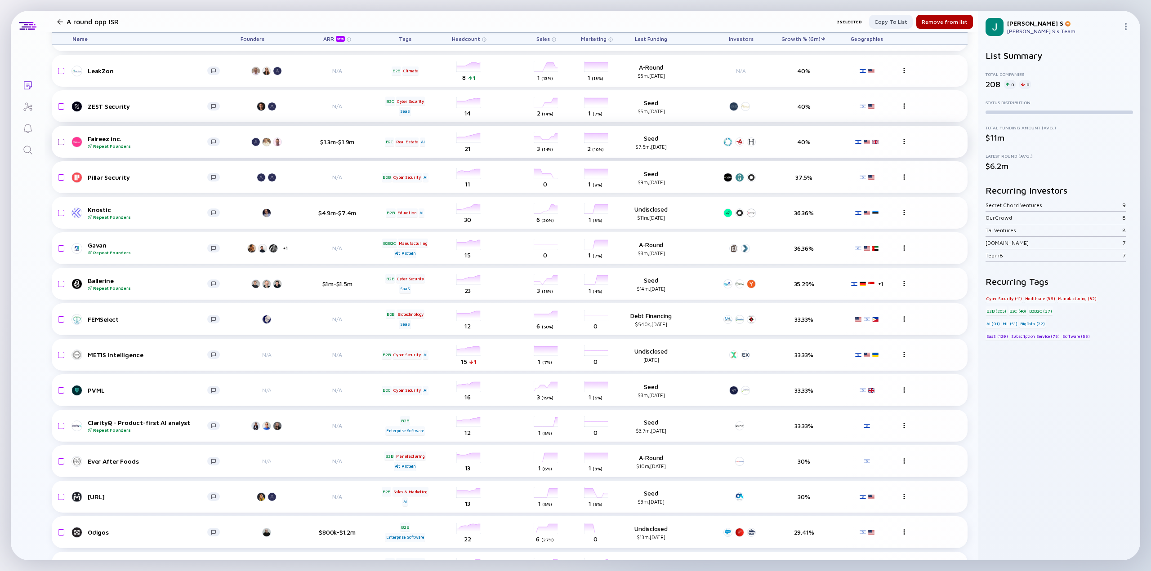
click at [60, 143] on input "checkbox" at bounding box center [59, 142] width 11 height 21
checkbox input "true"
click at [883, 24] on div "Copy to list" at bounding box center [891, 22] width 44 height 14
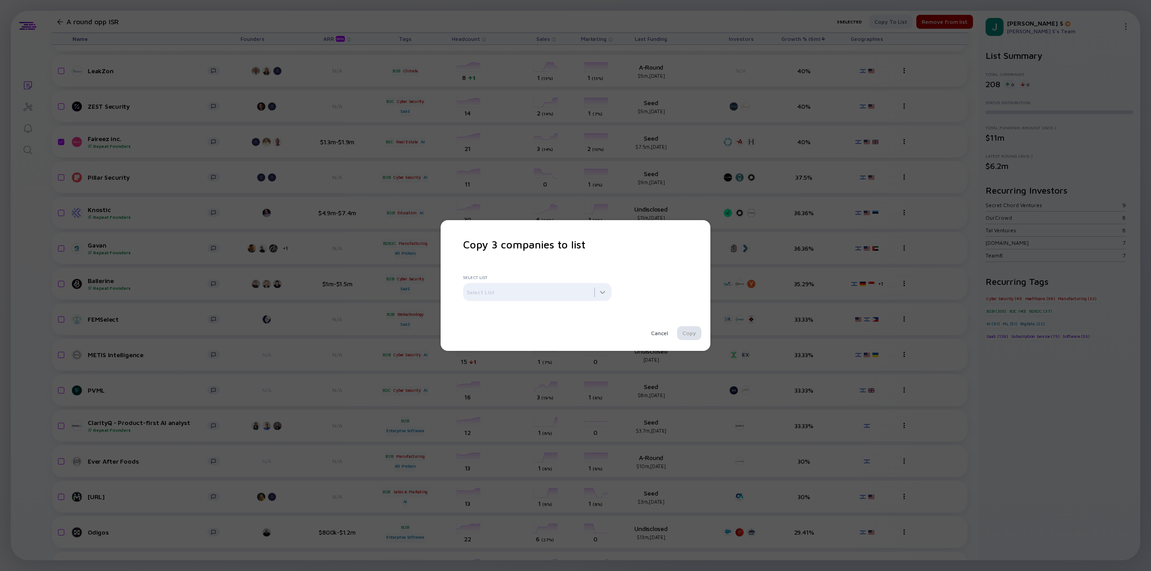
click at [523, 305] on div "Copy 3 companies to list Select List Select List Cancel Copy" at bounding box center [575, 285] width 225 height 95
click at [517, 299] on div at bounding box center [537, 292] width 148 height 18
click at [478, 350] on div "Tracking" at bounding box center [571, 352] width 225 height 18
click at [581, 324] on div "Copy 3 companies to list Select List Tracking Cancel Copy" at bounding box center [575, 285] width 225 height 95
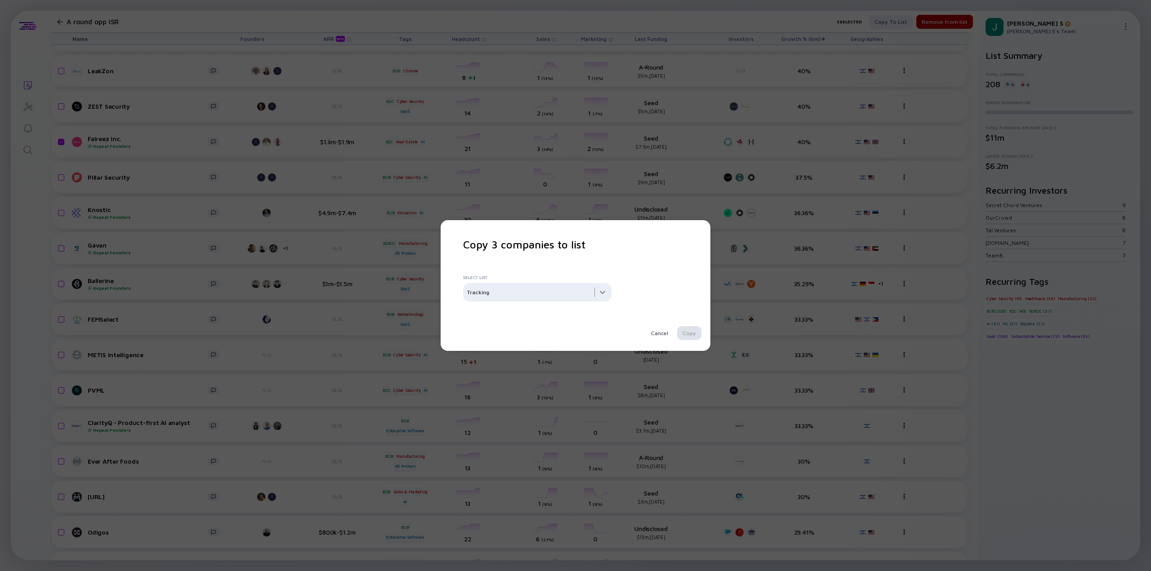
click at [525, 290] on div at bounding box center [537, 292] width 148 height 18
click at [496, 353] on div "Tracking" at bounding box center [571, 352] width 225 height 18
click at [540, 265] on div "Copy 3 companies to list Select List Tracking Cancel Copy" at bounding box center [575, 285] width 225 height 95
drag, startPoint x: 514, startPoint y: 267, endPoint x: 513, endPoint y: 286, distance: 19.3
click at [515, 268] on div "Copy 3 companies to list Select List Tracking Cancel Copy" at bounding box center [575, 285] width 225 height 95
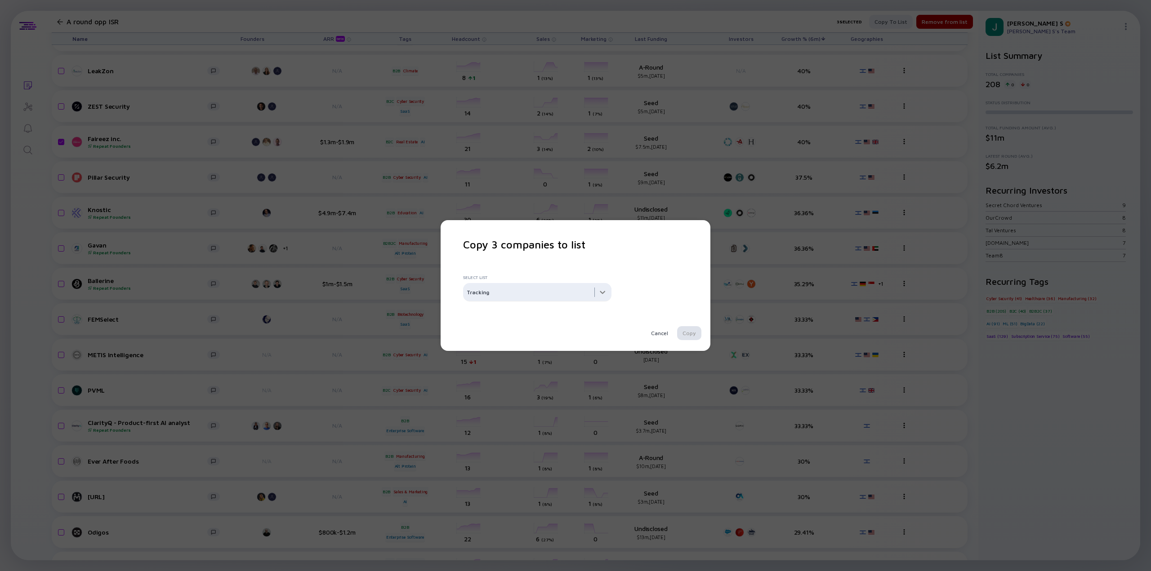
click at [509, 296] on div at bounding box center [537, 292] width 148 height 18
click at [599, 274] on div "Select List Tracking" at bounding box center [575, 288] width 225 height 32
click at [572, 270] on div "Copy 3 companies to list Select List Tracking Cancel Copy" at bounding box center [575, 285] width 225 height 95
click at [573, 294] on div at bounding box center [537, 292] width 148 height 18
drag, startPoint x: 513, startPoint y: 254, endPoint x: 510, endPoint y: 259, distance: 5.5
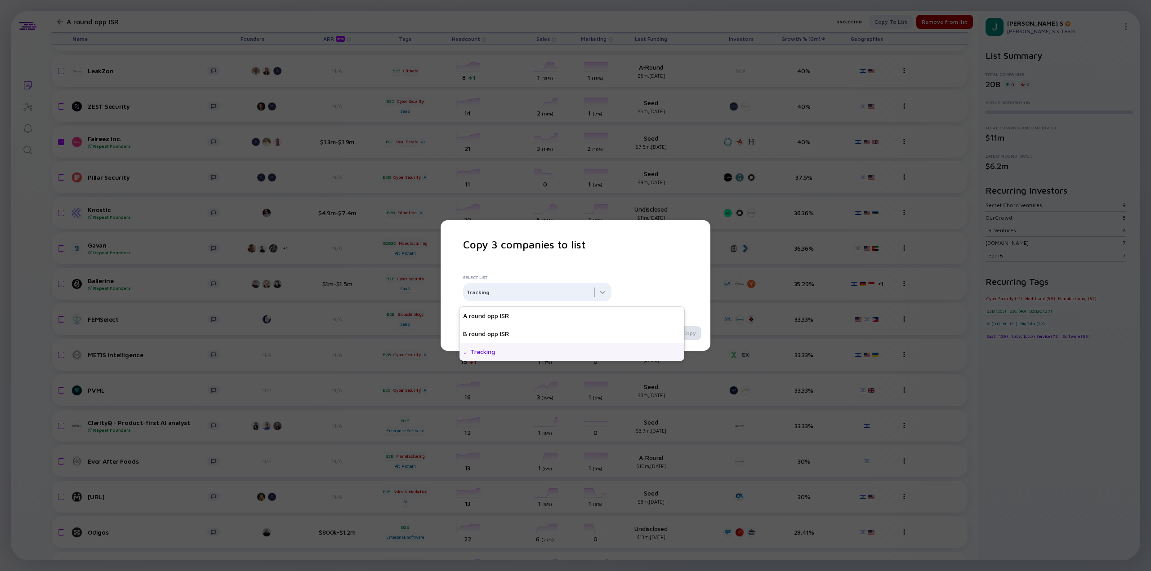
click at [510, 259] on div "Copy 3 companies to list Select List Tracking Cancel Copy" at bounding box center [575, 285] width 225 height 95
click at [544, 270] on div "Copy 3 companies to list Select List Tracking Cancel Copy" at bounding box center [575, 285] width 225 height 95
click at [517, 297] on div at bounding box center [537, 292] width 148 height 18
click at [544, 264] on div "Copy 3 companies to list Select List Tracking Cancel Copy" at bounding box center [575, 285] width 225 height 95
click at [597, 294] on div at bounding box center [537, 292] width 148 height 18
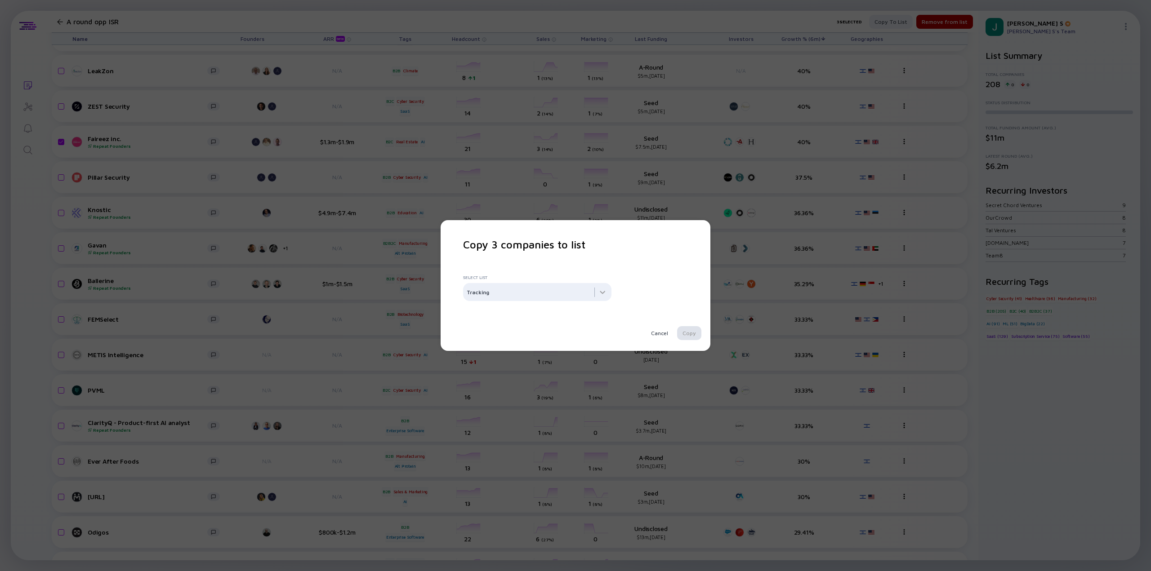
click at [509, 271] on div "Copy 3 companies to list Select List Tracking Cancel Copy" at bounding box center [575, 285] width 225 height 95
click at [601, 290] on div at bounding box center [537, 292] width 148 height 18
click at [506, 353] on div "Tracking" at bounding box center [571, 352] width 225 height 18
click at [520, 260] on div "Copy 3 companies to list Select List Tracking Cancel Copy" at bounding box center [575, 285] width 225 height 95
click at [517, 281] on div "Select List Tracking" at bounding box center [575, 288] width 225 height 32
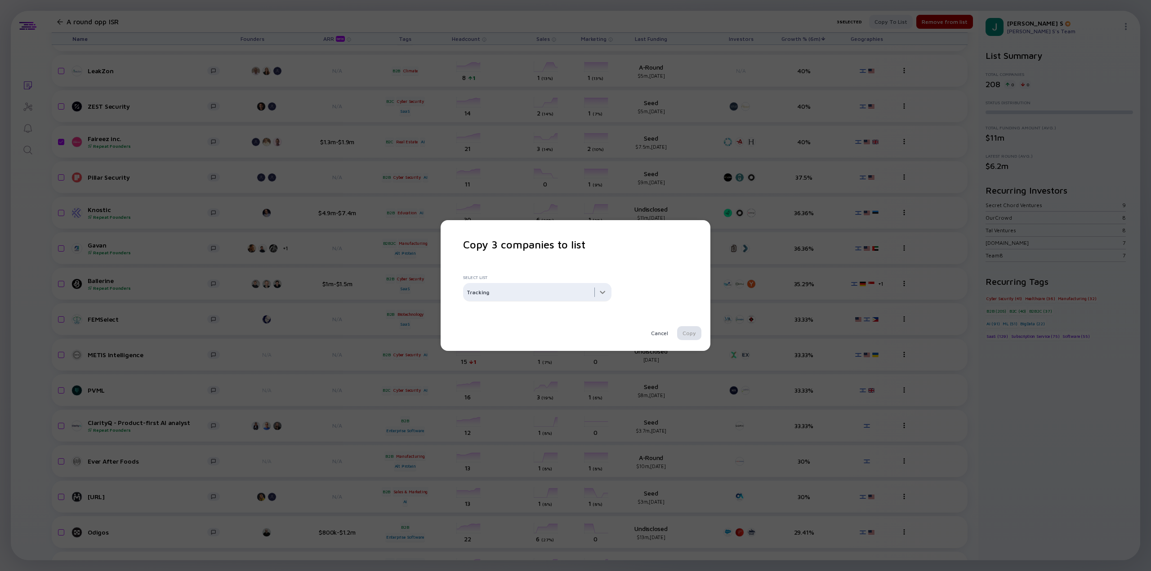
click at [510, 292] on div at bounding box center [537, 292] width 148 height 18
click at [487, 356] on div "Tracking" at bounding box center [571, 352] width 225 height 18
click at [560, 302] on div "Select List Tracking" at bounding box center [575, 288] width 225 height 32
click at [605, 292] on div at bounding box center [537, 292] width 148 height 18
click at [530, 350] on div "Tracking" at bounding box center [571, 352] width 225 height 18
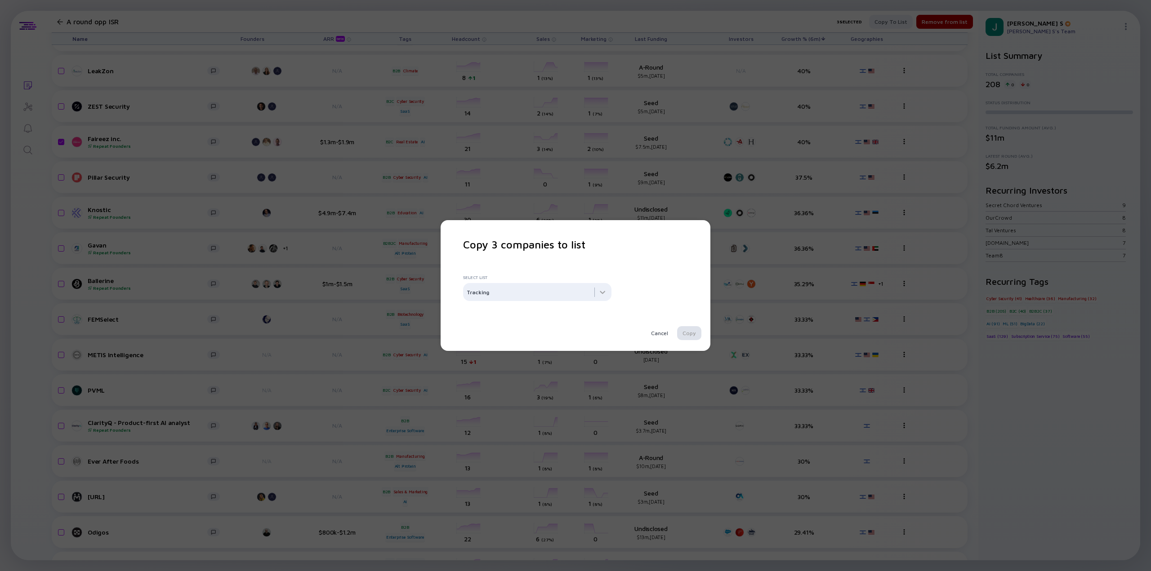
click at [642, 375] on div "Copy 3 companies to list Select List Tracking Cancel Copy" at bounding box center [575, 285] width 1151 height 571
click at [659, 336] on div "Cancel" at bounding box center [660, 333] width 28 height 14
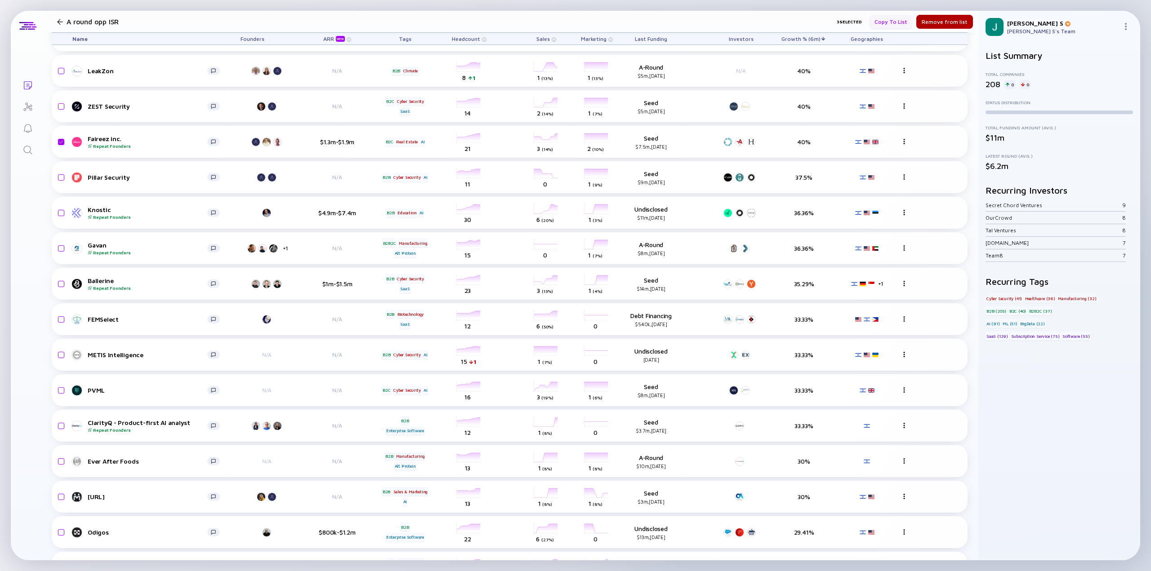
click at [882, 24] on div "Copy to list" at bounding box center [891, 22] width 44 height 14
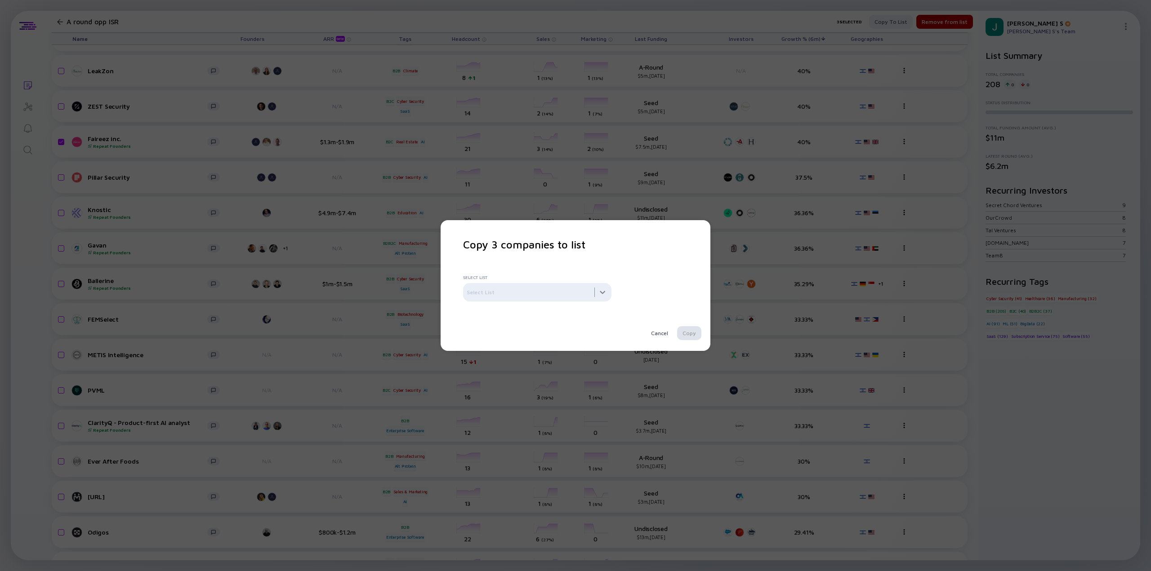
click at [514, 292] on div at bounding box center [537, 292] width 148 height 18
click at [474, 352] on div "Tracking" at bounding box center [571, 352] width 225 height 18
click at [512, 286] on div at bounding box center [537, 292] width 148 height 18
click at [489, 335] on div "B round opp ISR" at bounding box center [571, 334] width 225 height 18
click at [539, 289] on div at bounding box center [537, 292] width 148 height 18
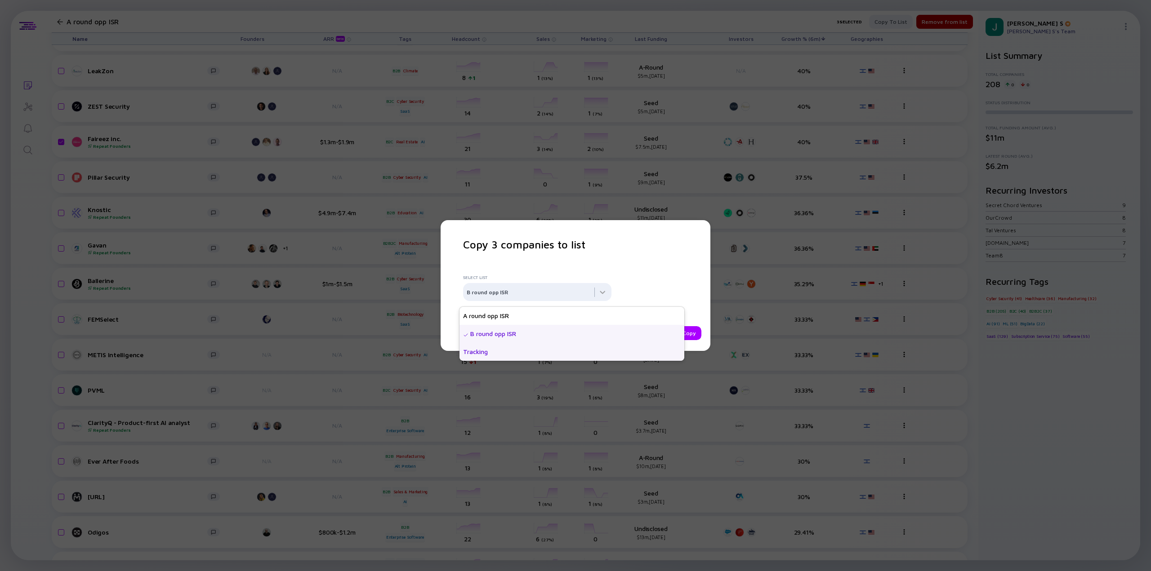
click at [487, 353] on div "Tracking" at bounding box center [571, 352] width 225 height 18
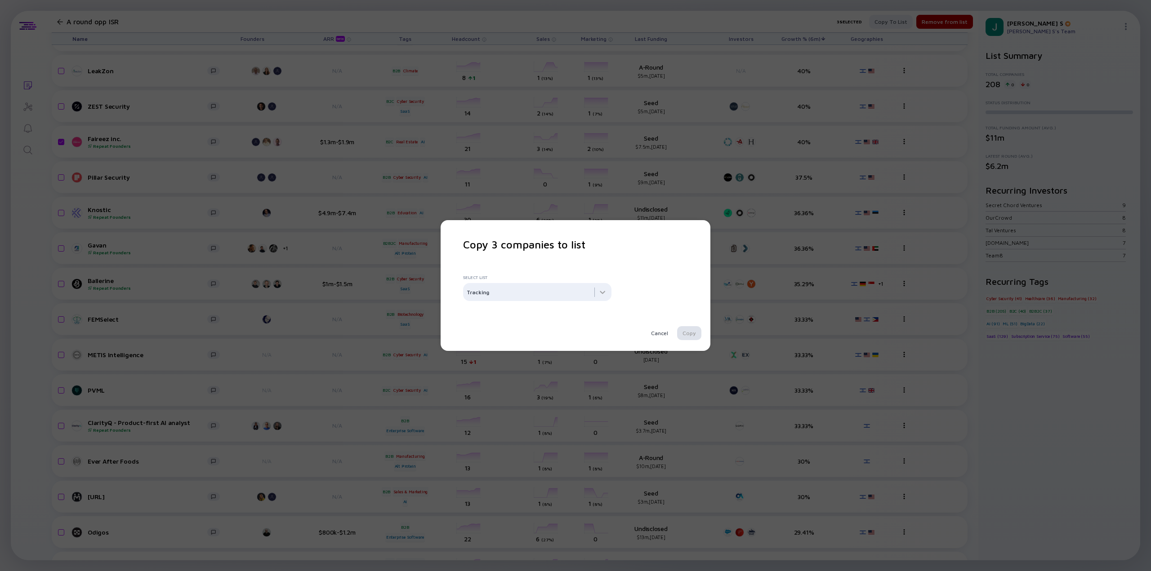
click at [569, 252] on div "Copy 3 companies to list Select List Tracking Cancel Copy" at bounding box center [575, 285] width 225 height 95
click at [658, 337] on div "Cancel" at bounding box center [660, 333] width 28 height 14
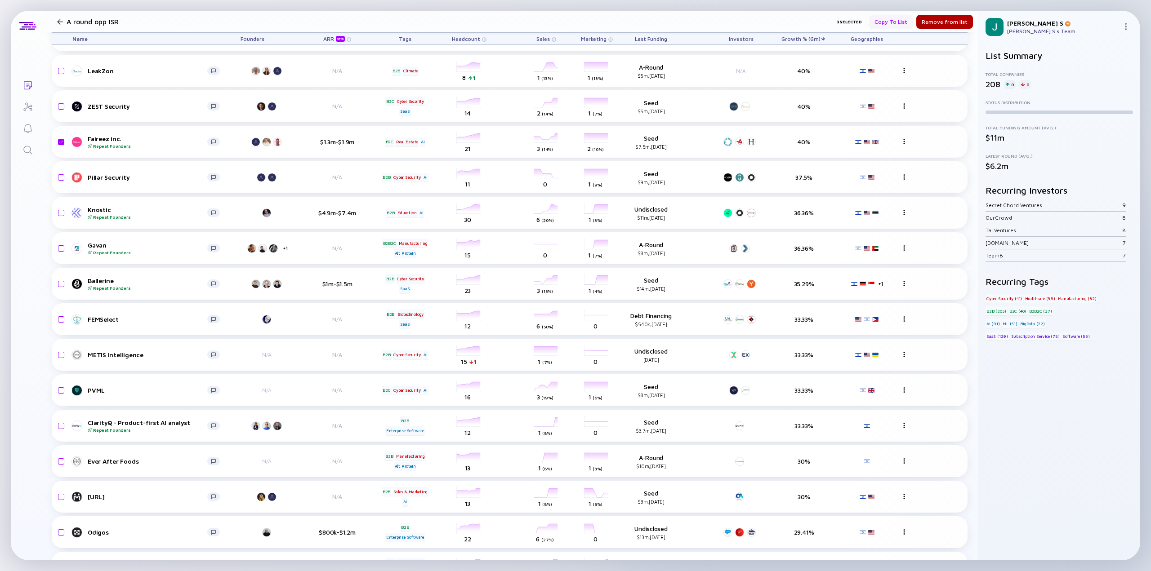
click at [889, 24] on div "Copy to list" at bounding box center [891, 22] width 44 height 14
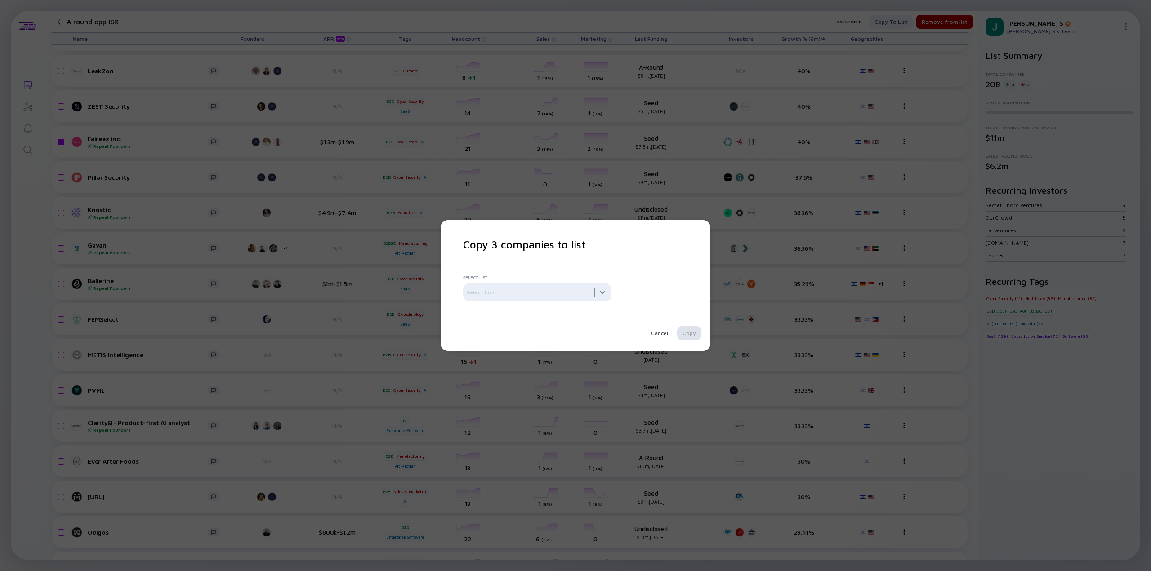
click at [568, 295] on div at bounding box center [537, 292] width 148 height 18
click at [519, 347] on div "Tracking" at bounding box center [571, 352] width 225 height 18
click at [492, 266] on div "Copy 3 companies to list Select List Tracking Cancel Copy" at bounding box center [575, 285] width 225 height 95
click at [504, 291] on div at bounding box center [537, 292] width 148 height 18
drag, startPoint x: 649, startPoint y: 279, endPoint x: 664, endPoint y: 325, distance: 48.9
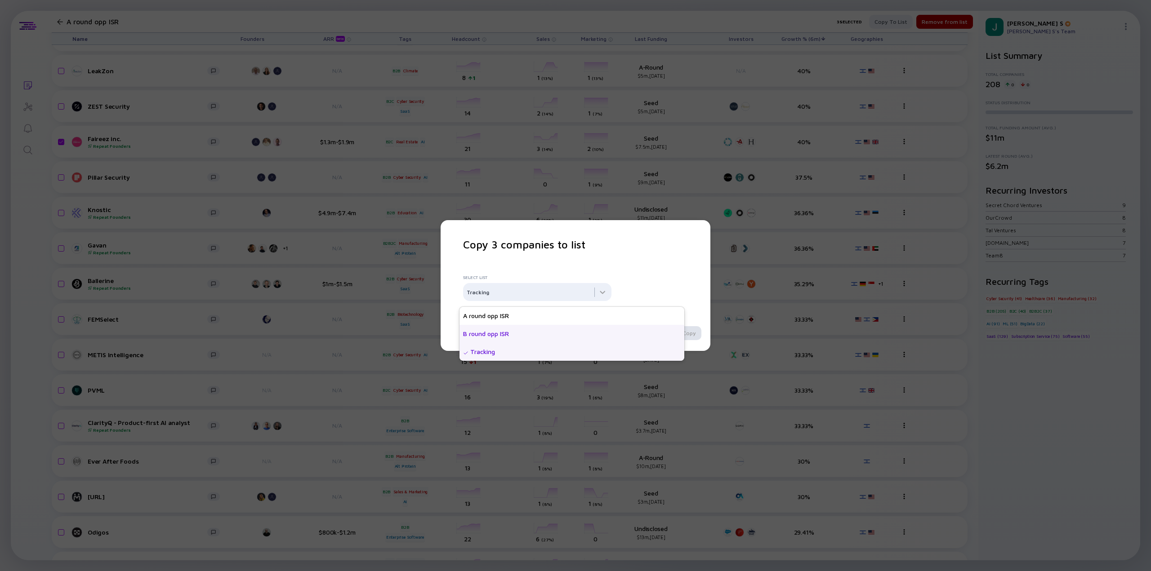
click at [650, 279] on div "Select List" at bounding box center [575, 276] width 225 height 8
click at [611, 295] on div at bounding box center [537, 292] width 148 height 18
click at [659, 331] on div "Cancel" at bounding box center [660, 333] width 28 height 14
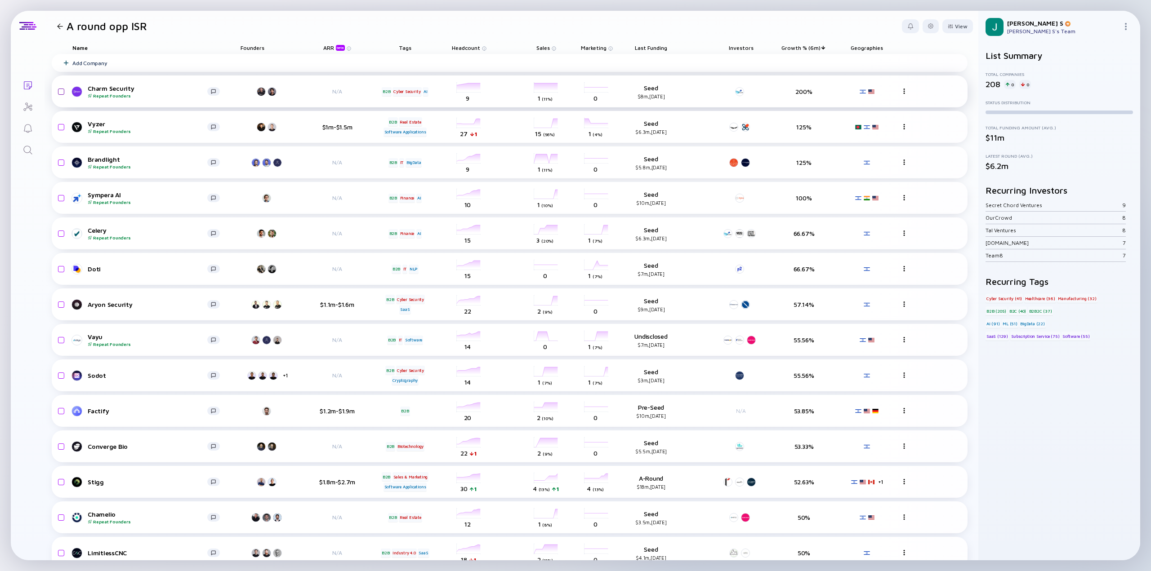
click at [62, 94] on input "checkbox" at bounding box center [59, 91] width 11 height 21
checkbox input "true"
click at [897, 24] on div "Copy to list" at bounding box center [891, 26] width 44 height 14
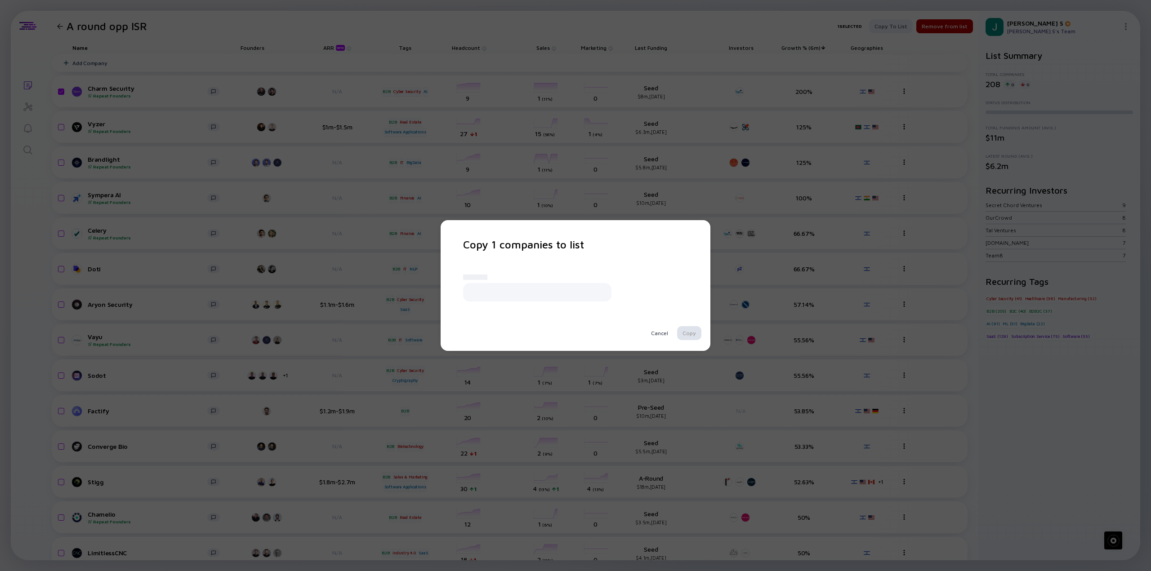
click at [555, 294] on div at bounding box center [537, 292] width 148 height 18
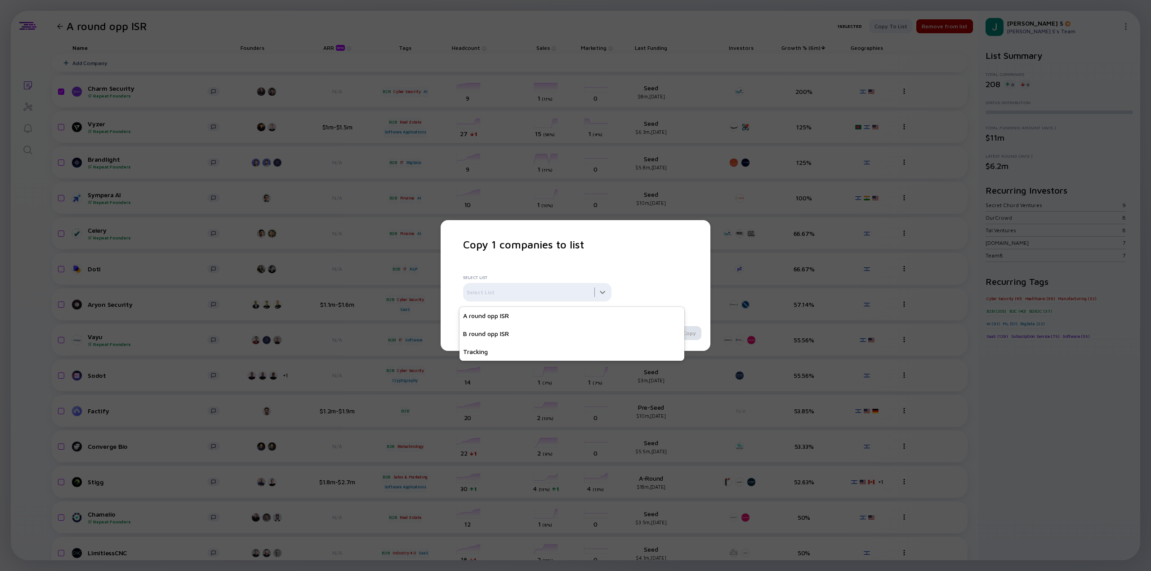
click at [555, 294] on div at bounding box center [537, 292] width 148 height 18
click at [520, 356] on div "Tracking" at bounding box center [571, 352] width 225 height 18
click at [506, 280] on div "Select List Tracking" at bounding box center [575, 288] width 225 height 32
click at [513, 290] on div at bounding box center [537, 292] width 148 height 18
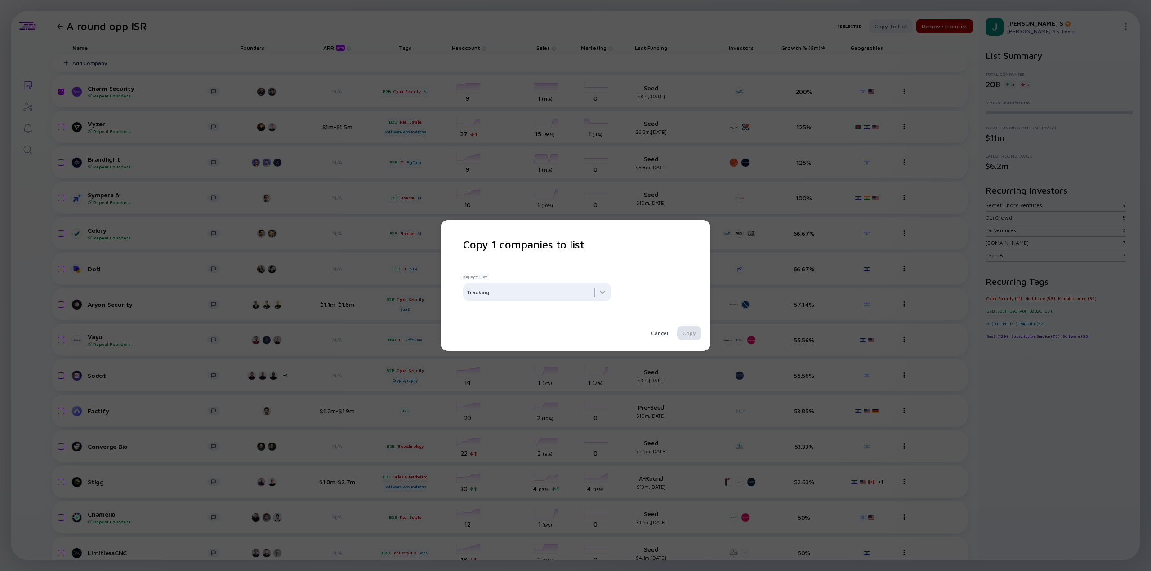
click at [561, 198] on div "Copy 1 companies to list Select List Tracking Cancel Copy" at bounding box center [575, 285] width 1151 height 571
click at [623, 109] on div "Copy 1 companies to list Select List Tracking Cancel Copy" at bounding box center [575, 285] width 1151 height 571
click at [214, 33] on div "Copy 1 companies to list Select List Tracking Cancel Copy" at bounding box center [575, 285] width 1151 height 571
click at [664, 341] on div "Copy 1 companies to list Select List Tracking Cancel Copy" at bounding box center [576, 285] width 270 height 131
click at [660, 330] on div "Cancel" at bounding box center [660, 333] width 28 height 14
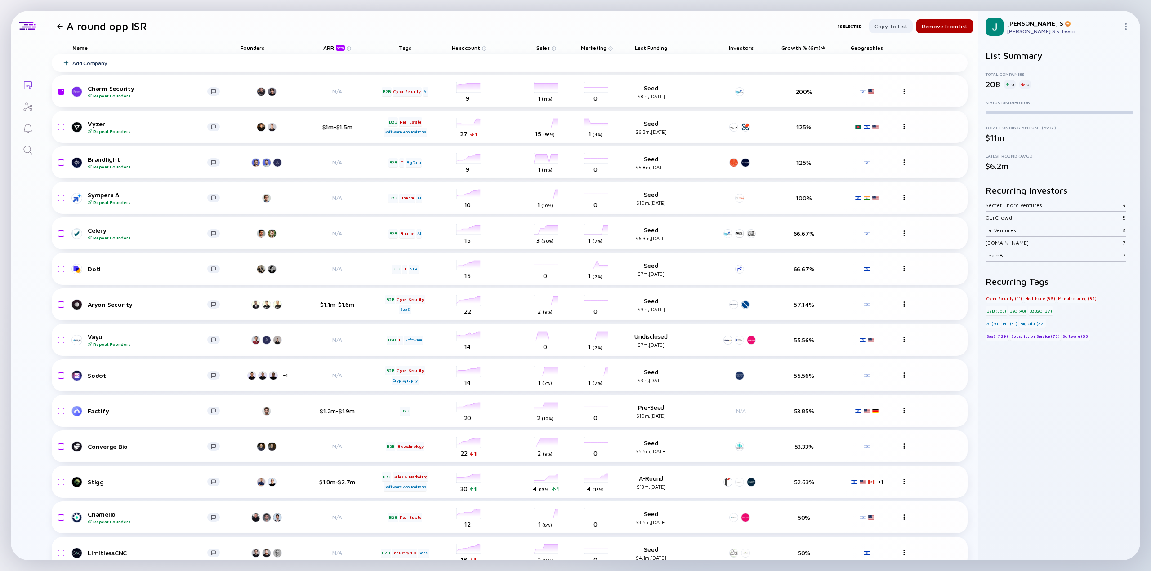
click at [25, 89] on icon "Lists" at bounding box center [28, 85] width 8 height 8
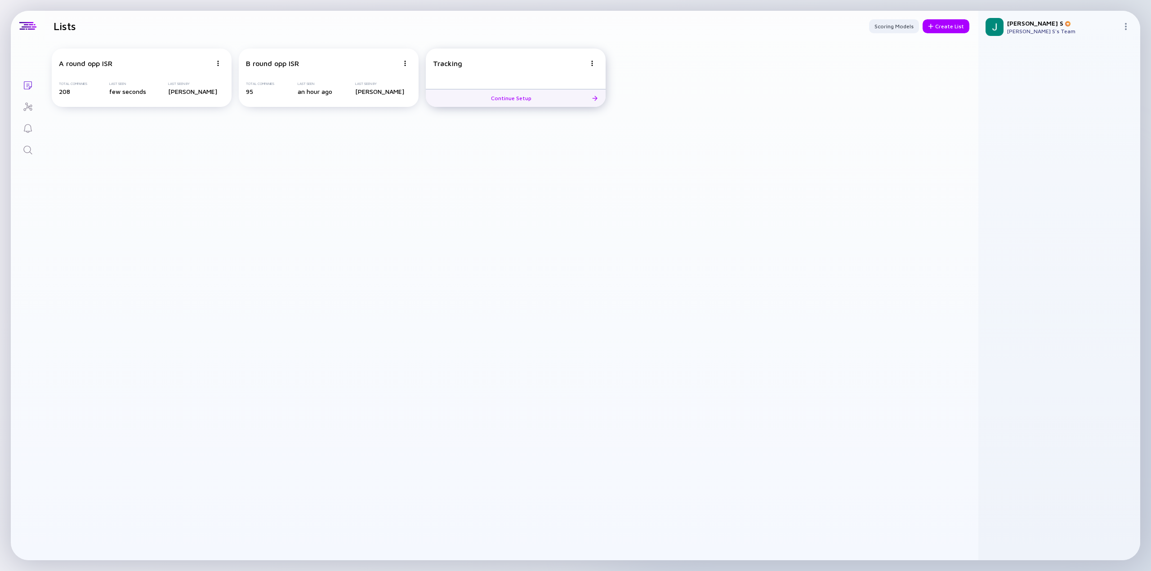
click at [513, 95] on div "Continue Setup" at bounding box center [515, 98] width 60 height 14
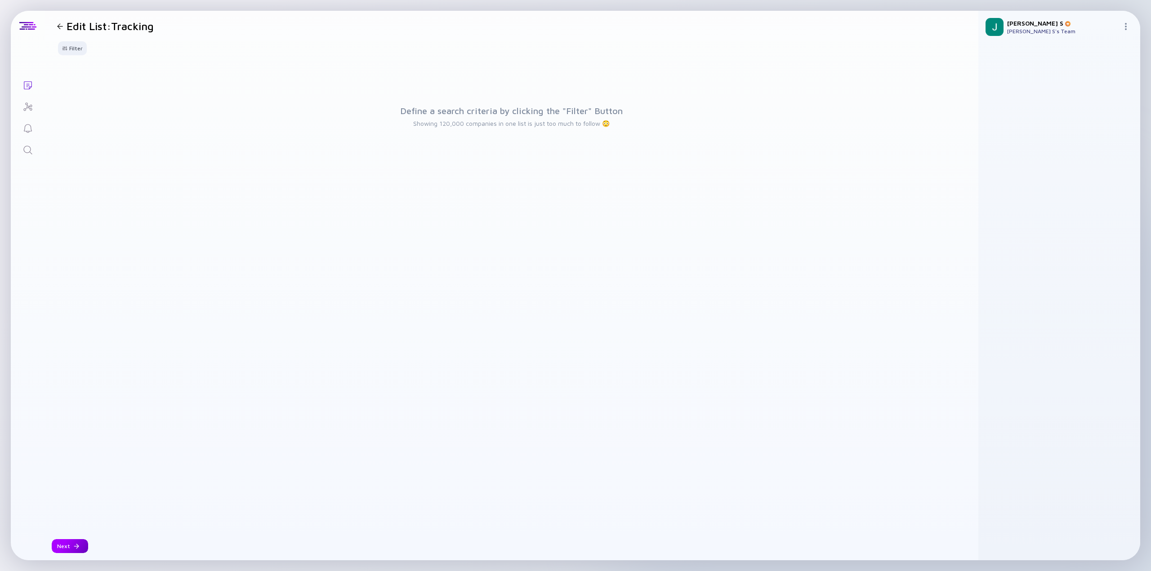
click at [58, 544] on div "Next" at bounding box center [70, 546] width 36 height 14
